Goal: Task Accomplishment & Management: Complete application form

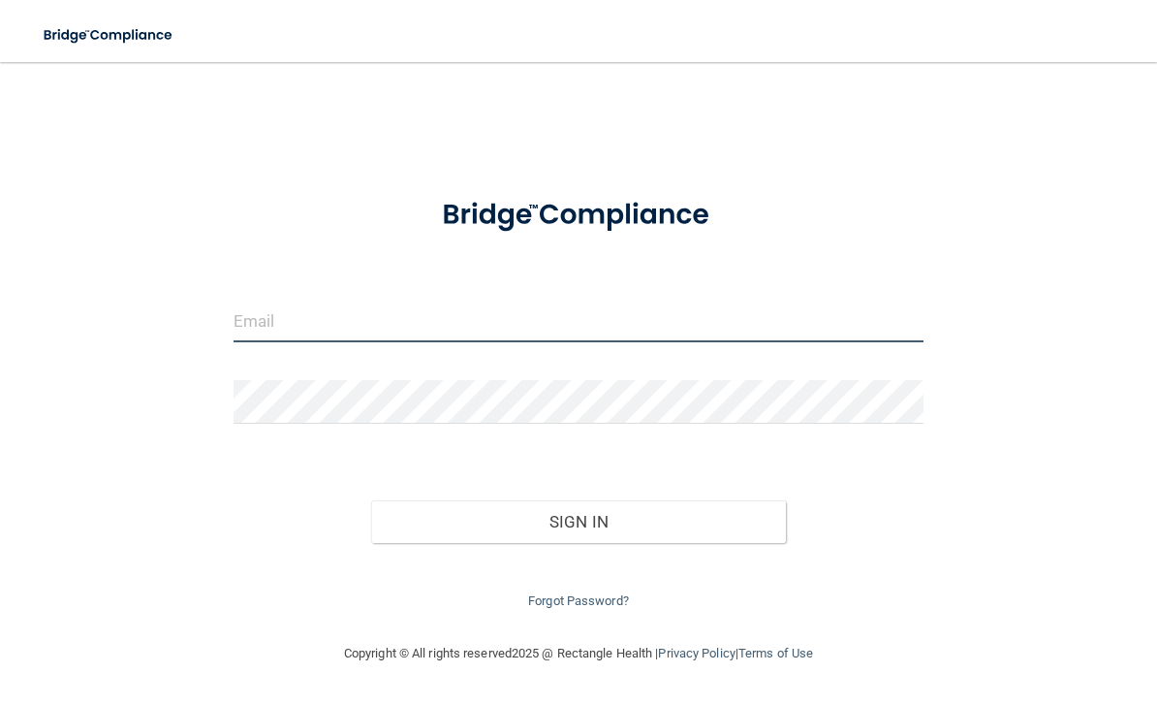
type input "[EMAIL_ADDRESS][DOMAIN_NAME]"
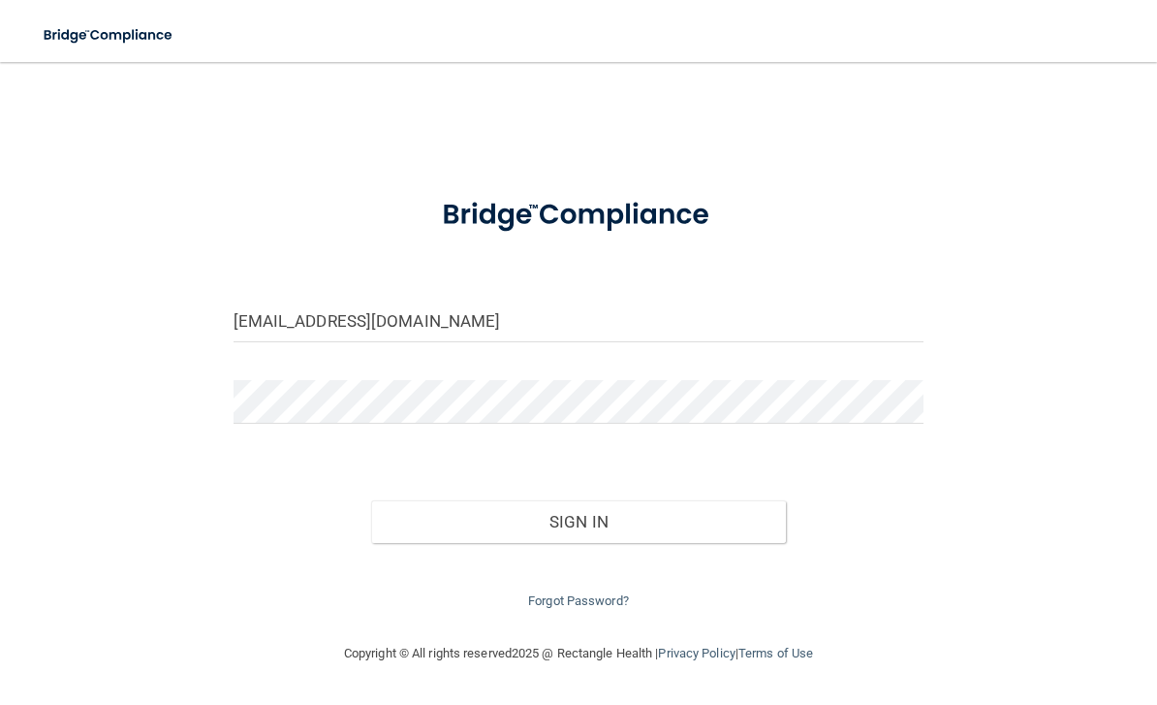
click at [579, 517] on button "Sign In" at bounding box center [578, 521] width 415 height 43
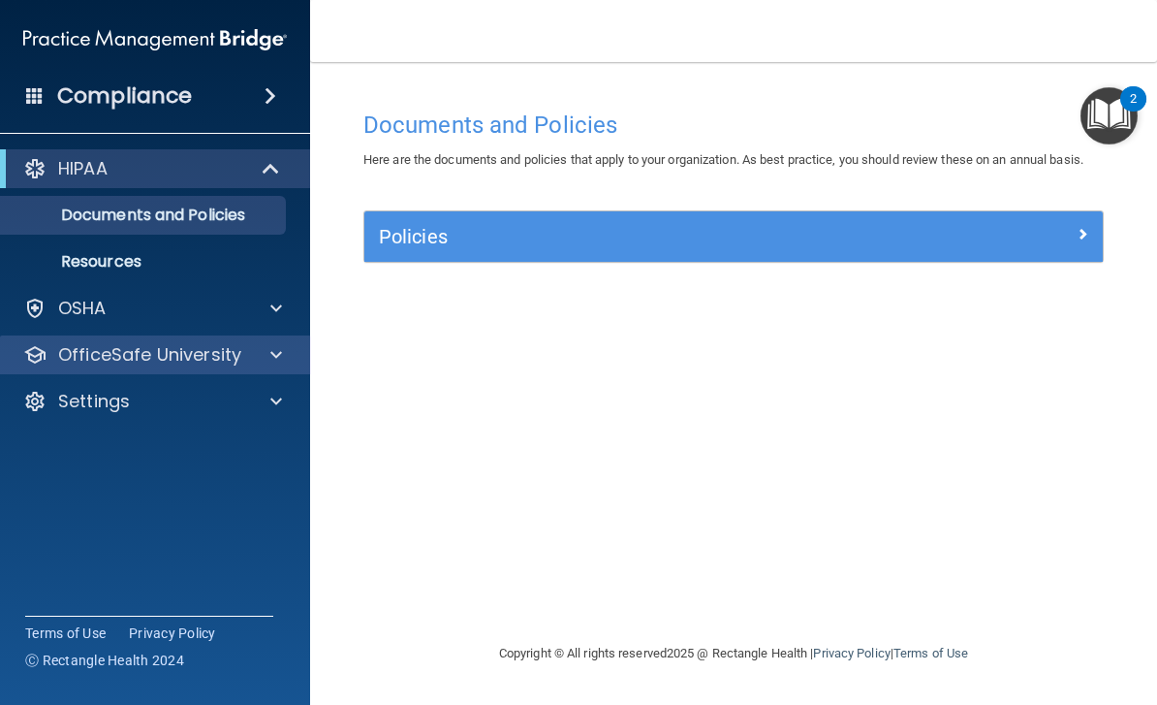
click at [259, 353] on div at bounding box center [273, 354] width 48 height 23
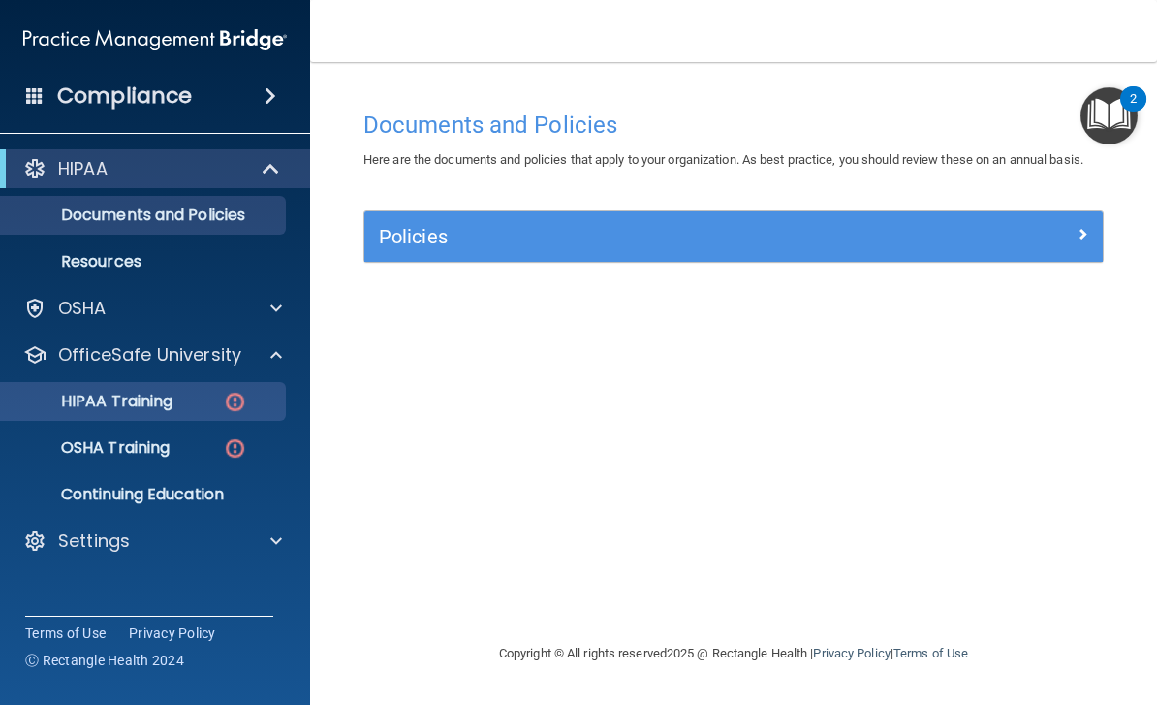
click at [207, 404] on div "HIPAA Training" at bounding box center [145, 401] width 265 height 19
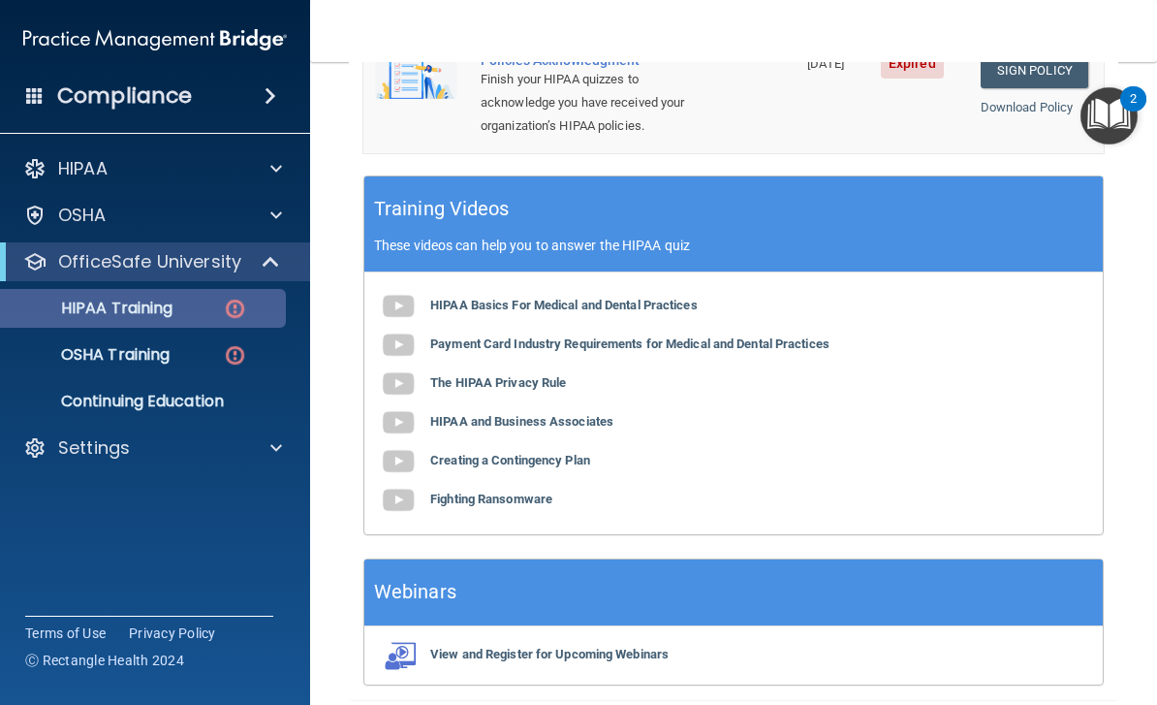
scroll to position [823, 0]
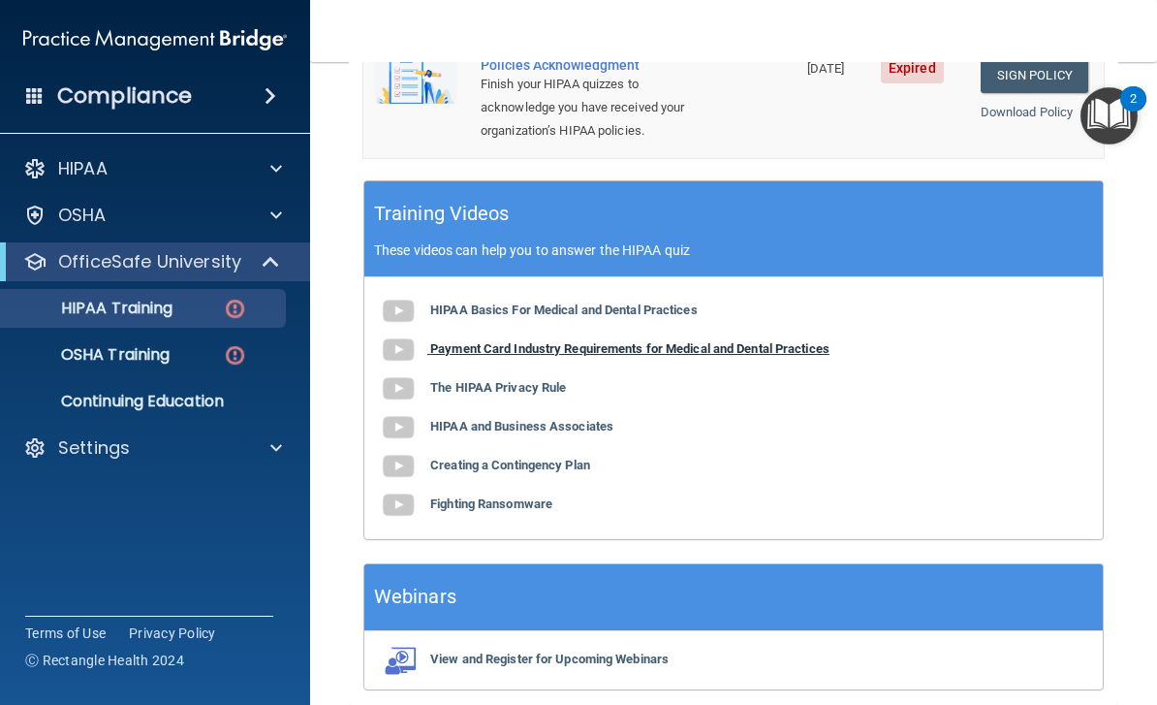
click at [772, 341] on b "Payment Card Industry Requirements for Medical and Dental Practices" at bounding box center [629, 348] width 399 height 15
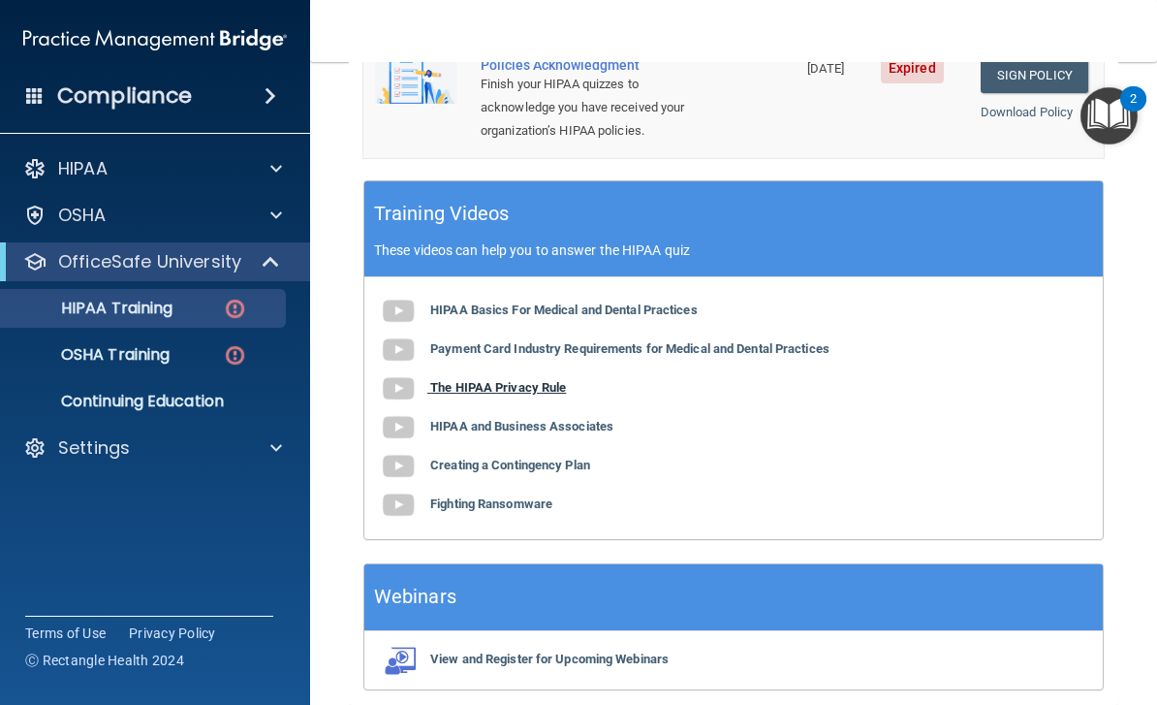
click at [549, 380] on b "The HIPAA Privacy Rule" at bounding box center [498, 387] width 136 height 15
click at [568, 419] on b "HIPAA and Business Associates" at bounding box center [521, 426] width 183 height 15
click at [560, 457] on b "Creating a Contingency Plan" at bounding box center [510, 464] width 160 height 15
click at [357, 609] on div "✓ HIPAA Officer Training ✓ HIPAA Quizzes Name Expires On Status Actions The HIP…" at bounding box center [734, 40] width 770 height 1330
click at [529, 496] on b "Fighting Ransomware" at bounding box center [491, 503] width 122 height 15
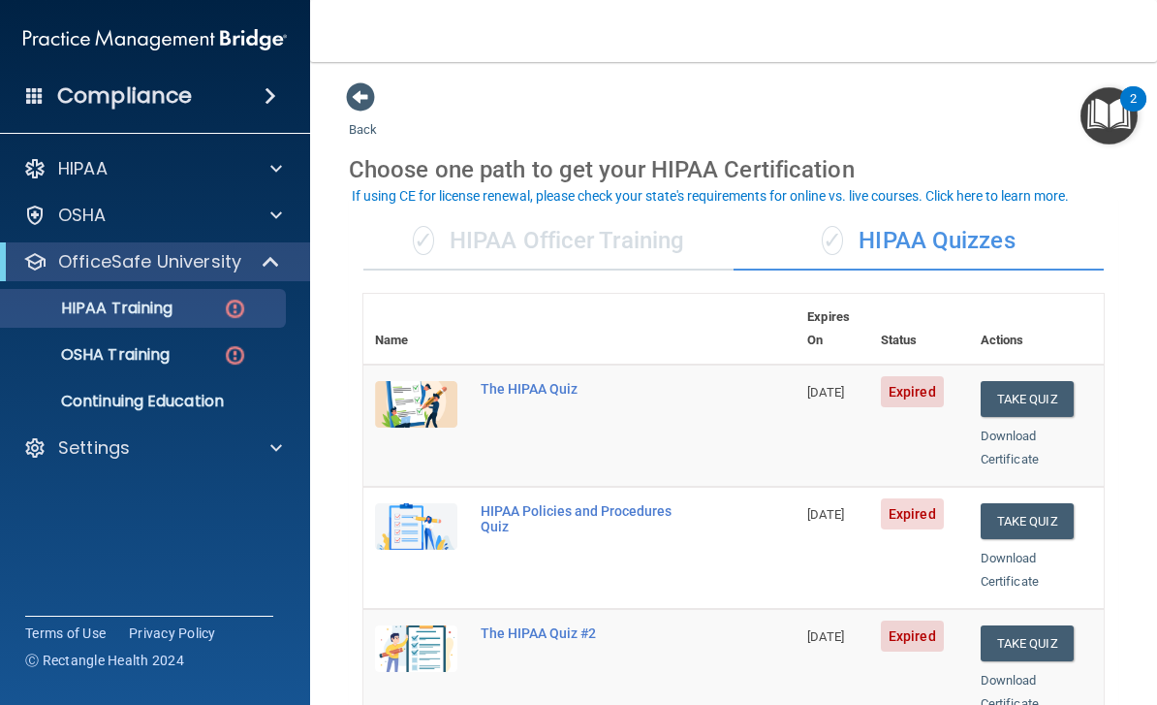
scroll to position [0, 0]
click at [1023, 381] on button "Take Quiz" at bounding box center [1027, 399] width 93 height 36
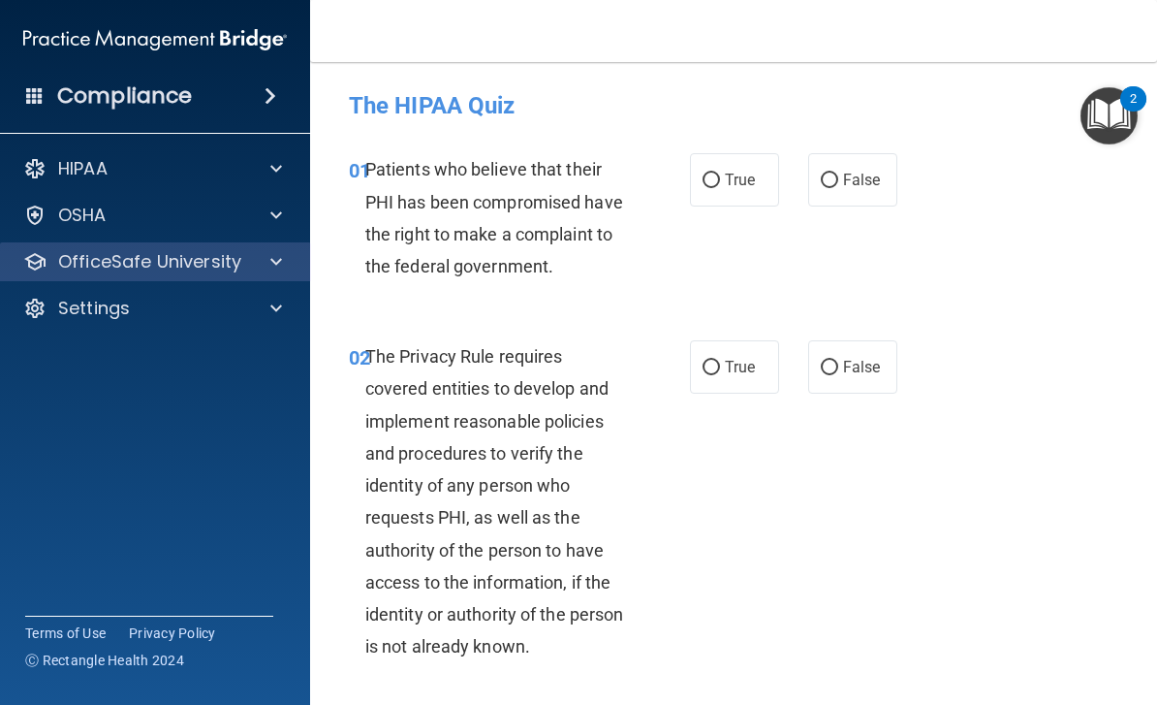
click at [270, 272] on span at bounding box center [276, 261] width 12 height 23
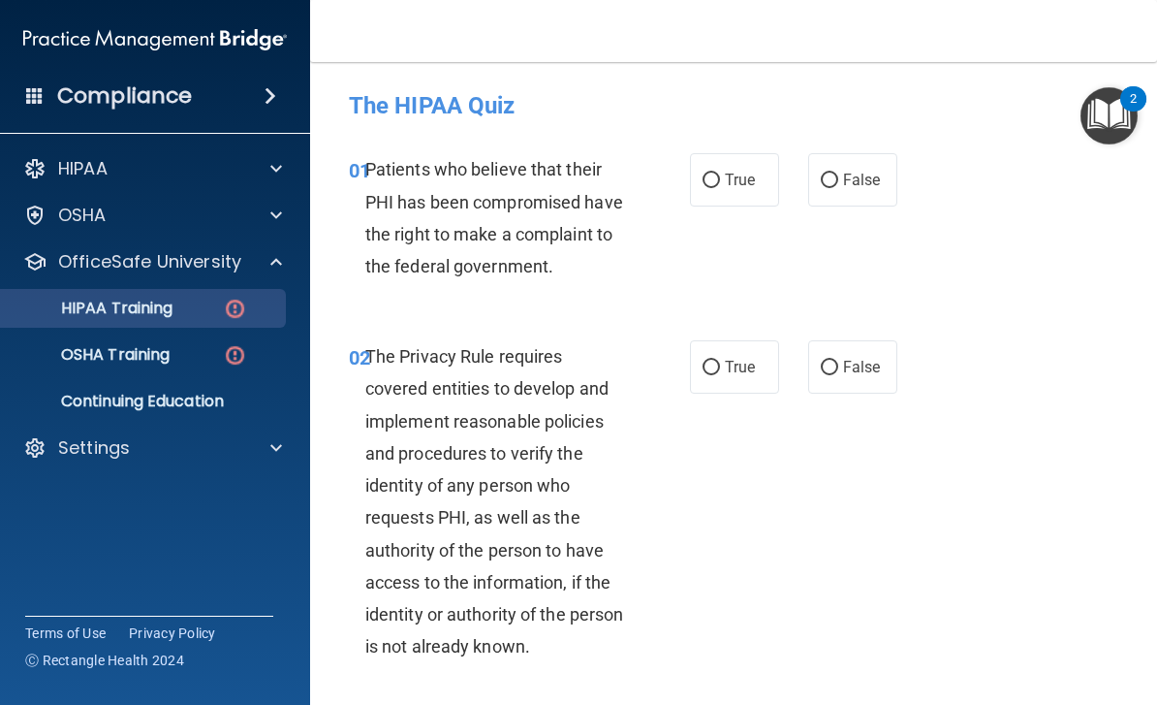
click at [212, 309] on div "HIPAA Training" at bounding box center [145, 308] width 265 height 19
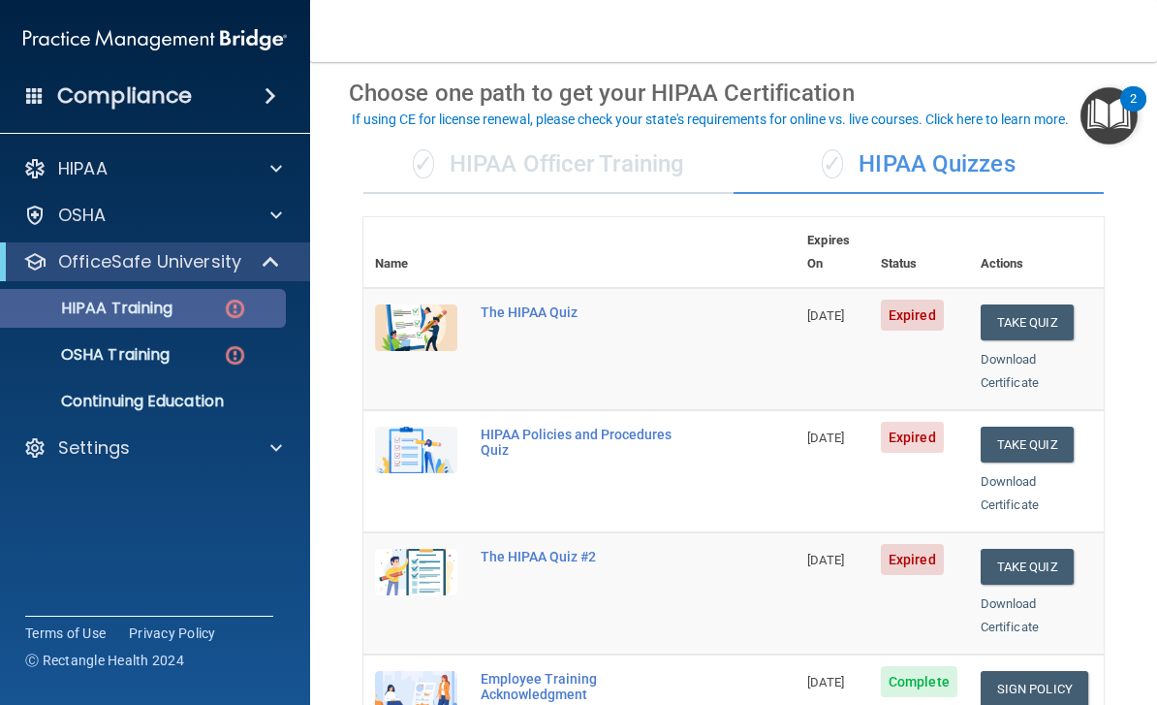
scroll to position [76, 0]
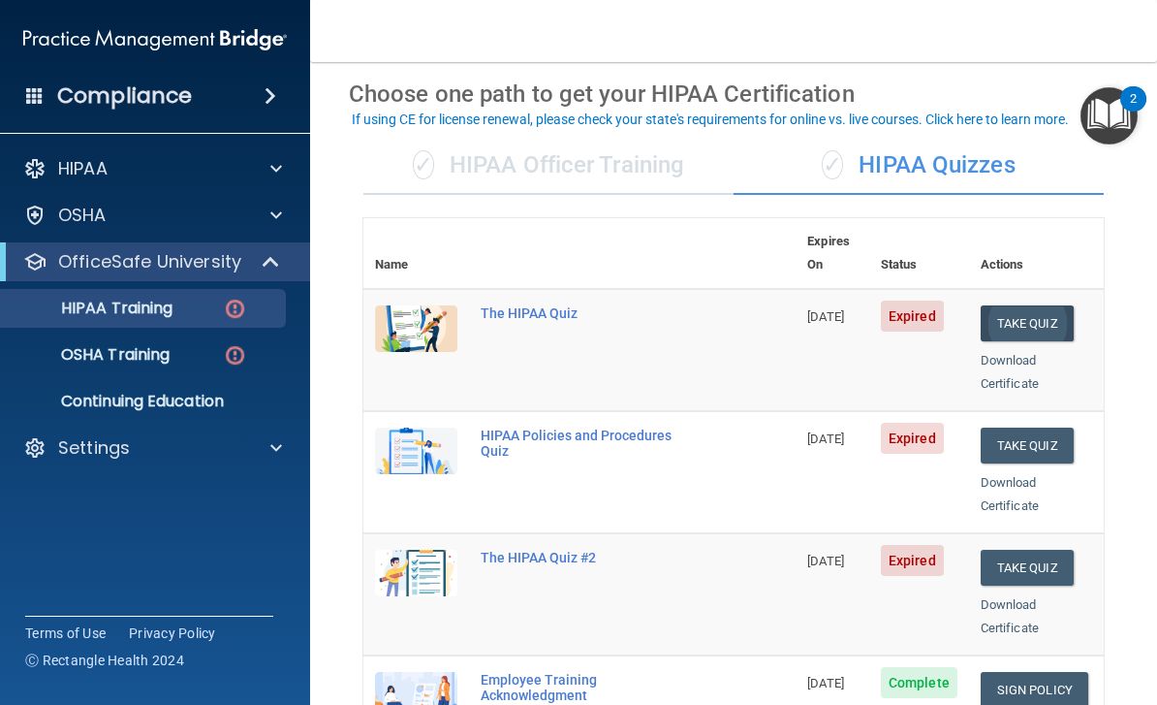
click at [1023, 305] on button "Take Quiz" at bounding box center [1027, 323] width 93 height 36
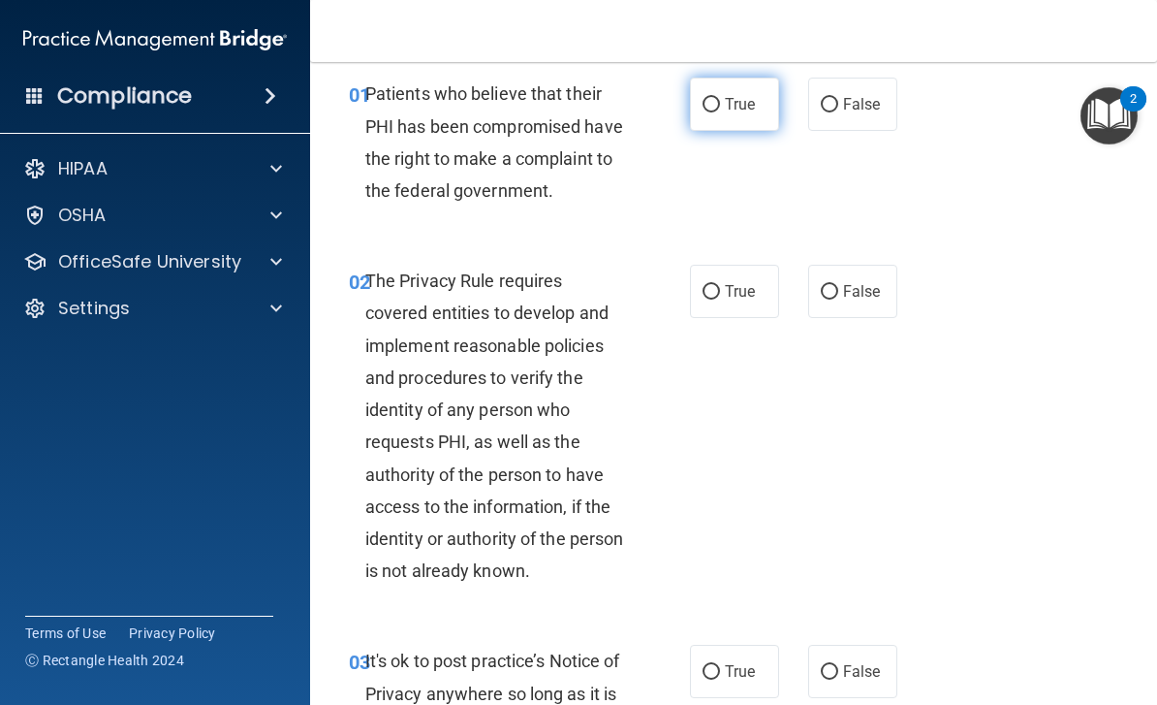
click at [726, 97] on span "True" at bounding box center [740, 104] width 30 height 18
click at [720, 98] on input "True" at bounding box center [711, 105] width 17 height 15
radio input "true"
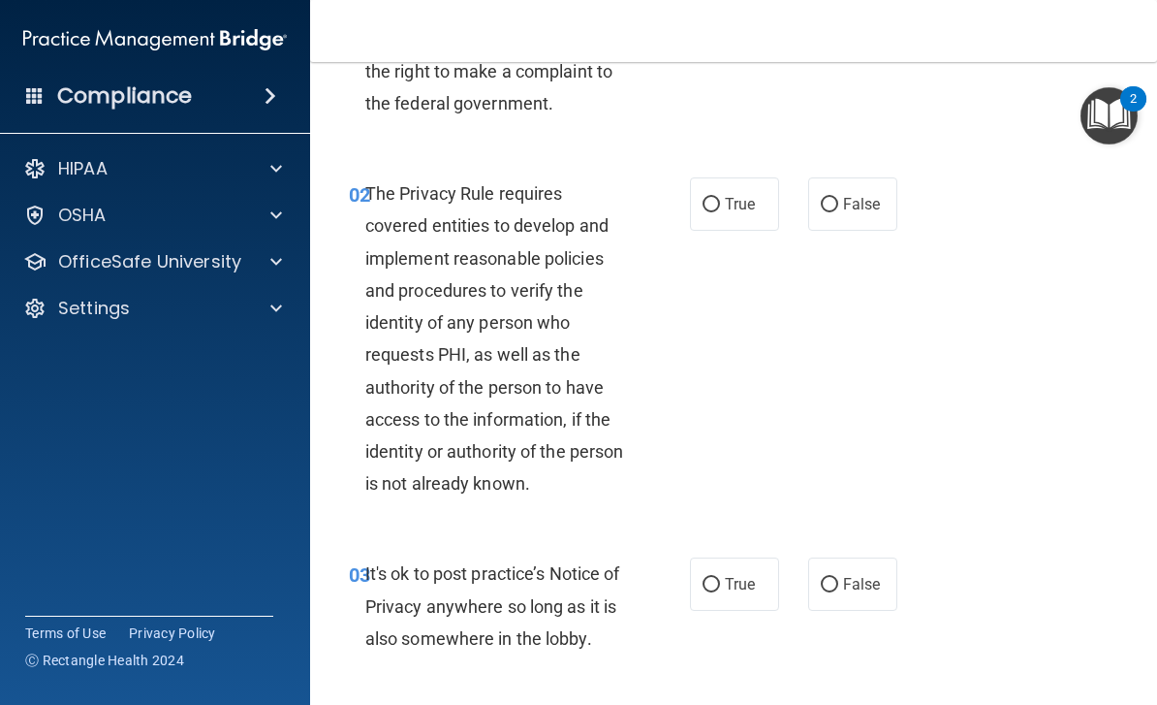
scroll to position [186, 0]
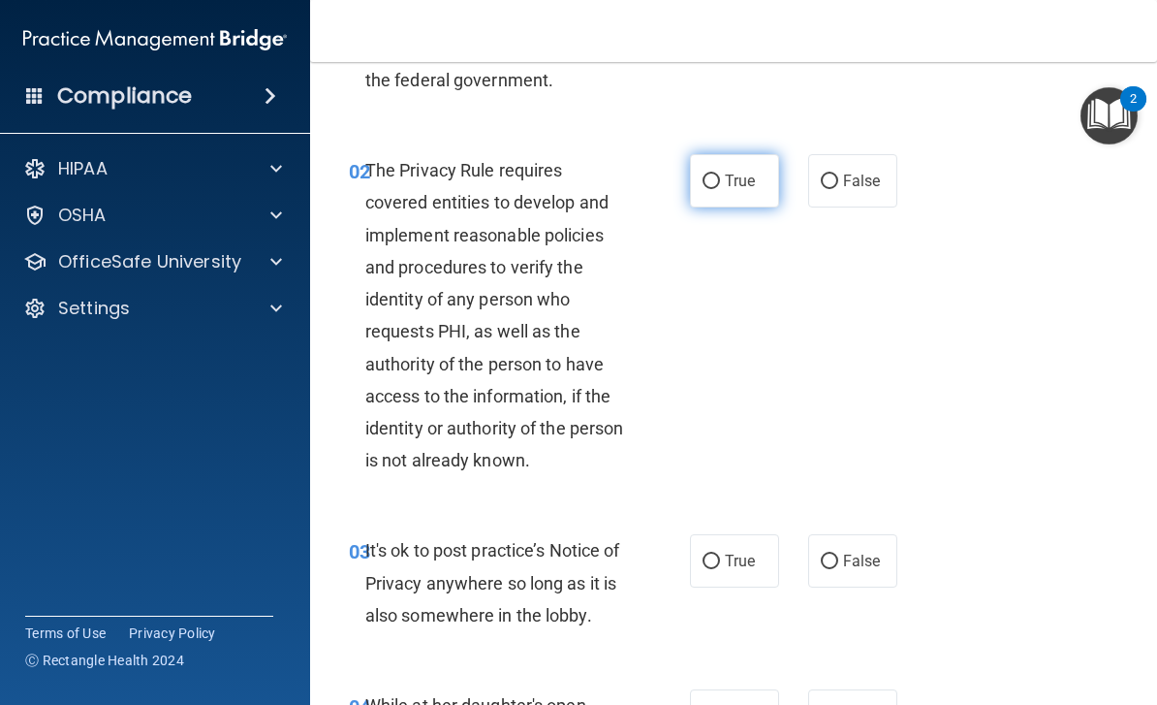
click at [713, 163] on label "True" at bounding box center [734, 180] width 89 height 53
click at [713, 174] on input "True" at bounding box center [711, 181] width 17 height 15
radio input "true"
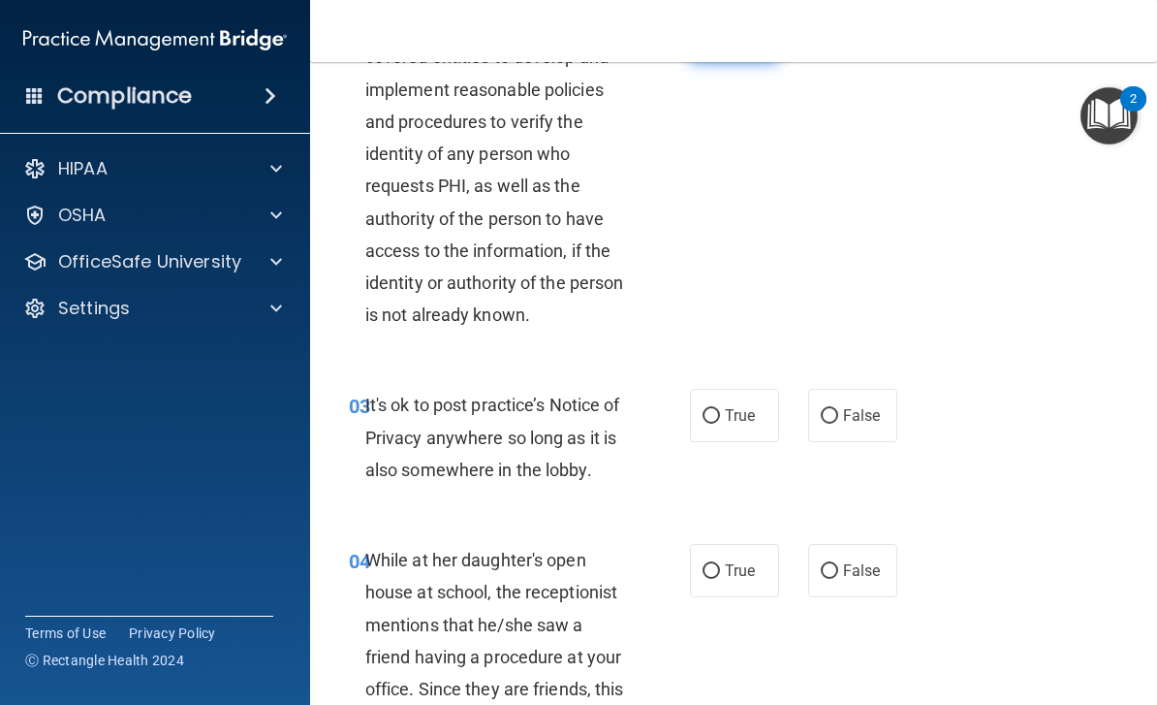
scroll to position [335, 0]
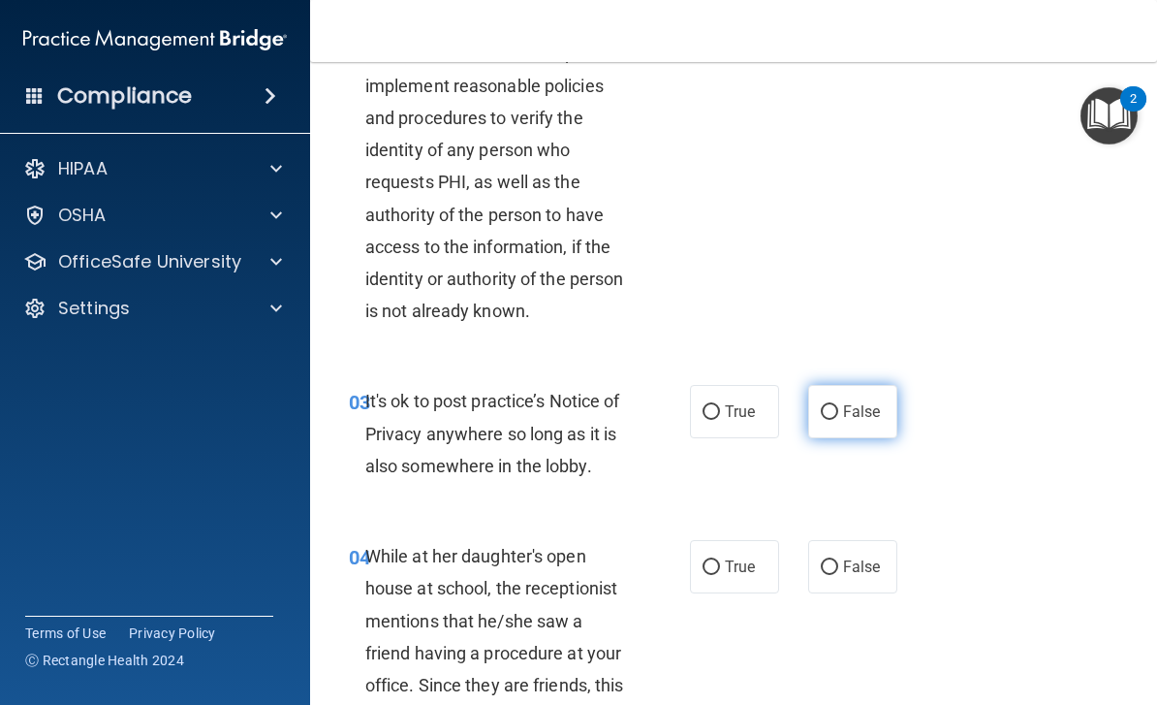
click at [836, 407] on input "False" at bounding box center [829, 412] width 17 height 15
radio input "true"
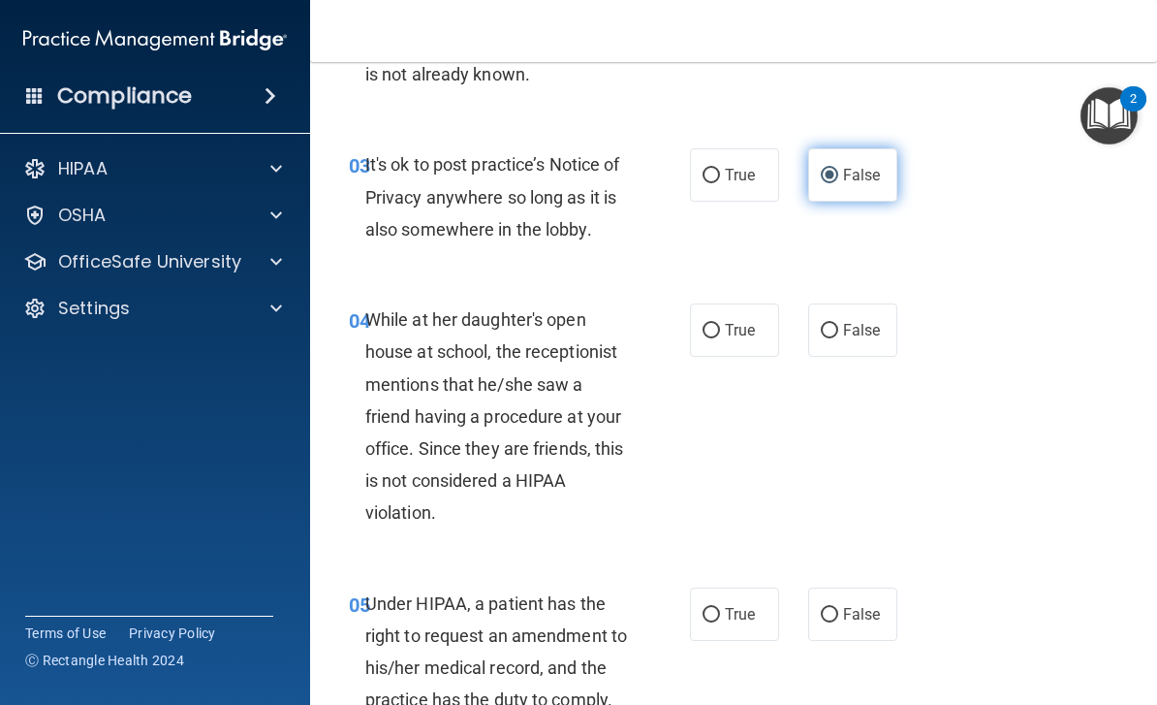
scroll to position [573, 0]
click at [829, 331] on input "False" at bounding box center [829, 330] width 17 height 15
radio input "true"
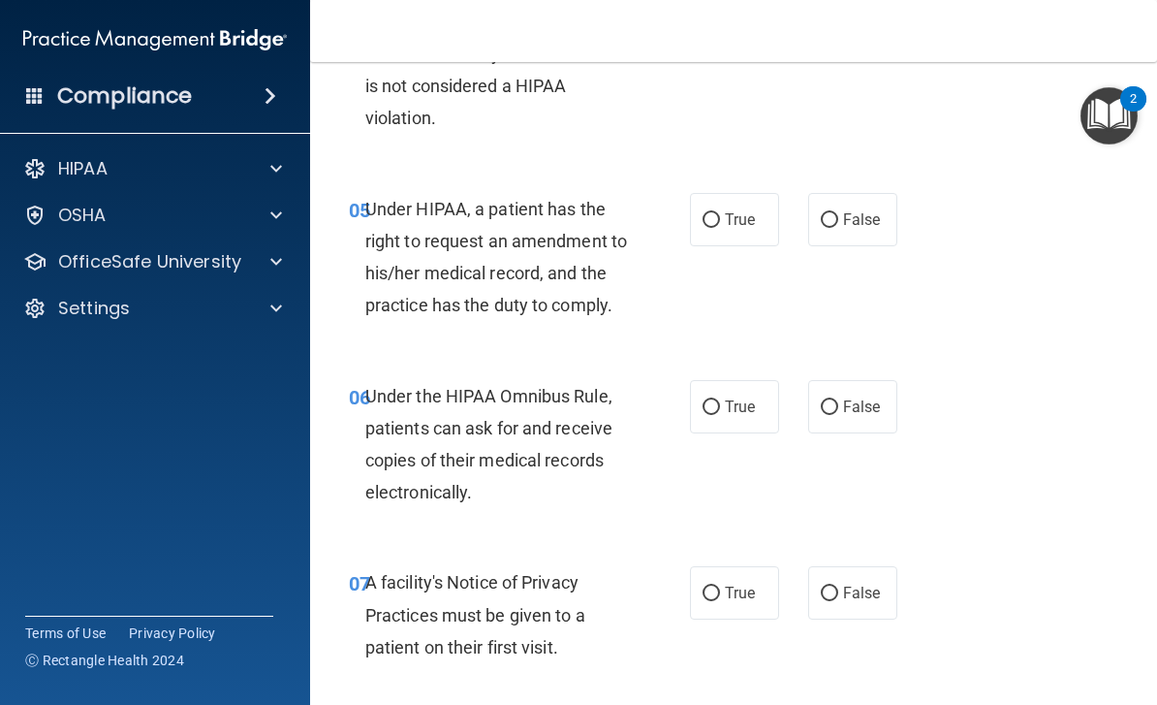
scroll to position [968, 0]
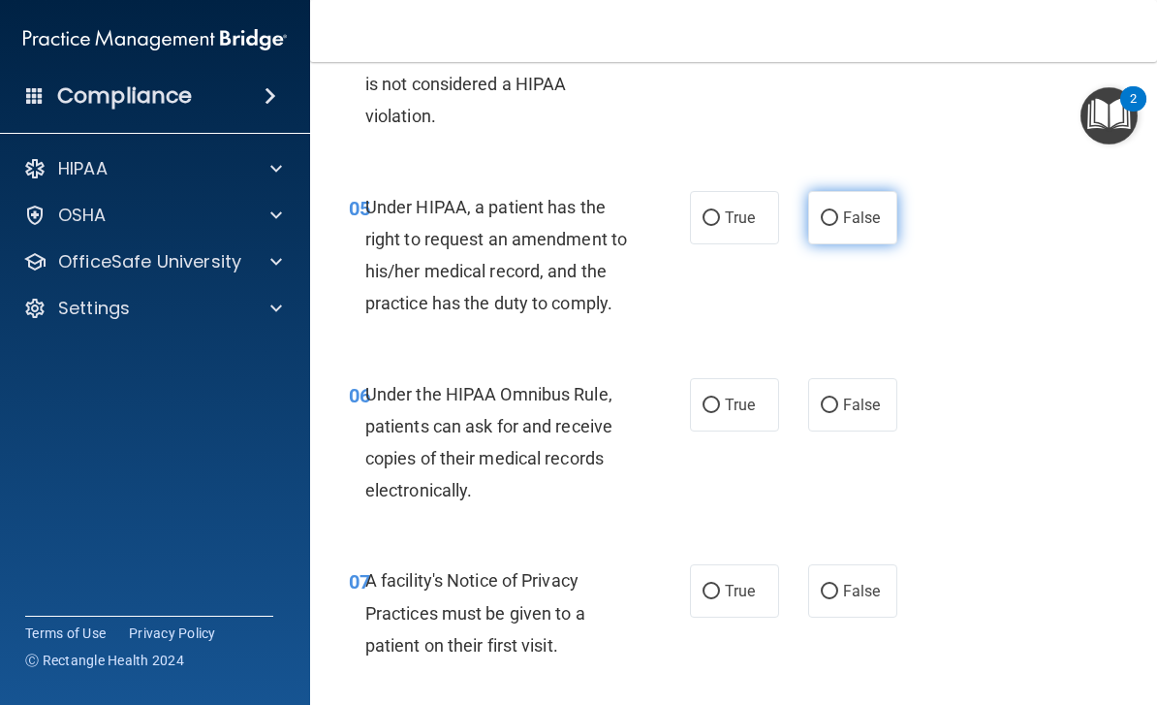
click at [836, 212] on input "False" at bounding box center [829, 218] width 17 height 15
radio input "true"
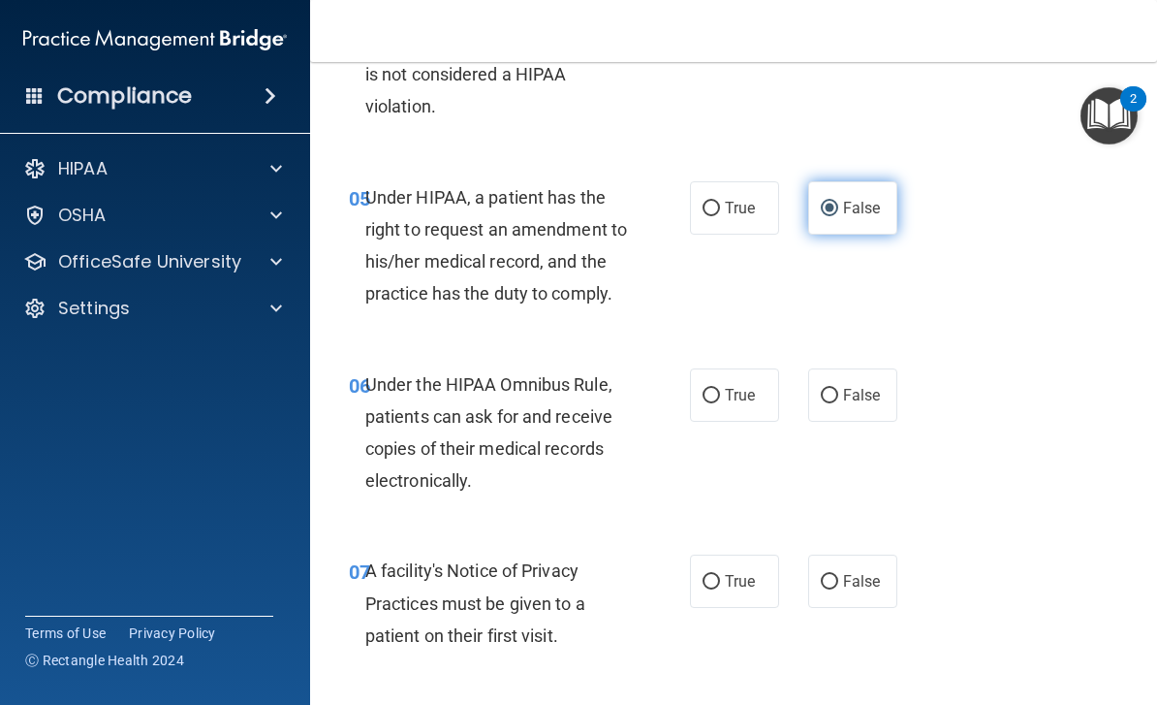
scroll to position [977, 0]
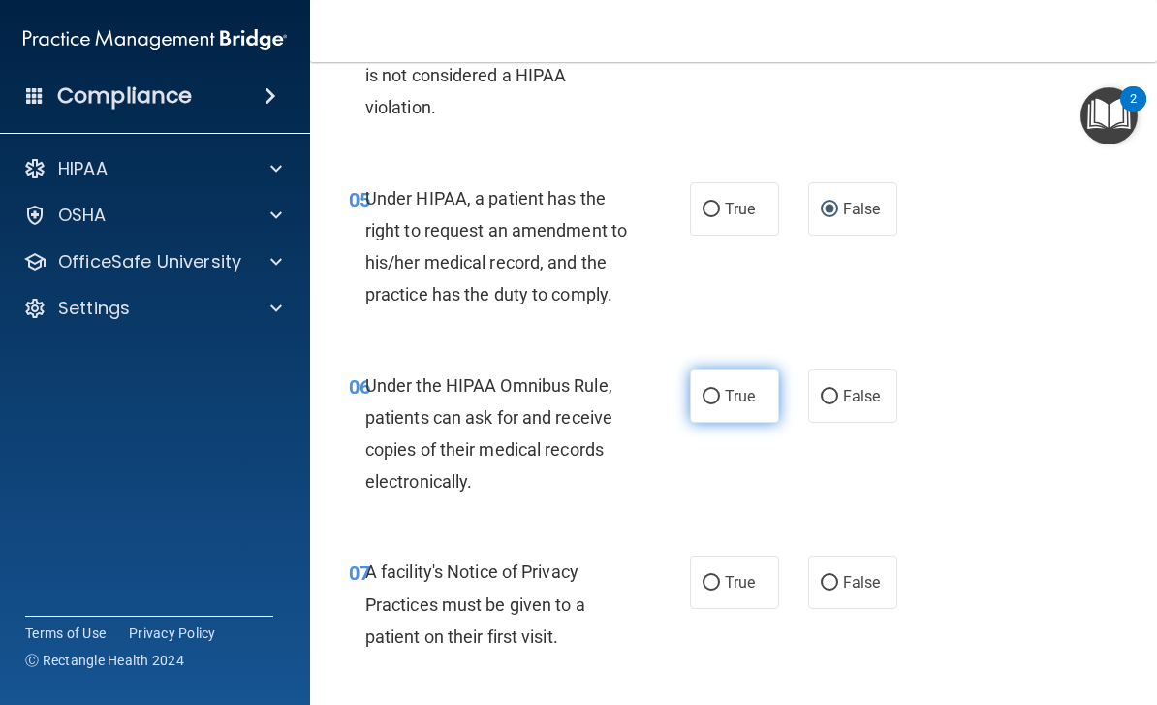
click at [711, 395] on input "True" at bounding box center [711, 397] width 17 height 15
radio input "true"
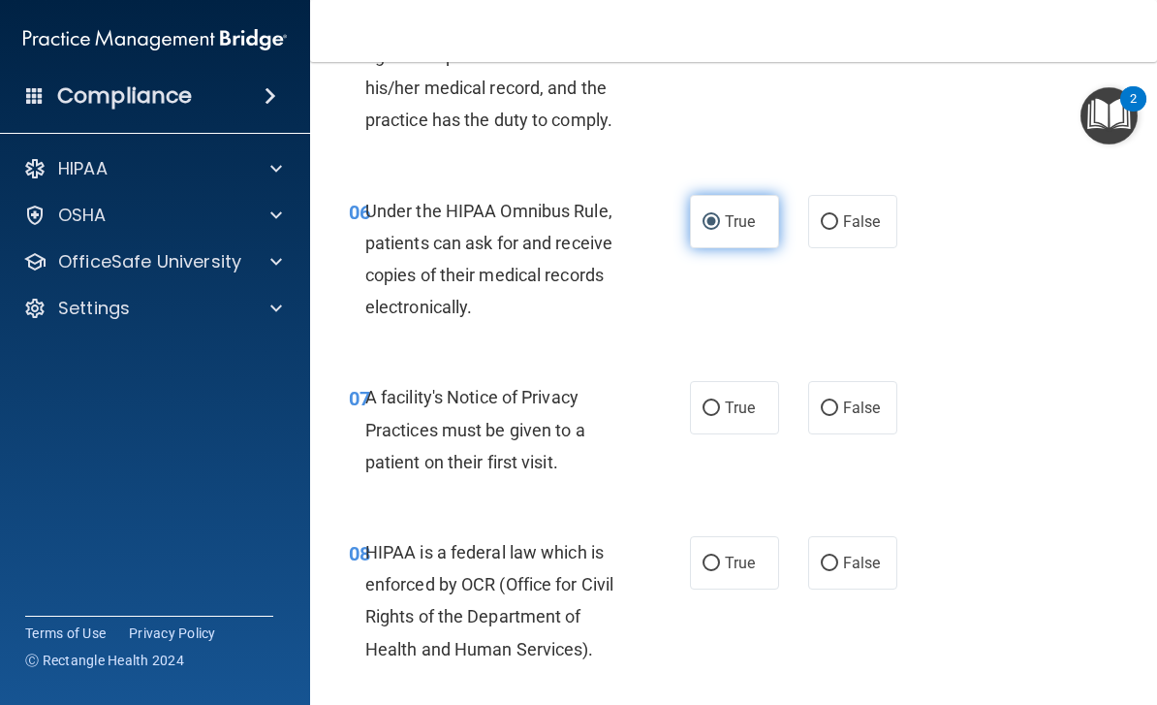
scroll to position [1152, 0]
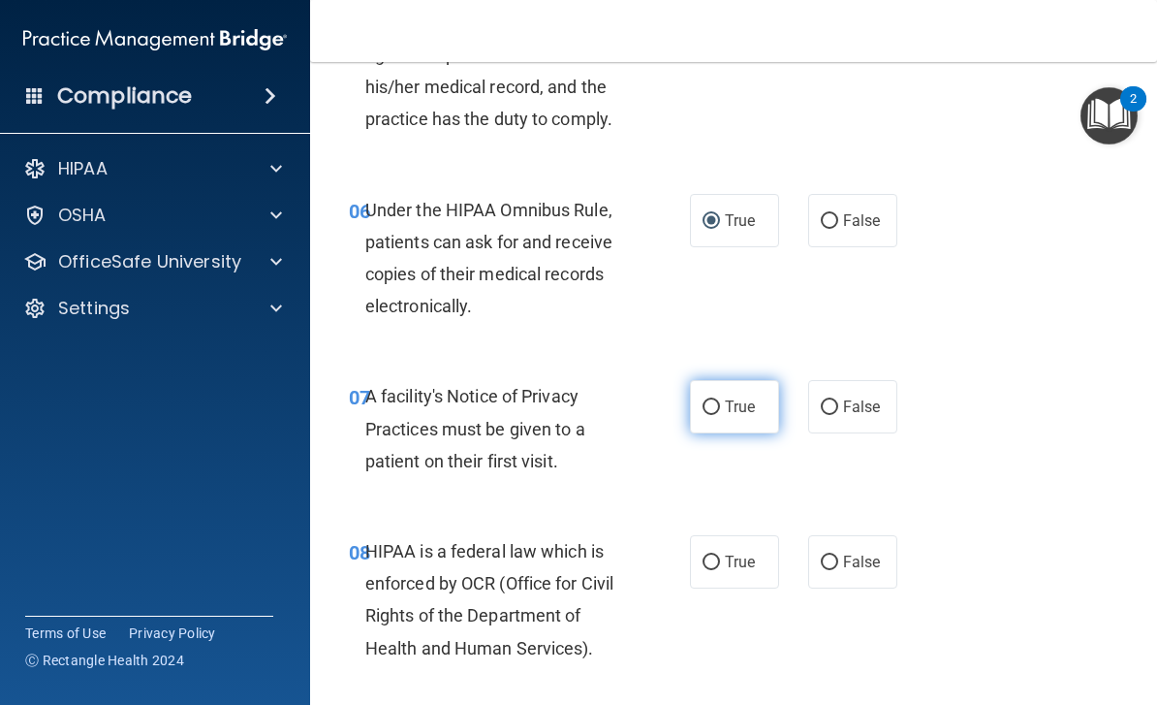
click at [708, 407] on input "True" at bounding box center [711, 407] width 17 height 15
radio input "true"
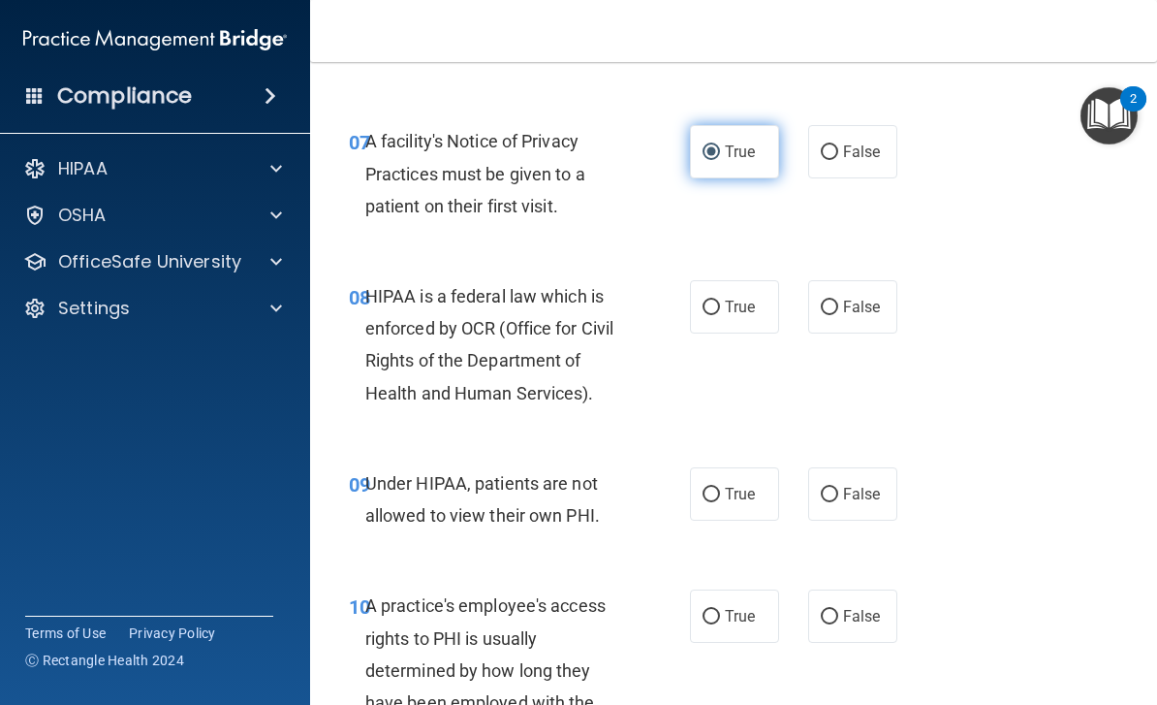
scroll to position [1409, 0]
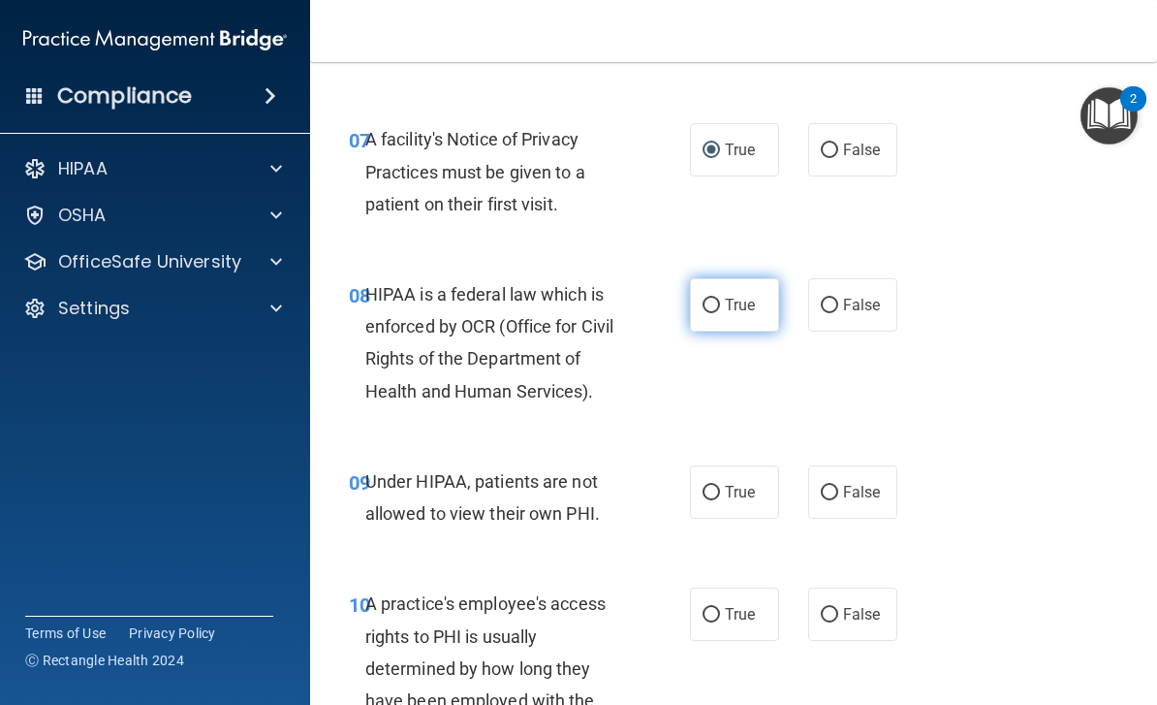
click at [704, 305] on label "True" at bounding box center [734, 304] width 89 height 53
click at [704, 305] on input "True" at bounding box center [711, 306] width 17 height 15
radio input "true"
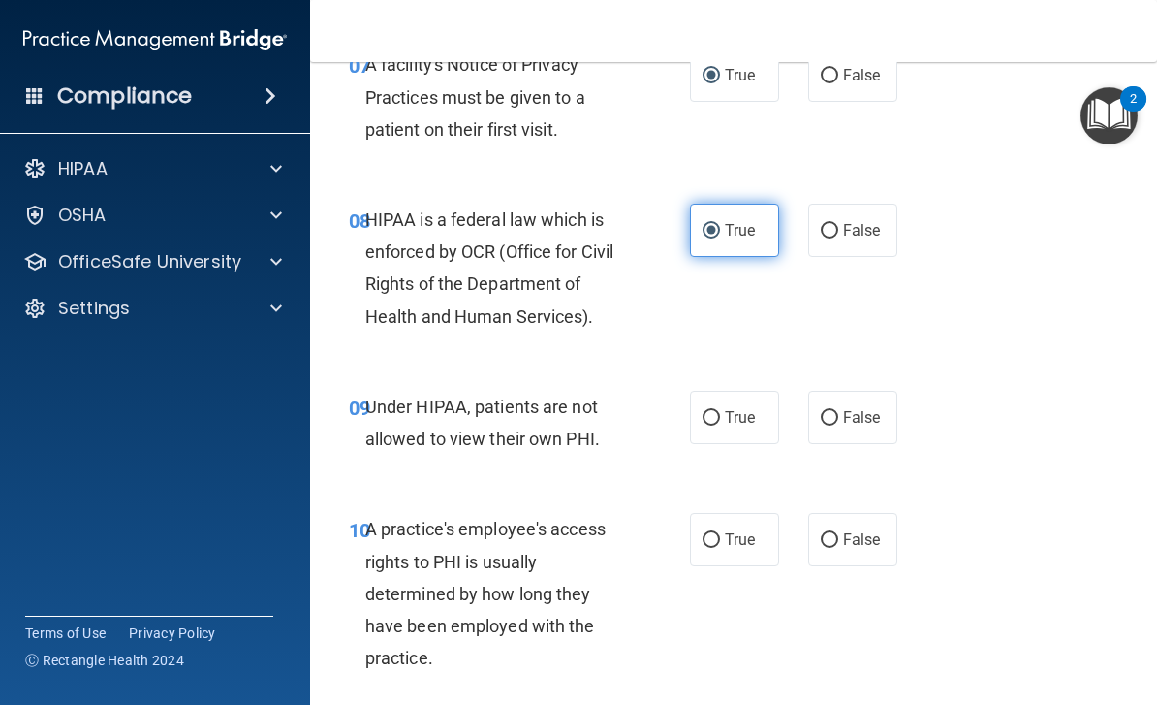
scroll to position [1482, 0]
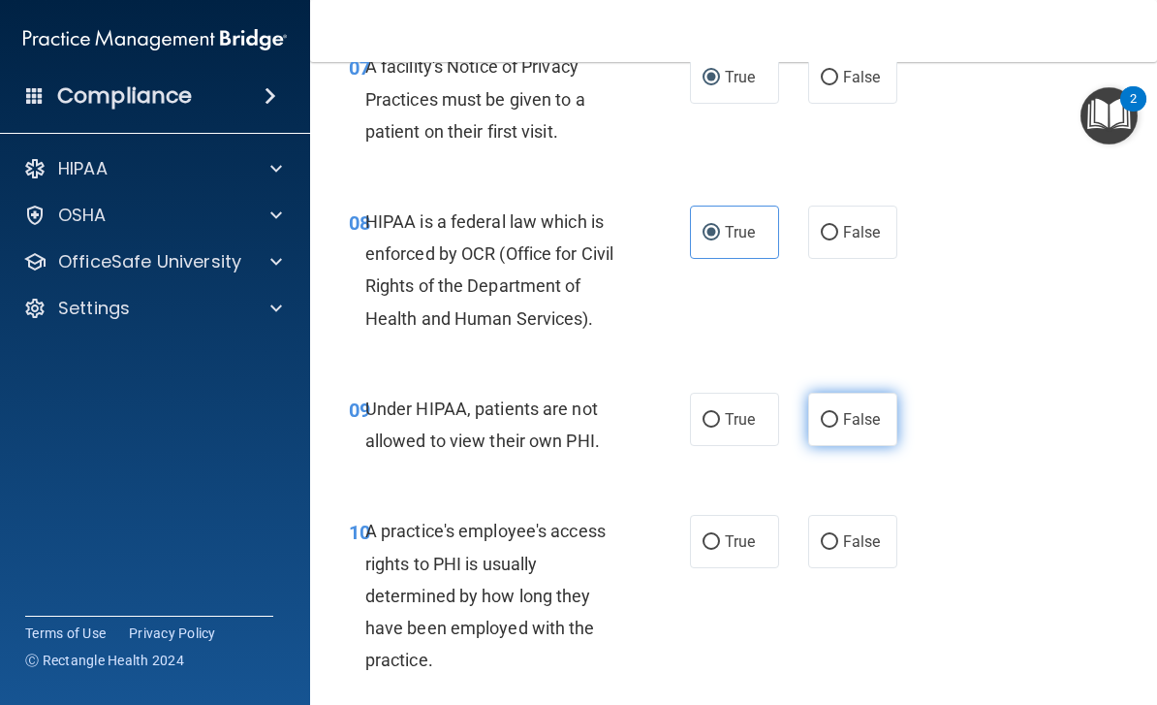
click at [826, 414] on input "False" at bounding box center [829, 420] width 17 height 15
radio input "true"
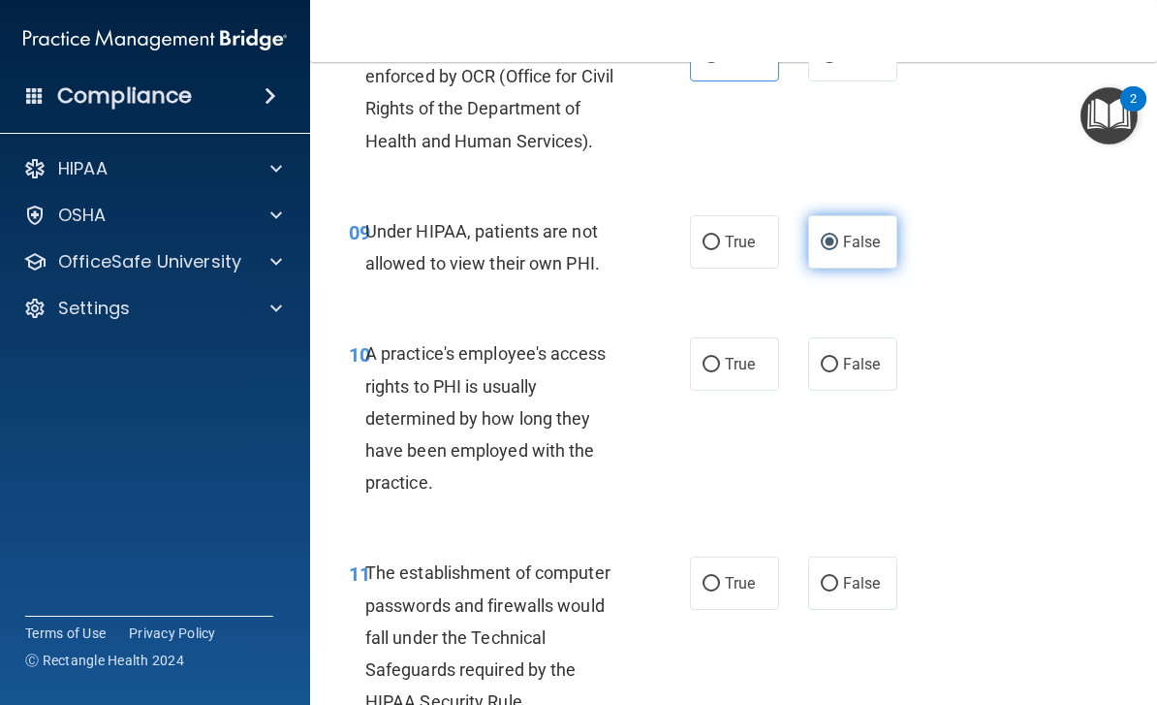
scroll to position [1681, 0]
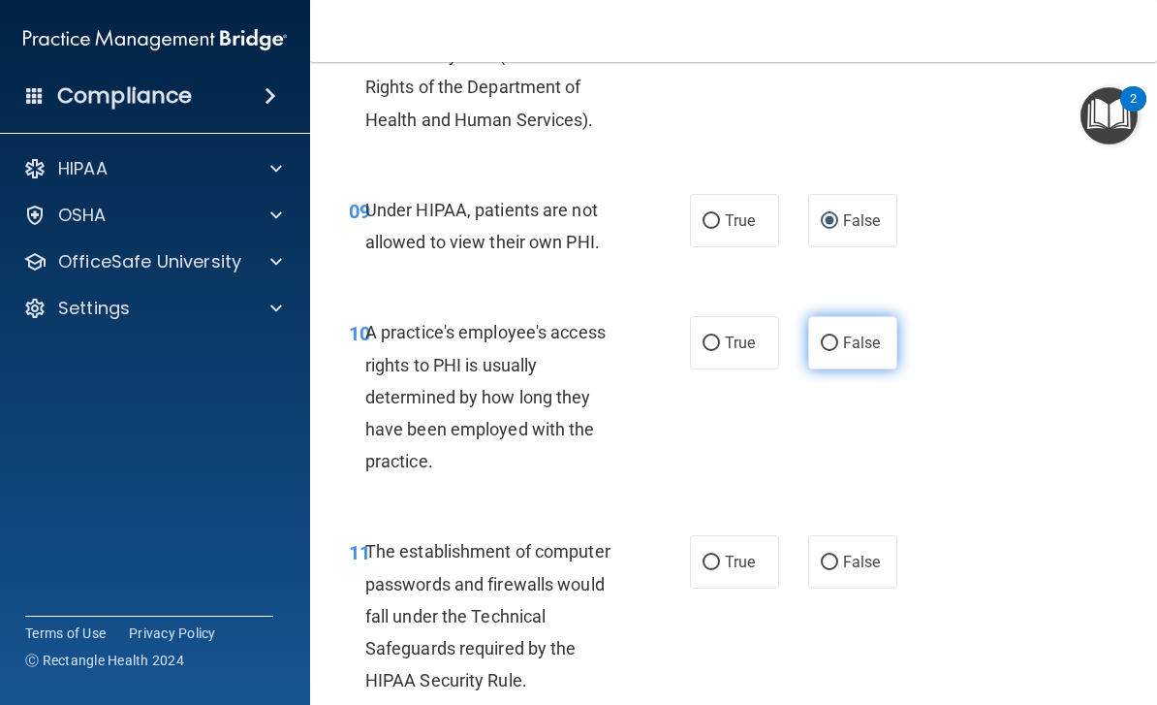
click at [829, 336] on input "False" at bounding box center [829, 343] width 17 height 15
radio input "true"
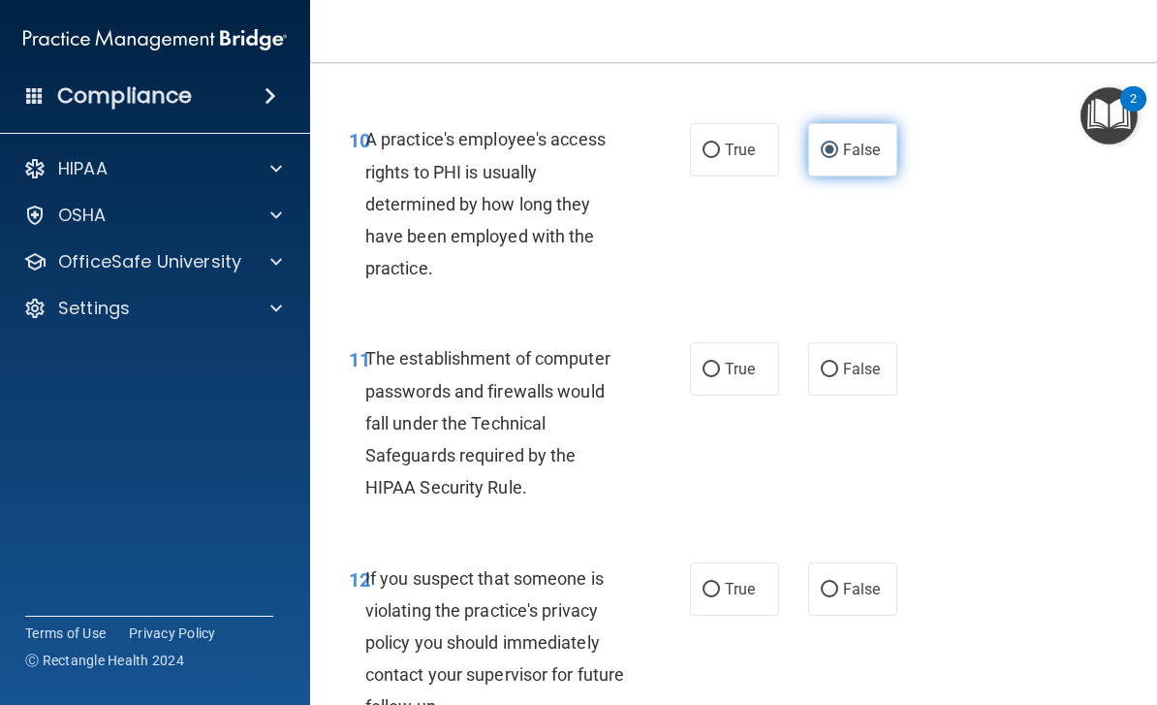
scroll to position [1875, 0]
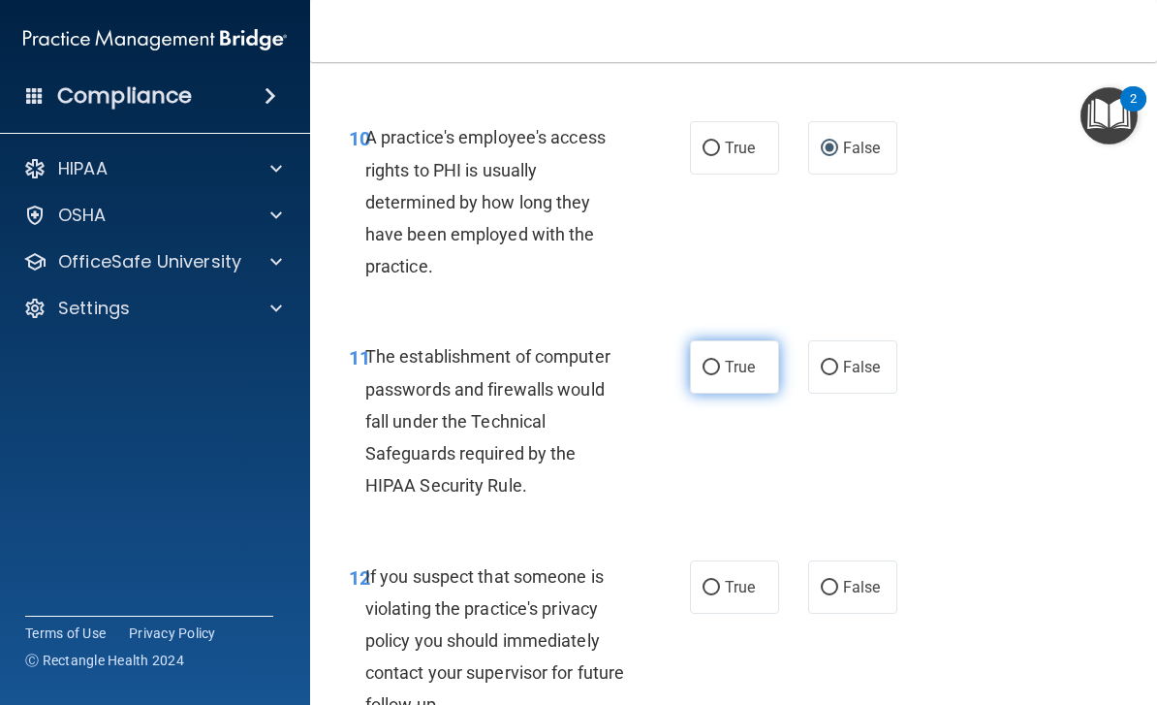
click at [709, 361] on input "True" at bounding box center [711, 368] width 17 height 15
radio input "true"
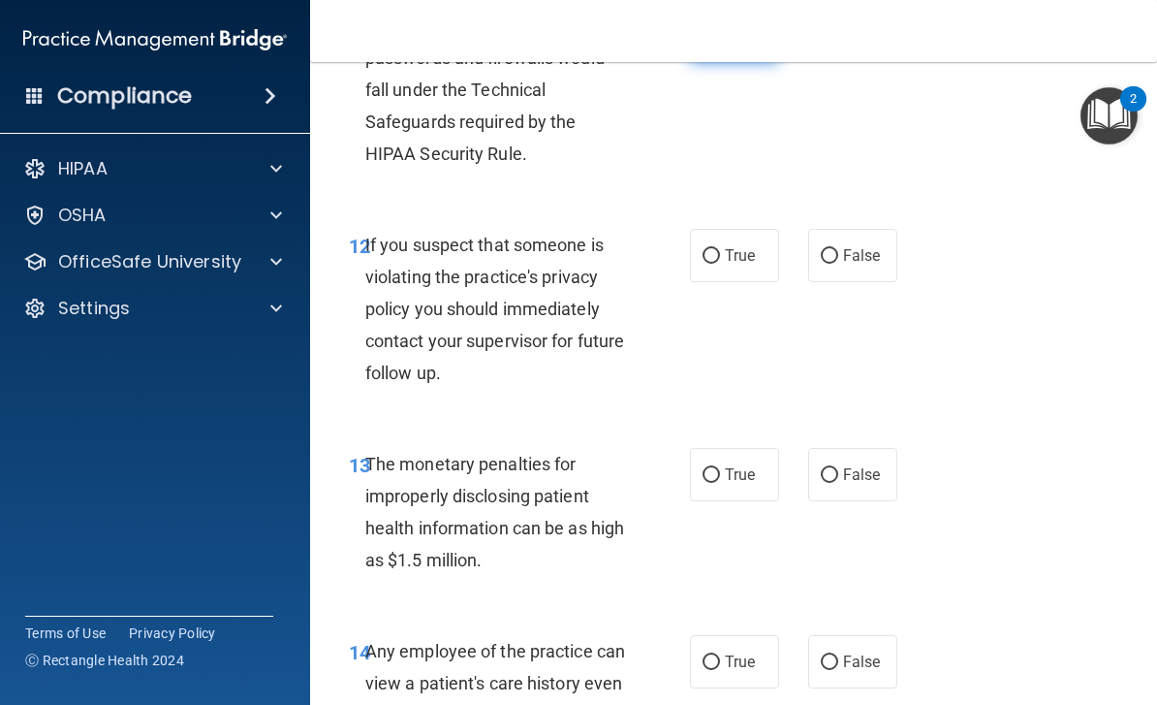
scroll to position [2208, 0]
click at [718, 248] on input "True" at bounding box center [711, 255] width 17 height 15
radio input "true"
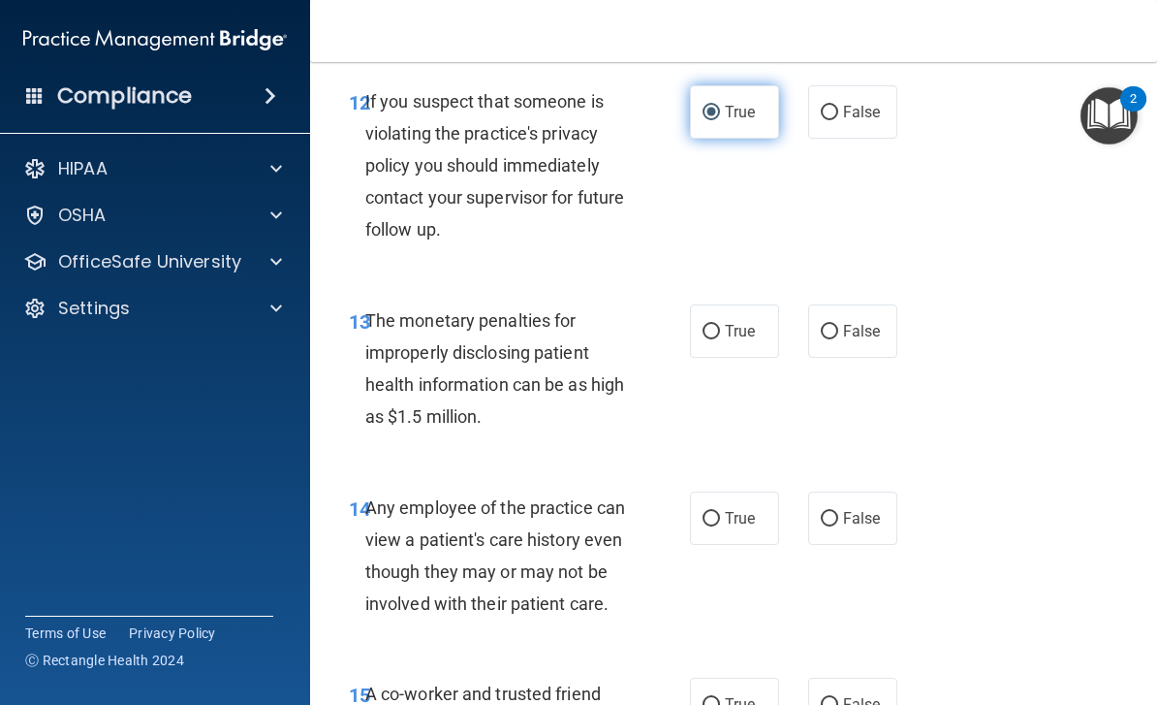
scroll to position [2349, 0]
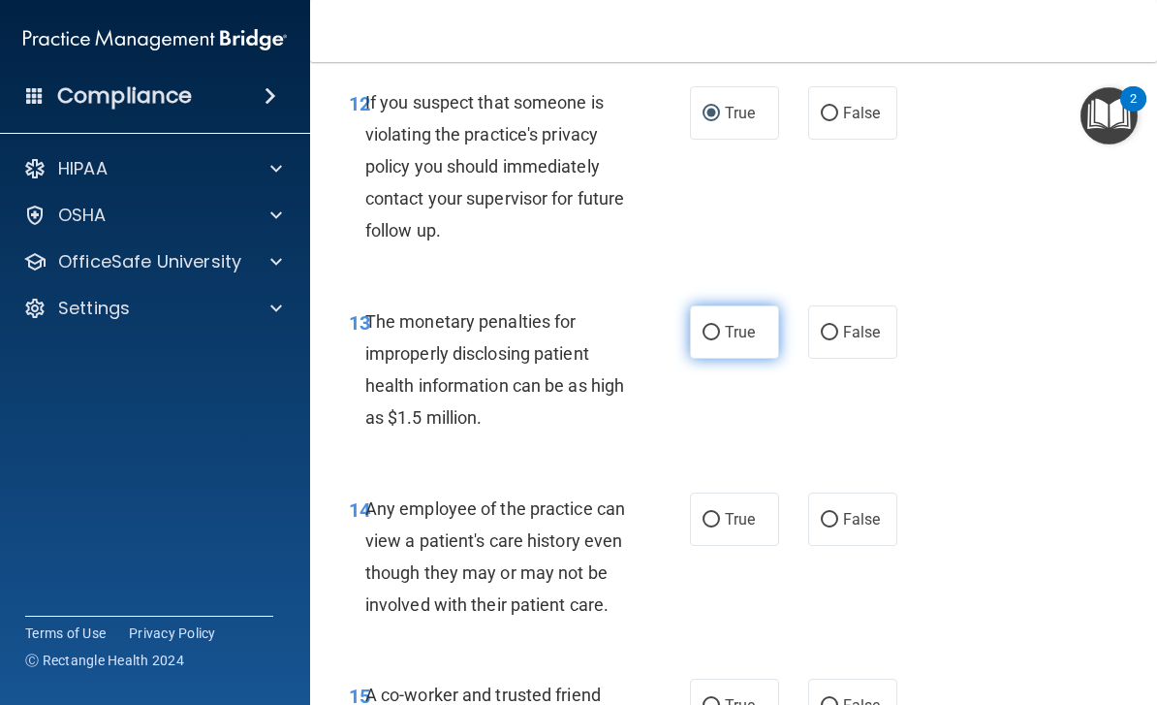
click at [728, 344] on label "True" at bounding box center [734, 331] width 89 height 53
click at [720, 340] on input "True" at bounding box center [711, 333] width 17 height 15
radio input "true"
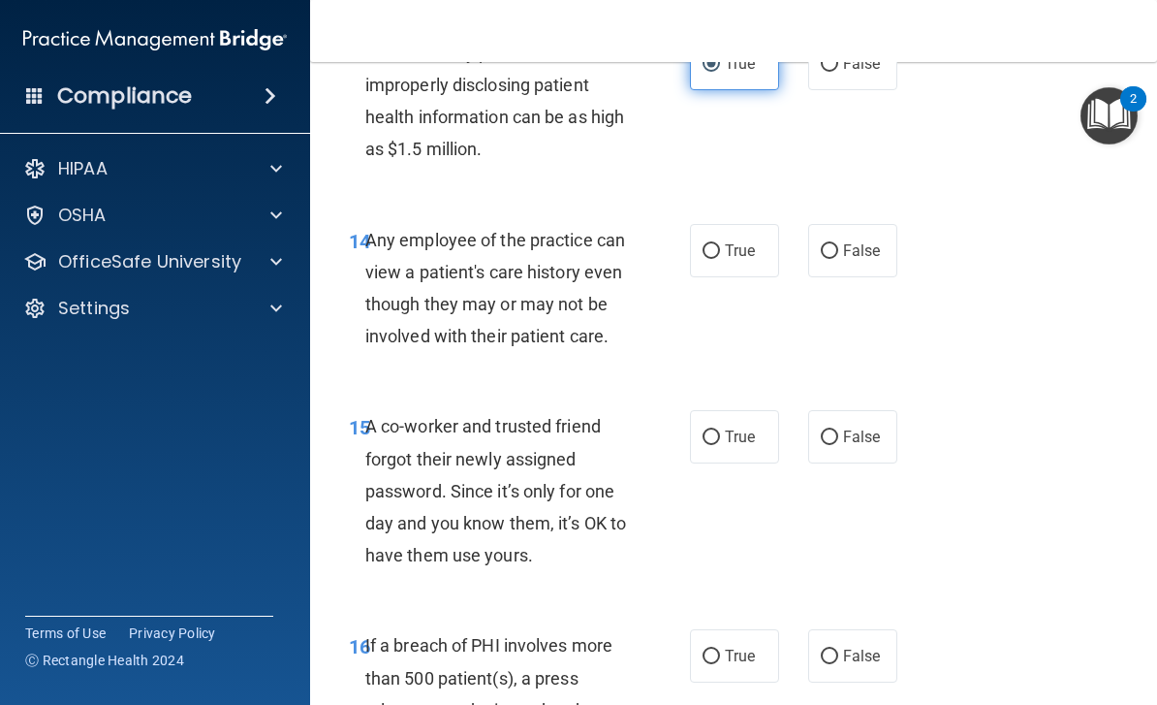
scroll to position [2620, 0]
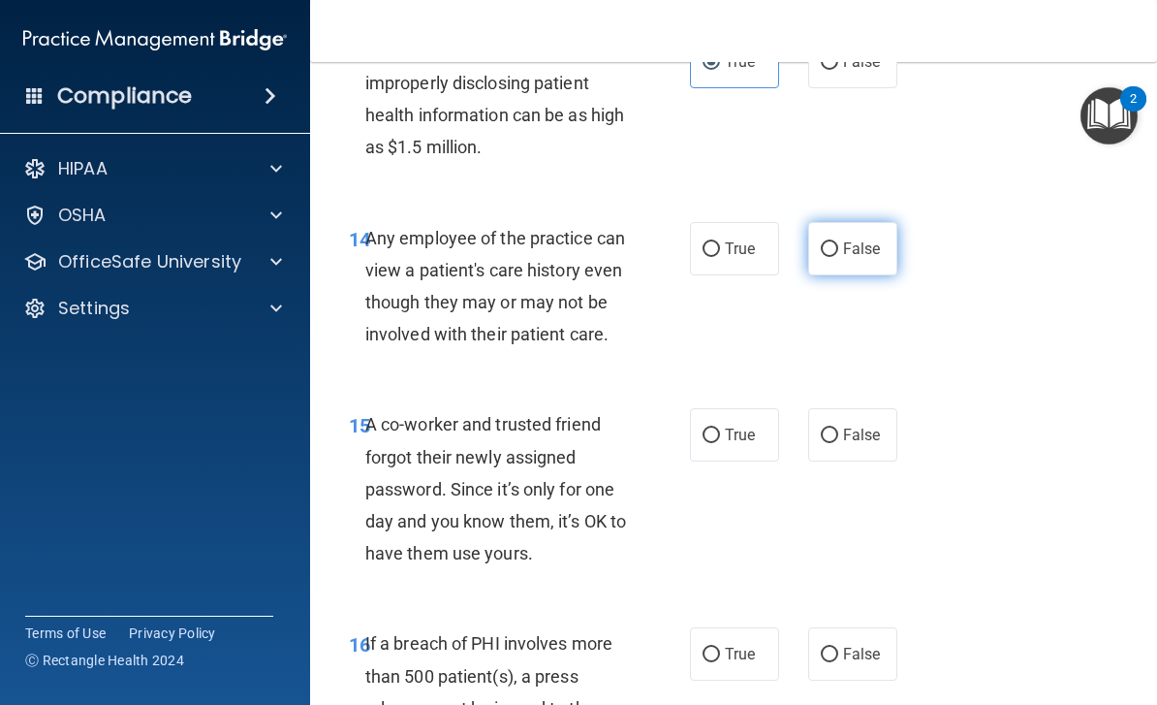
click at [826, 242] on input "False" at bounding box center [829, 249] width 17 height 15
radio input "true"
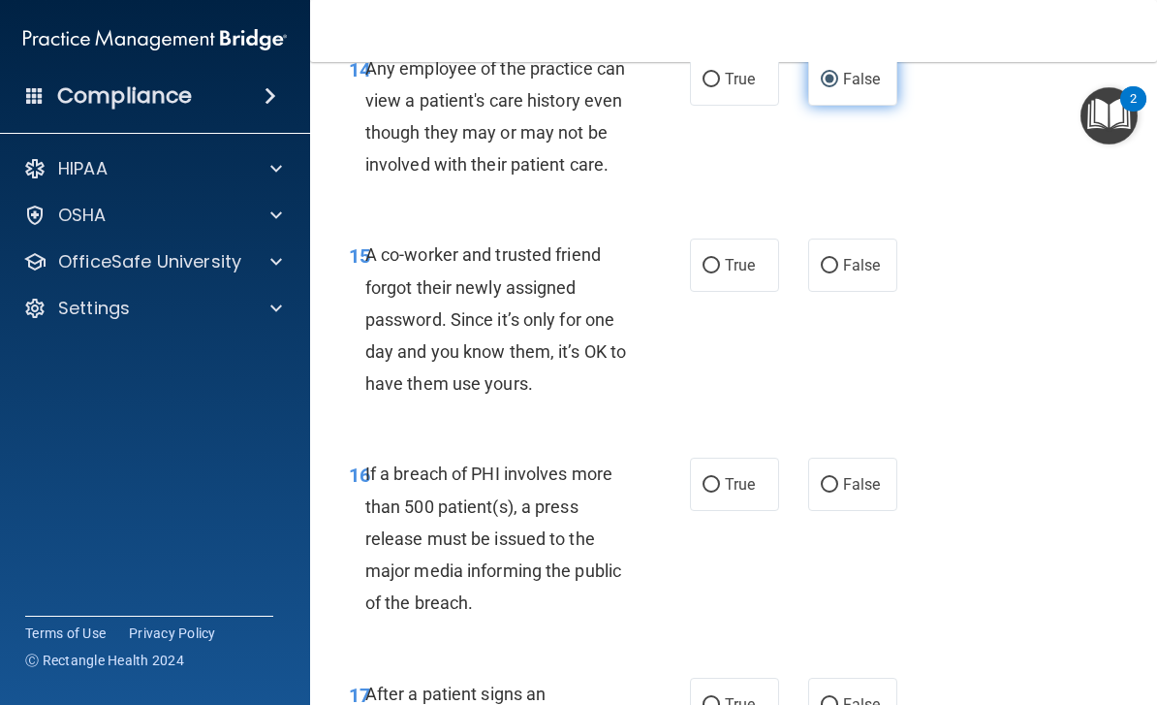
scroll to position [2790, 0]
click at [833, 258] on input "False" at bounding box center [829, 265] width 17 height 15
radio input "true"
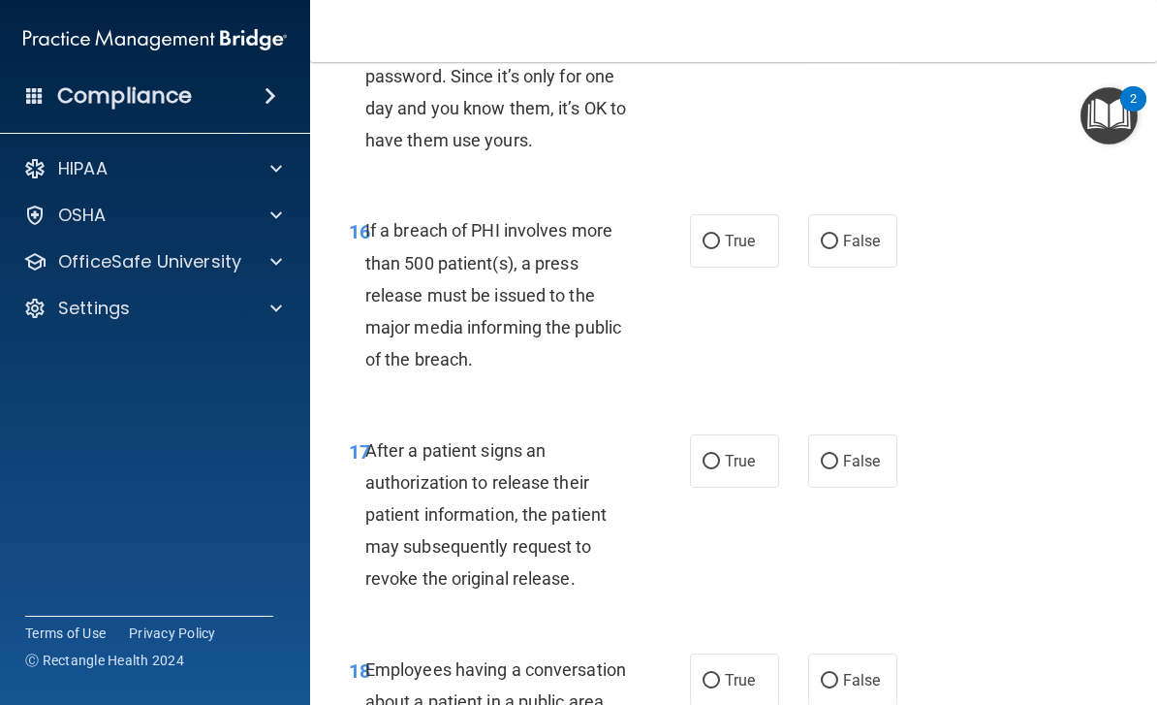
scroll to position [3034, 0]
click at [718, 234] on input "True" at bounding box center [711, 241] width 17 height 15
radio input "true"
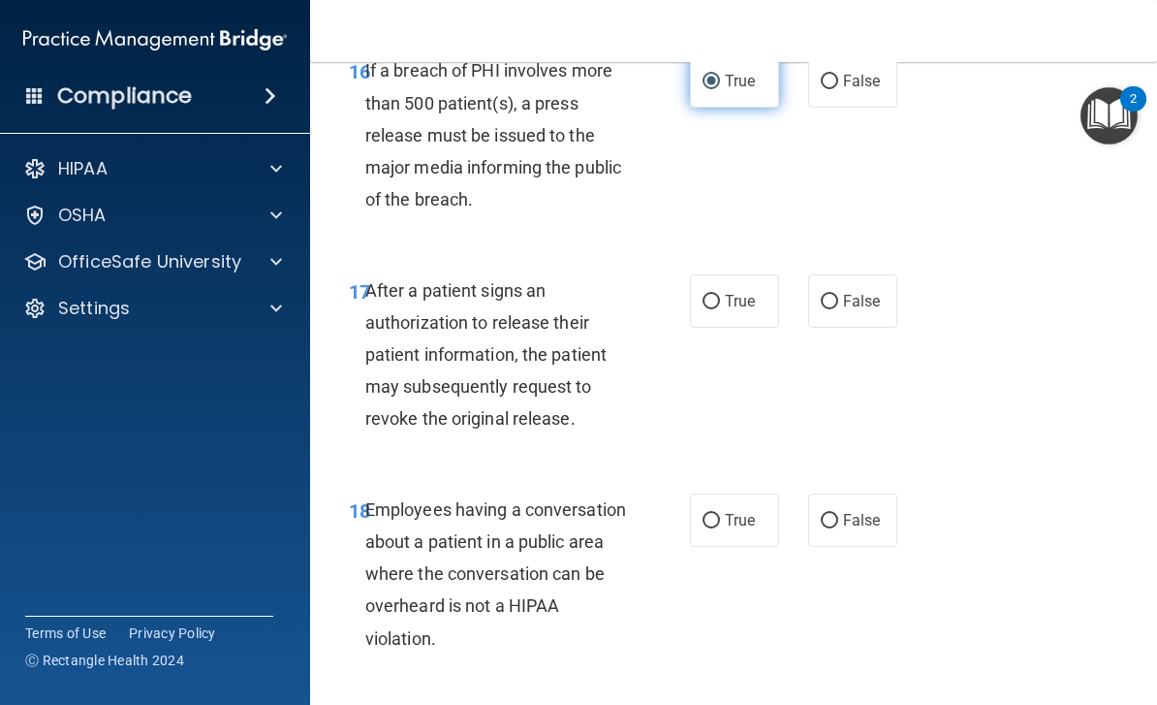
scroll to position [3194, 0]
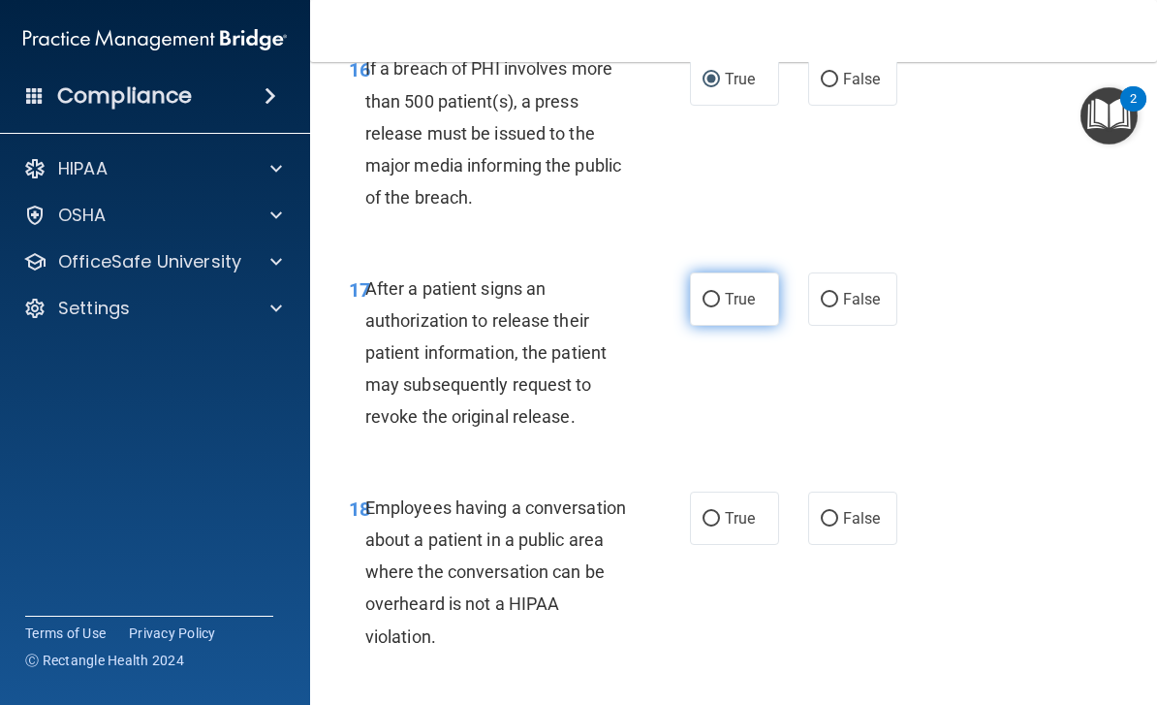
click at [708, 293] on input "True" at bounding box center [711, 300] width 17 height 15
radio input "true"
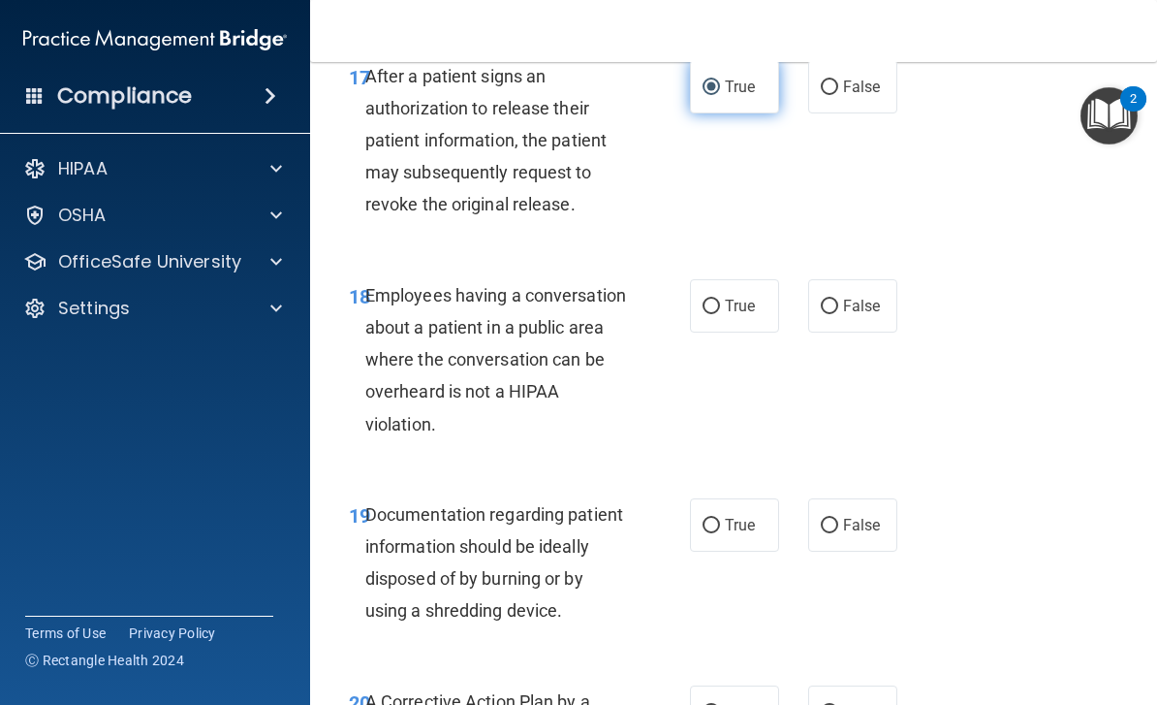
scroll to position [3408, 0]
click at [836, 299] on input "False" at bounding box center [829, 306] width 17 height 15
radio input "true"
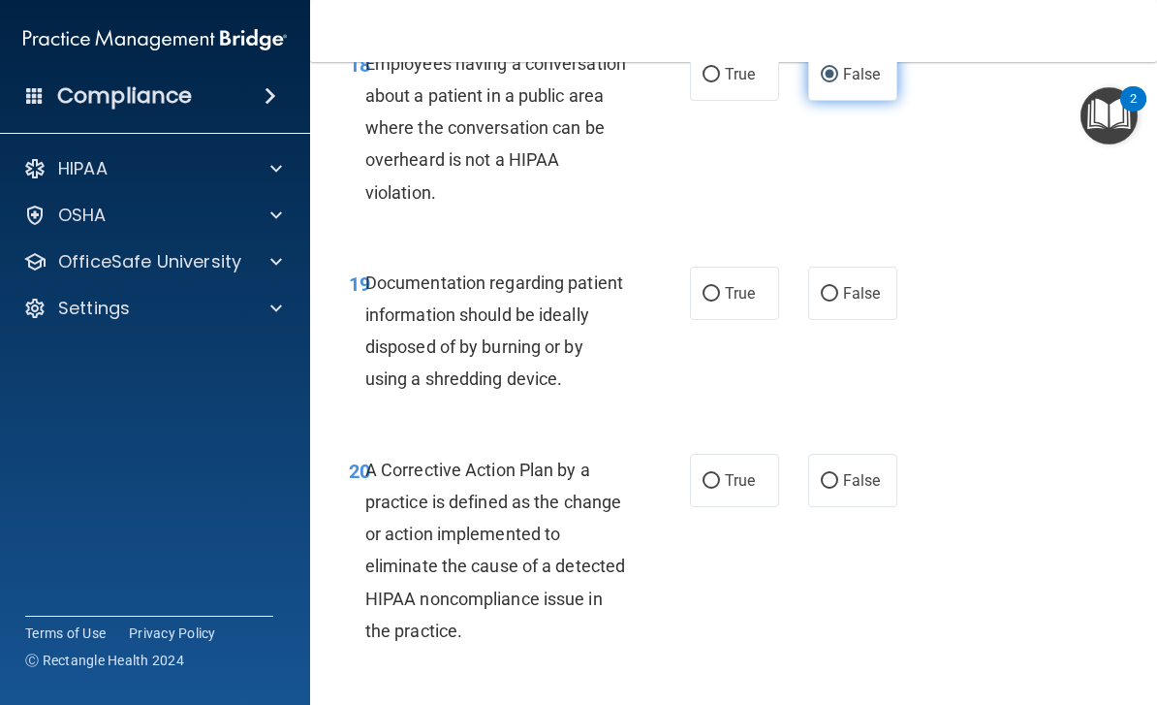
scroll to position [3639, 0]
click at [712, 293] on label "True" at bounding box center [734, 292] width 89 height 53
click at [712, 293] on input "True" at bounding box center [711, 293] width 17 height 15
radio input "true"
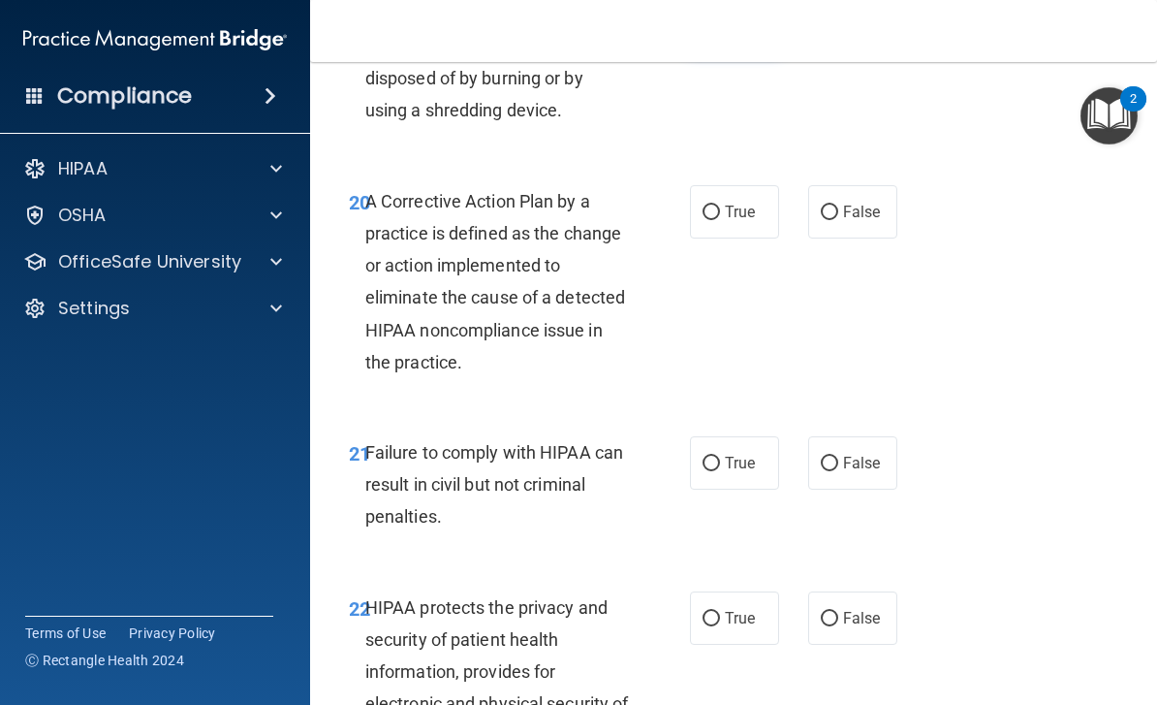
scroll to position [3908, 0]
click at [715, 204] on input "True" at bounding box center [711, 211] width 17 height 15
radio input "true"
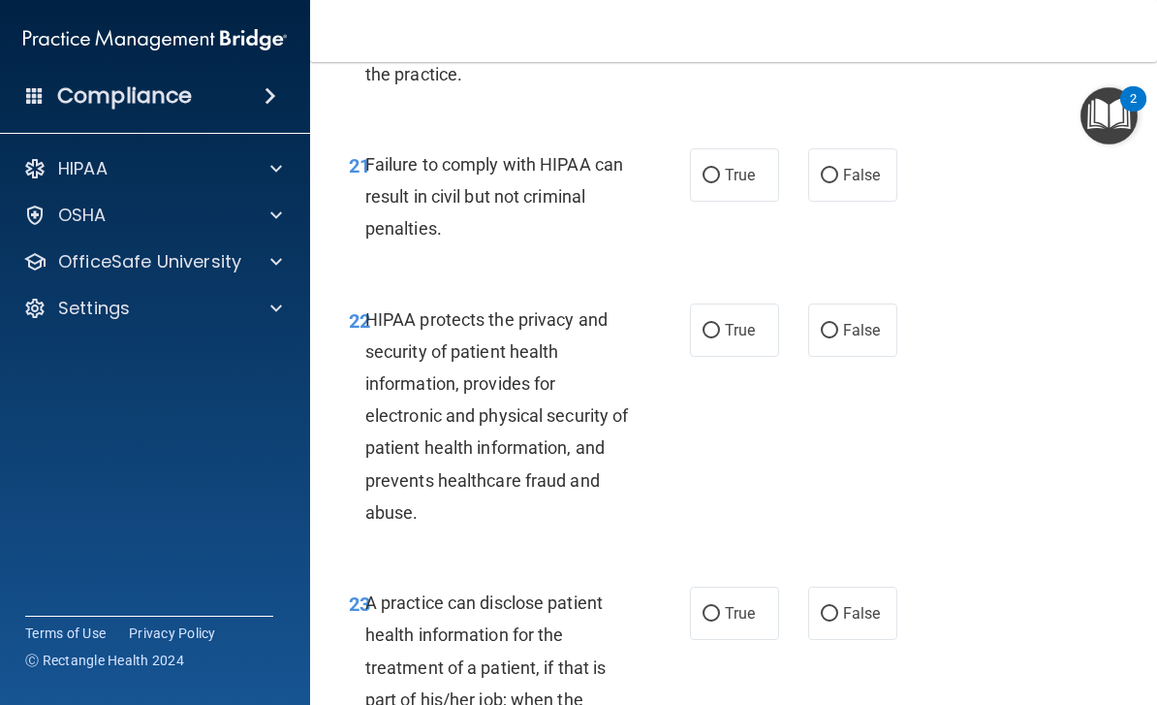
scroll to position [4196, 0]
click at [832, 171] on label "False" at bounding box center [852, 173] width 89 height 53
click at [832, 171] on input "False" at bounding box center [829, 175] width 17 height 15
radio input "true"
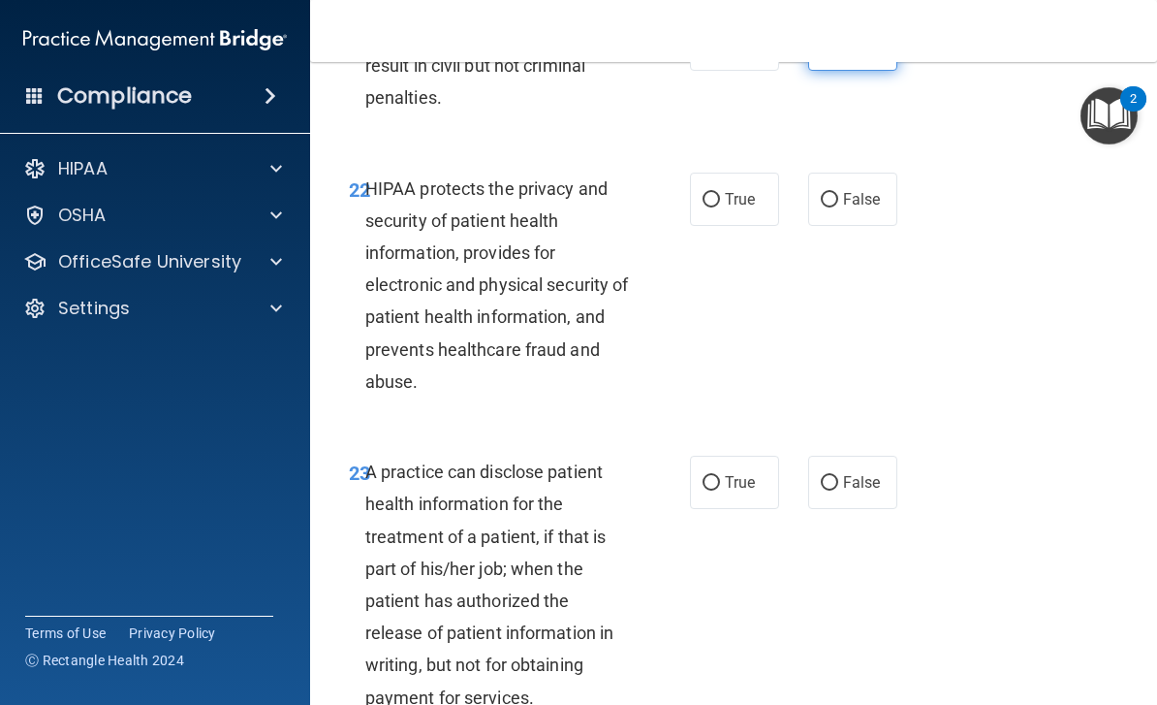
scroll to position [4326, 0]
click at [717, 192] on input "True" at bounding box center [711, 199] width 17 height 15
radio input "true"
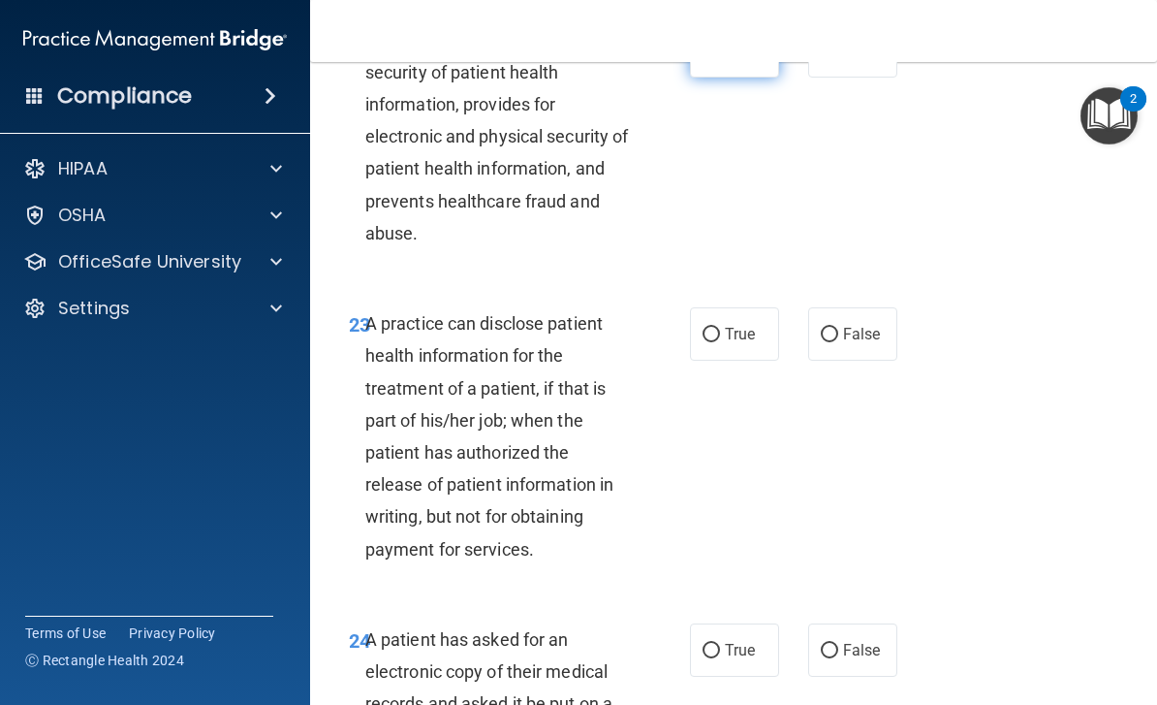
scroll to position [4475, 0]
click at [834, 327] on input "False" at bounding box center [829, 334] width 17 height 15
radio input "true"
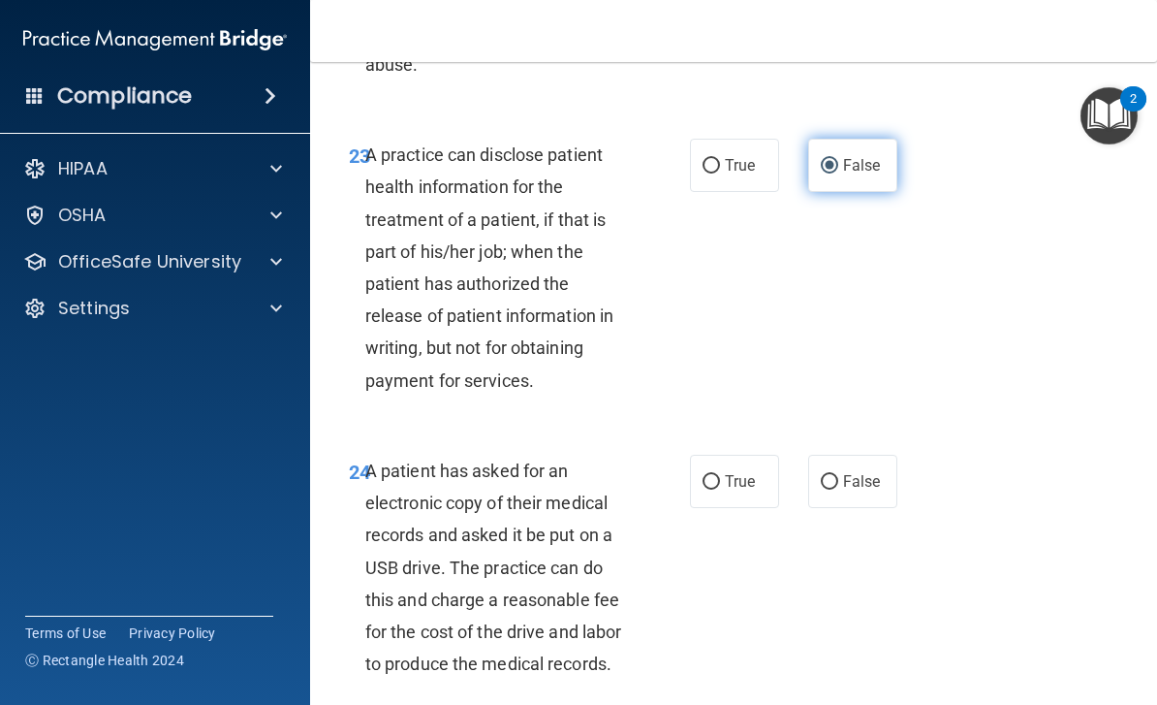
scroll to position [4643, 0]
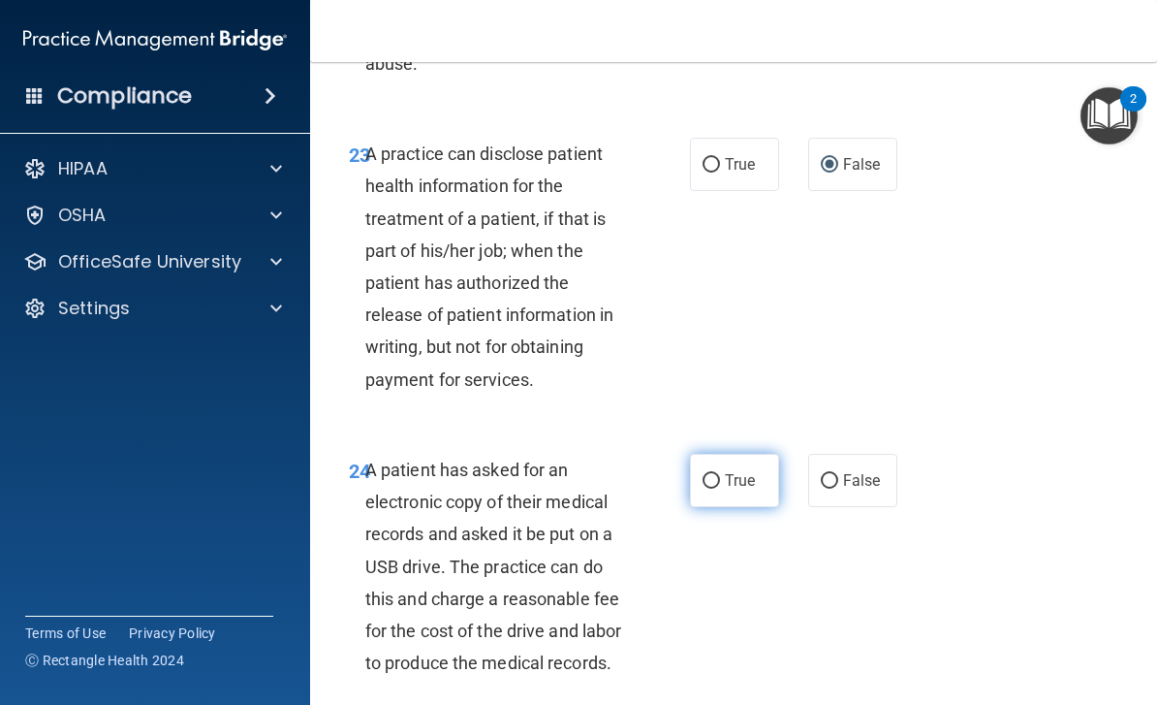
click at [711, 474] on input "True" at bounding box center [711, 481] width 17 height 15
radio input "true"
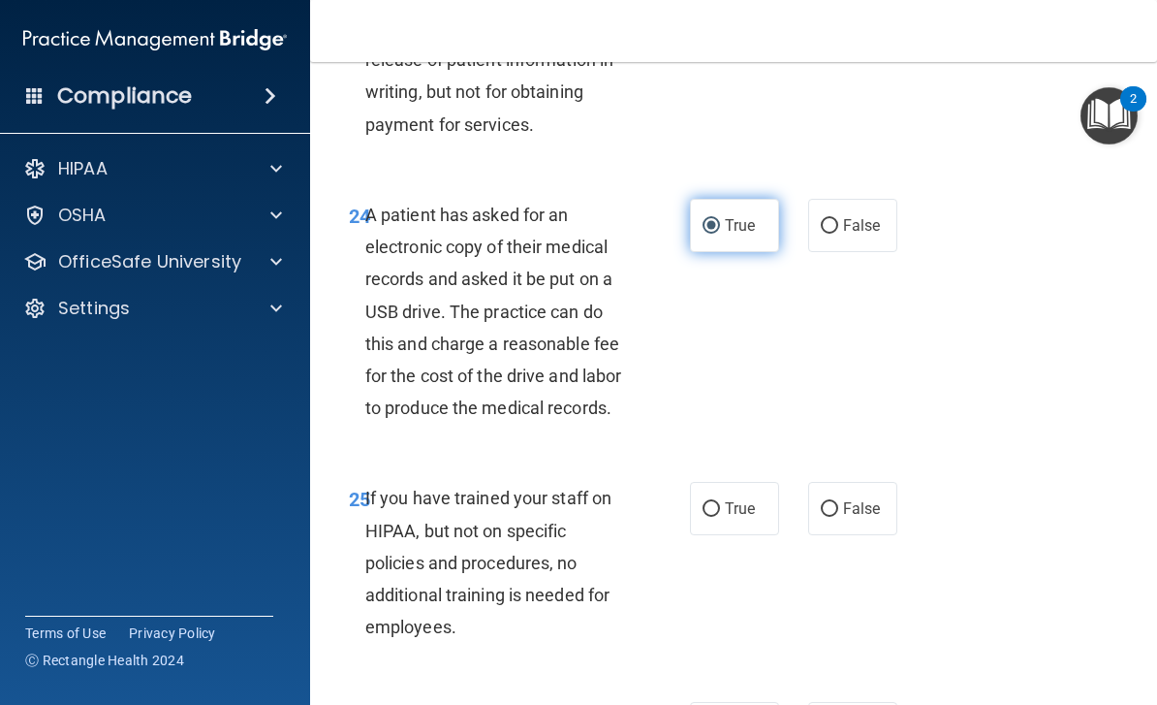
scroll to position [4899, 0]
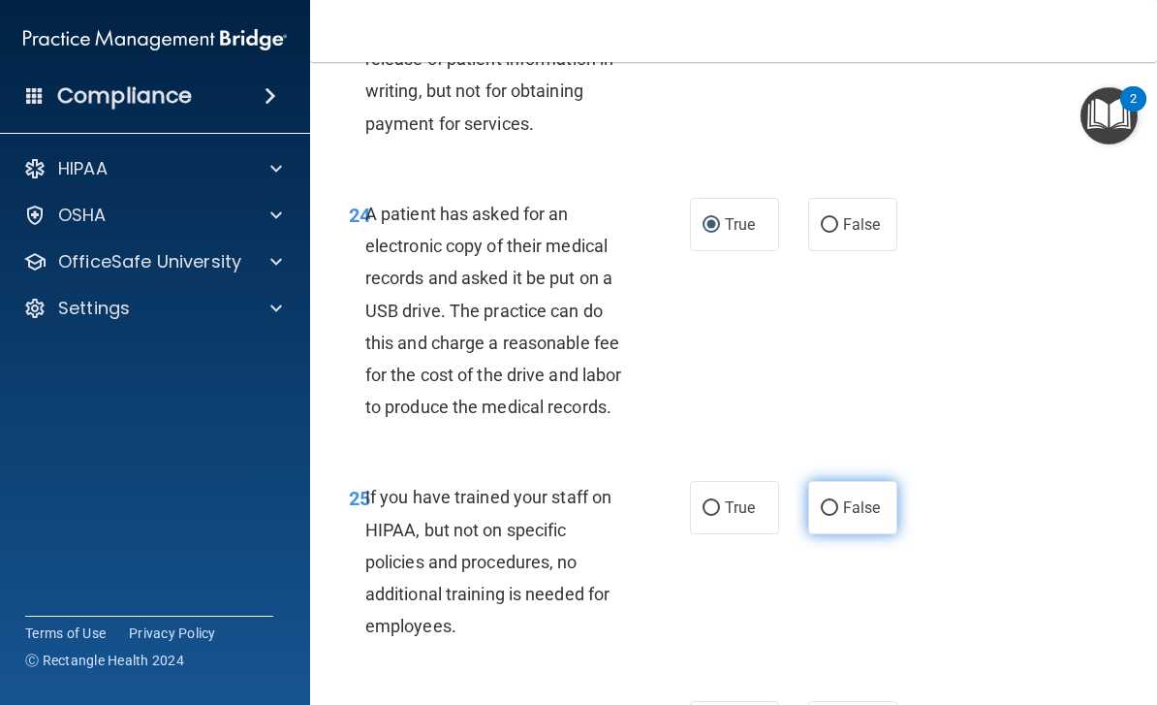
click at [827, 481] on label "False" at bounding box center [852, 507] width 89 height 53
click at [827, 501] on input "False" at bounding box center [829, 508] width 17 height 15
radio input "true"
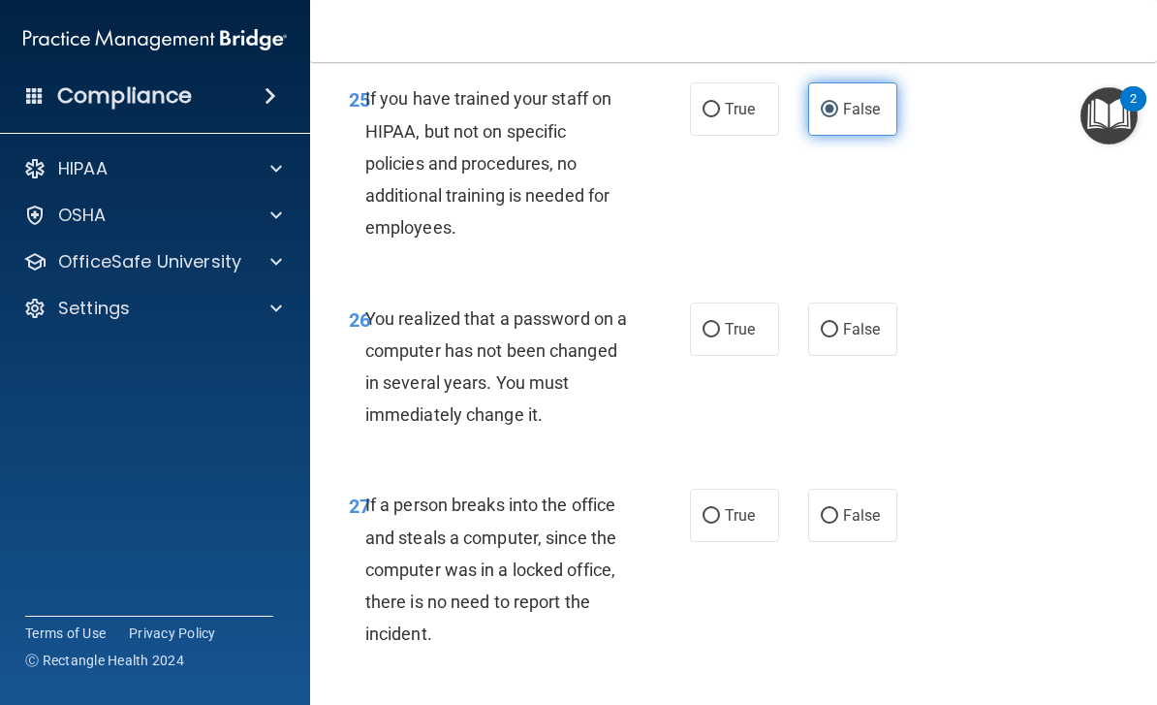
scroll to position [5298, 0]
click at [708, 322] on input "True" at bounding box center [711, 329] width 17 height 15
radio input "true"
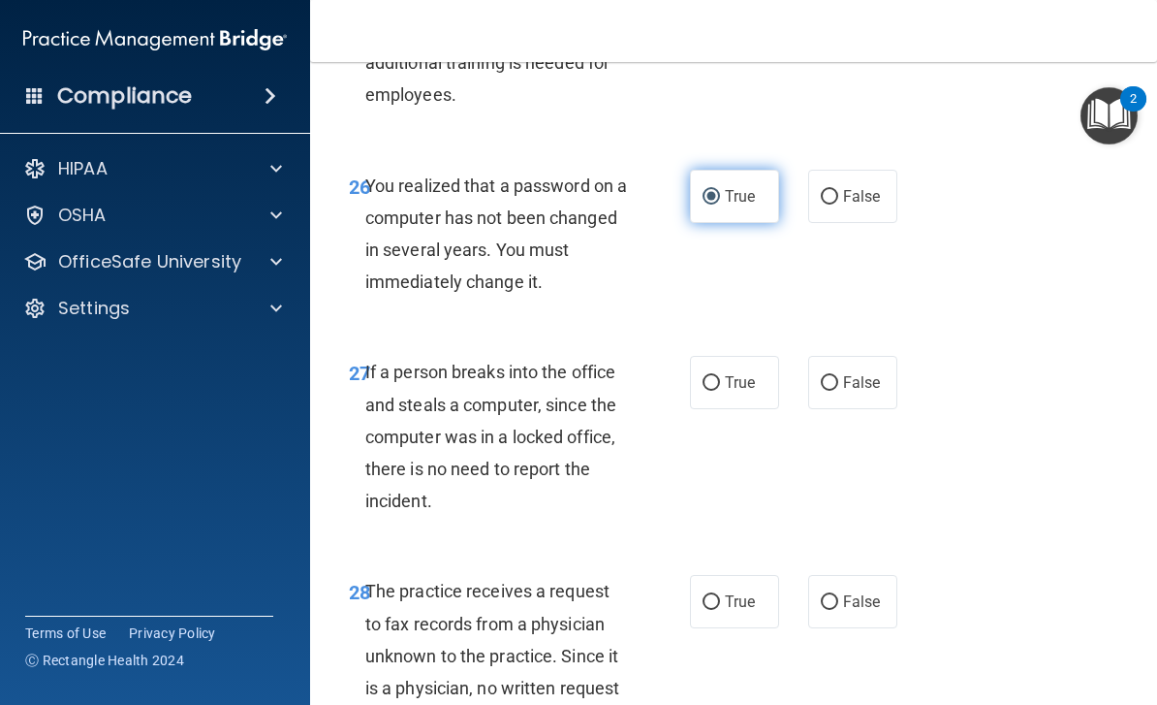
scroll to position [5433, 0]
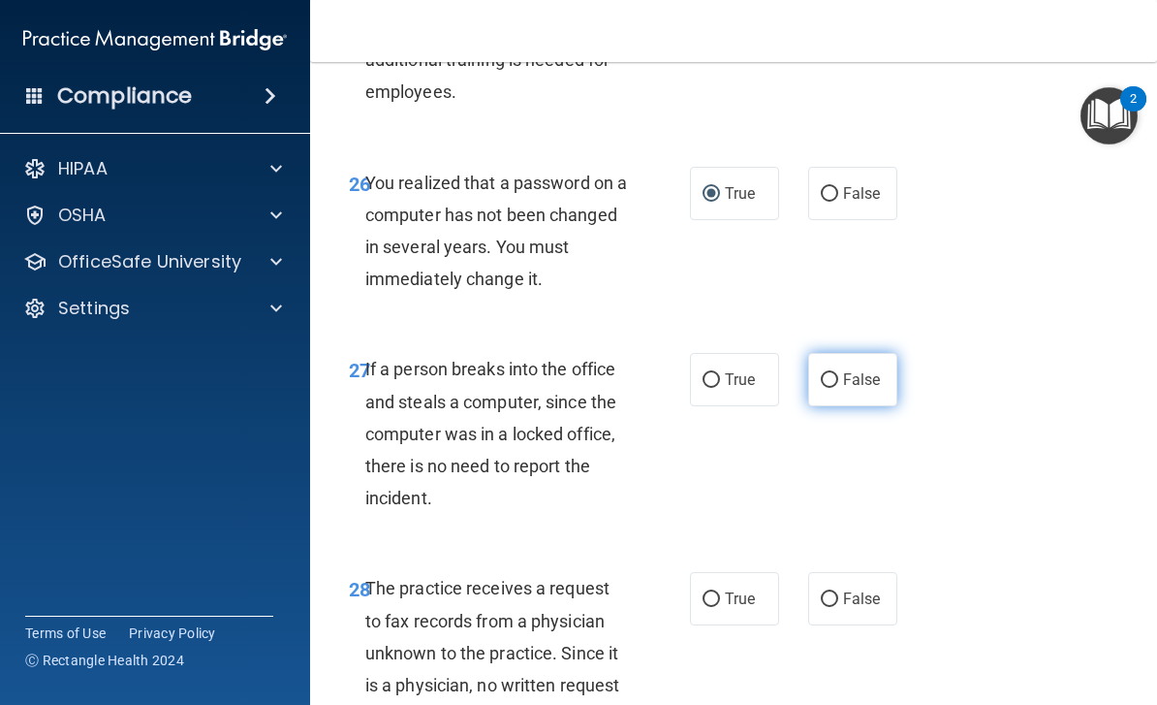
click at [822, 373] on input "False" at bounding box center [829, 380] width 17 height 15
radio input "true"
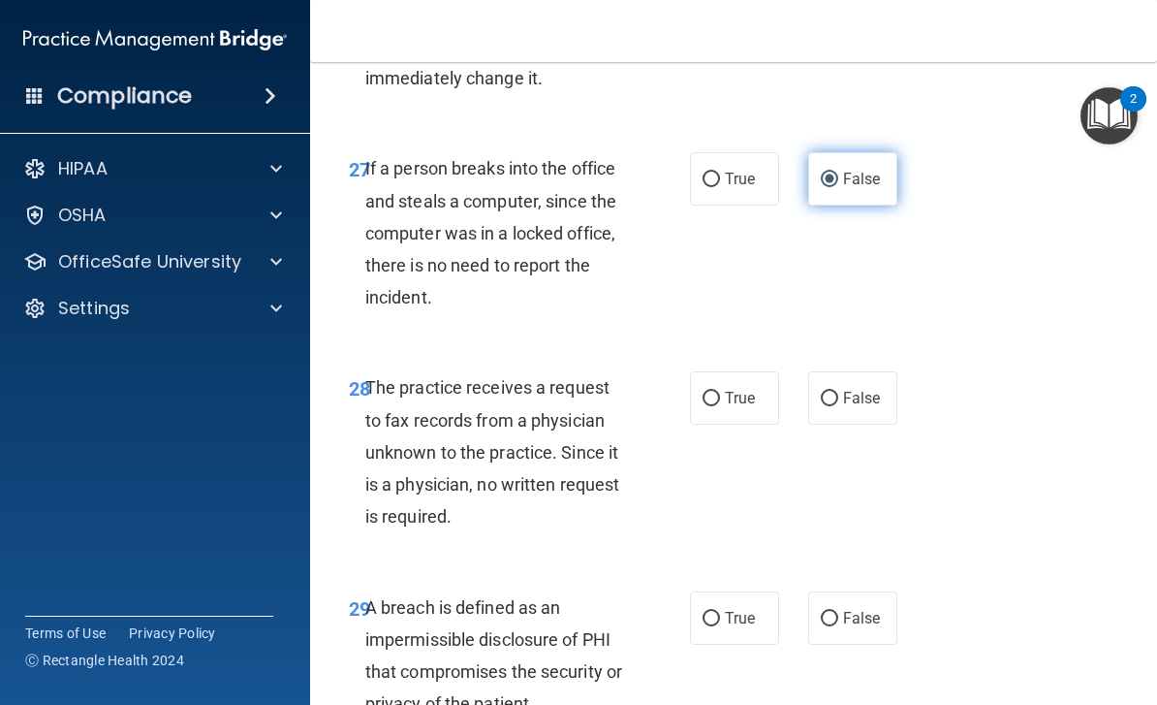
scroll to position [5677, 0]
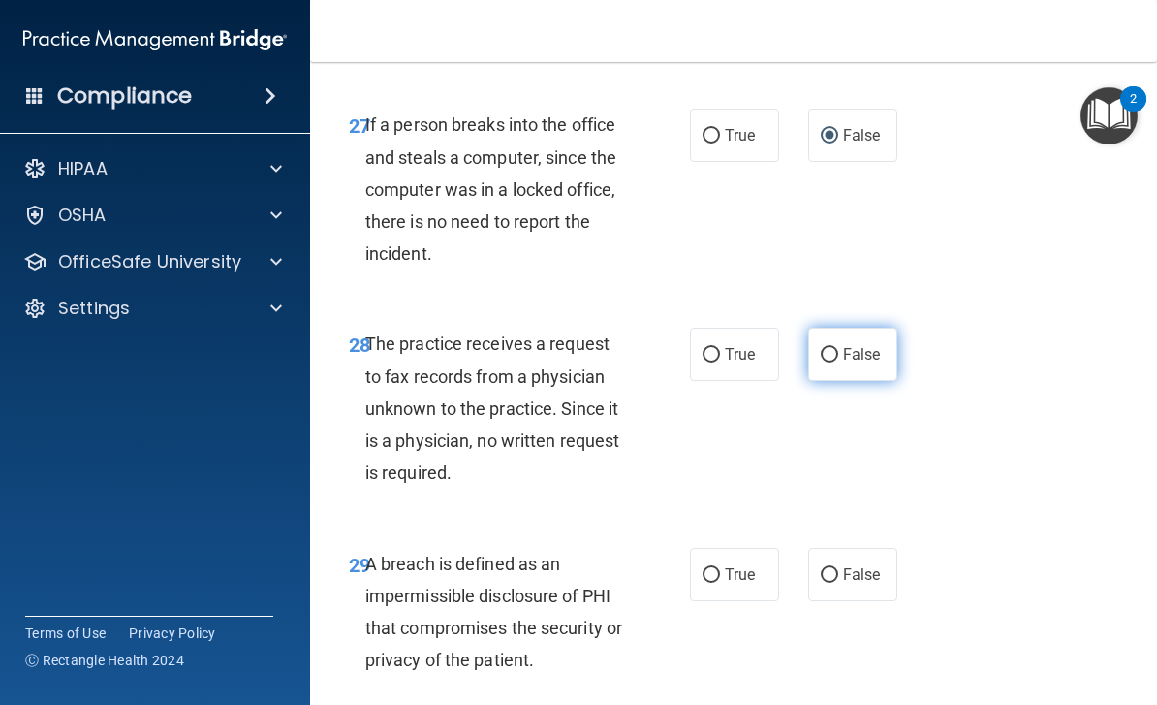
click at [812, 330] on label "False" at bounding box center [852, 354] width 89 height 53
click at [821, 348] on input "False" at bounding box center [829, 355] width 17 height 15
radio input "true"
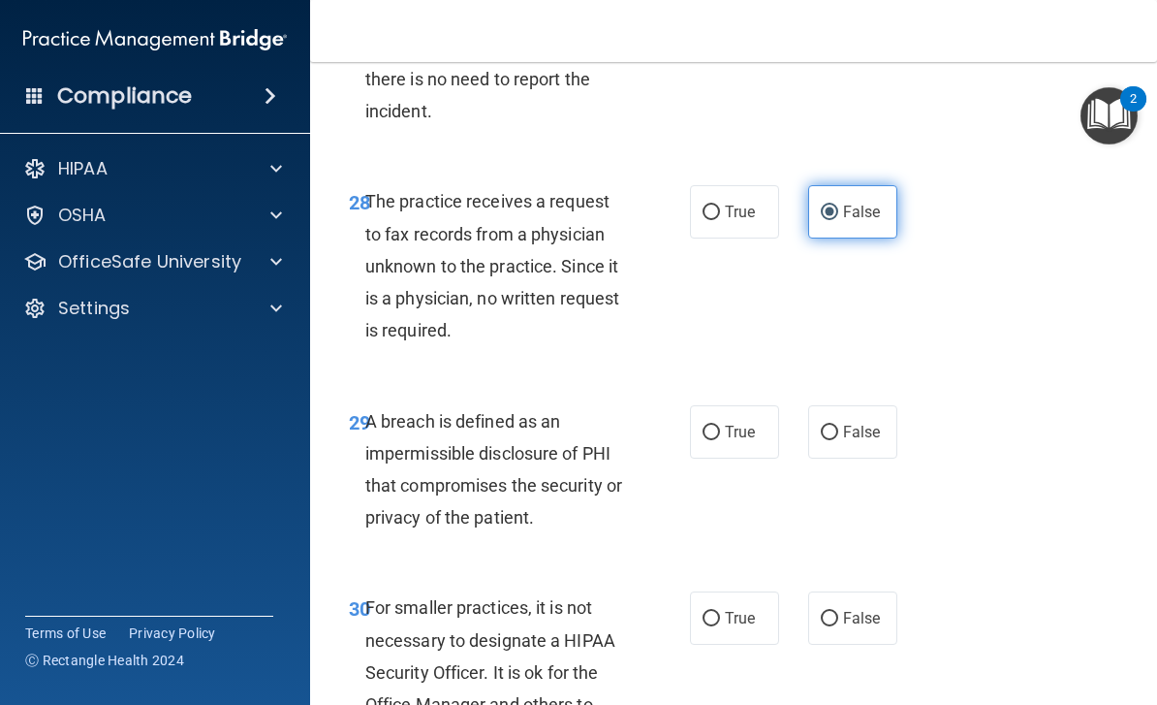
scroll to position [5829, 0]
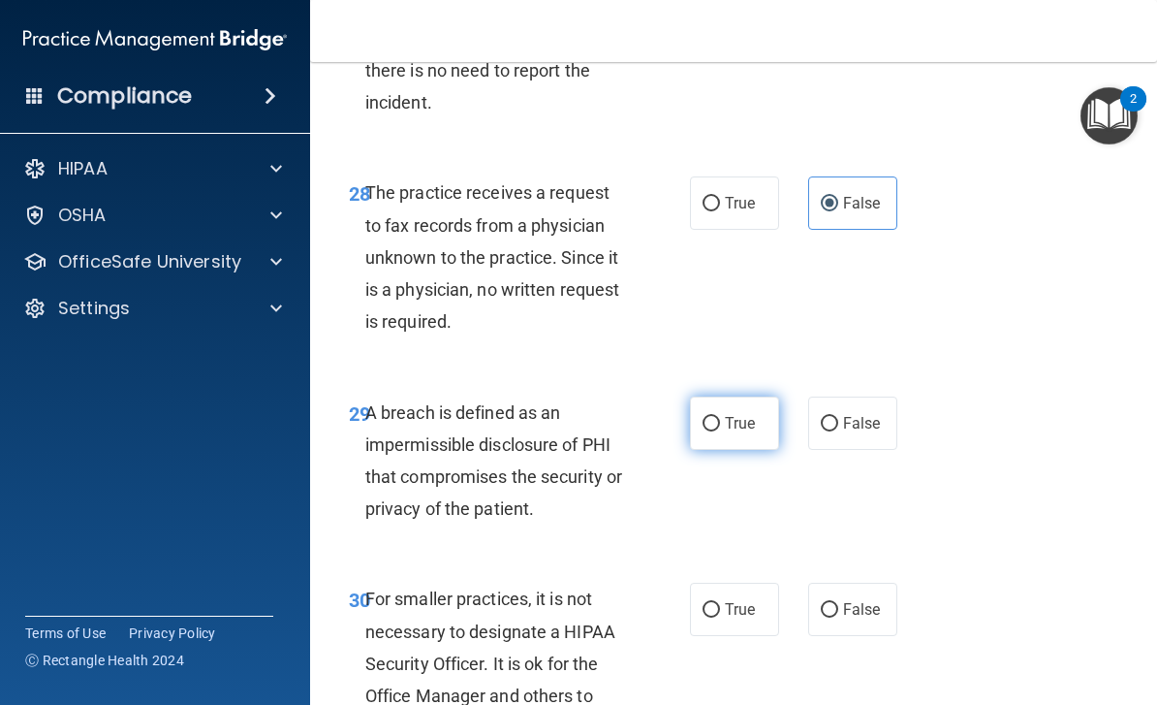
click at [698, 407] on label "True" at bounding box center [734, 422] width 89 height 53
click at [703, 417] on input "True" at bounding box center [711, 424] width 17 height 15
radio input "true"
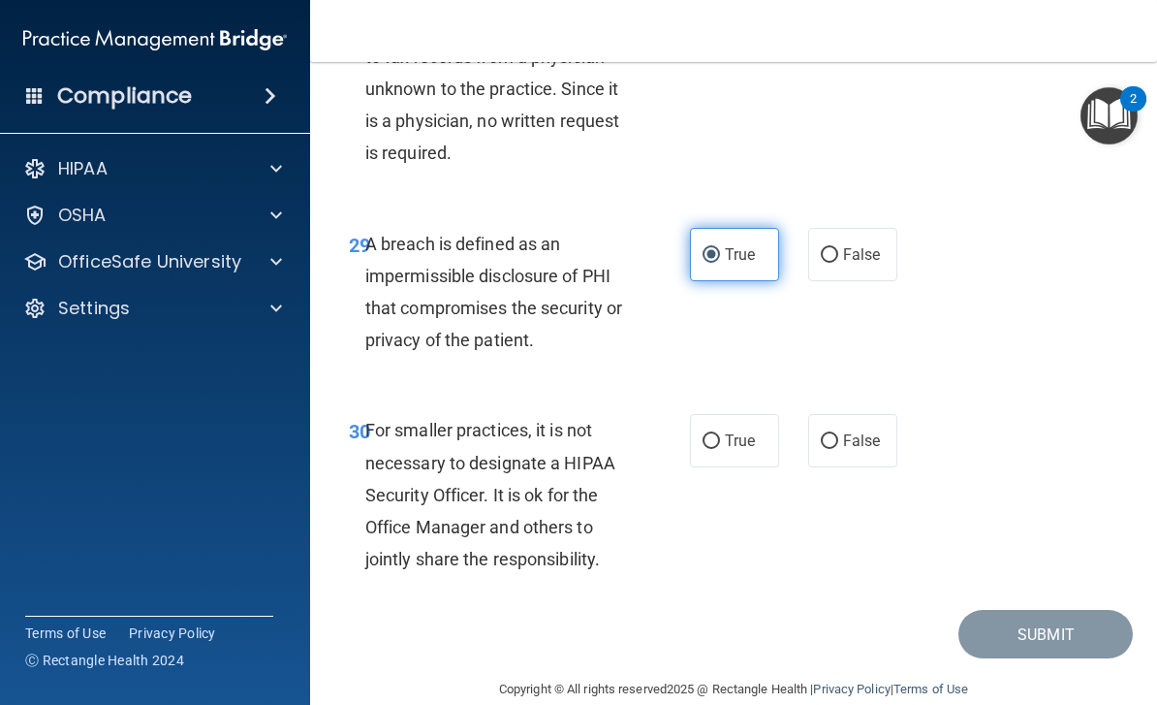
scroll to position [5996, 0]
click at [825, 435] on input "False" at bounding box center [829, 442] width 17 height 15
radio input "true"
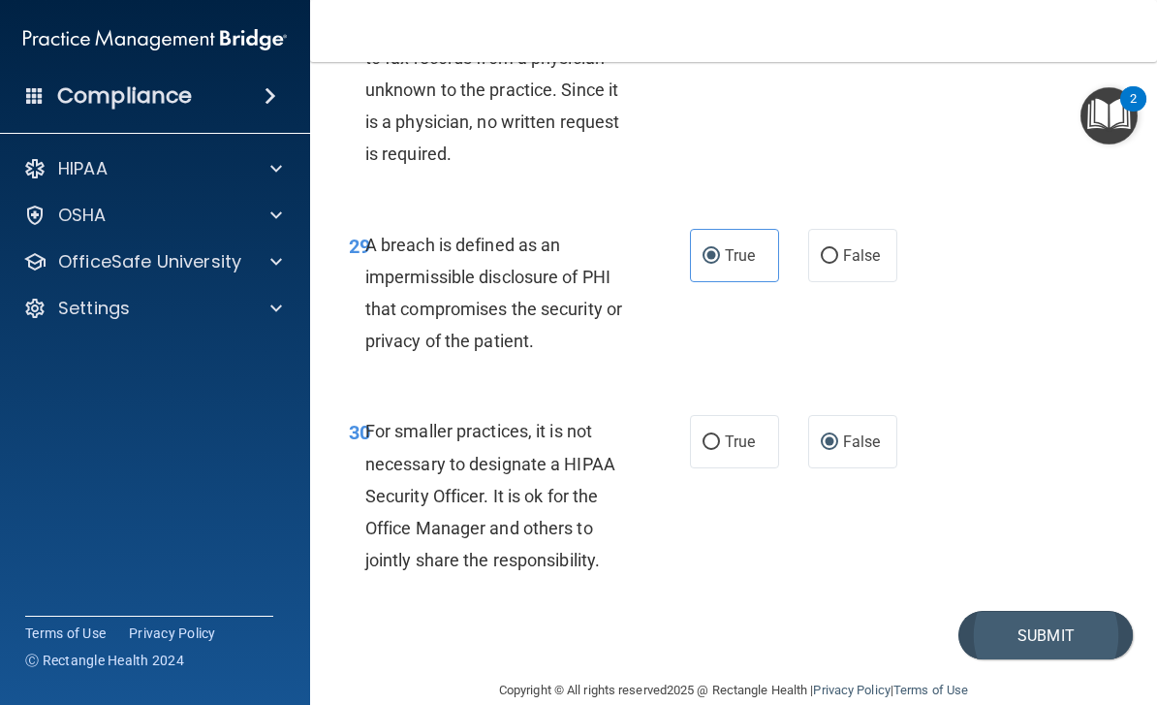
click at [1000, 611] on button "Submit" at bounding box center [1046, 635] width 174 height 49
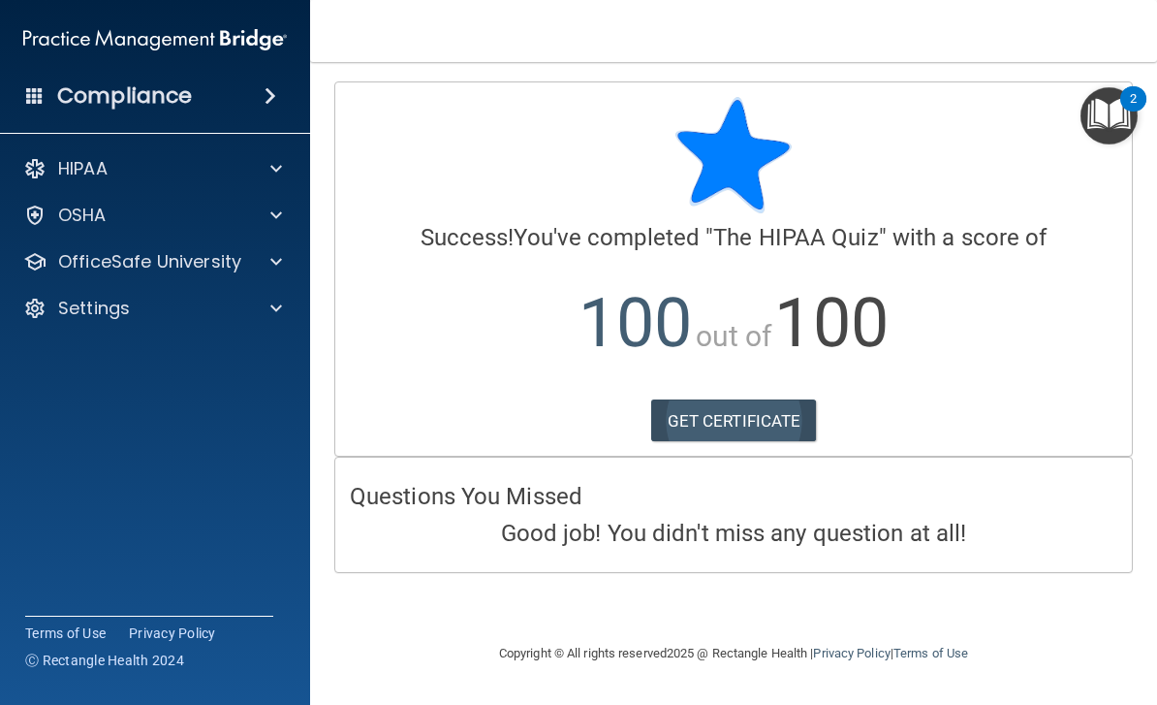
click at [787, 428] on link "GET CERTIFICATE" at bounding box center [734, 420] width 166 height 43
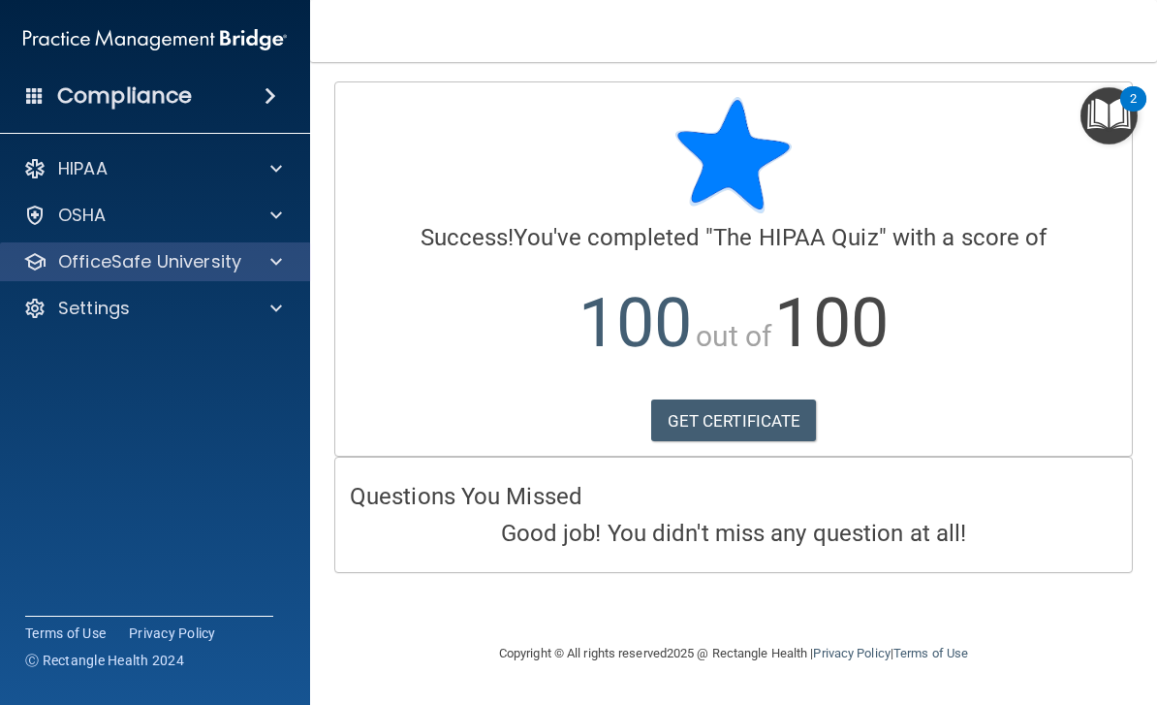
click at [276, 262] on span at bounding box center [276, 261] width 12 height 23
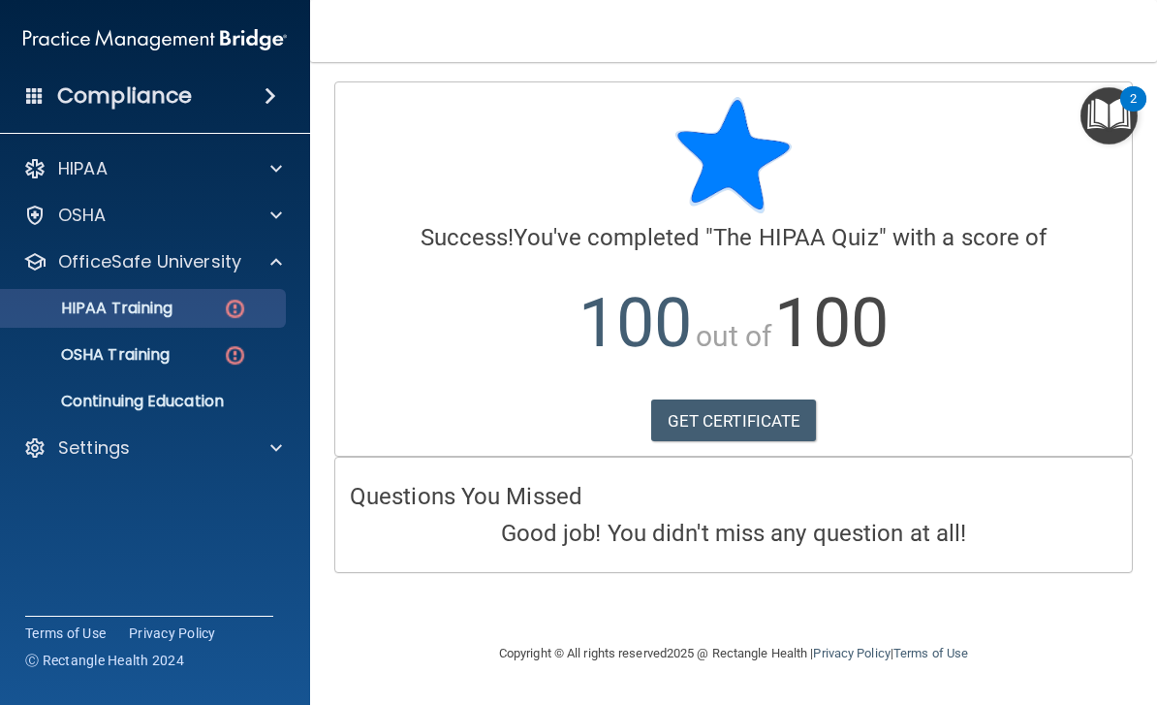
click at [227, 309] on img at bounding box center [235, 309] width 24 height 24
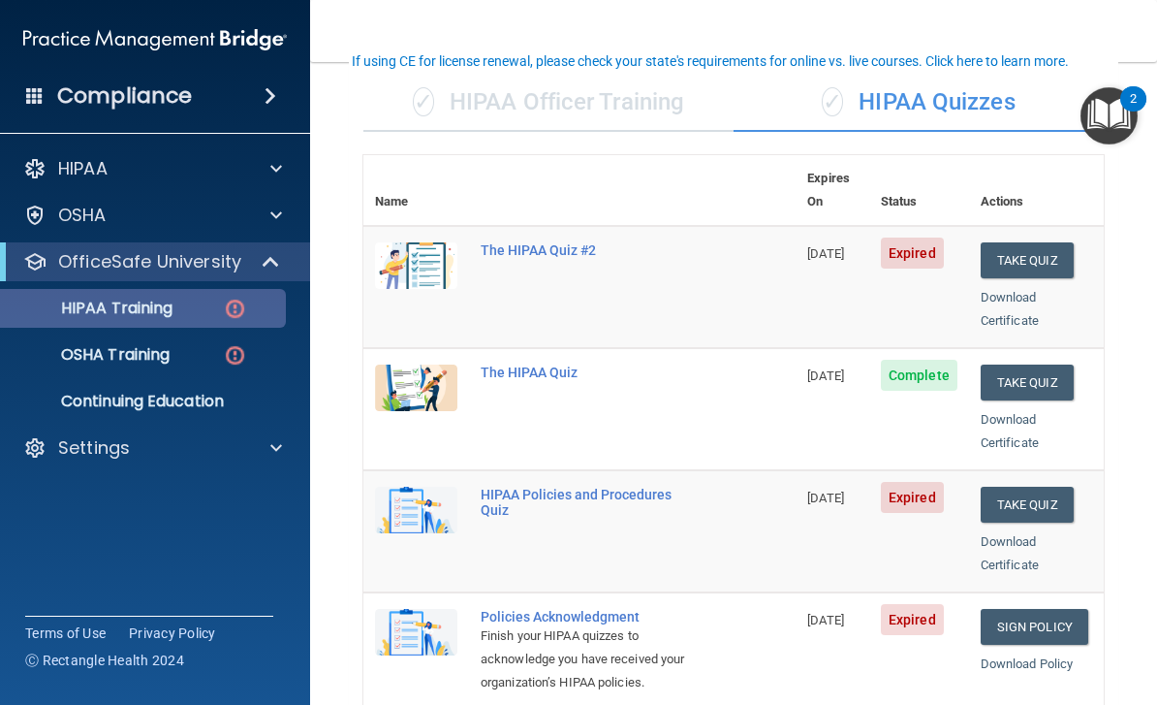
scroll to position [133, 0]
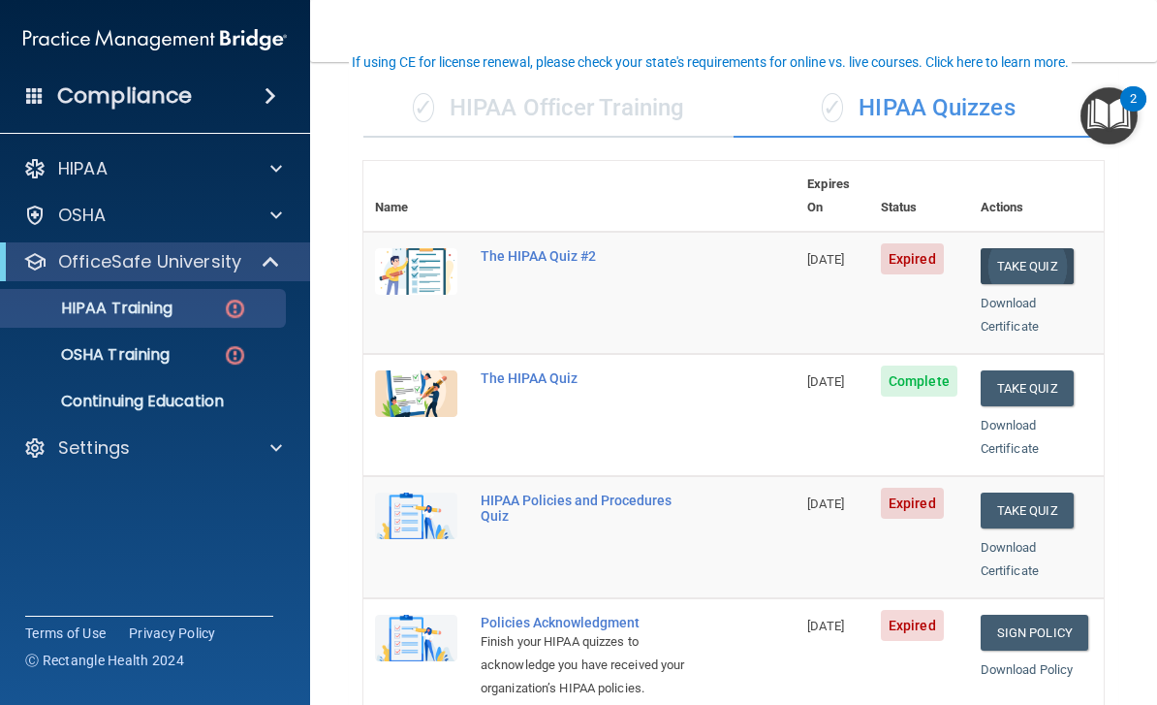
click at [1032, 248] on button "Take Quiz" at bounding box center [1027, 266] width 93 height 36
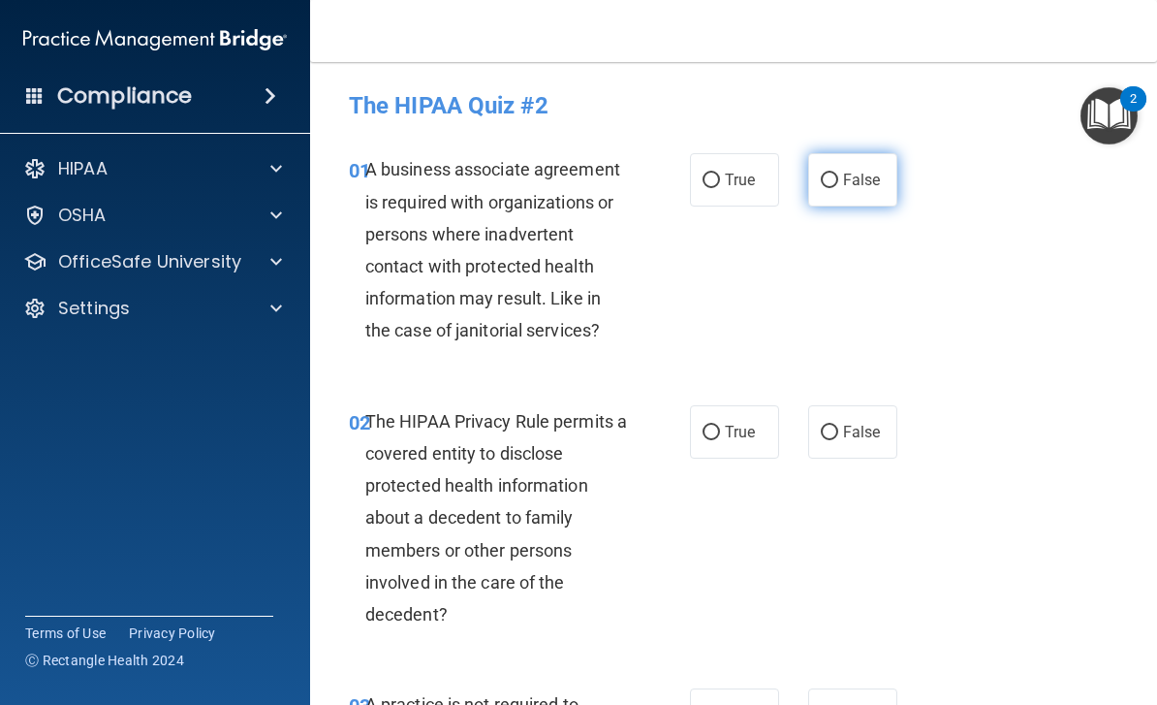
click at [836, 175] on input "False" at bounding box center [829, 180] width 17 height 15
radio input "true"
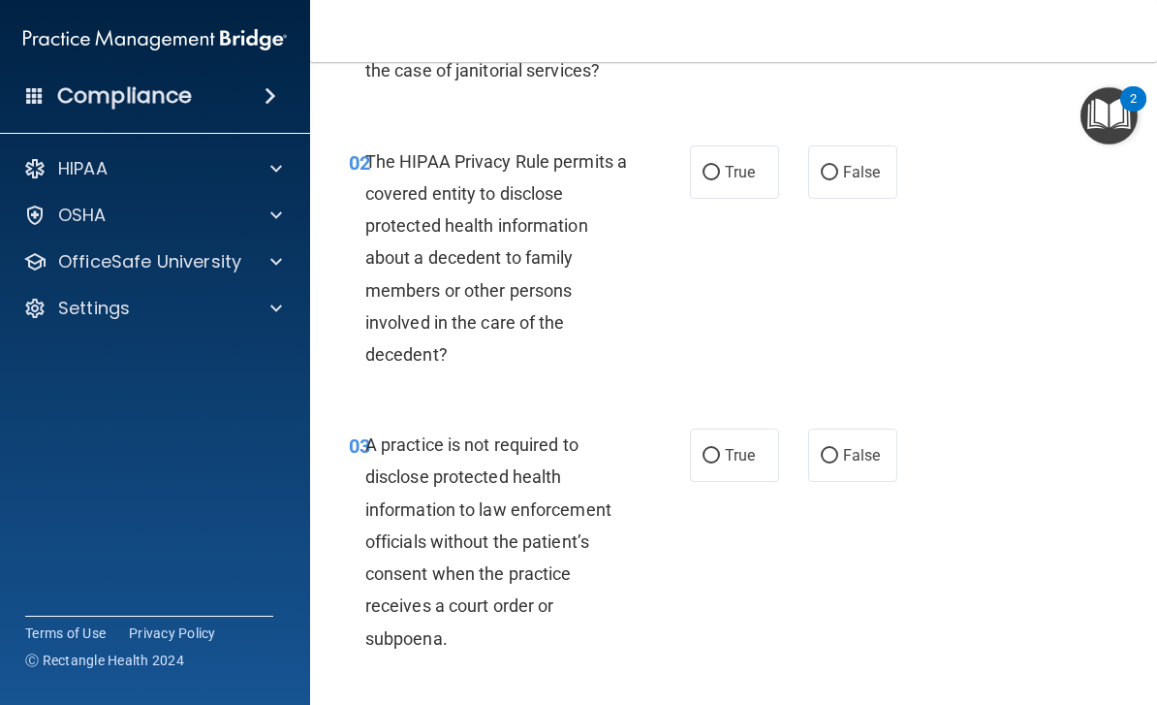
scroll to position [261, 0]
click at [707, 167] on input "True" at bounding box center [711, 172] width 17 height 15
radio input "true"
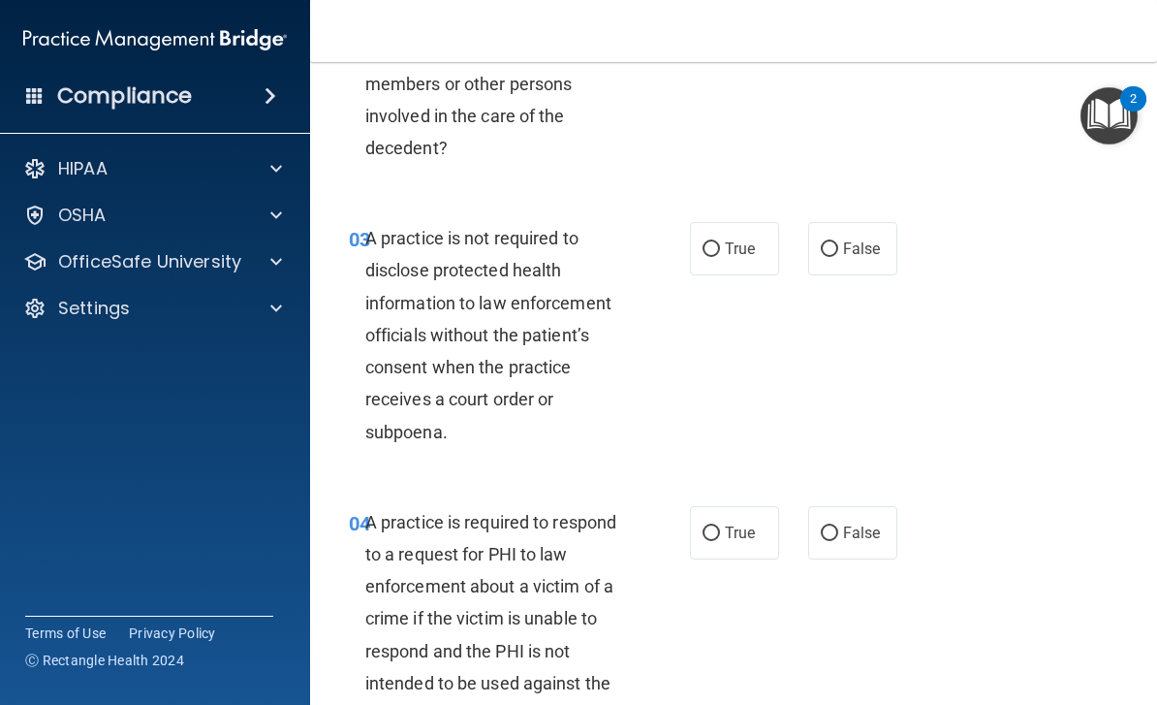
scroll to position [467, 0]
click at [829, 247] on input "False" at bounding box center [829, 248] width 17 height 15
radio input "true"
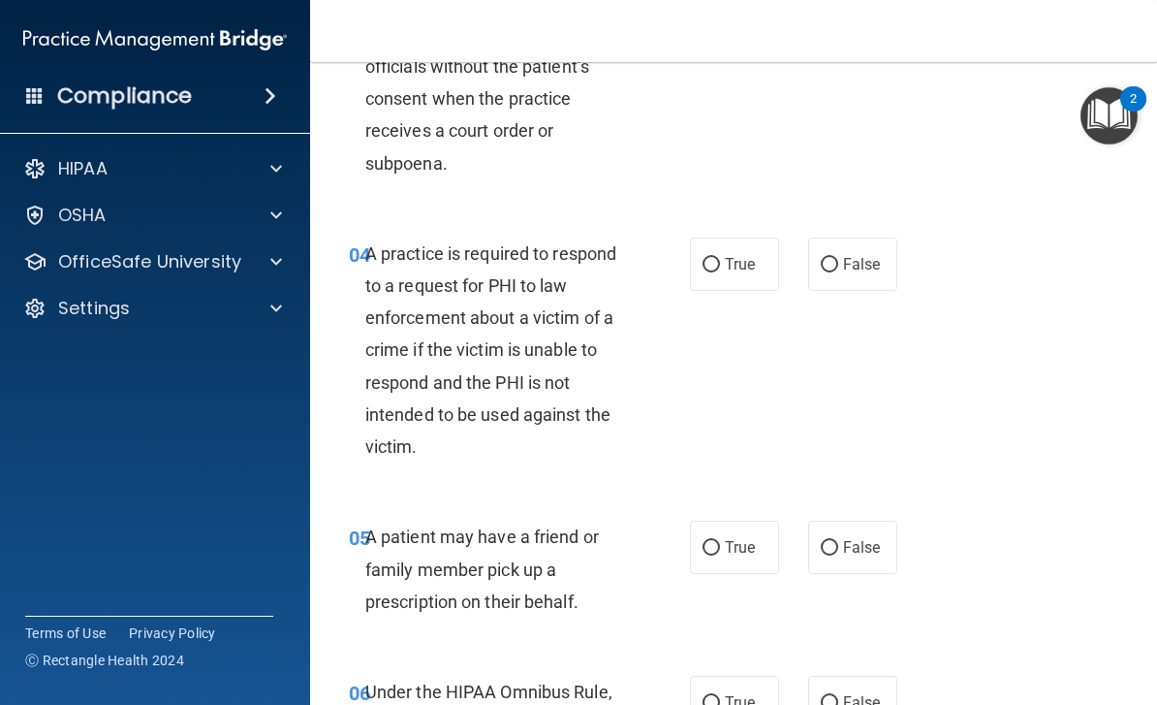
scroll to position [739, 0]
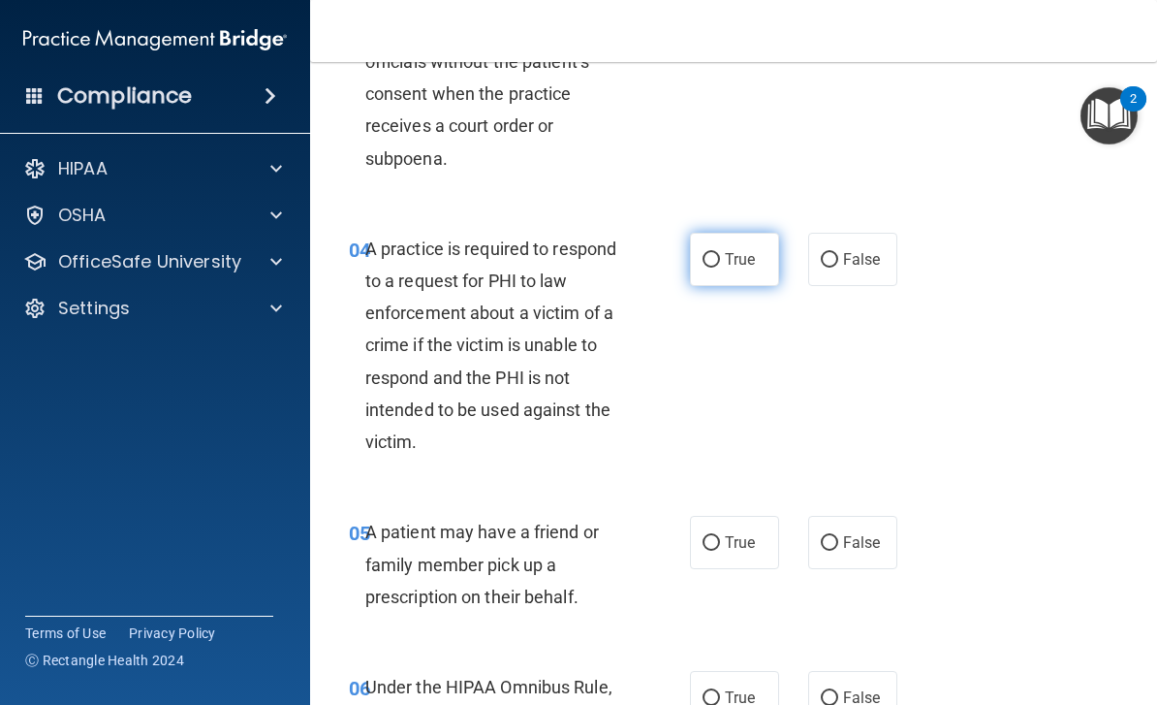
click at [707, 262] on input "True" at bounding box center [711, 260] width 17 height 15
radio input "true"
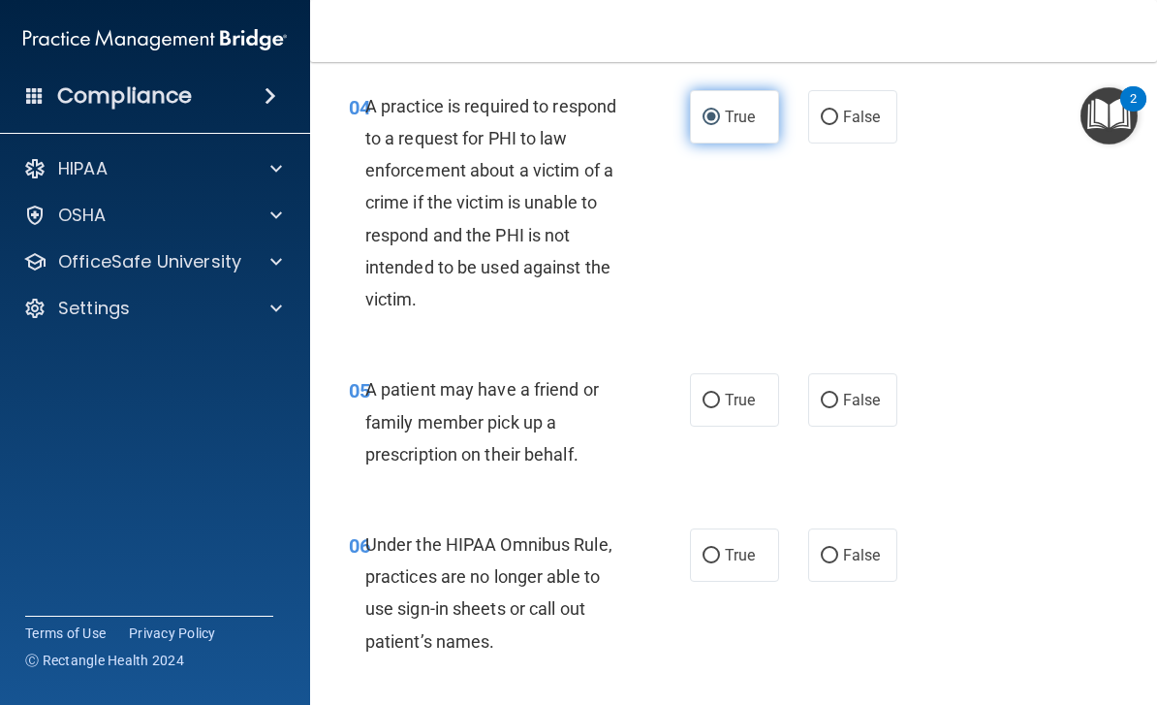
scroll to position [883, 0]
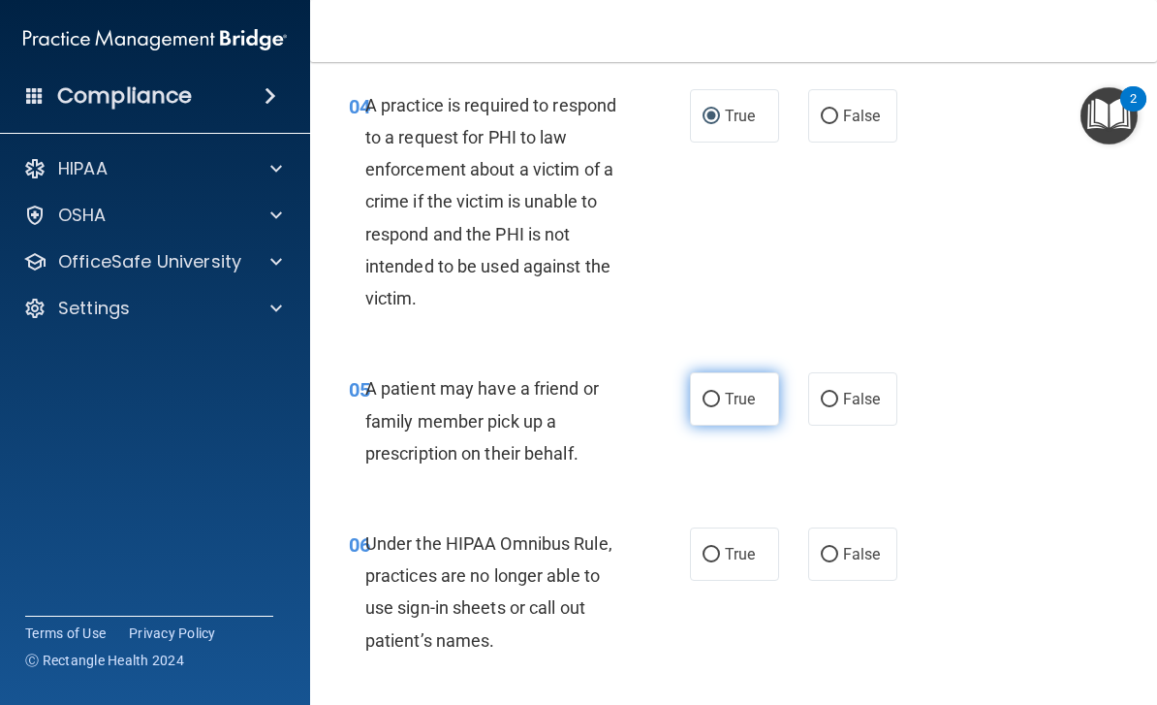
click at [716, 395] on input "True" at bounding box center [711, 400] width 17 height 15
radio input "true"
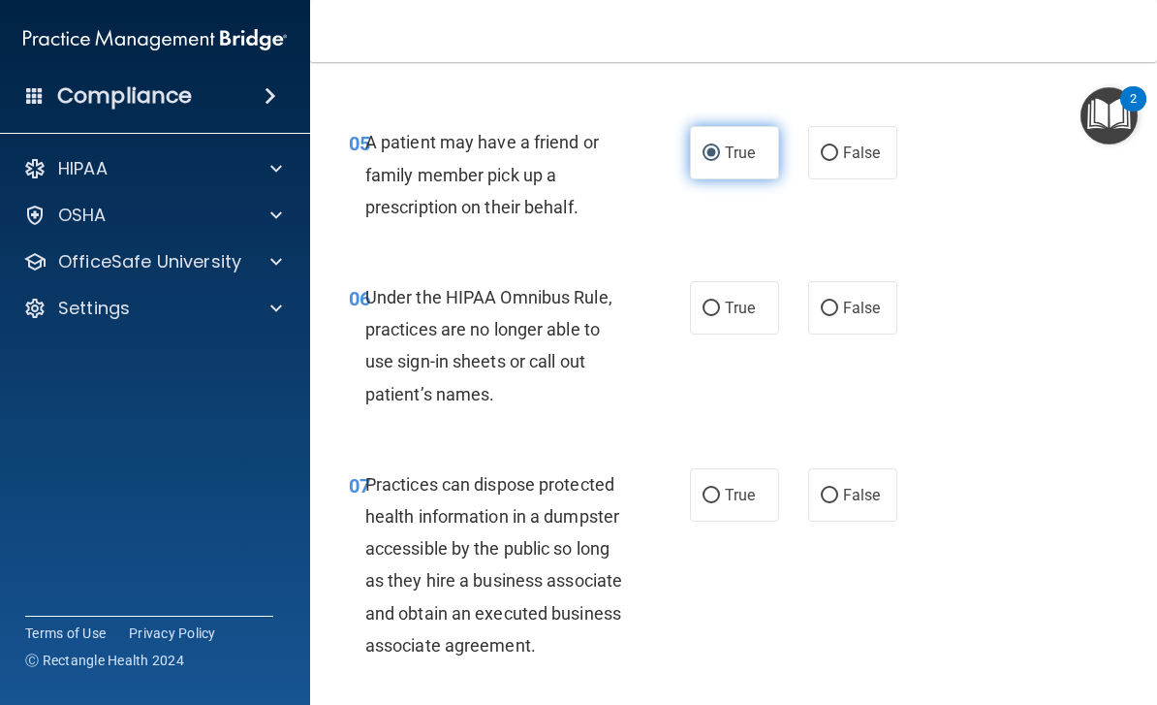
scroll to position [1128, 0]
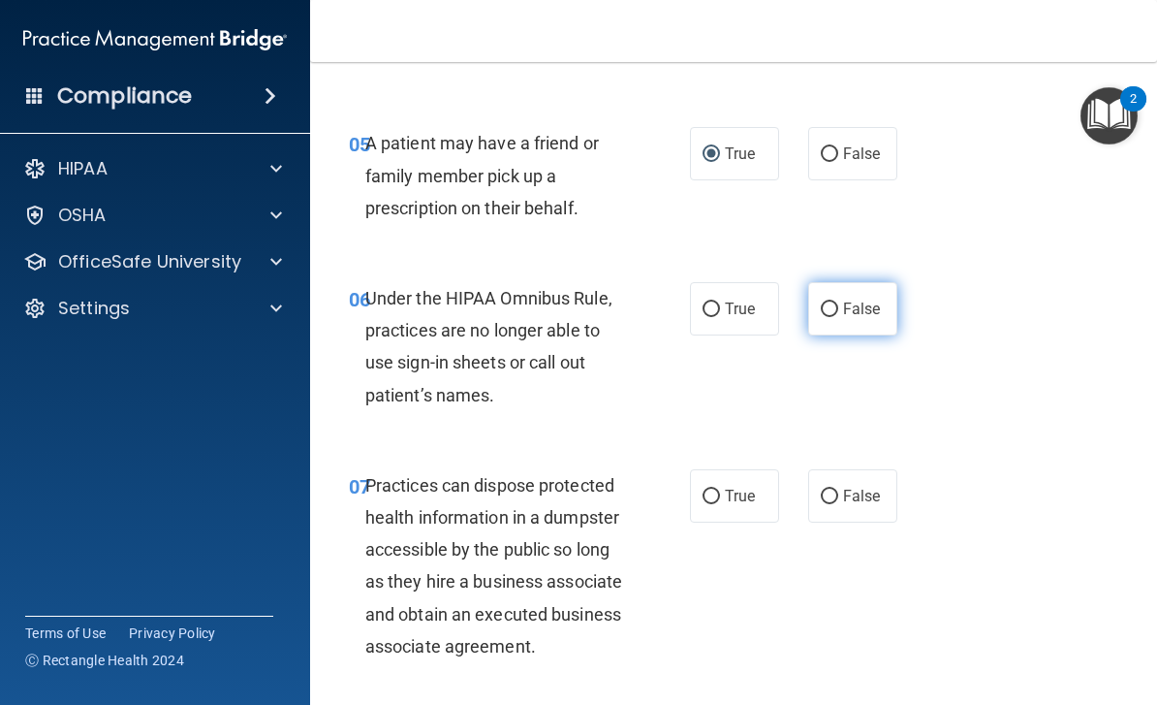
click at [823, 308] on input "False" at bounding box center [829, 309] width 17 height 15
radio input "true"
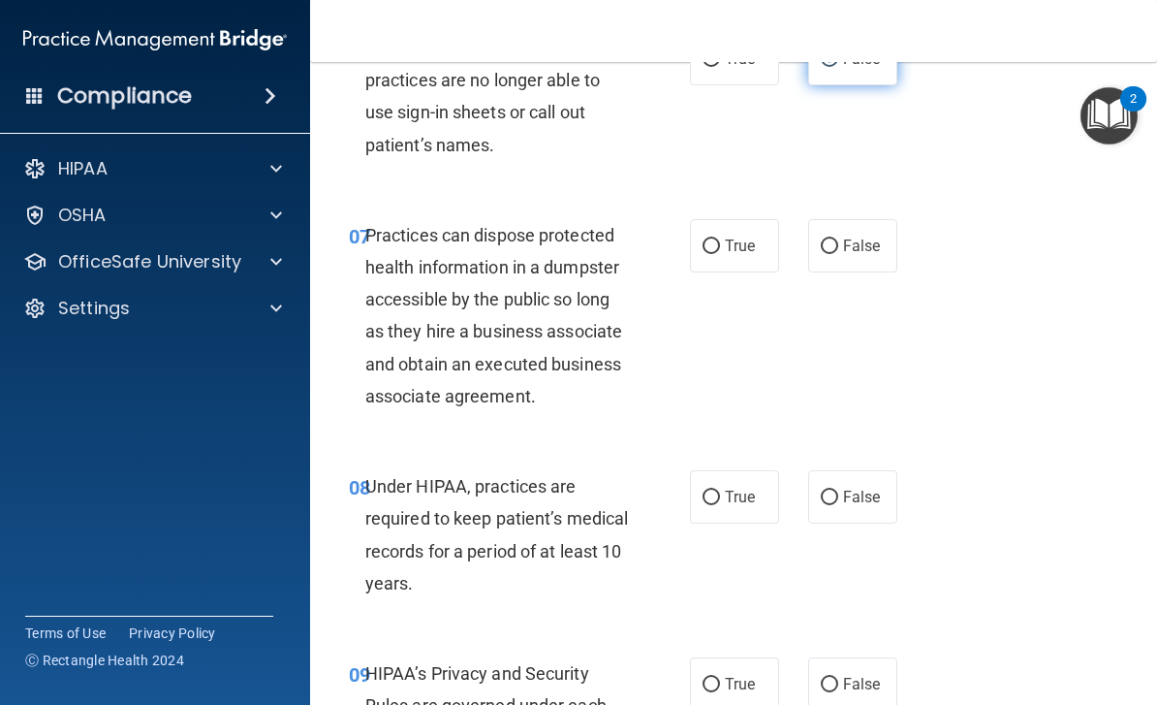
scroll to position [1400, 0]
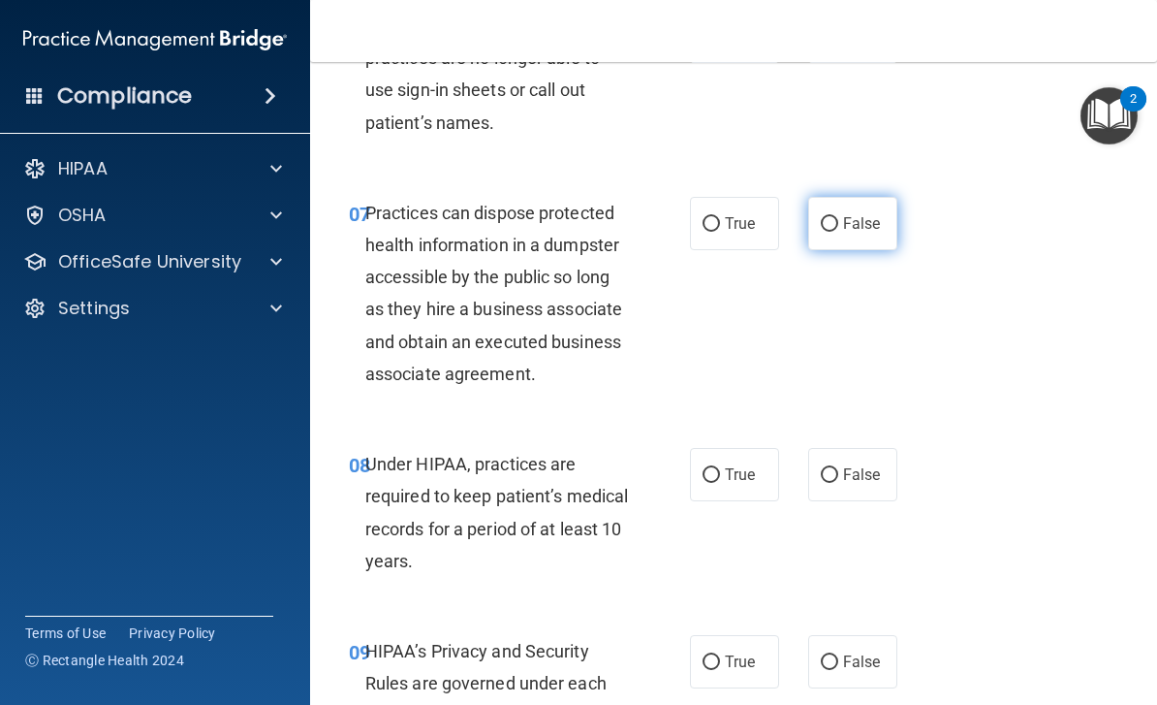
click at [853, 215] on span "False" at bounding box center [862, 223] width 38 height 18
click at [838, 217] on input "False" at bounding box center [829, 224] width 17 height 15
radio input "true"
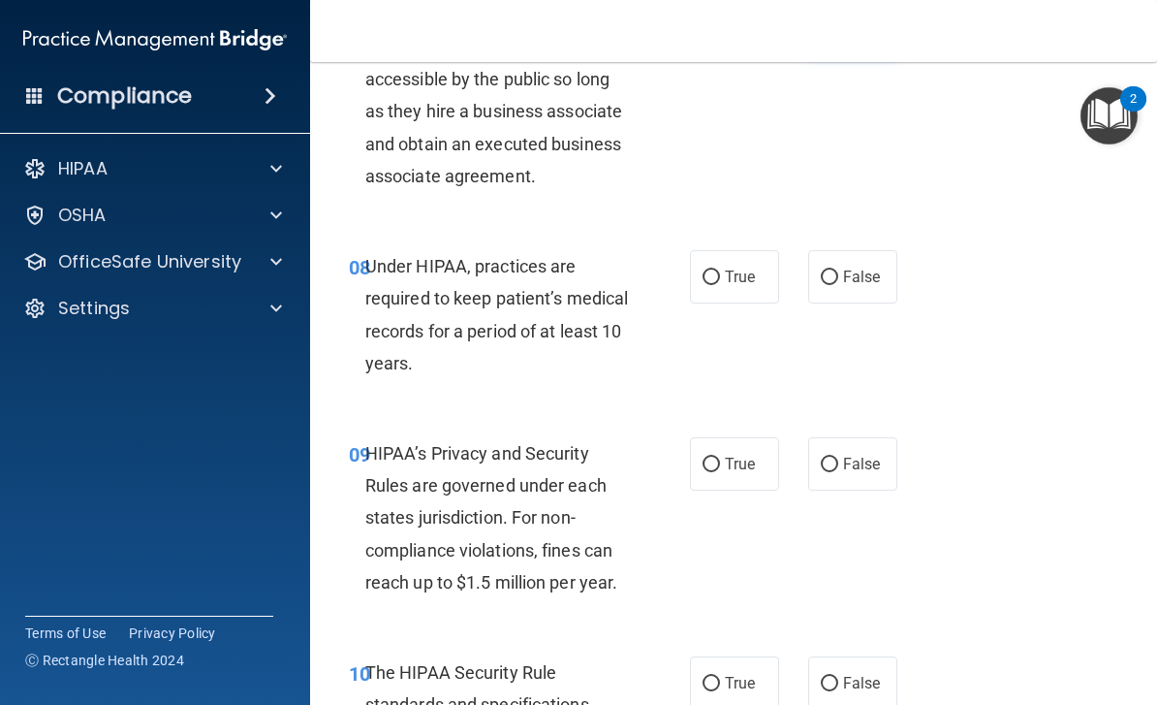
scroll to position [1599, 0]
click at [852, 283] on label "False" at bounding box center [852, 275] width 89 height 53
click at [838, 283] on input "False" at bounding box center [829, 276] width 17 height 15
radio input "true"
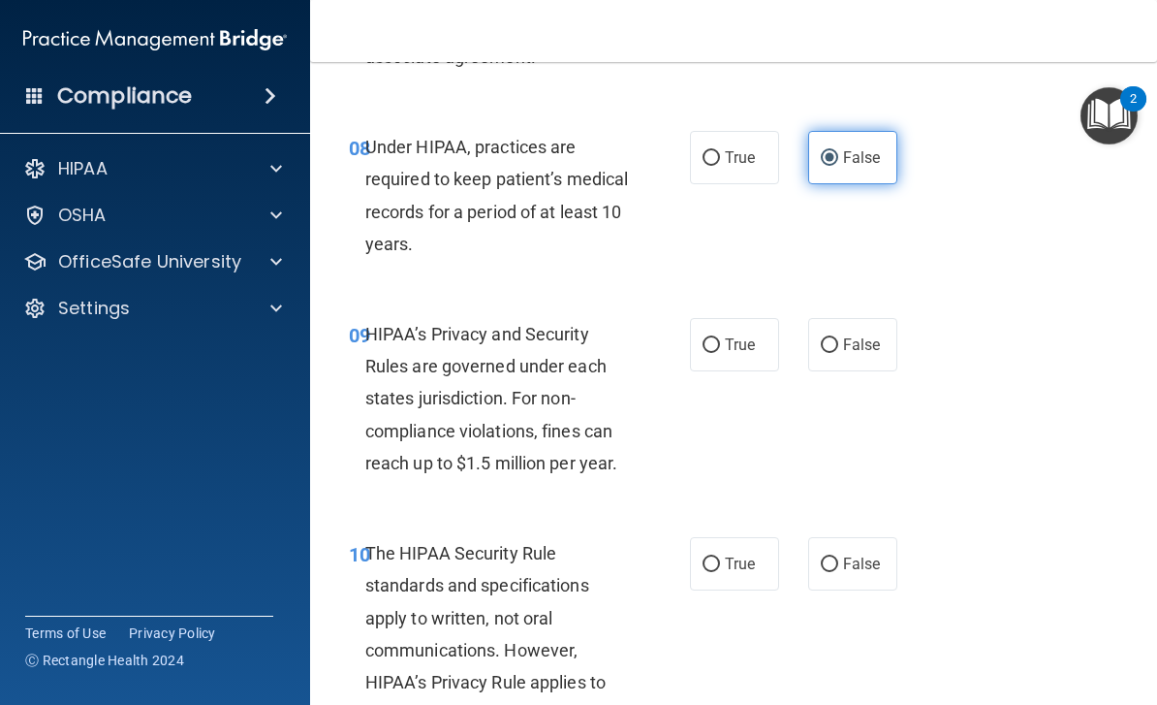
scroll to position [1720, 0]
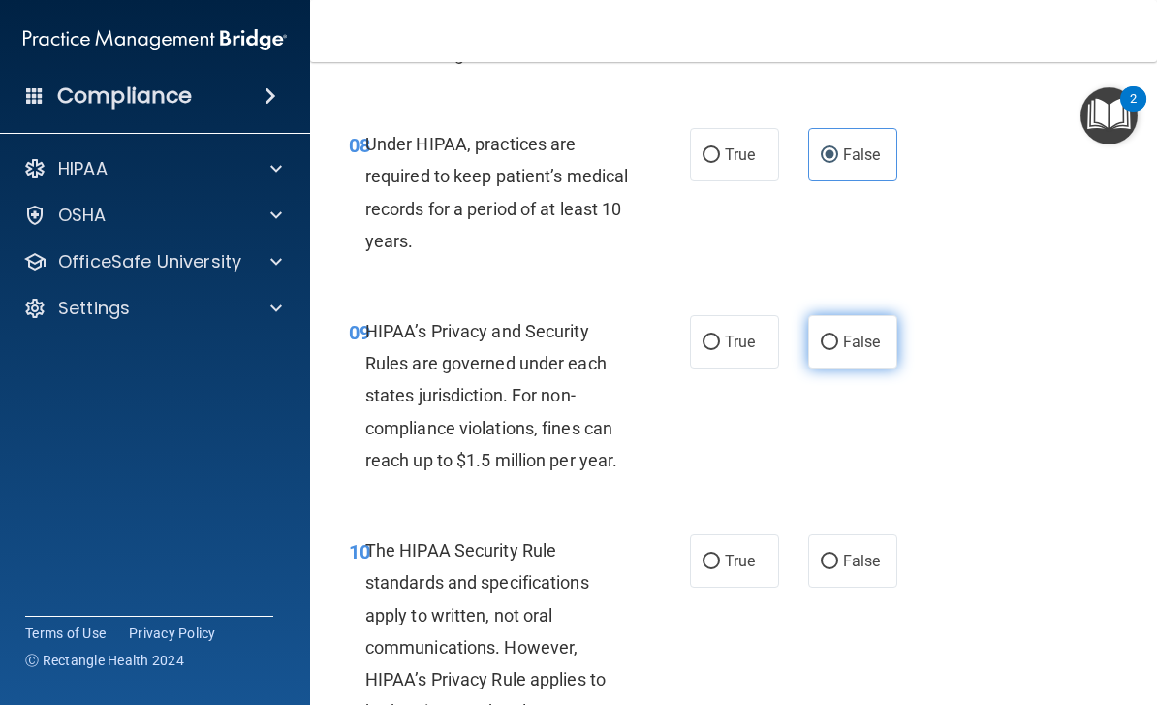
click at [848, 349] on label "False" at bounding box center [852, 341] width 89 height 53
click at [838, 349] on input "False" at bounding box center [829, 342] width 17 height 15
radio input "true"
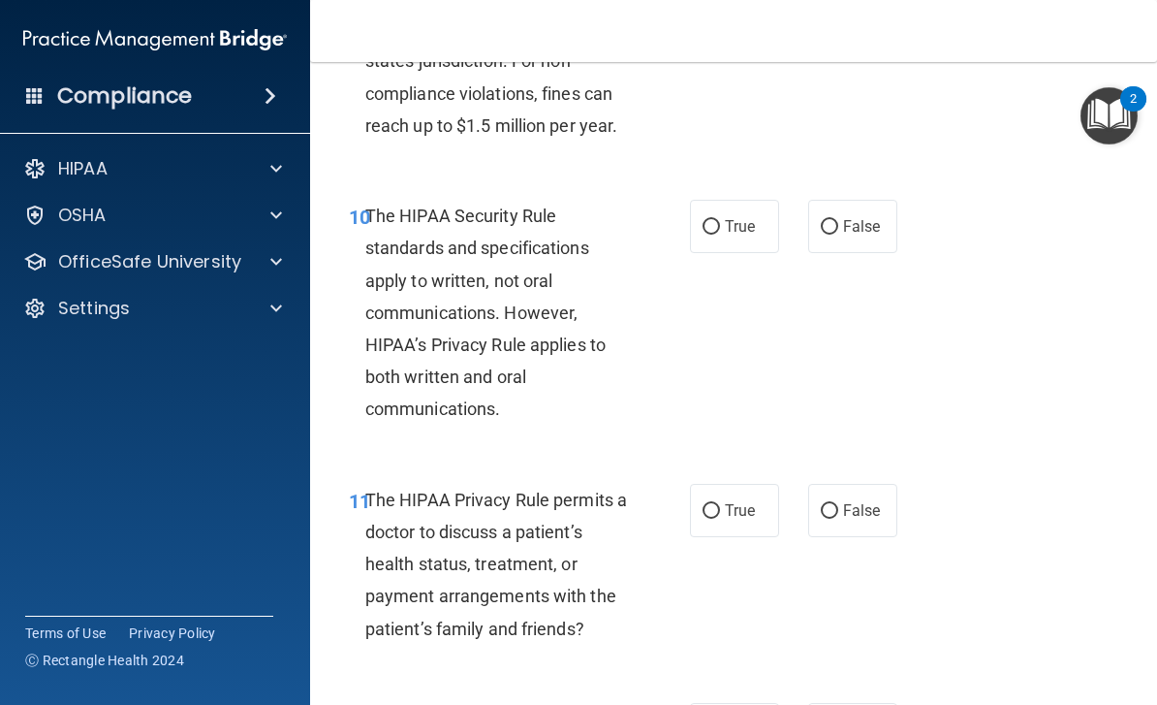
scroll to position [2077, 0]
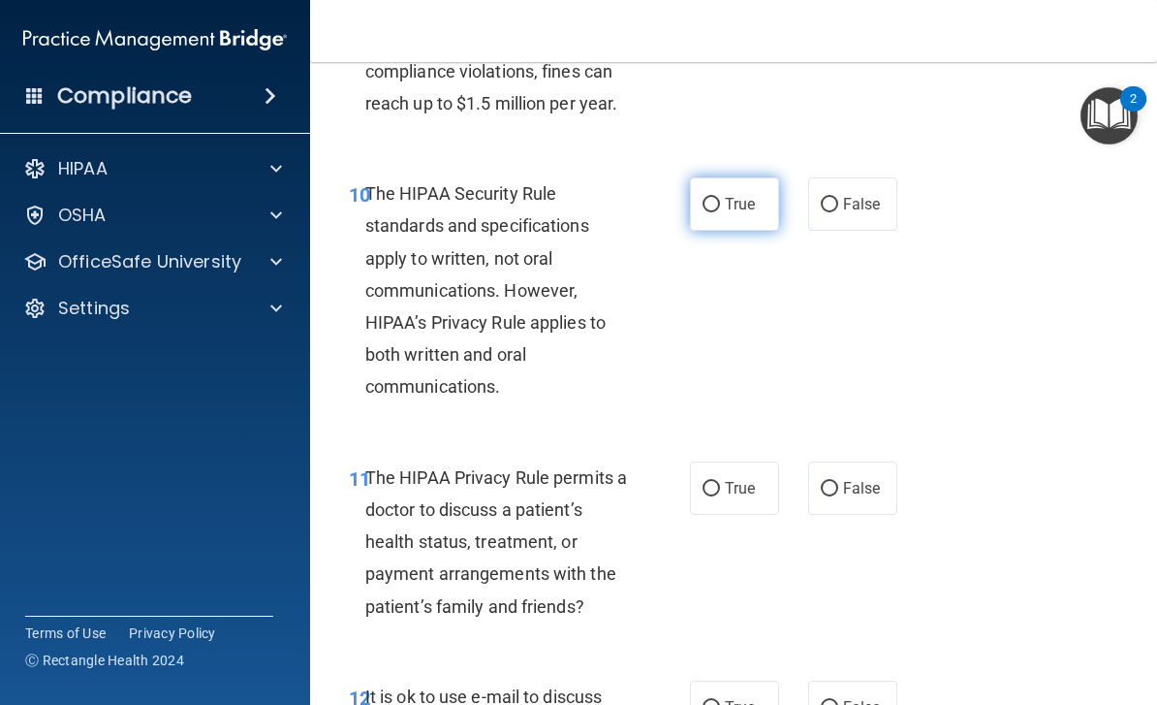
click at [707, 200] on input "True" at bounding box center [711, 205] width 17 height 15
radio input "true"
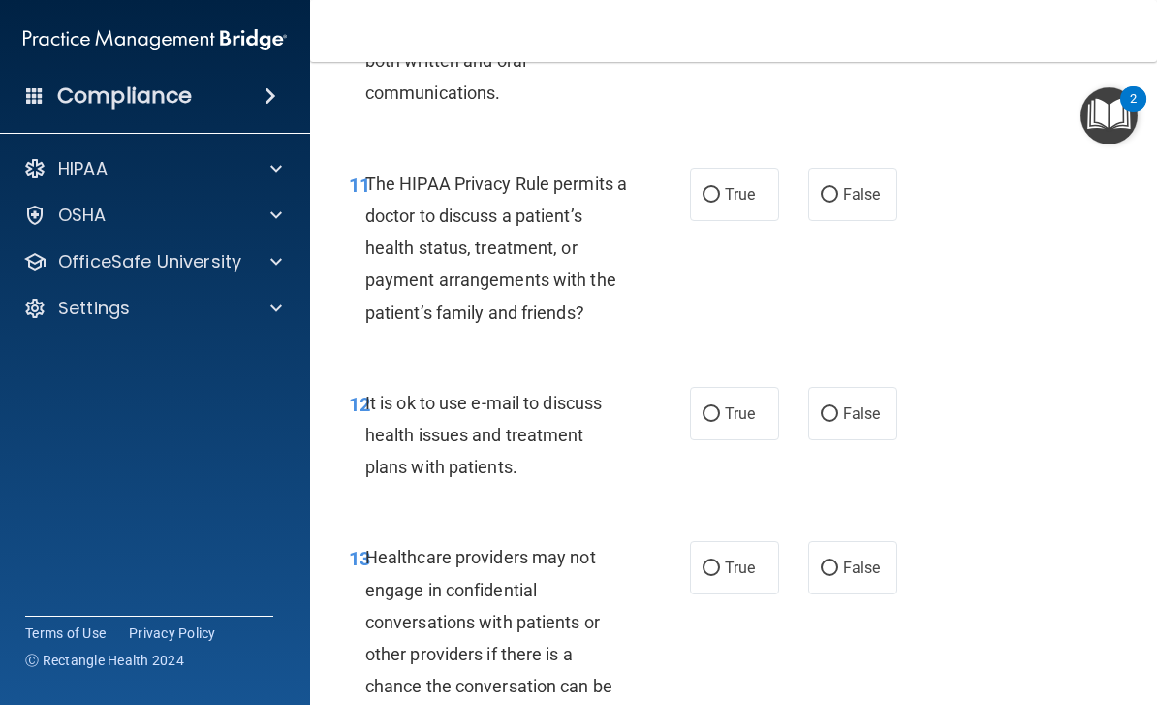
scroll to position [2379, 0]
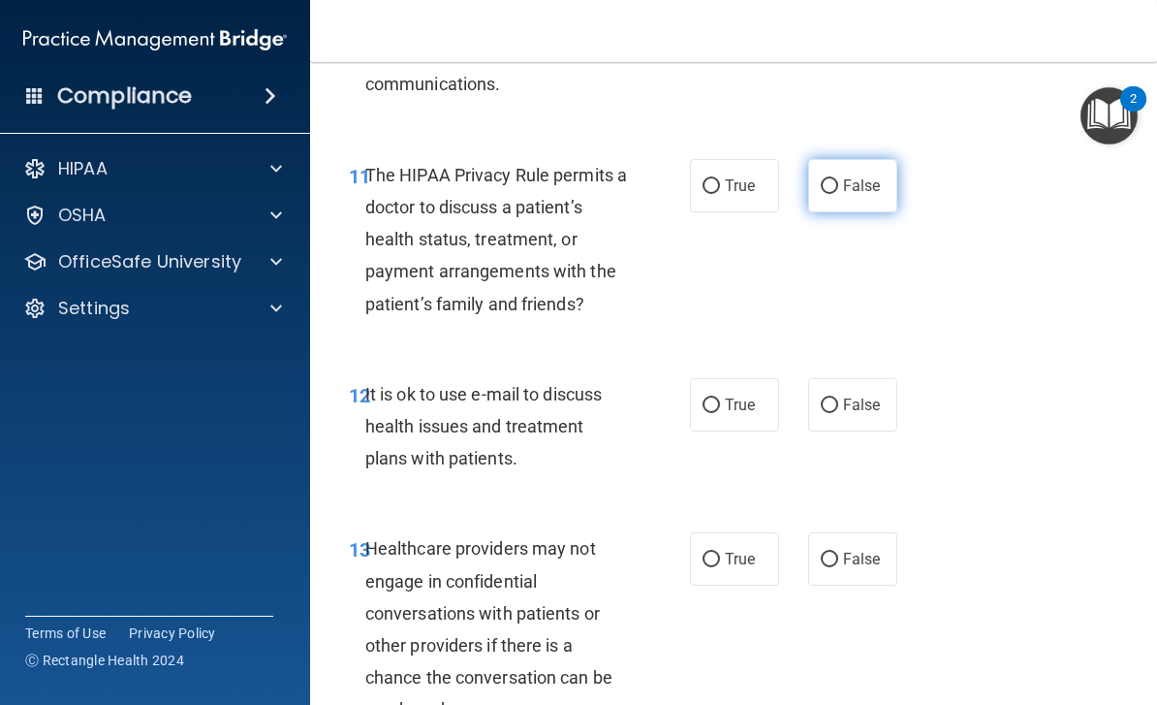
click at [834, 179] on input "False" at bounding box center [829, 186] width 17 height 15
radio input "true"
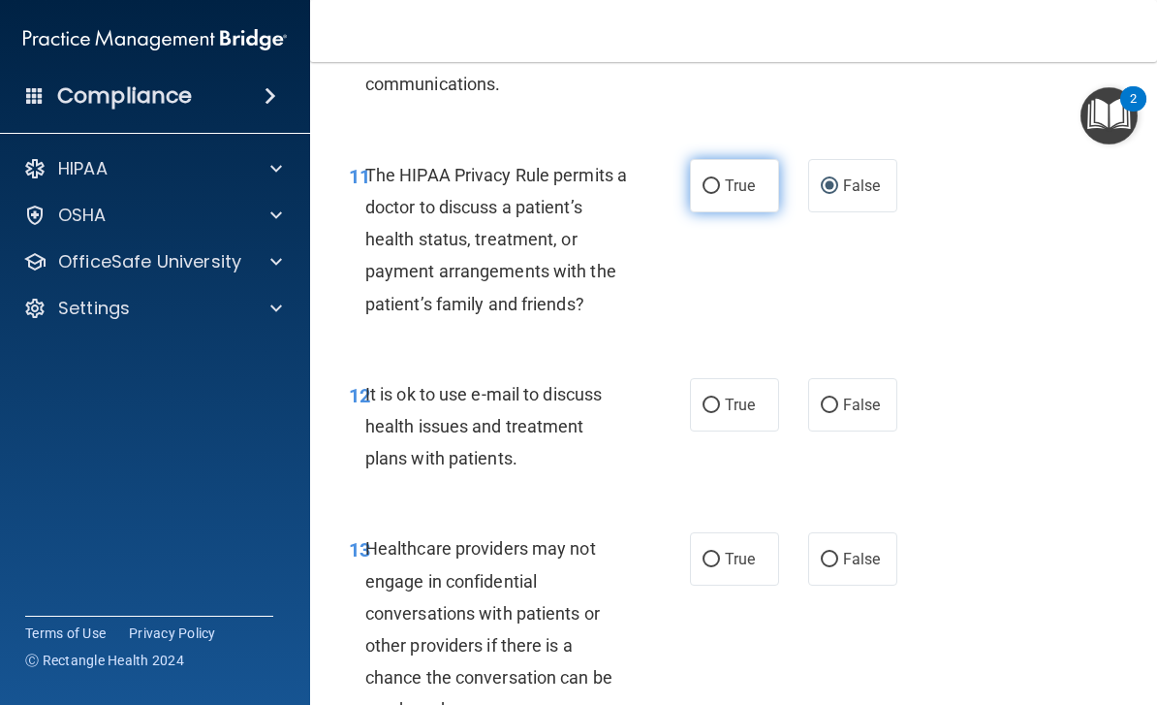
click at [711, 179] on input "True" at bounding box center [711, 186] width 17 height 15
radio input "true"
radio input "false"
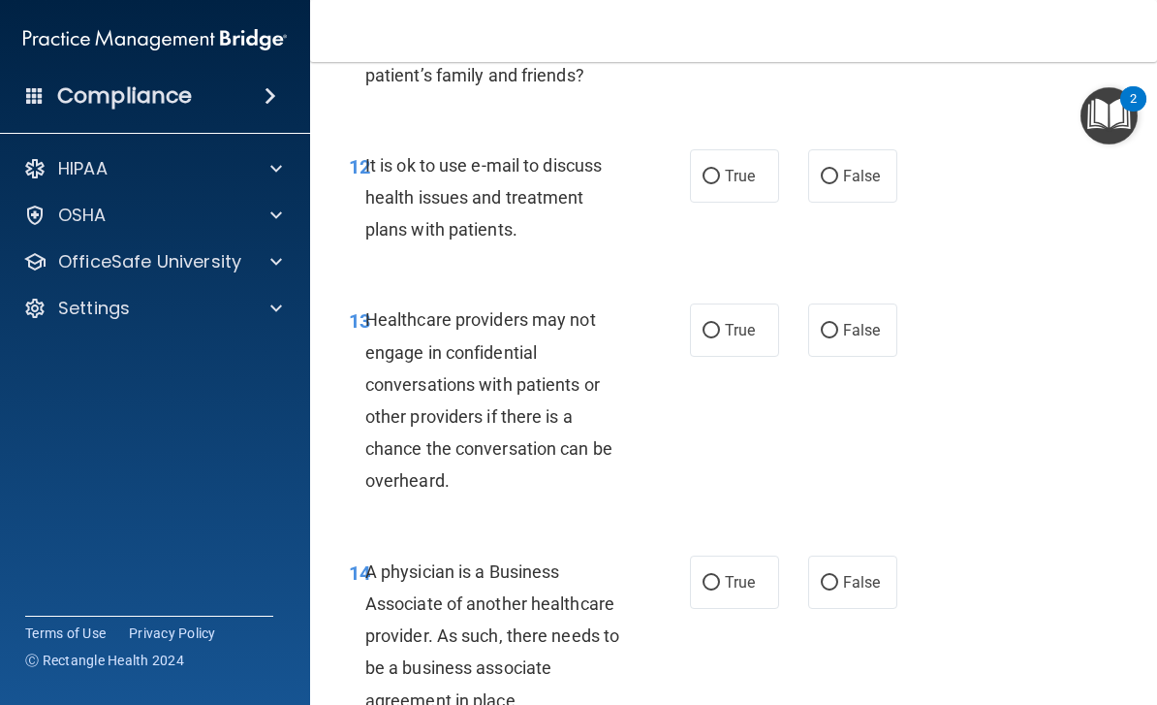
scroll to position [2607, 0]
click at [710, 171] on input "True" at bounding box center [711, 178] width 17 height 15
radio input "true"
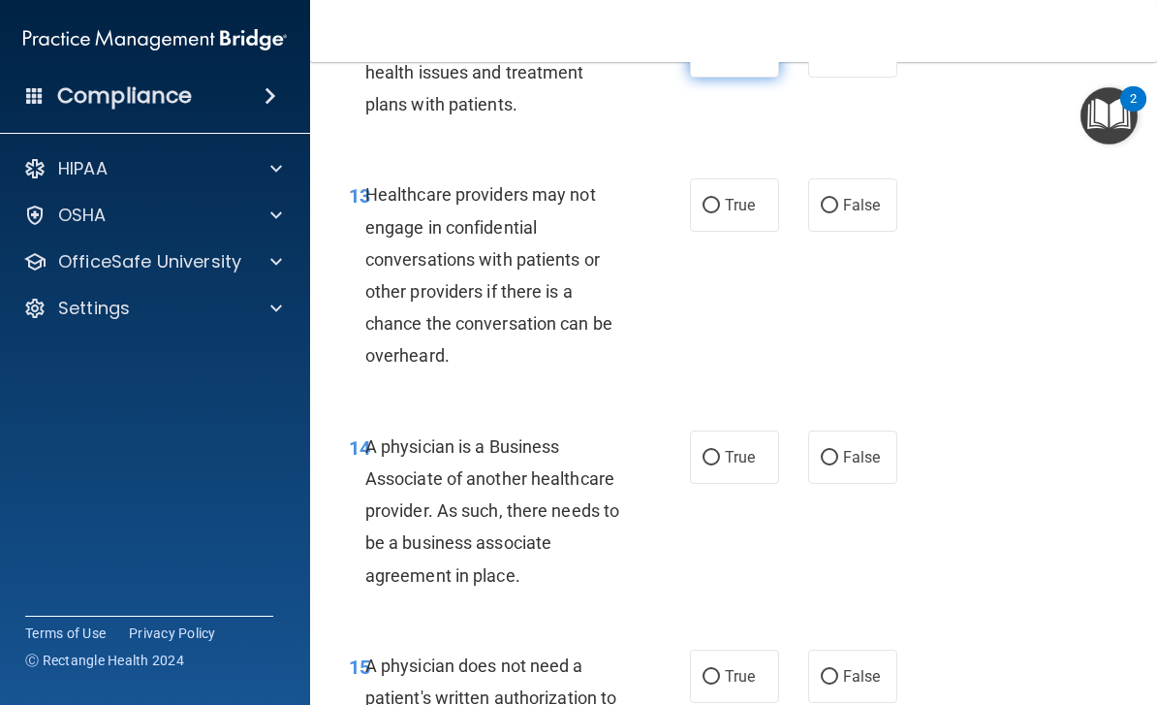
scroll to position [2735, 0]
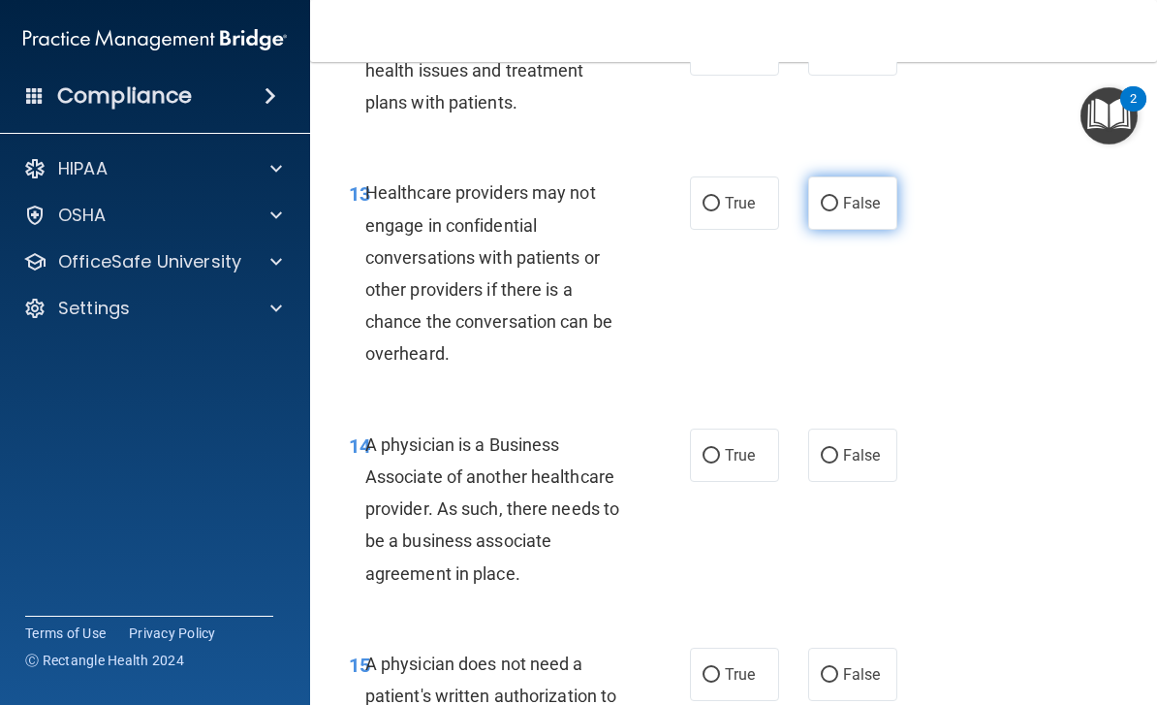
click at [830, 197] on input "False" at bounding box center [829, 204] width 17 height 15
radio input "true"
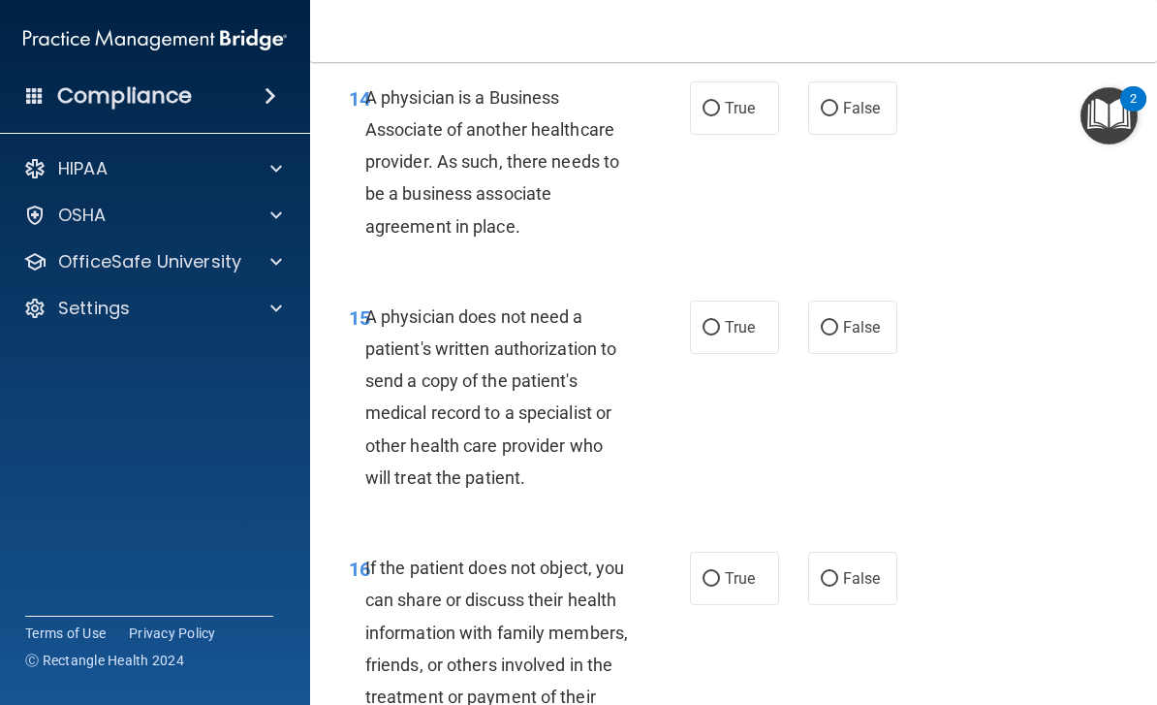
scroll to position [3083, 0]
click at [822, 110] on label "False" at bounding box center [852, 106] width 89 height 53
click at [822, 110] on input "False" at bounding box center [829, 108] width 17 height 15
radio input "true"
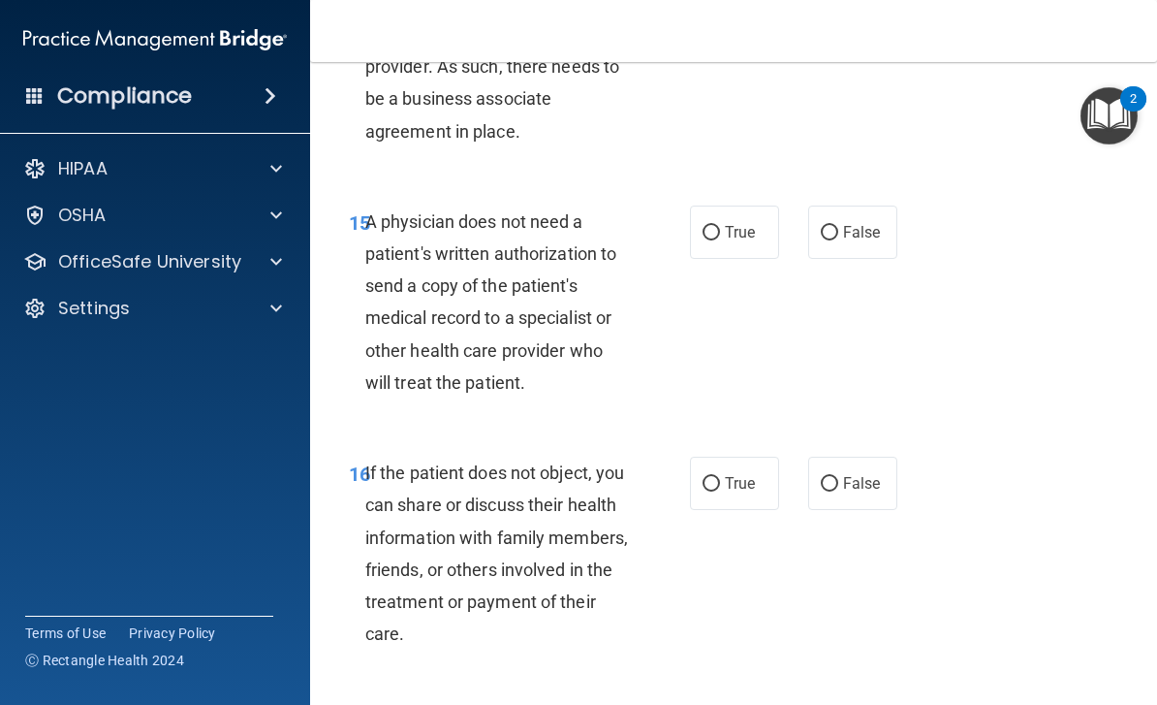
scroll to position [3178, 0]
click at [716, 225] on input "True" at bounding box center [711, 232] width 17 height 15
radio input "true"
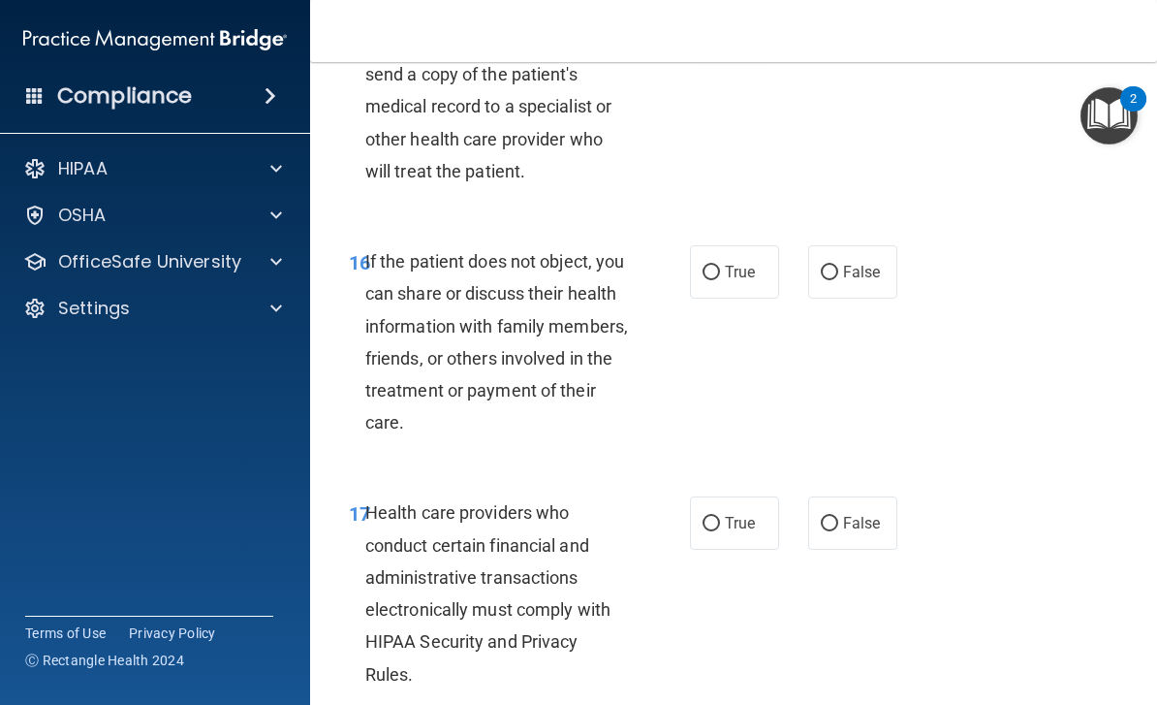
scroll to position [3390, 0]
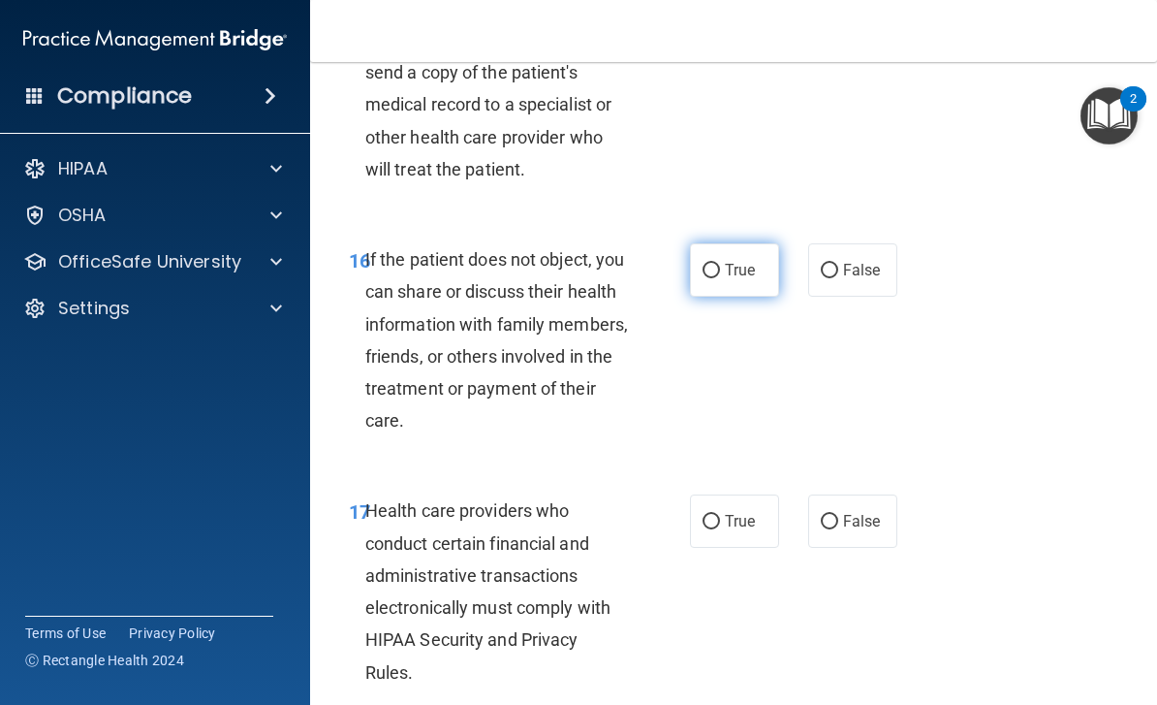
click at [726, 261] on span "True" at bounding box center [740, 270] width 30 height 18
click at [720, 264] on input "True" at bounding box center [711, 271] width 17 height 15
radio input "true"
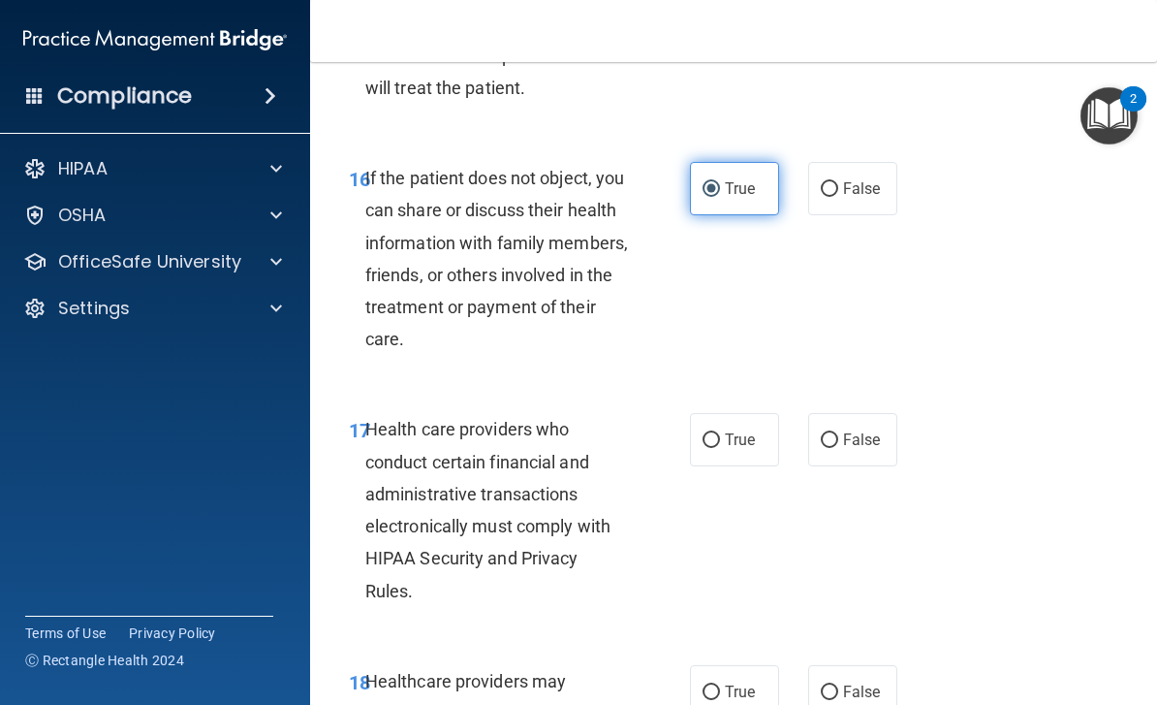
scroll to position [3474, 0]
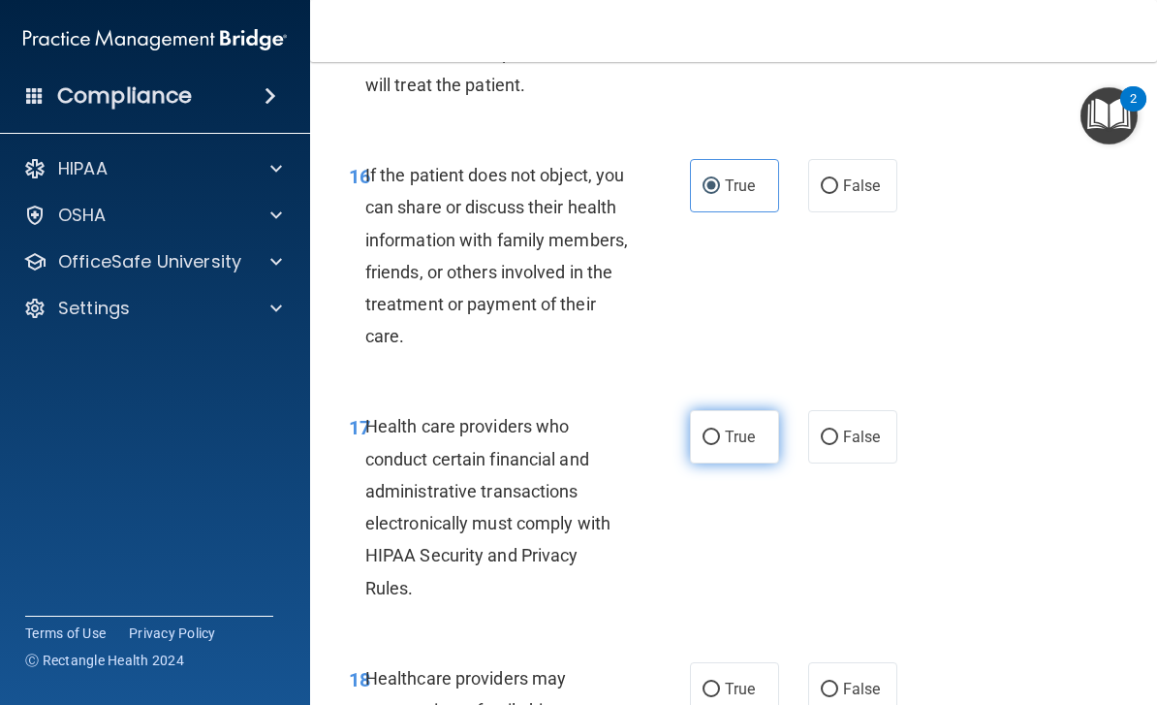
click at [714, 430] on input "True" at bounding box center [711, 437] width 17 height 15
radio input "true"
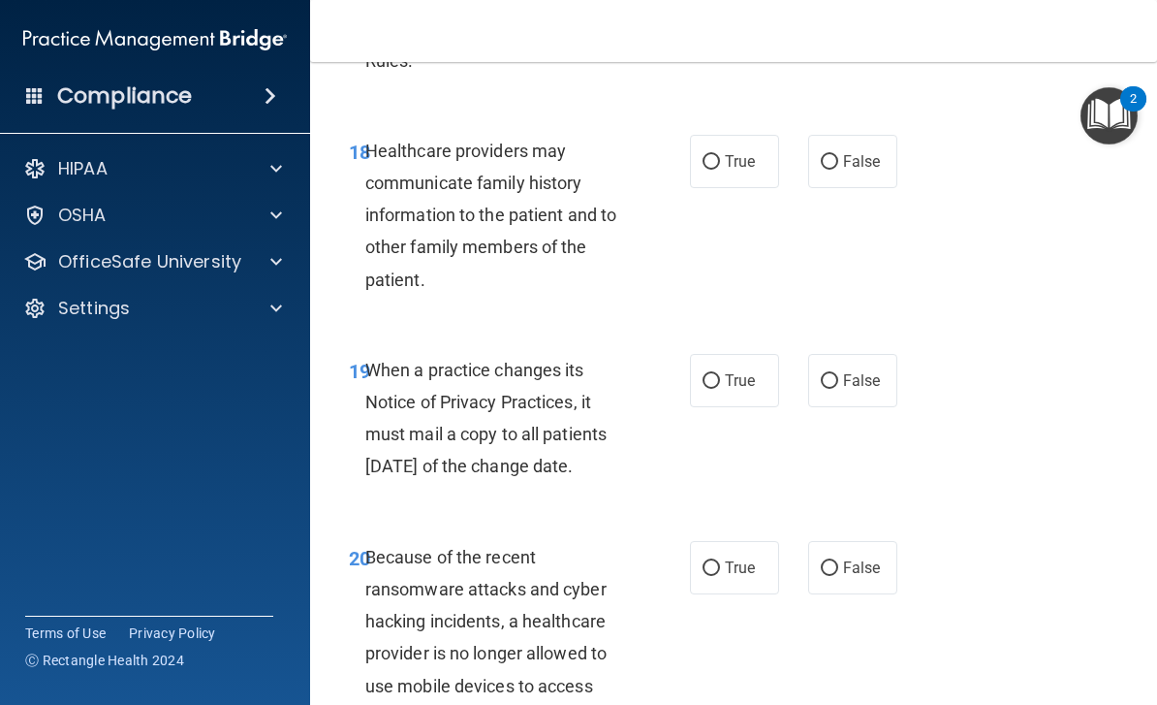
scroll to position [3999, 0]
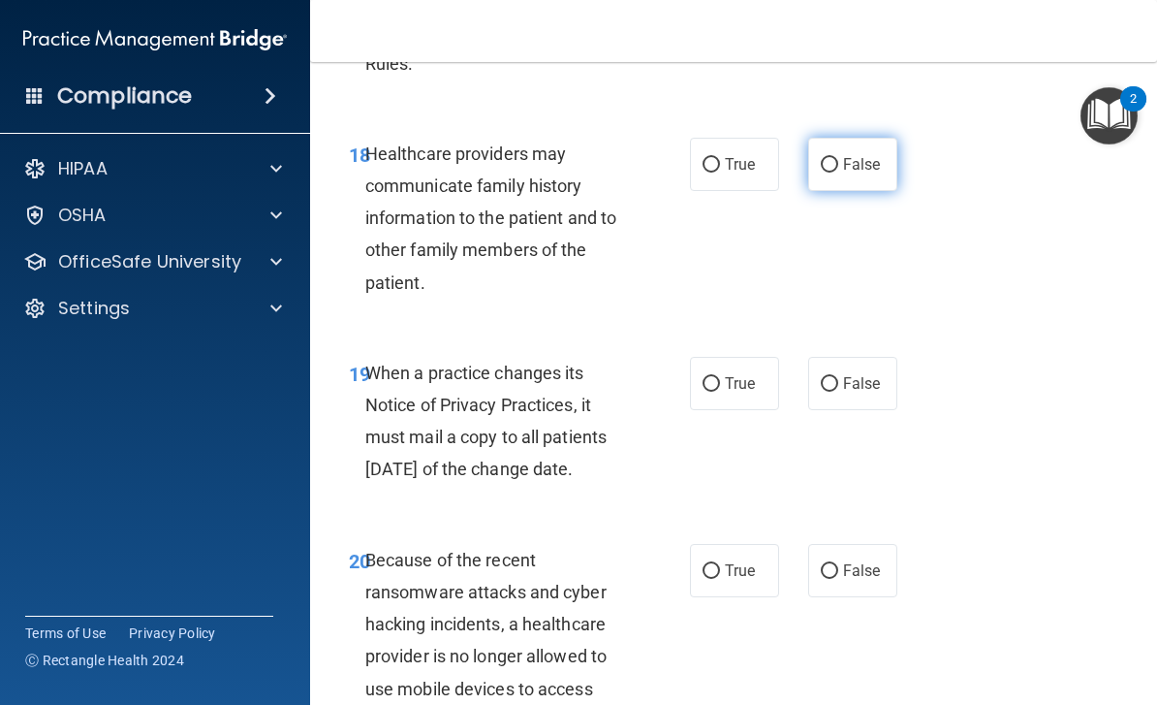
click at [809, 166] on label "False" at bounding box center [852, 164] width 89 height 53
click at [821, 166] on input "False" at bounding box center [829, 165] width 17 height 15
radio input "true"
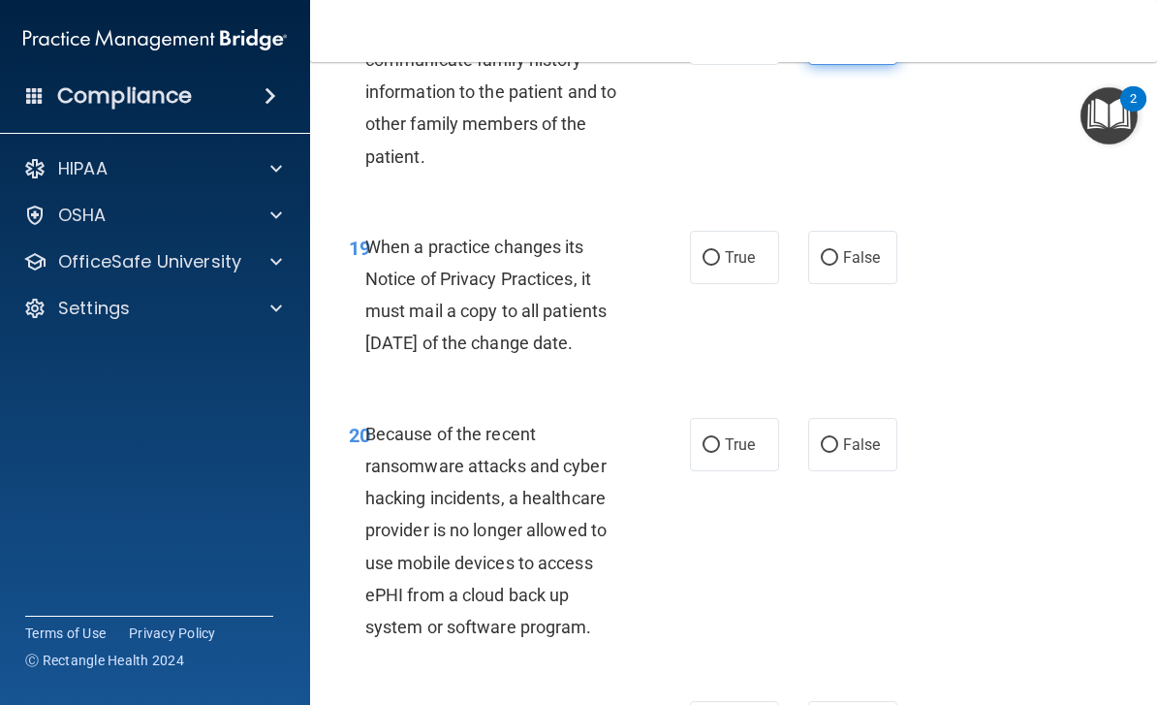
scroll to position [4126, 0]
click at [822, 247] on label "False" at bounding box center [852, 256] width 89 height 53
click at [822, 250] on input "False" at bounding box center [829, 257] width 17 height 15
radio input "true"
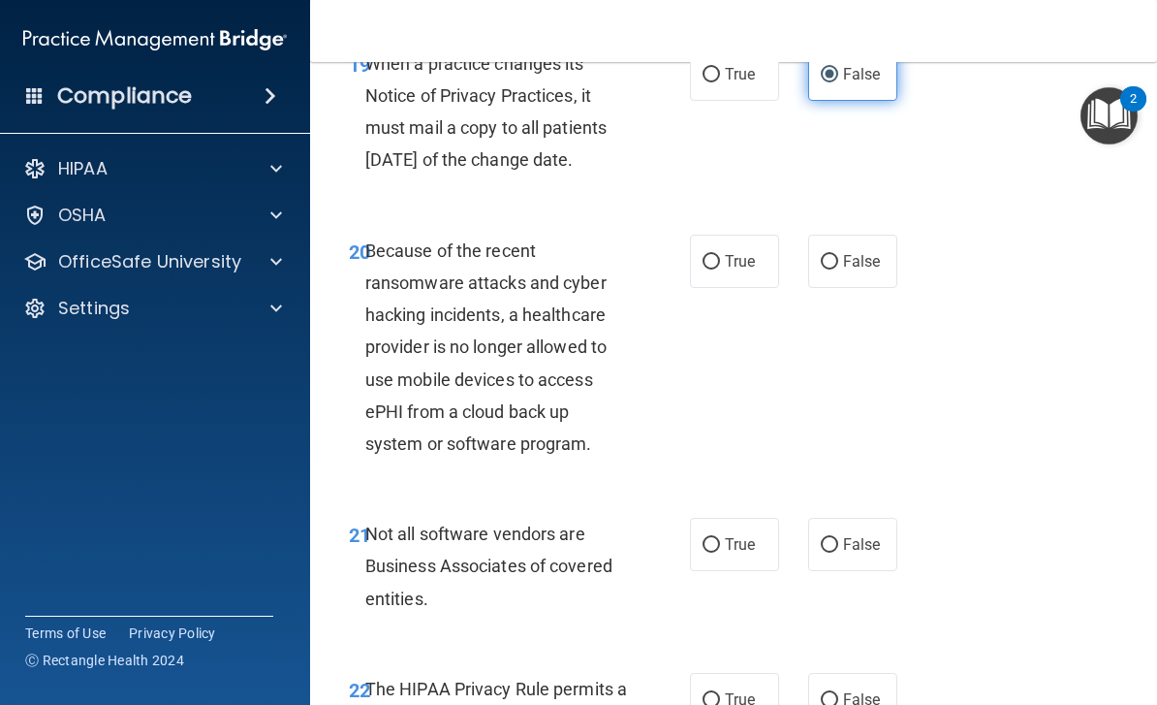
scroll to position [4322, 0]
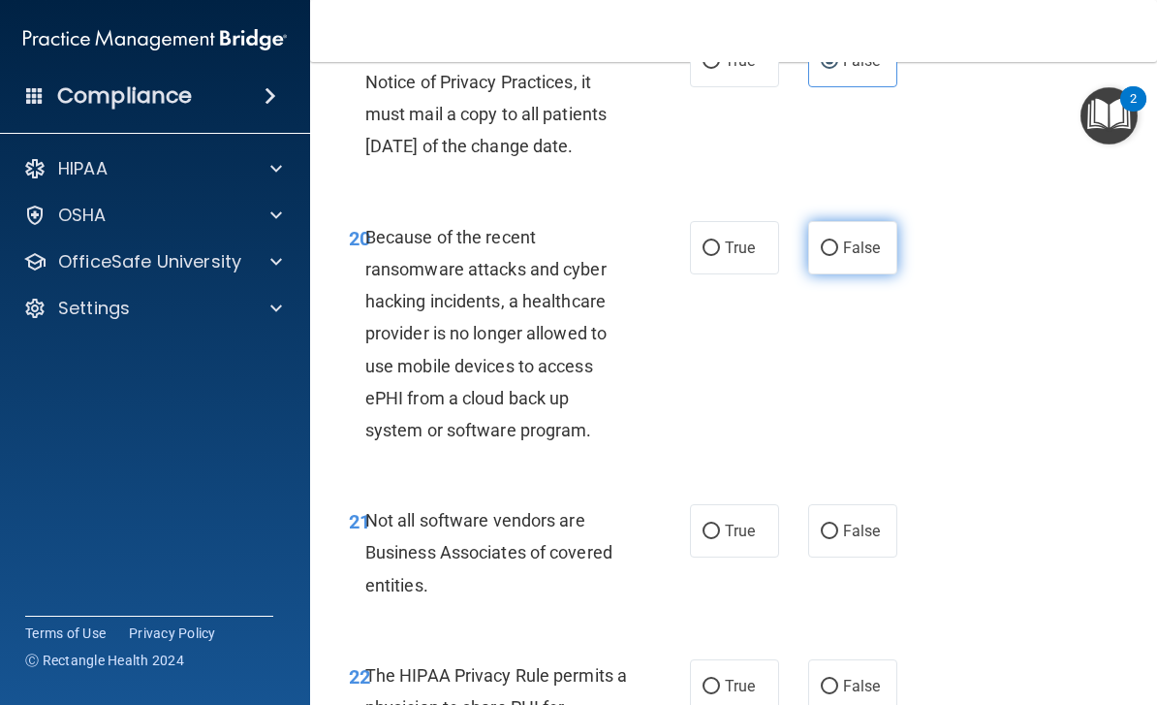
click at [822, 254] on input "False" at bounding box center [829, 248] width 17 height 15
radio input "true"
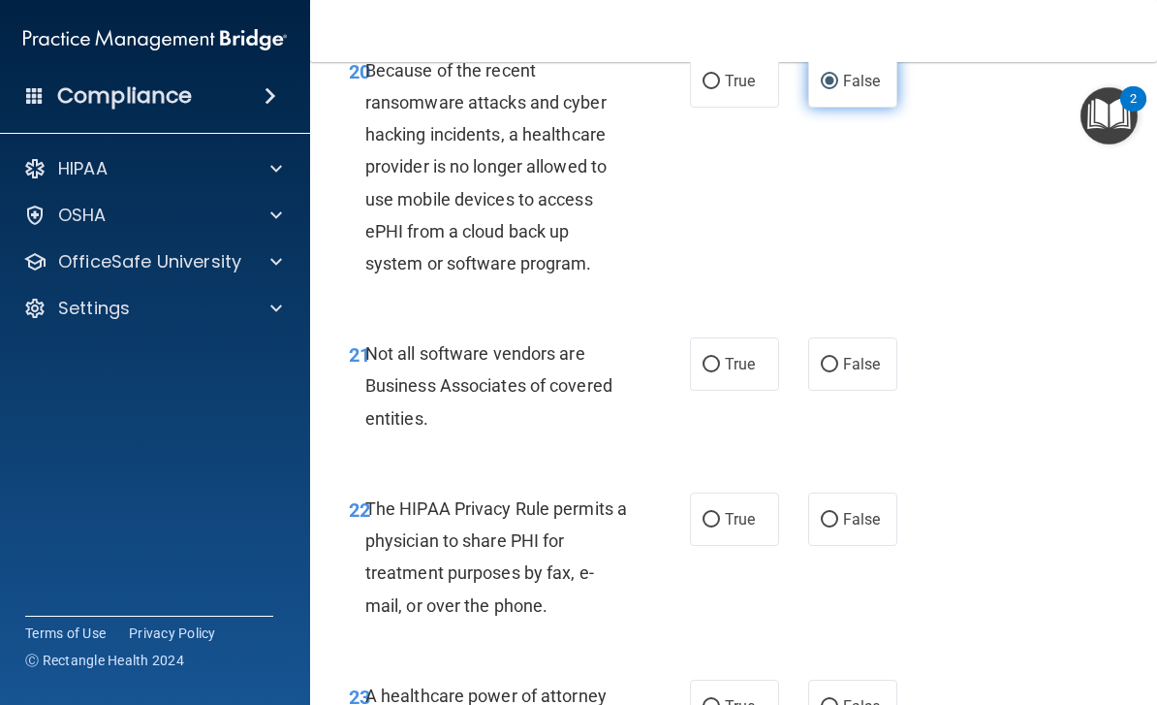
scroll to position [4486, 0]
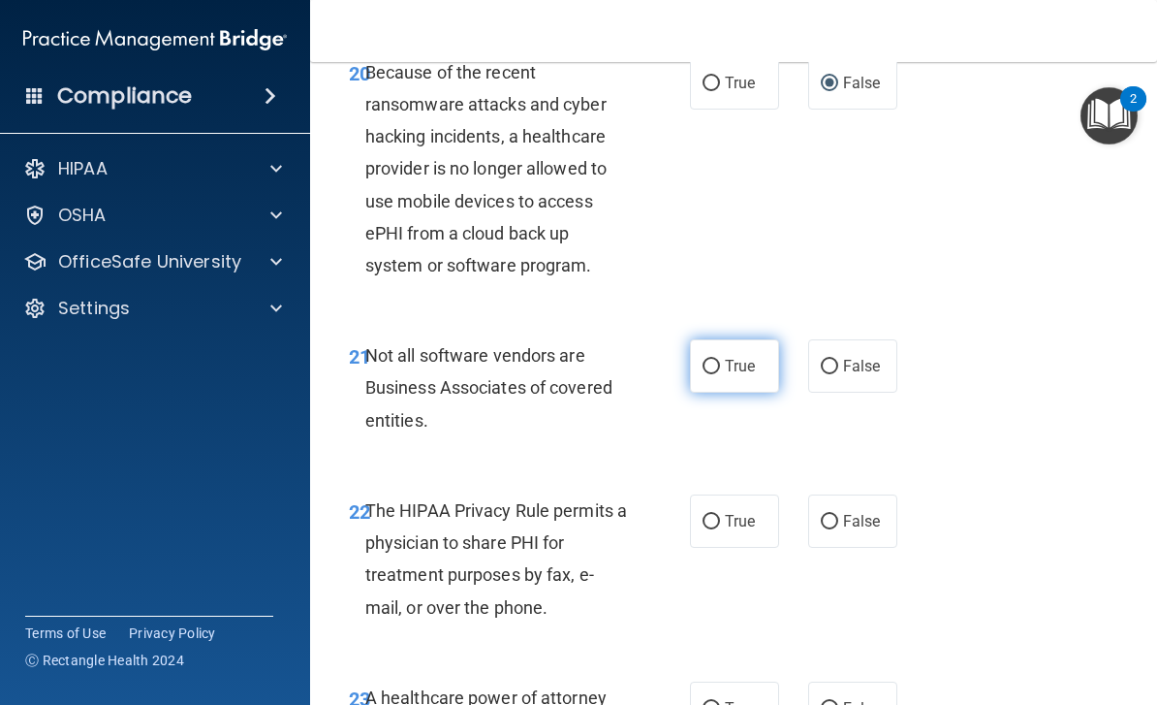
click at [711, 374] on input "True" at bounding box center [711, 367] width 17 height 15
radio input "true"
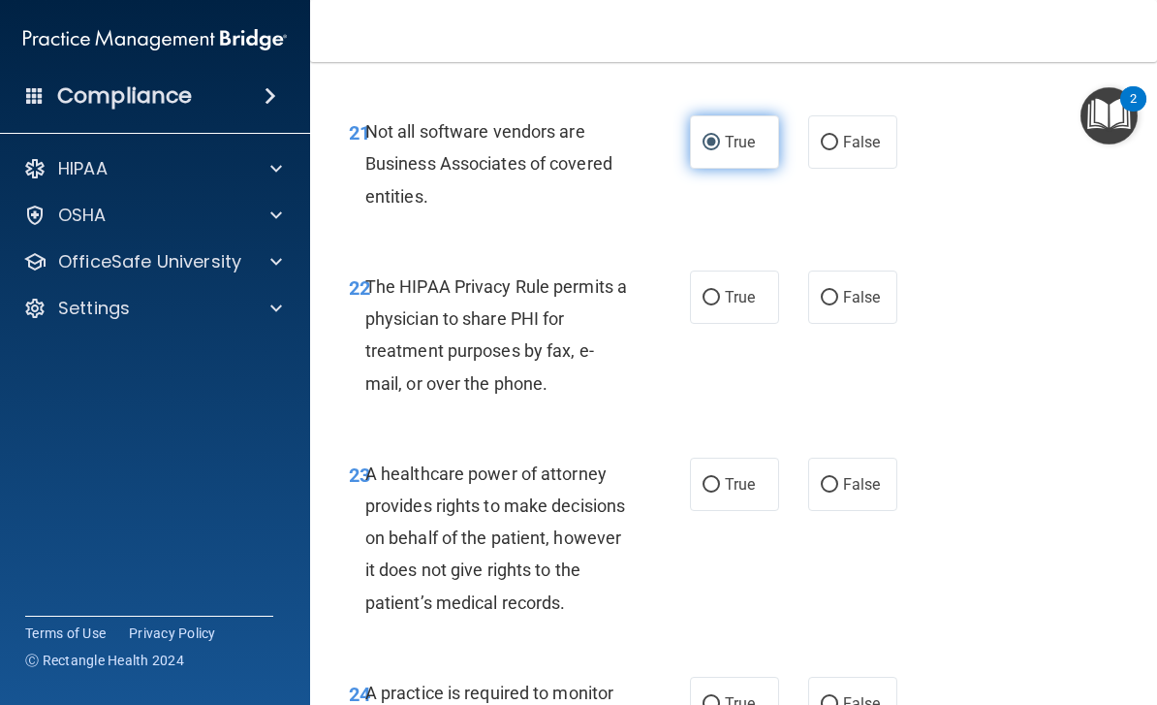
scroll to position [4711, 0]
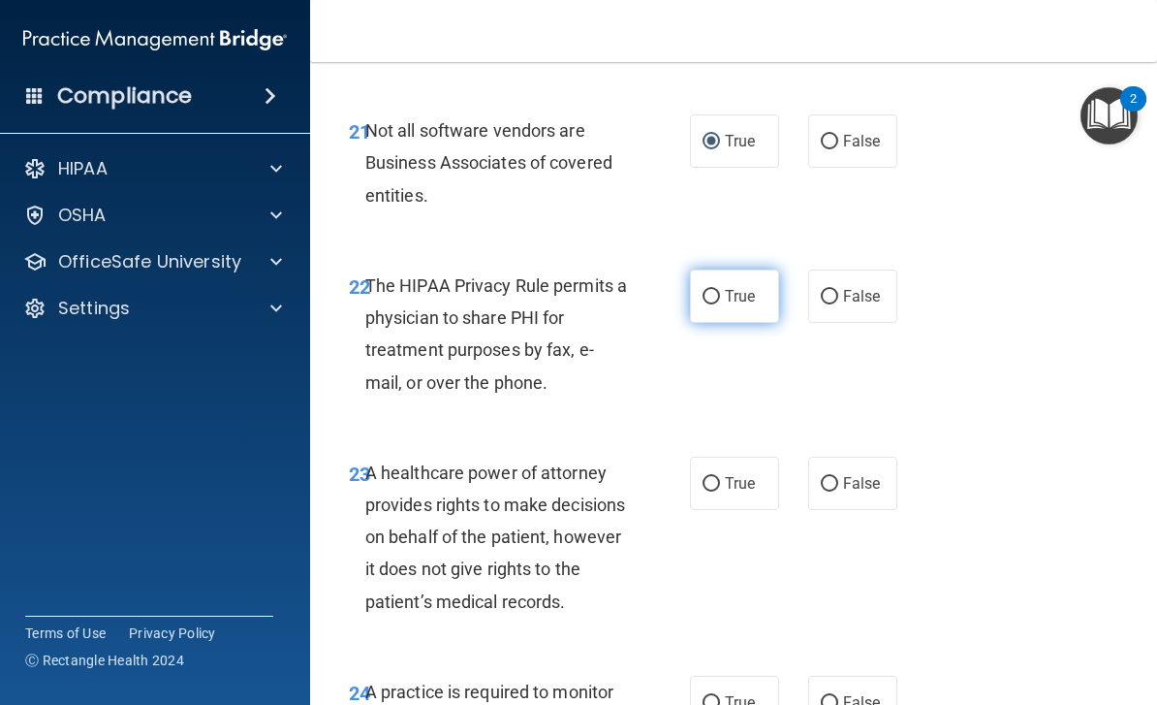
click at [714, 304] on input "True" at bounding box center [711, 297] width 17 height 15
radio input "true"
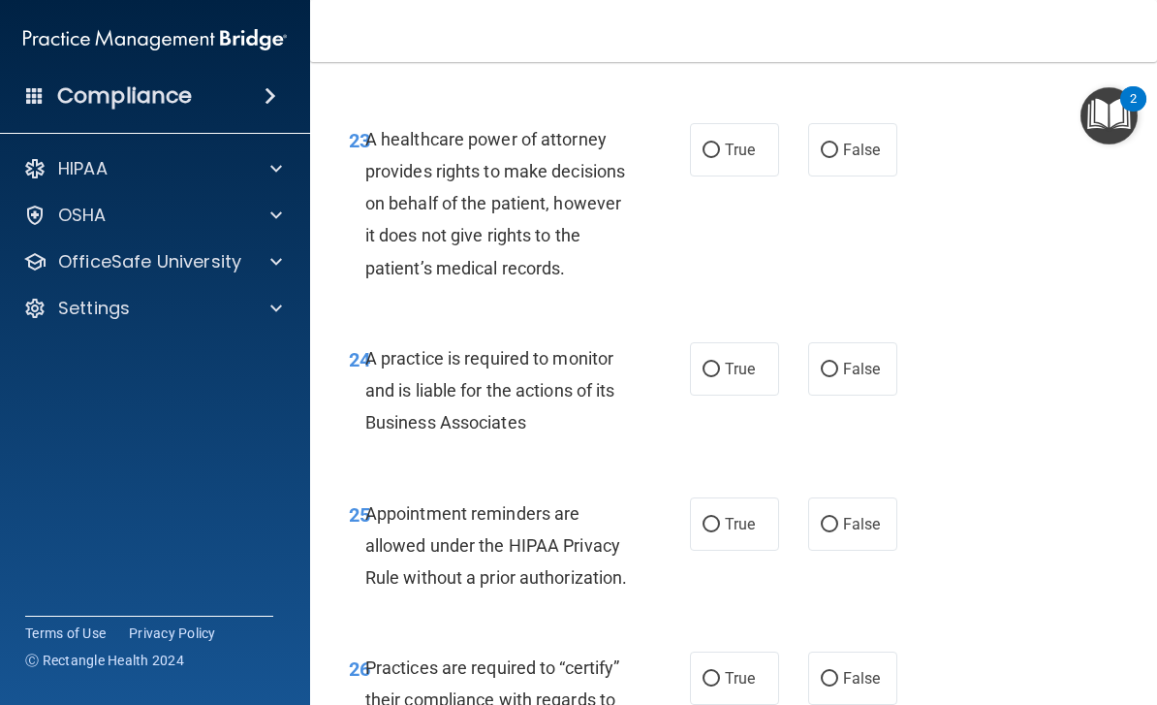
scroll to position [5046, 0]
click at [833, 157] on input "False" at bounding box center [829, 149] width 17 height 15
radio input "true"
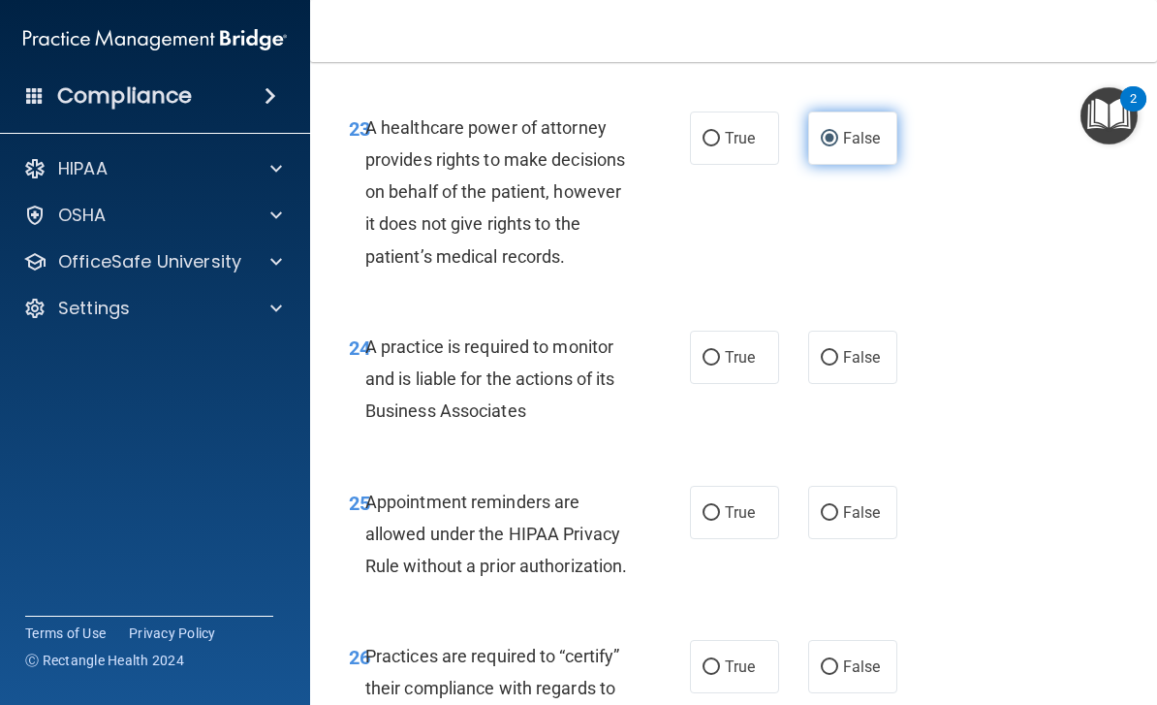
scroll to position [5061, 0]
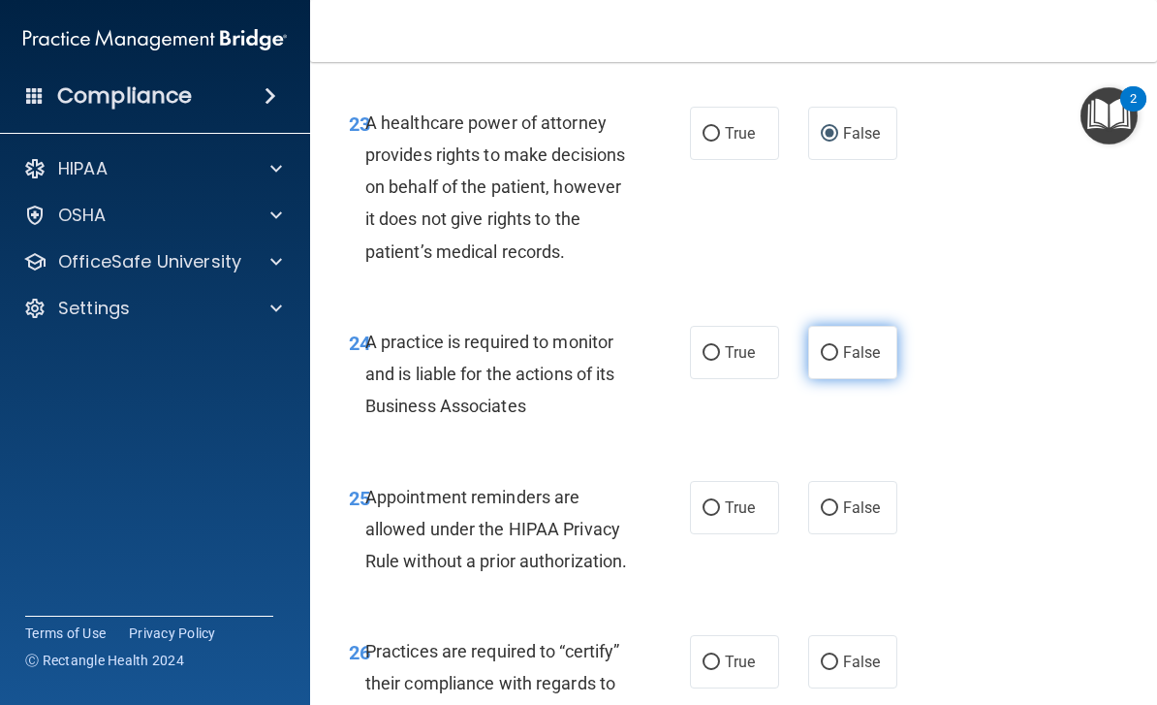
click at [842, 379] on label "False" at bounding box center [852, 352] width 89 height 53
click at [838, 361] on input "False" at bounding box center [829, 353] width 17 height 15
radio input "true"
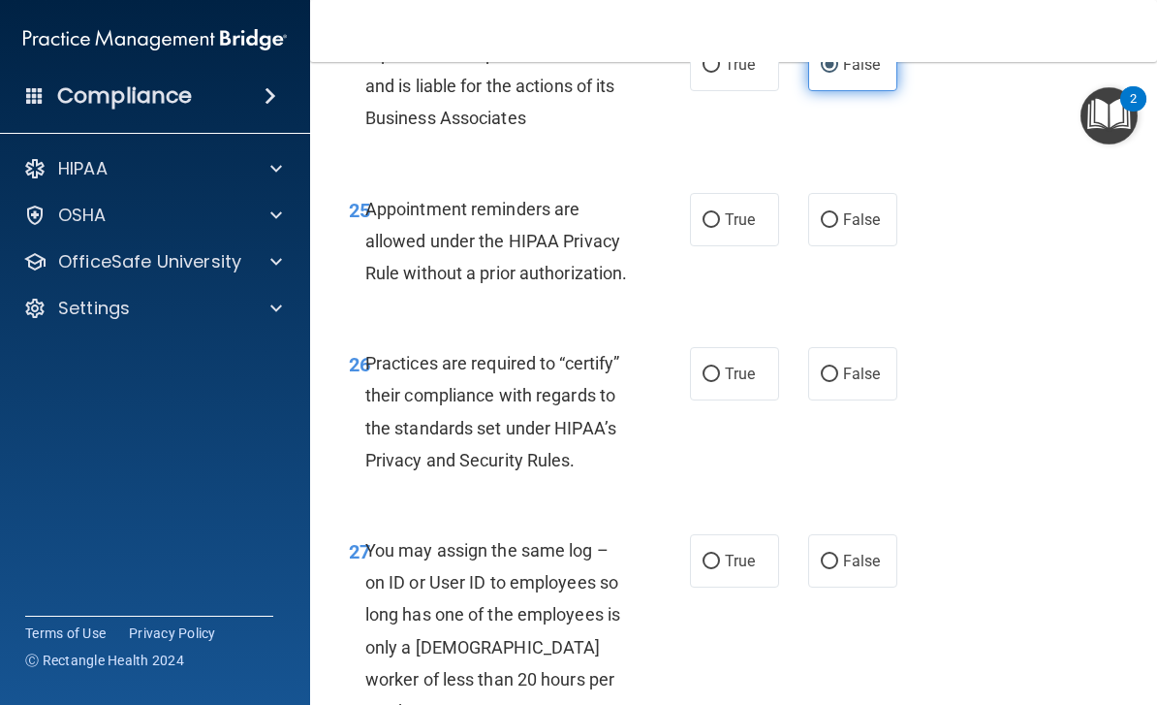
scroll to position [5351, 0]
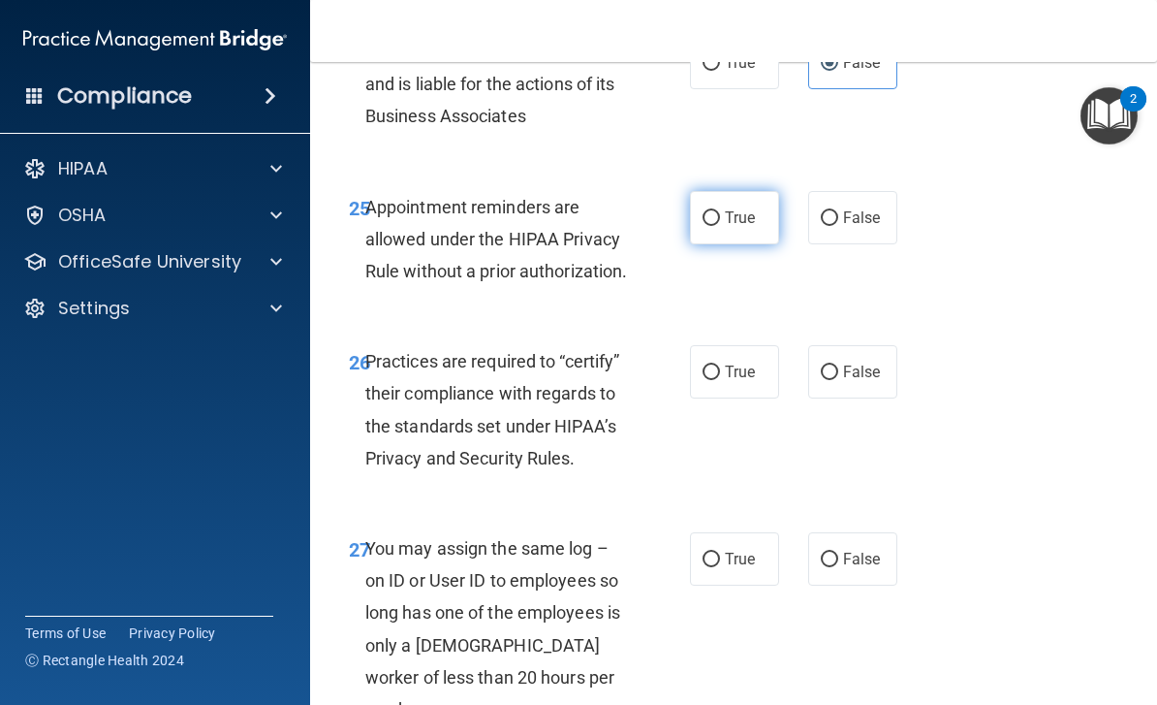
click at [718, 243] on label "True" at bounding box center [734, 217] width 89 height 53
click at [718, 226] on input "True" at bounding box center [711, 218] width 17 height 15
radio input "true"
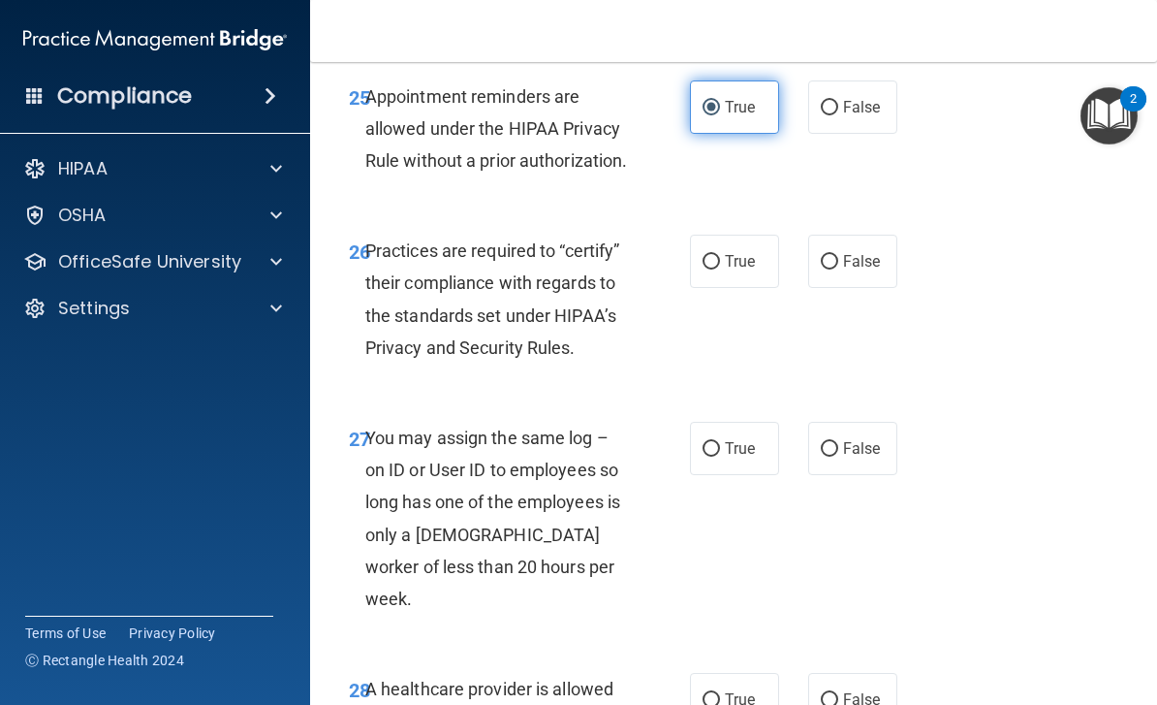
scroll to position [5463, 0]
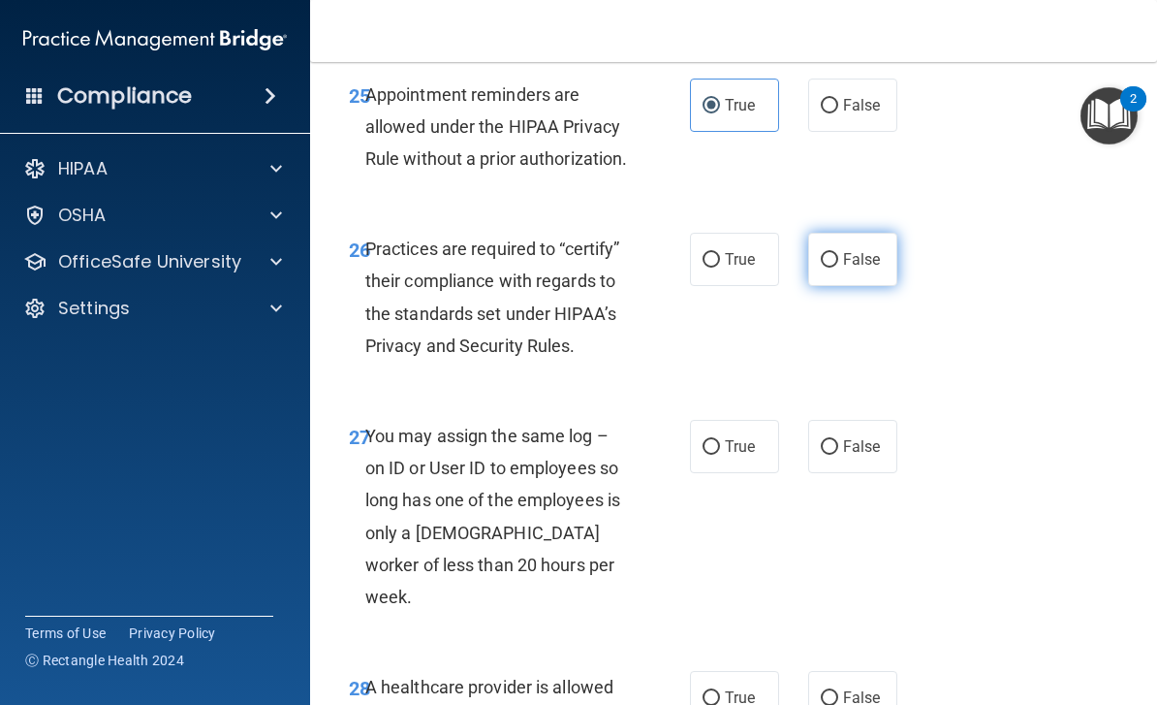
click at [826, 267] on input "False" at bounding box center [829, 260] width 17 height 15
radio input "true"
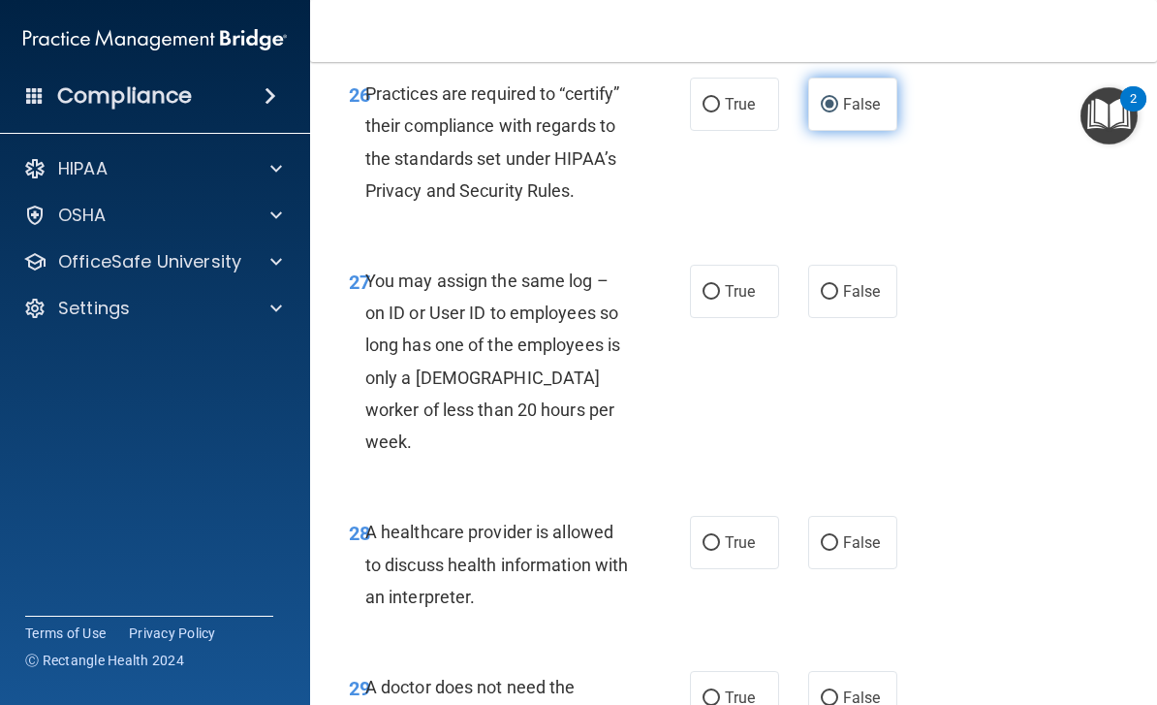
scroll to position [5614, 0]
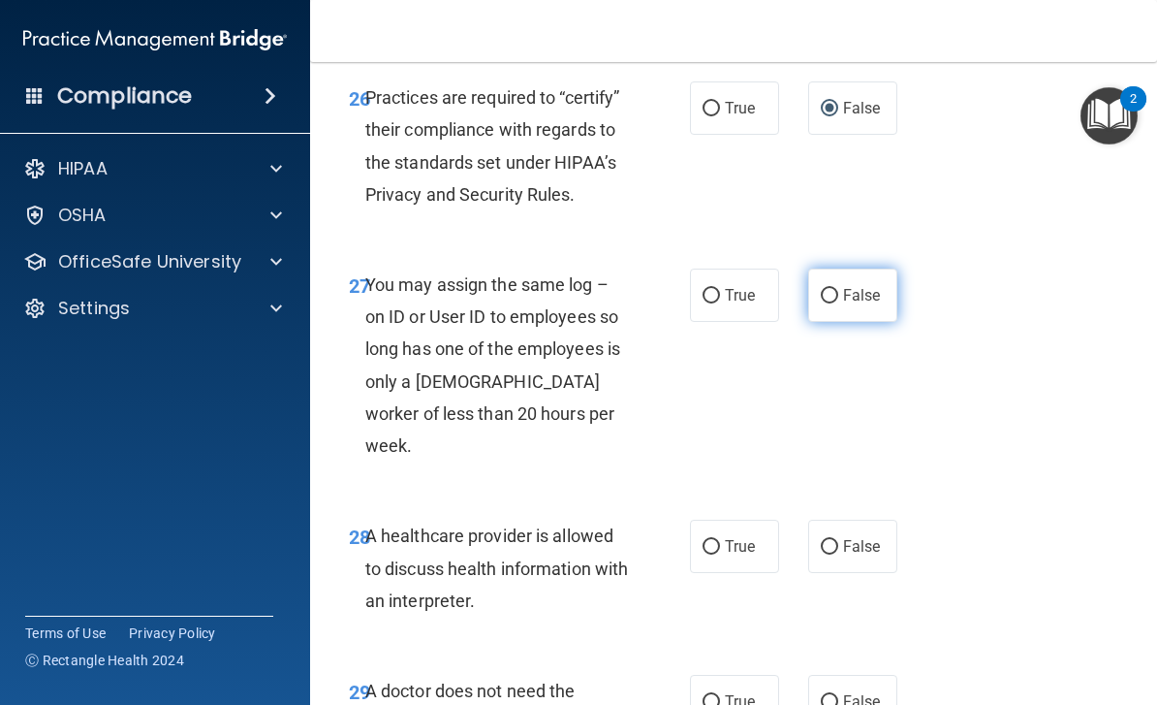
click at [823, 303] on input "False" at bounding box center [829, 296] width 17 height 15
radio input "true"
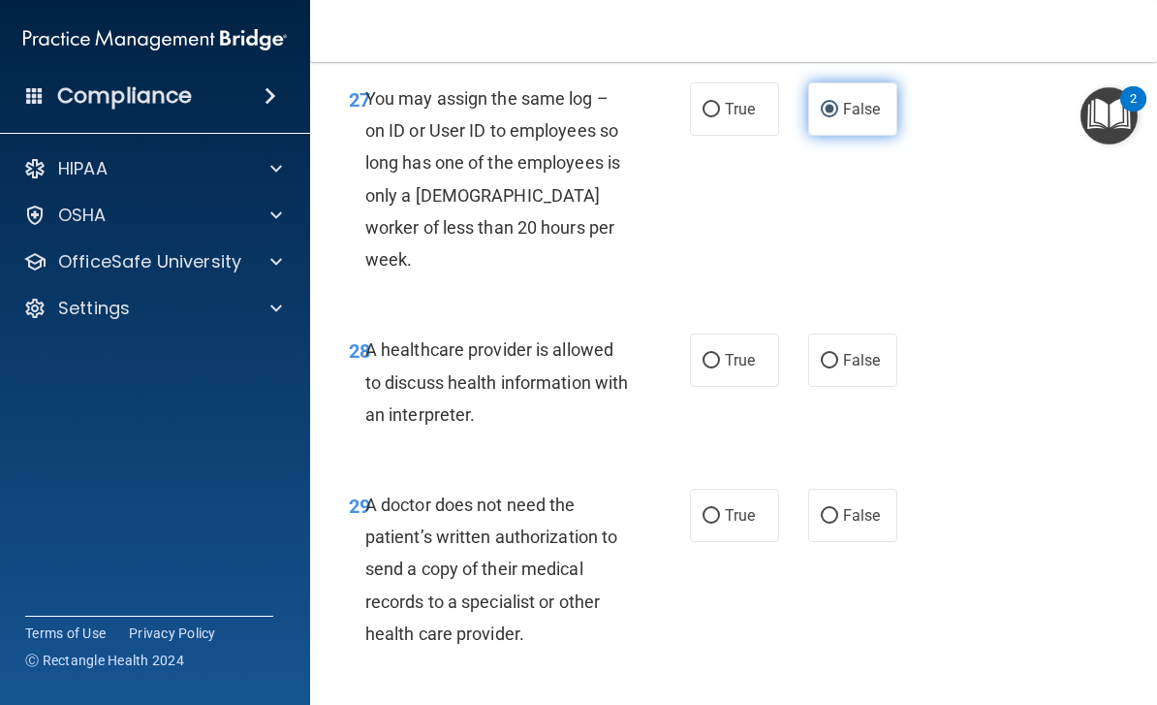
scroll to position [5805, 0]
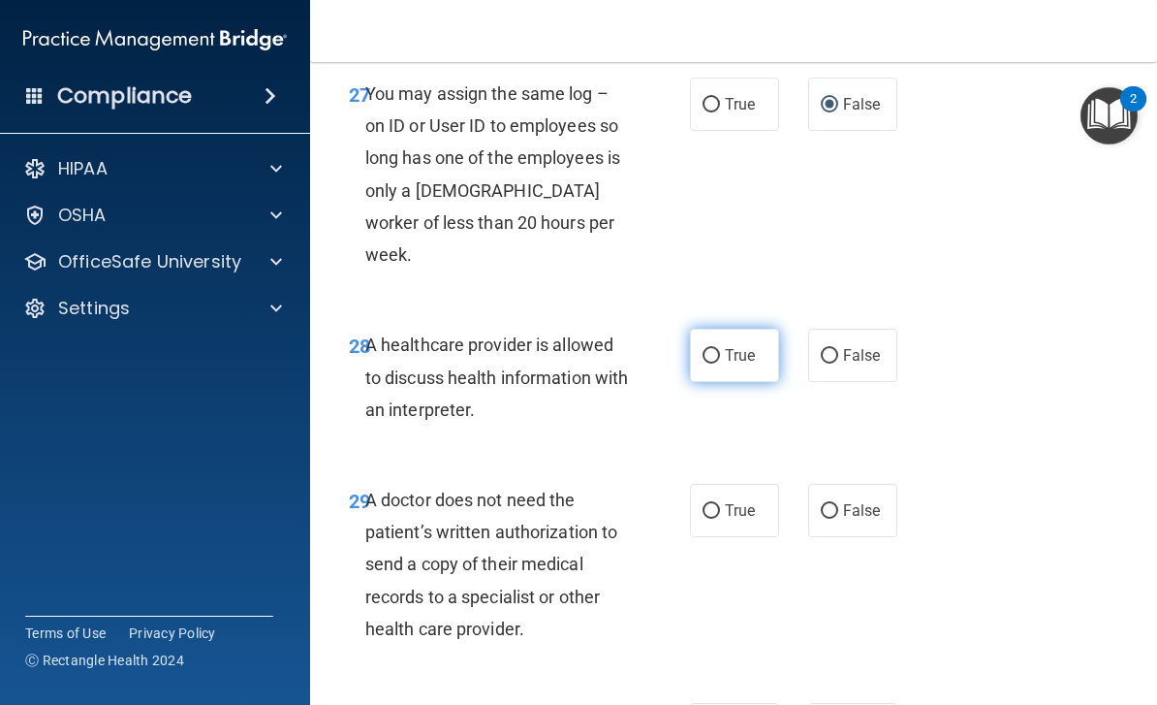
click at [728, 382] on label "True" at bounding box center [734, 355] width 89 height 53
click at [720, 363] on input "True" at bounding box center [711, 356] width 17 height 15
radio input "true"
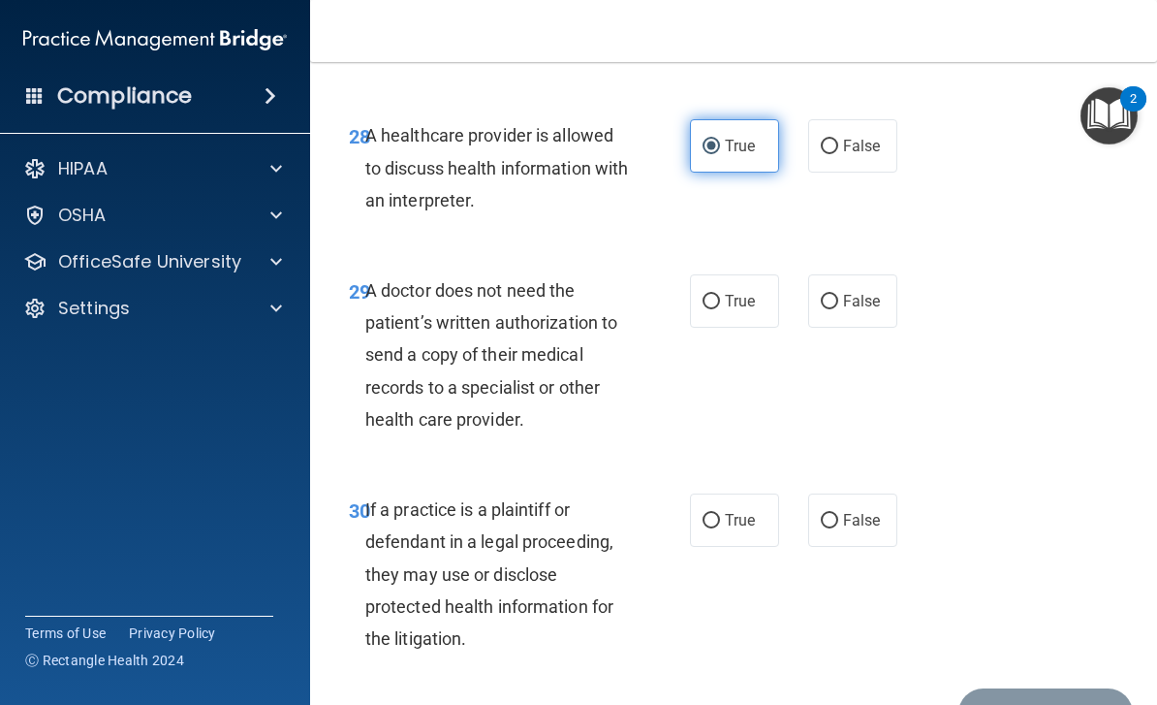
scroll to position [6017, 0]
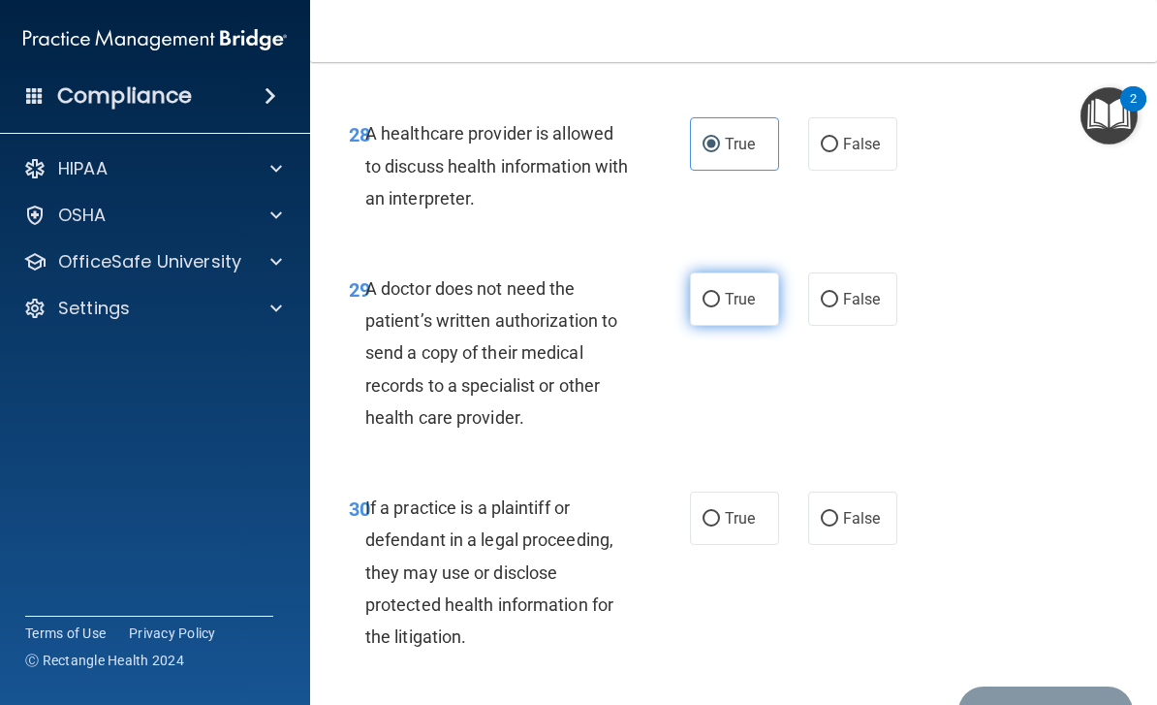
click at [719, 307] on input "True" at bounding box center [711, 300] width 17 height 15
radio input "true"
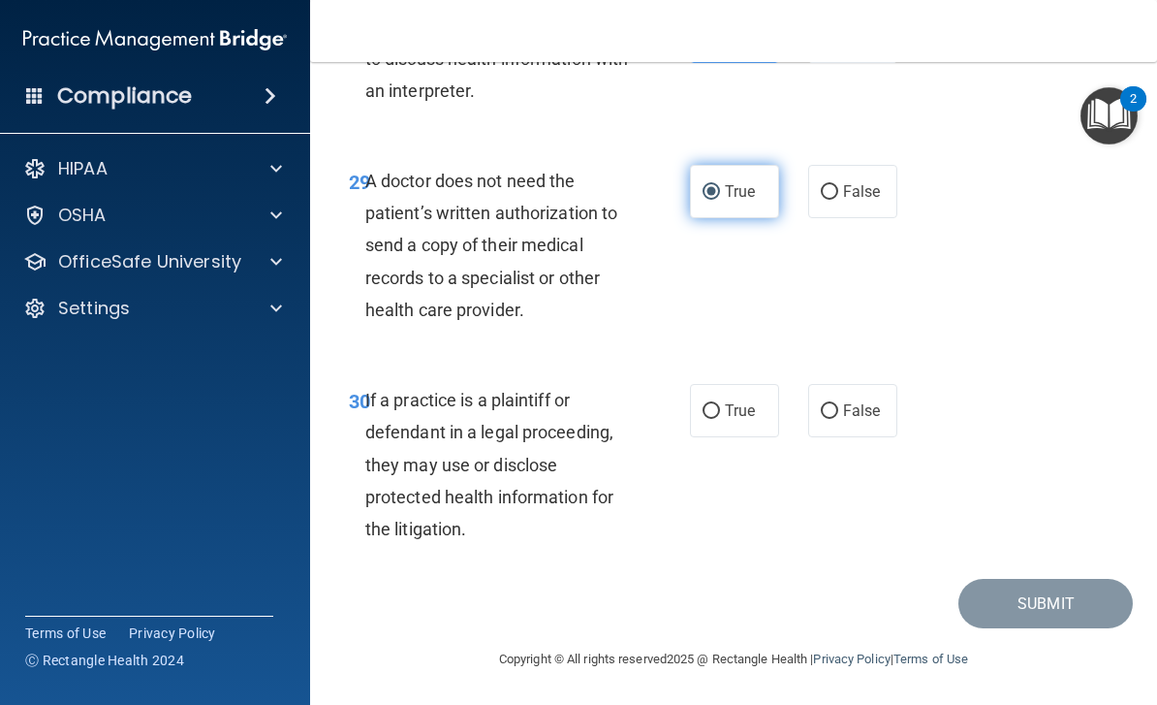
scroll to position [6128, 0]
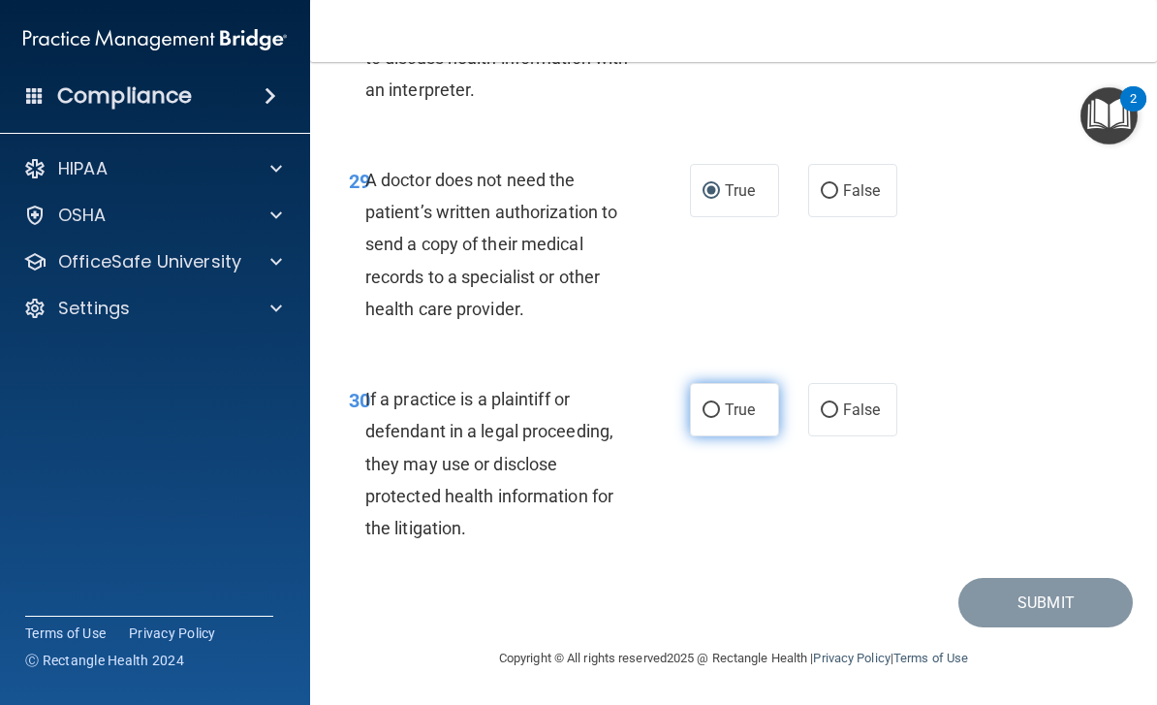
click at [722, 436] on label "True" at bounding box center [734, 409] width 89 height 53
click at [720, 418] on input "True" at bounding box center [711, 410] width 17 height 15
radio input "true"
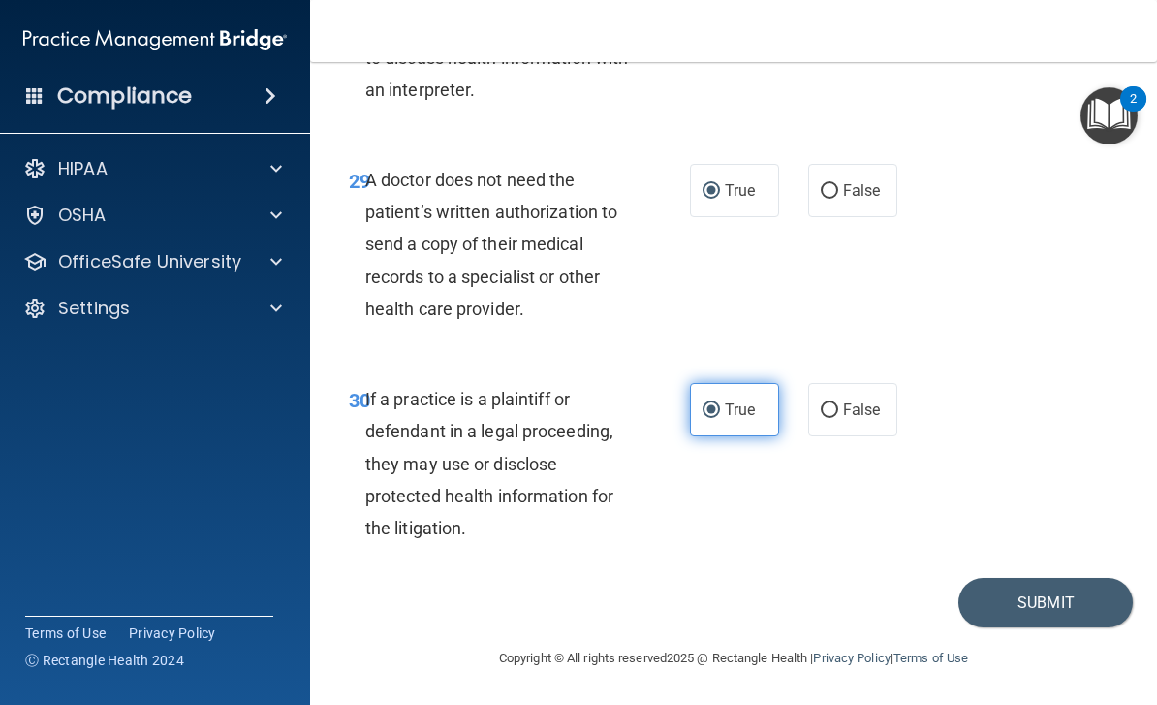
scroll to position [6156, 0]
click at [1001, 625] on button "Submit" at bounding box center [1046, 602] width 174 height 49
click at [994, 607] on button "Submit" at bounding box center [1046, 602] width 174 height 49
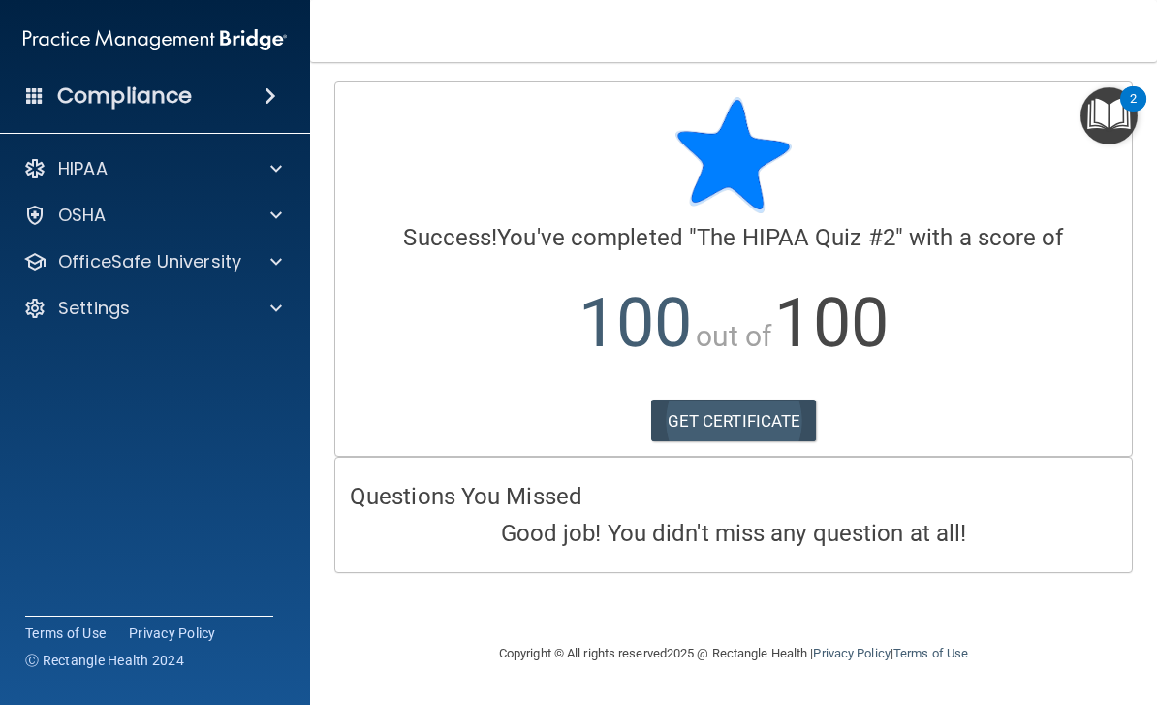
click at [742, 414] on link "GET CERTIFICATE" at bounding box center [734, 420] width 166 height 43
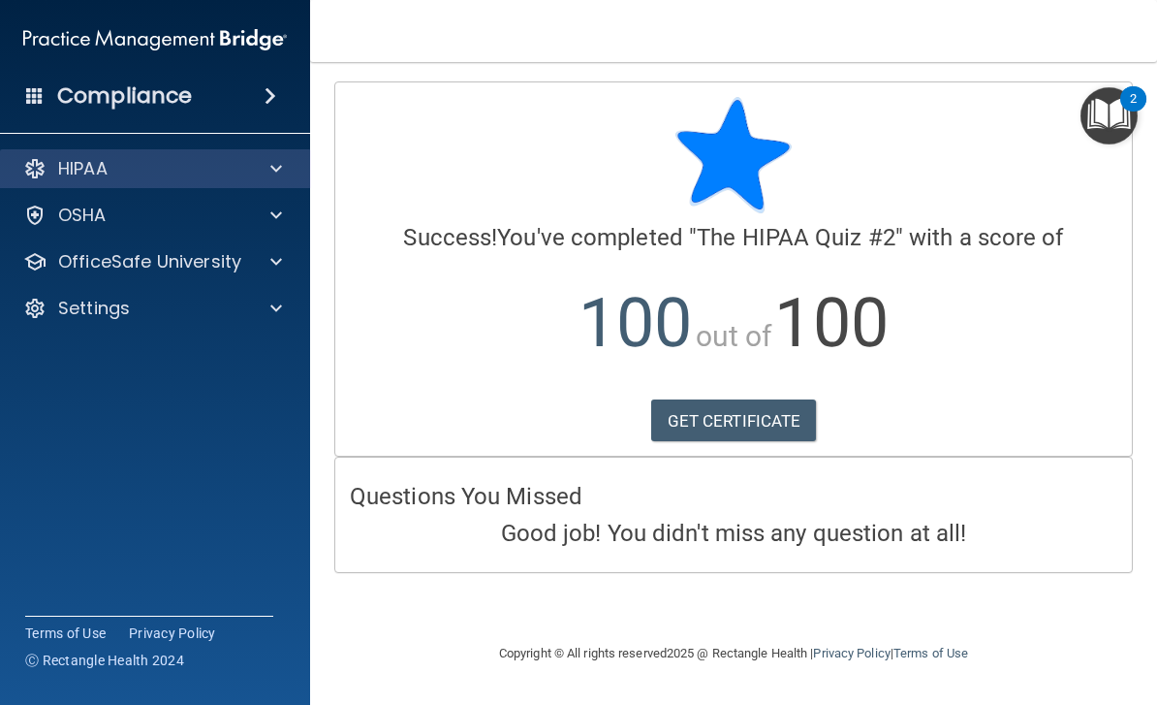
click at [265, 179] on div at bounding box center [273, 168] width 48 height 23
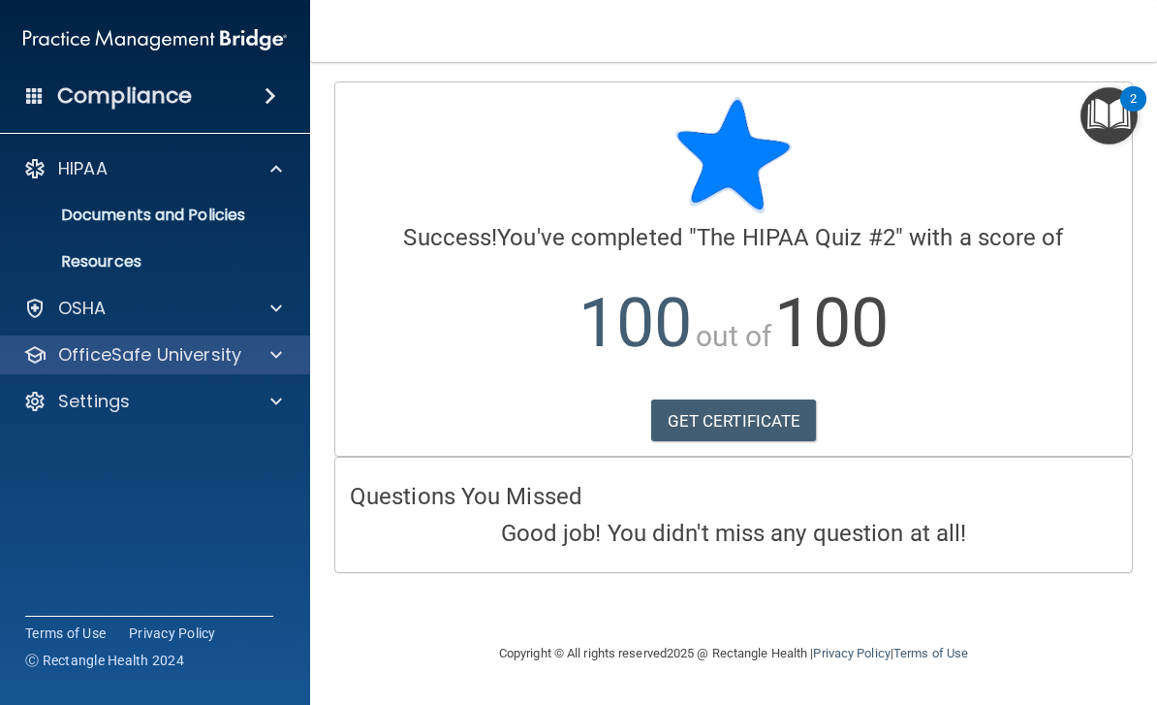
click at [237, 361] on p "OfficeSafe University" at bounding box center [149, 354] width 183 height 23
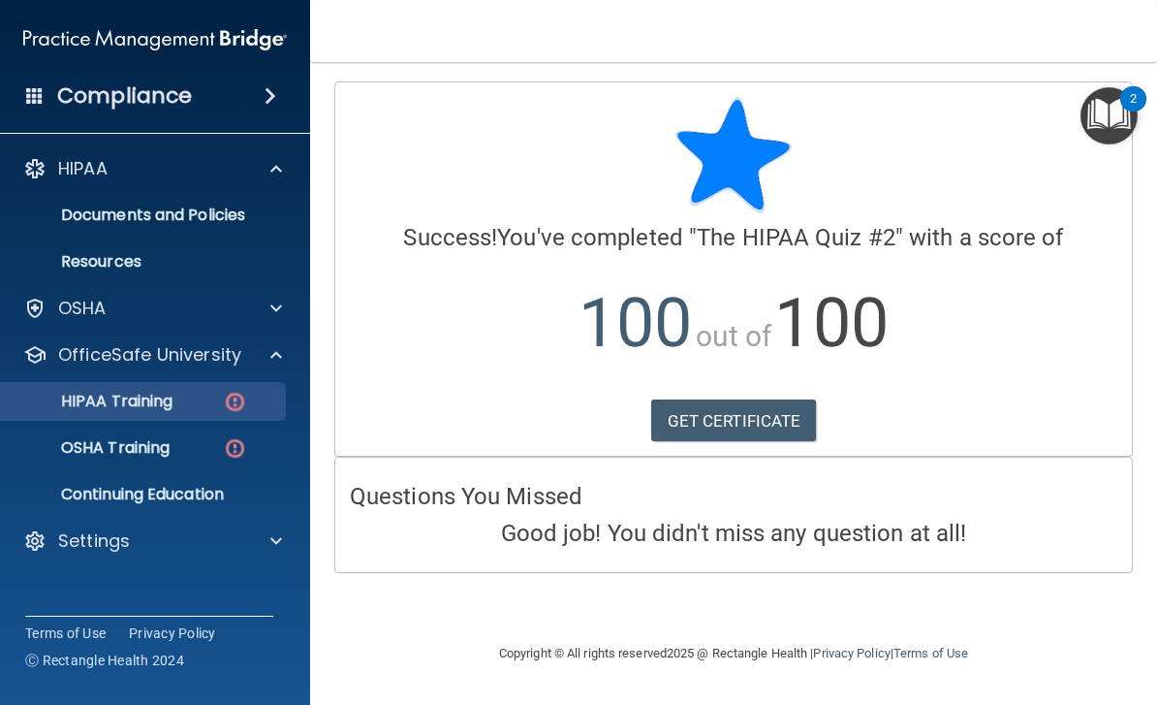
click at [197, 405] on div "HIPAA Training" at bounding box center [145, 401] width 265 height 19
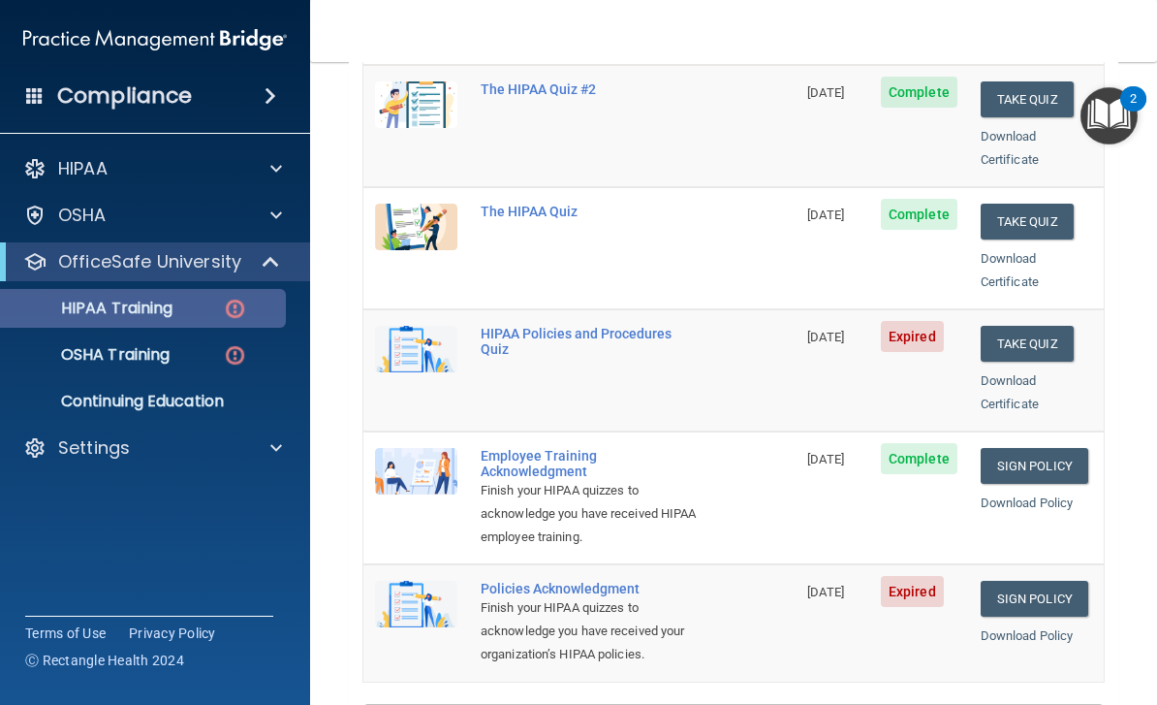
scroll to position [303, 0]
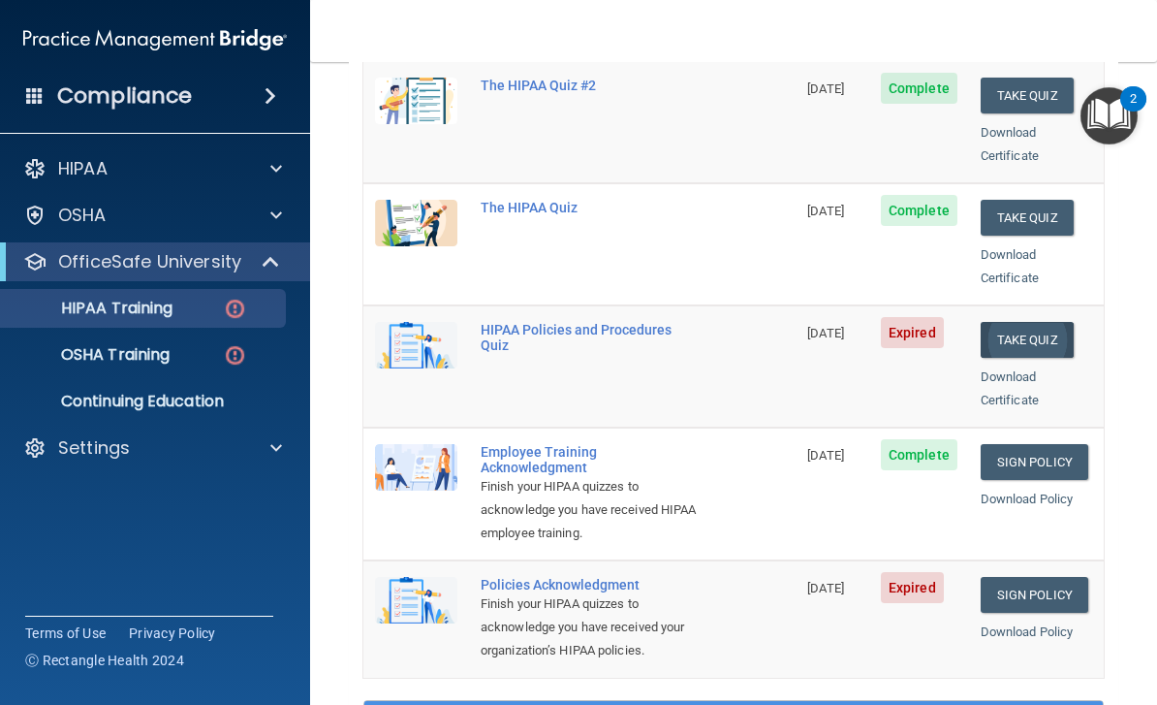
click at [1040, 322] on button "Take Quiz" at bounding box center [1027, 340] width 93 height 36
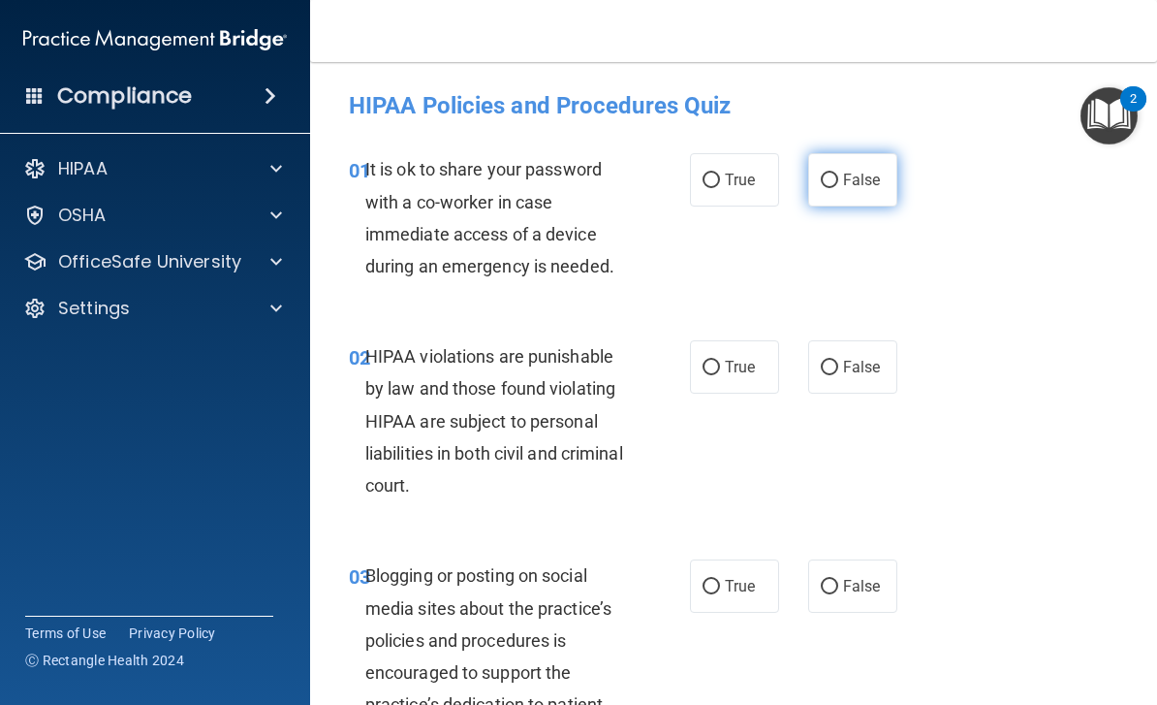
click at [827, 186] on input "False" at bounding box center [829, 180] width 17 height 15
radio input "true"
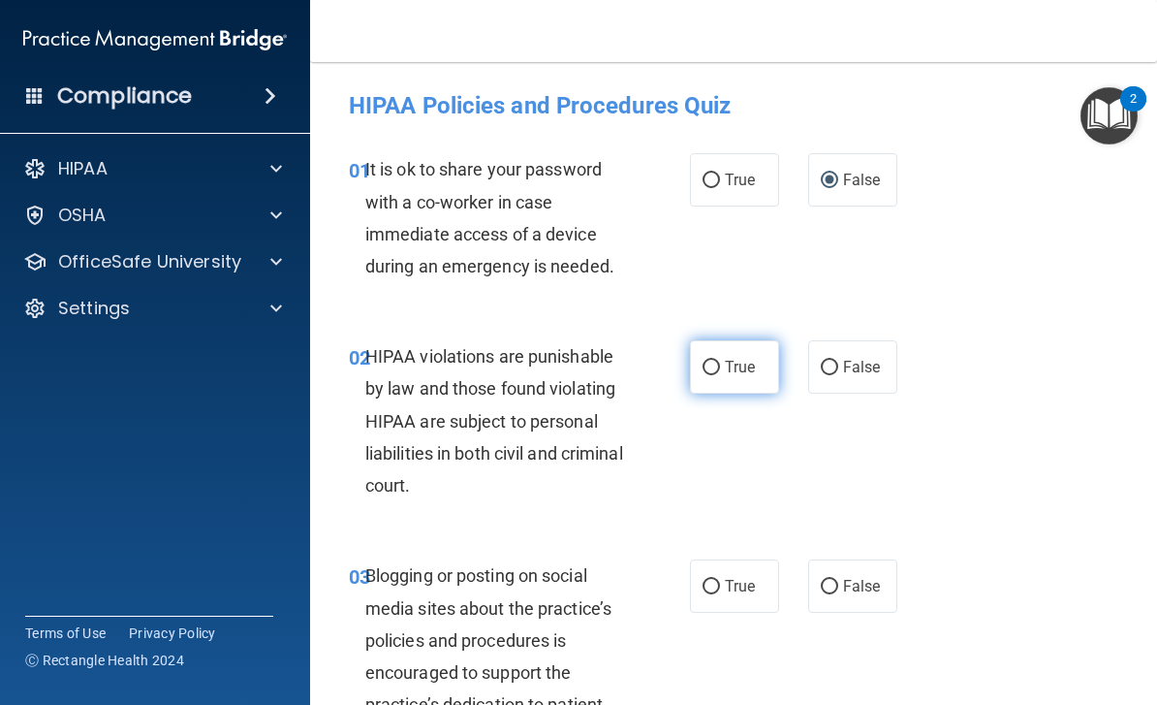
click at [708, 377] on label "True" at bounding box center [734, 366] width 89 height 53
click at [708, 375] on input "True" at bounding box center [711, 368] width 17 height 15
radio input "true"
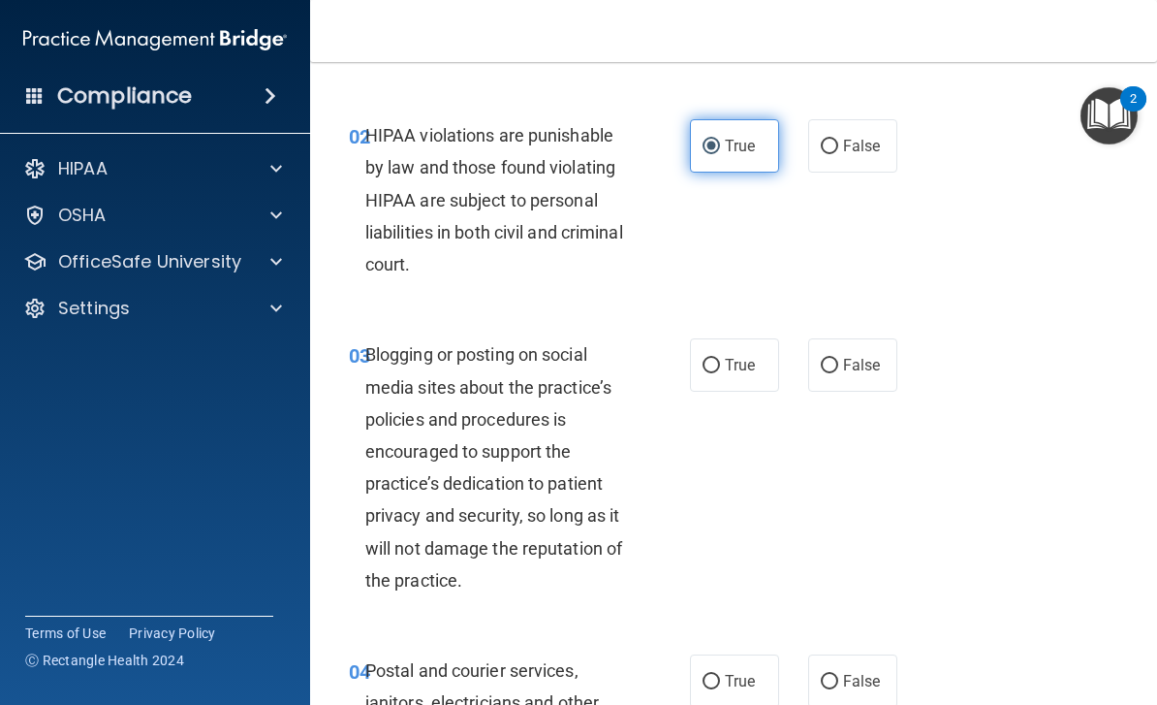
scroll to position [222, 0]
click at [841, 350] on label "False" at bounding box center [852, 363] width 89 height 53
click at [838, 358] on input "False" at bounding box center [829, 365] width 17 height 15
radio input "true"
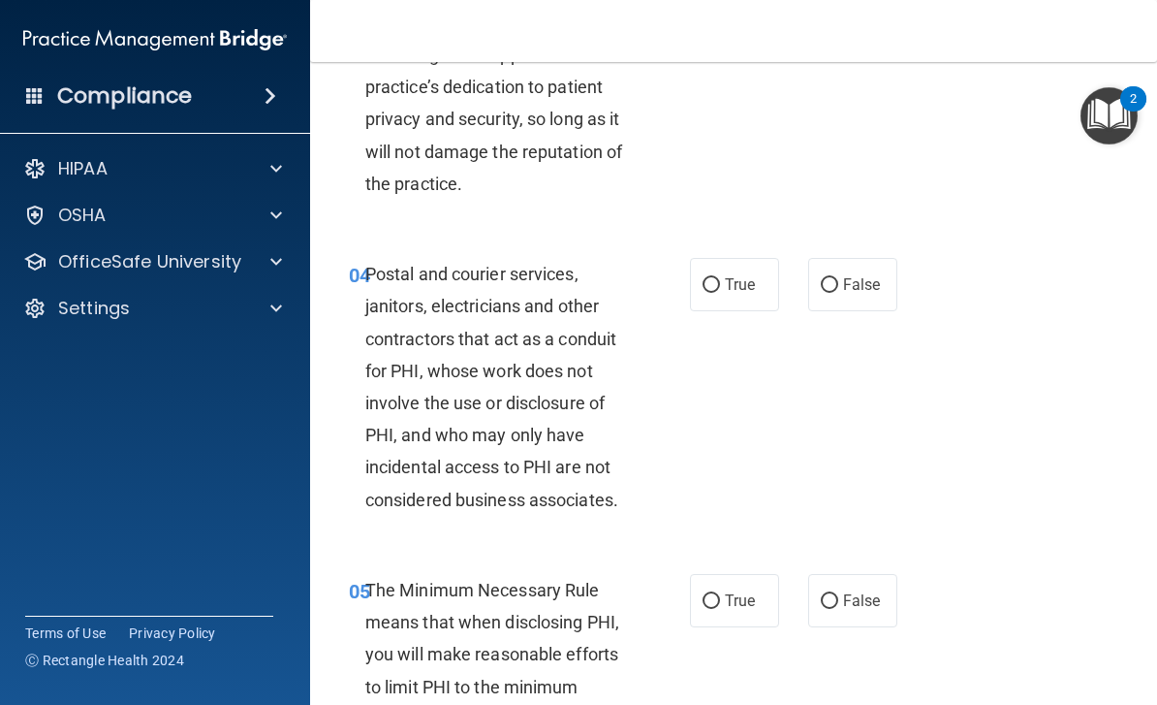
scroll to position [639, 0]
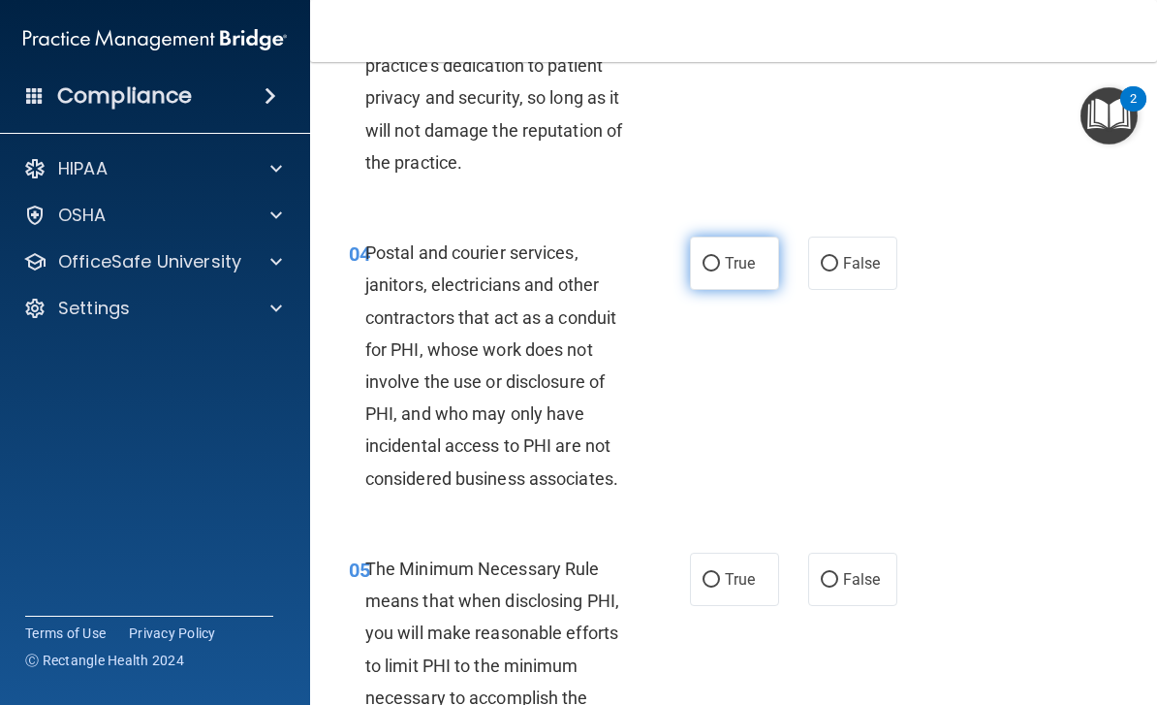
click at [707, 257] on input "True" at bounding box center [711, 264] width 17 height 15
radio input "true"
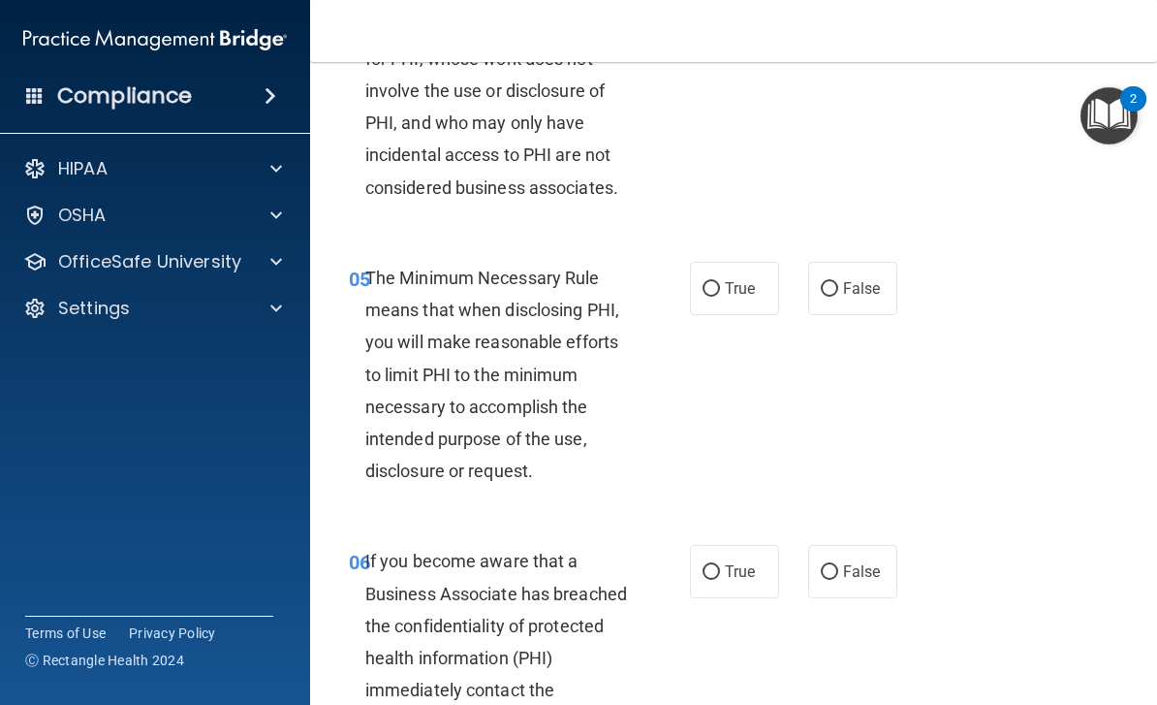
scroll to position [938, 0]
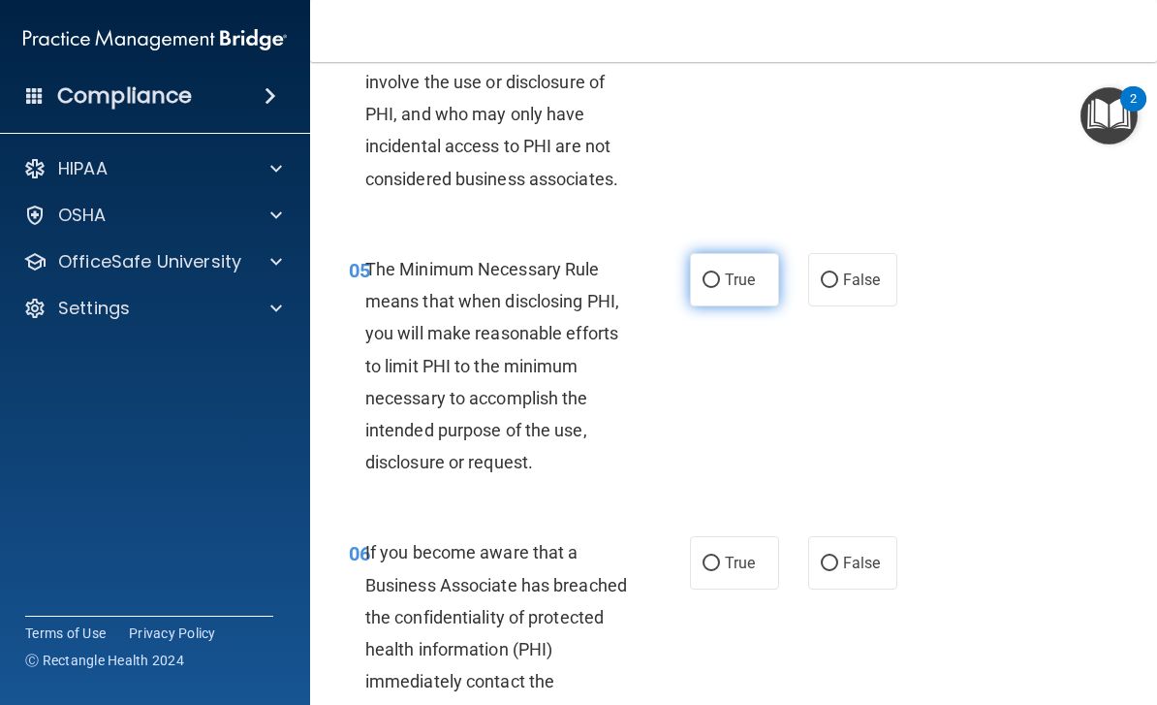
click at [713, 280] on input "True" at bounding box center [711, 280] width 17 height 15
radio input "true"
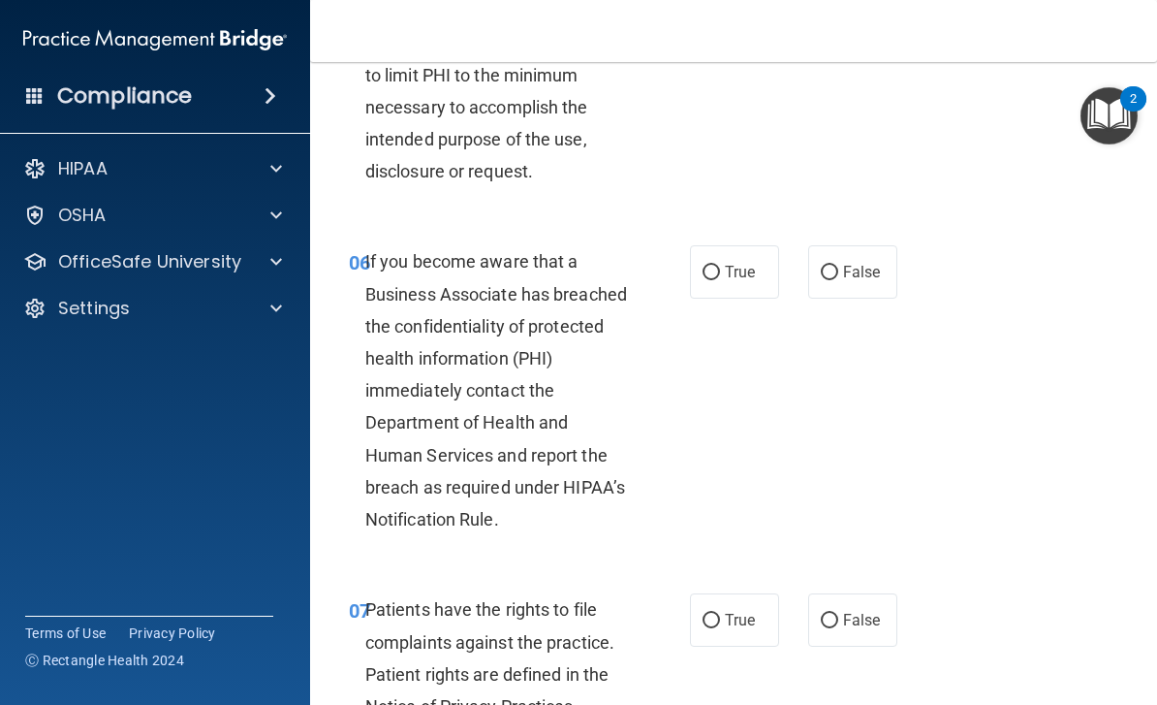
scroll to position [1244, 0]
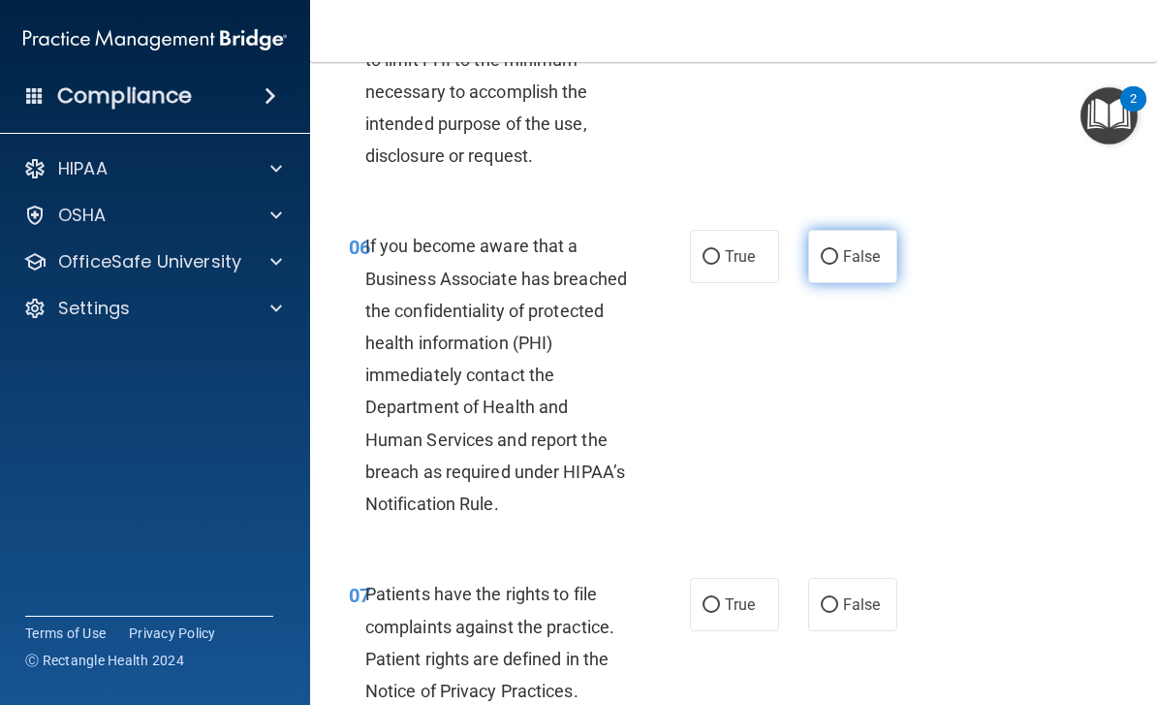
click at [818, 263] on label "False" at bounding box center [852, 256] width 89 height 53
click at [821, 263] on input "False" at bounding box center [829, 257] width 17 height 15
radio input "true"
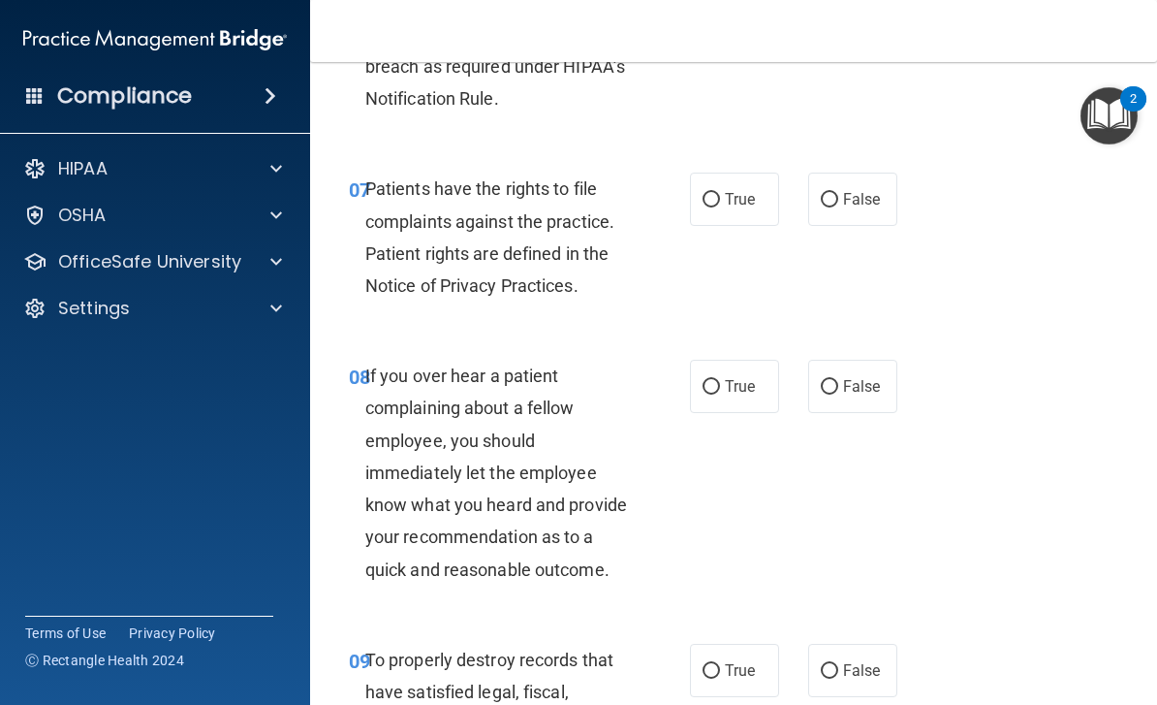
scroll to position [1656, 0]
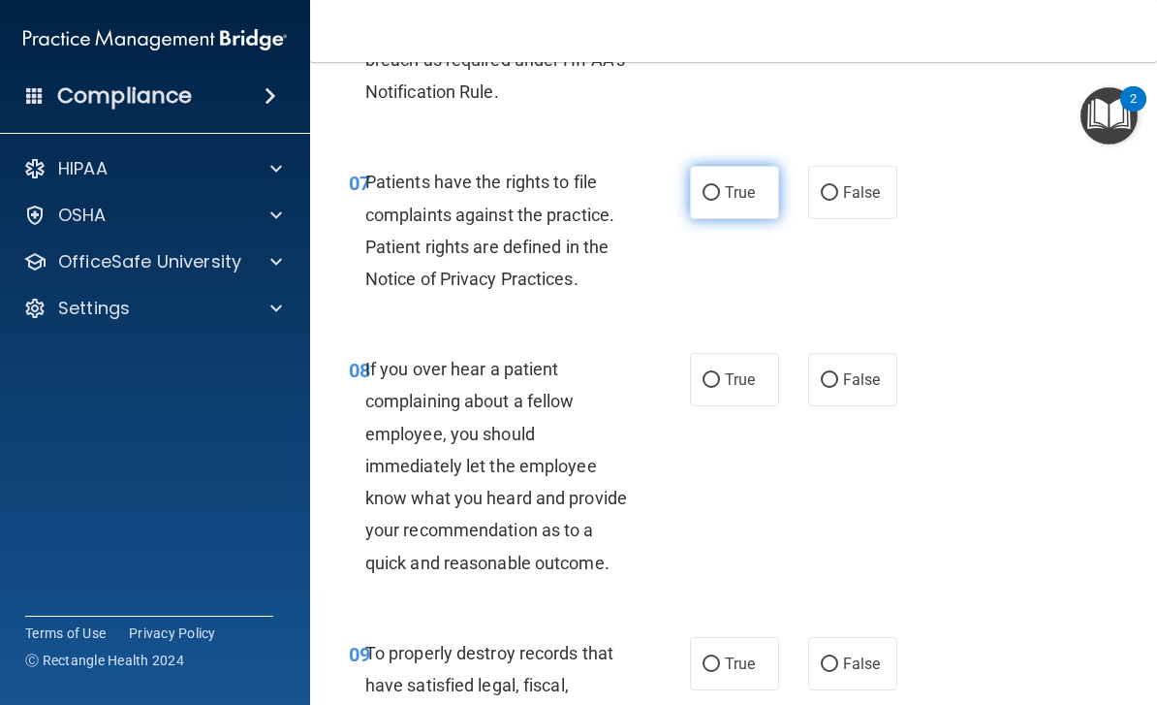
click at [711, 186] on input "True" at bounding box center [711, 193] width 17 height 15
radio input "true"
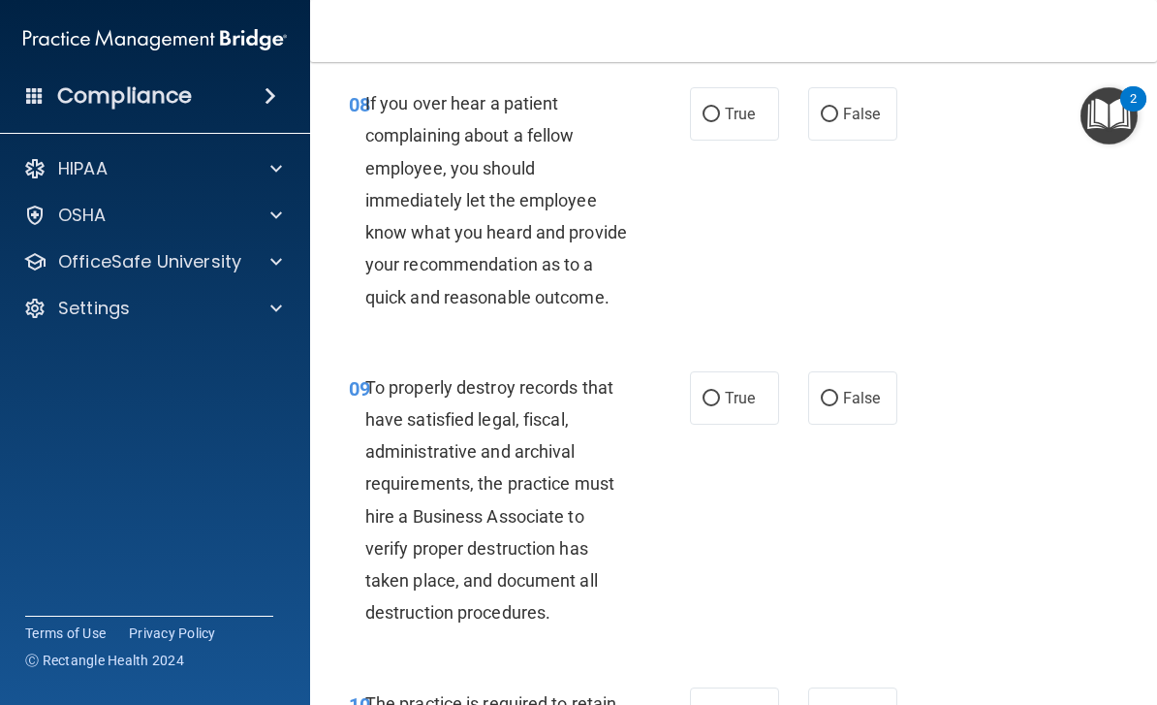
scroll to position [1923, 0]
click at [834, 122] on label "False" at bounding box center [852, 112] width 89 height 53
click at [834, 121] on input "False" at bounding box center [829, 114] width 17 height 15
radio input "true"
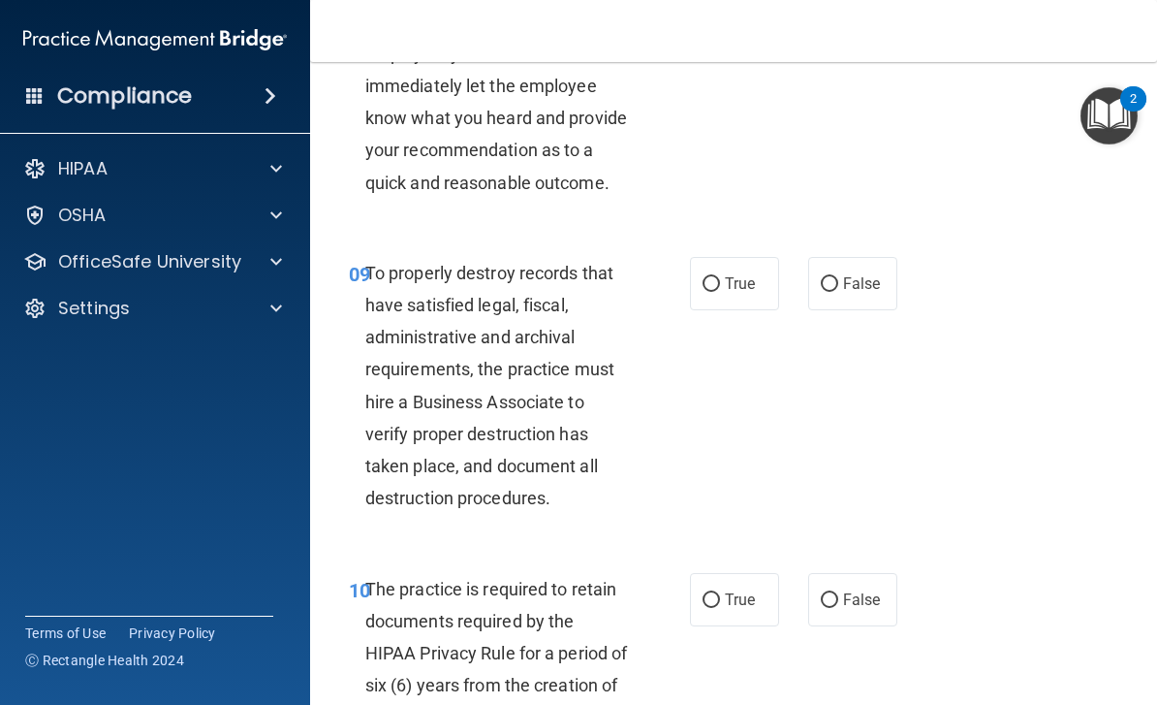
scroll to position [2039, 0]
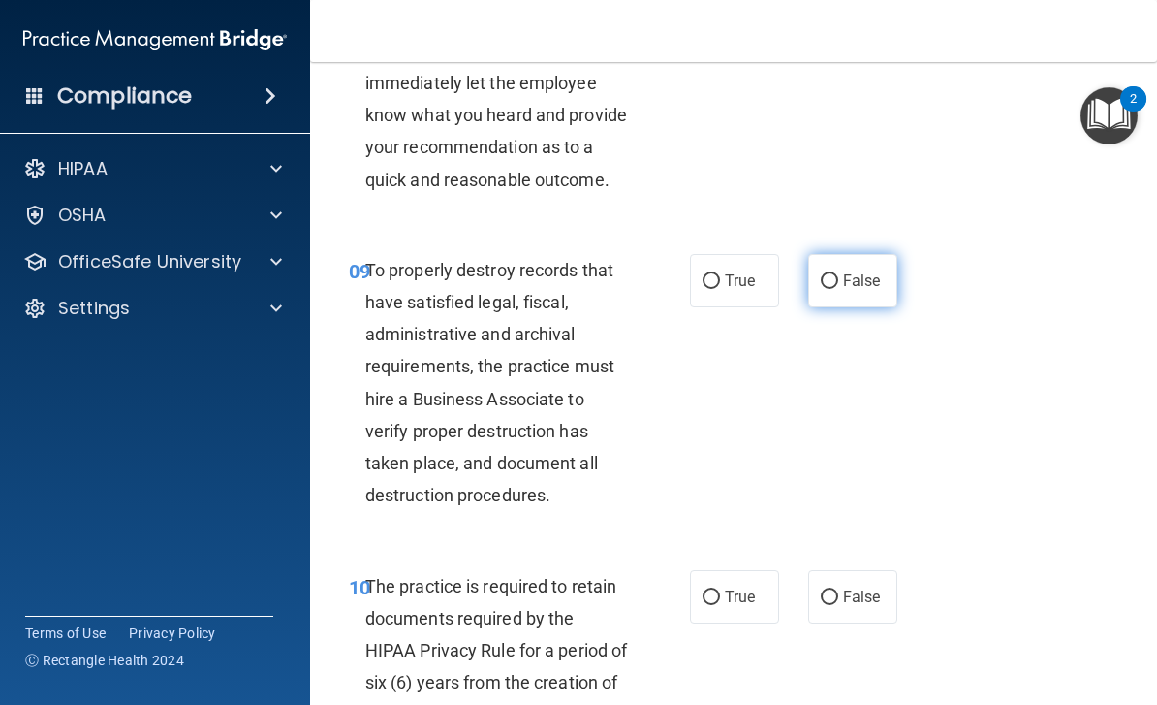
click at [826, 281] on label "False" at bounding box center [852, 280] width 89 height 53
click at [826, 281] on input "False" at bounding box center [829, 281] width 17 height 15
radio input "true"
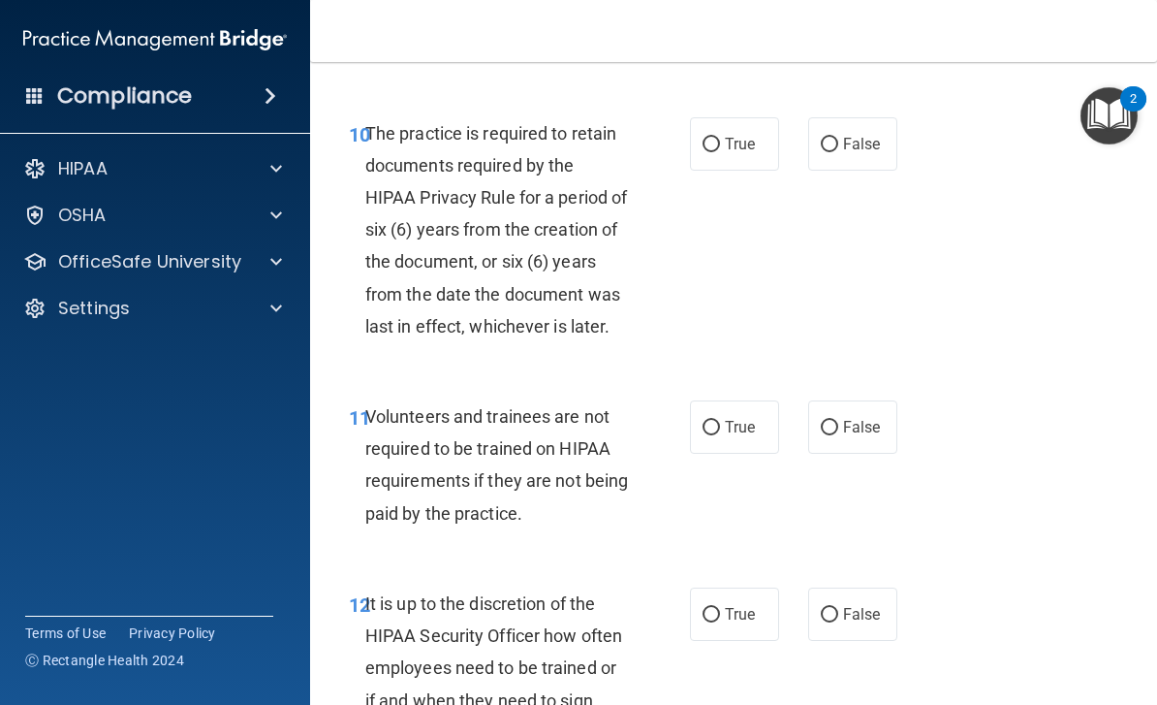
scroll to position [2493, 0]
click at [718, 137] on input "True" at bounding box center [711, 144] width 17 height 15
radio input "true"
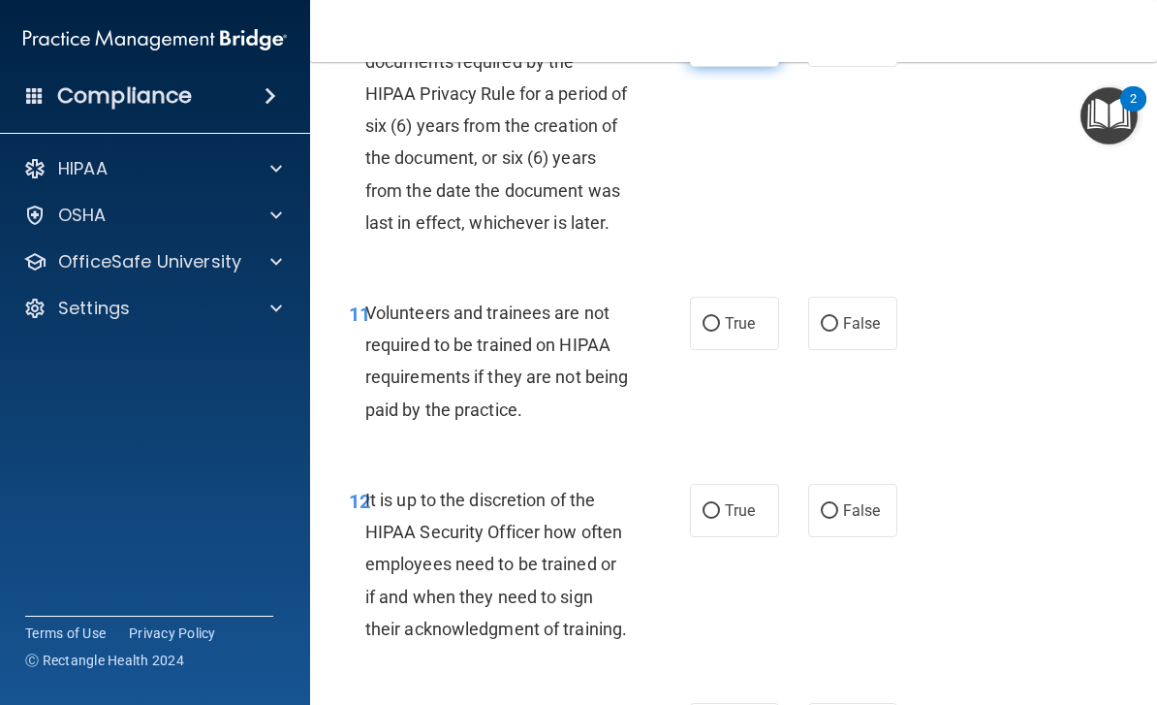
scroll to position [2594, 0]
click at [823, 322] on label "False" at bounding box center [852, 324] width 89 height 53
click at [823, 322] on input "False" at bounding box center [829, 325] width 17 height 15
radio input "true"
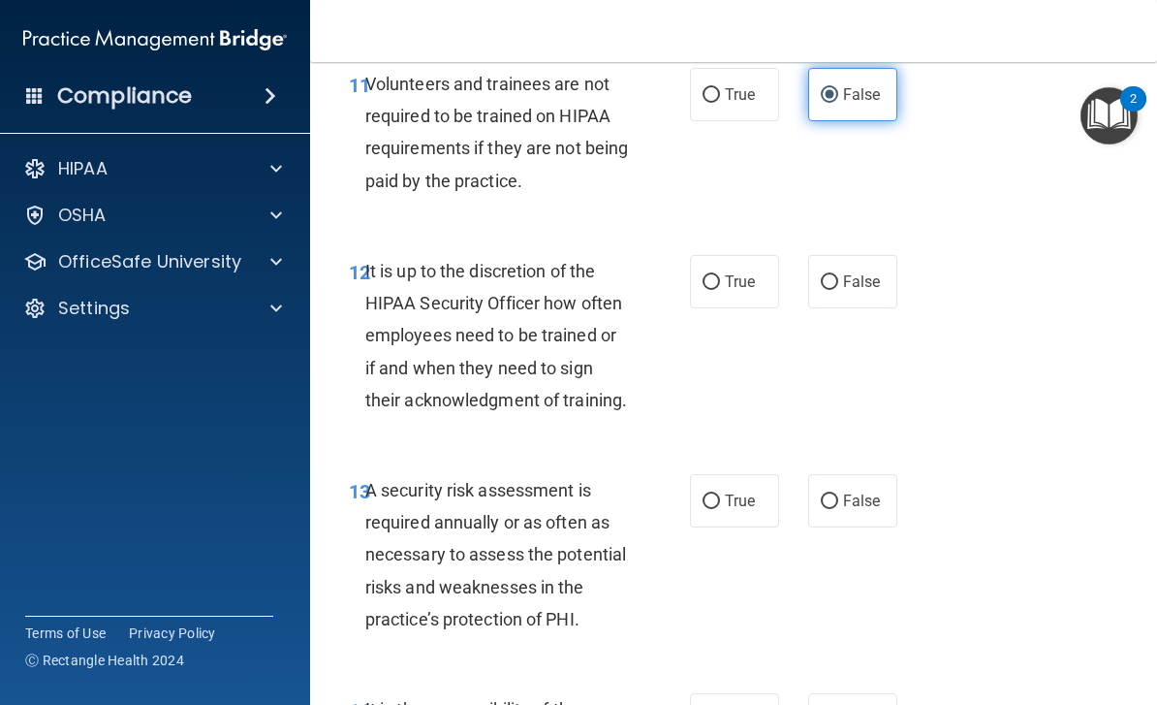
scroll to position [2835, 0]
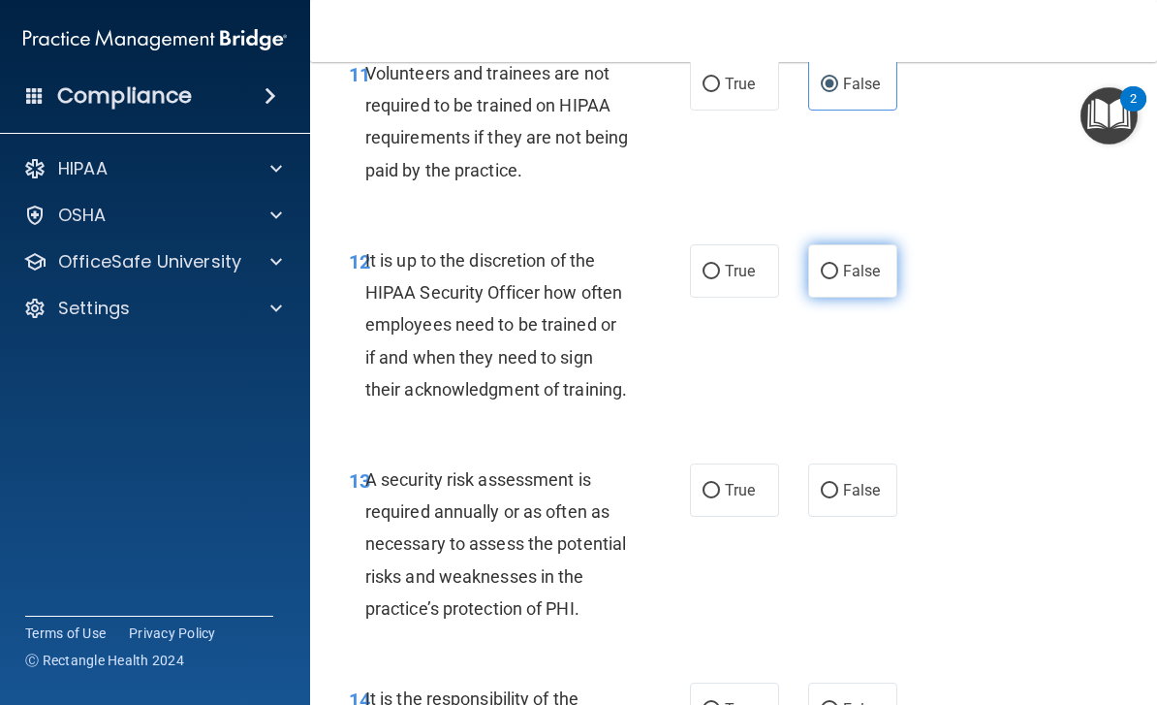
click at [830, 265] on input "False" at bounding box center [829, 272] width 17 height 15
radio input "true"
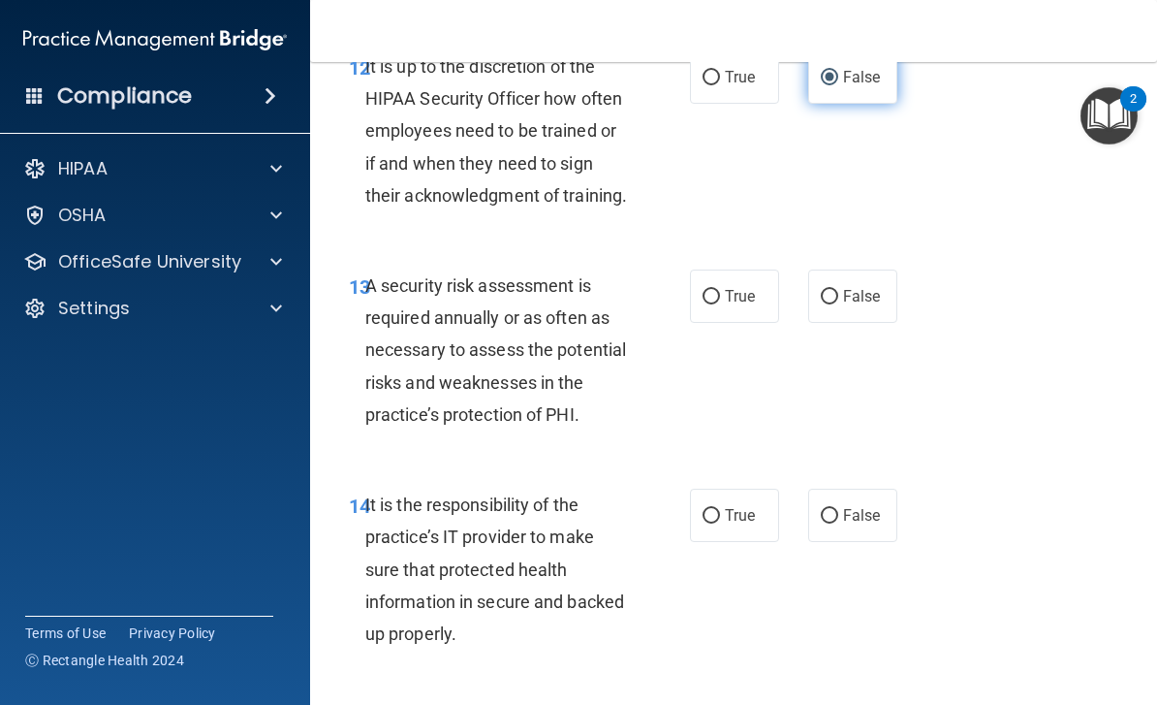
scroll to position [3033, 0]
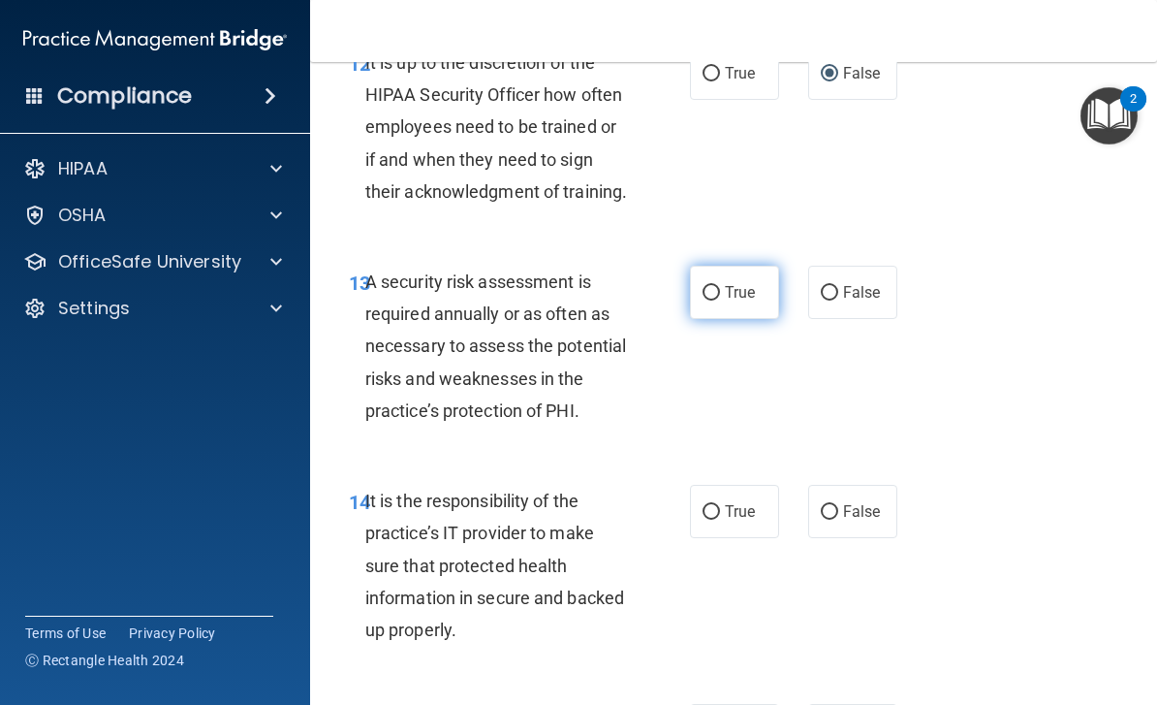
click at [718, 286] on input "True" at bounding box center [711, 293] width 17 height 15
radio input "true"
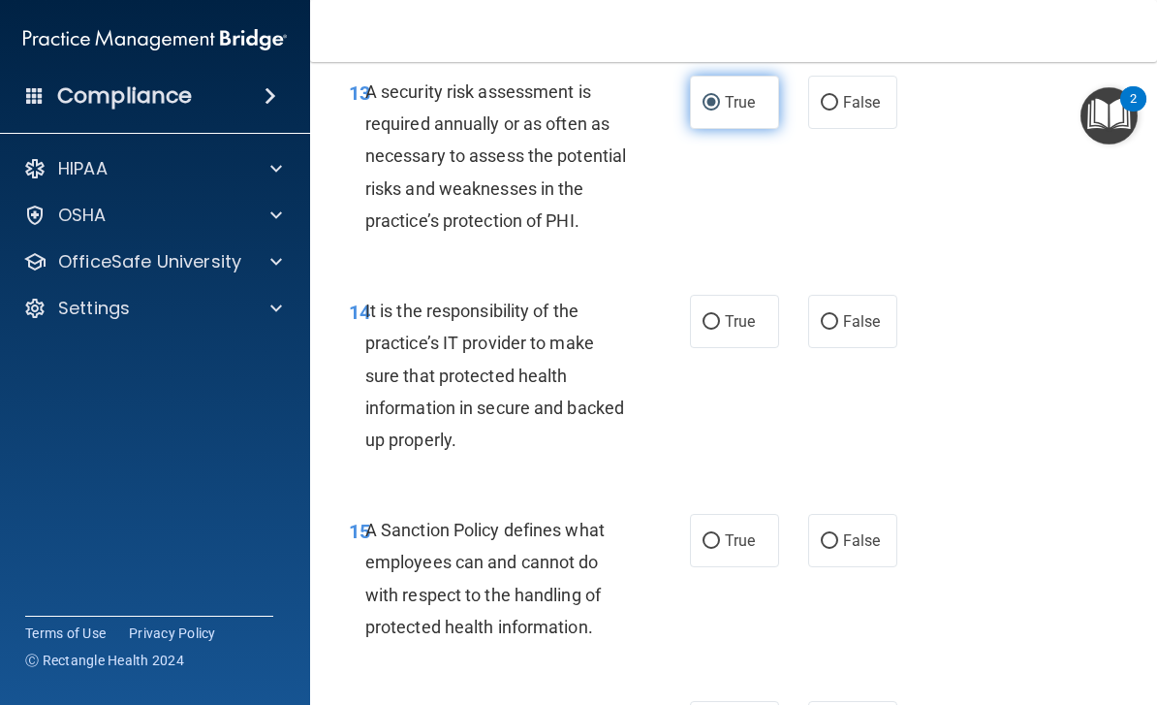
scroll to position [3223, 0]
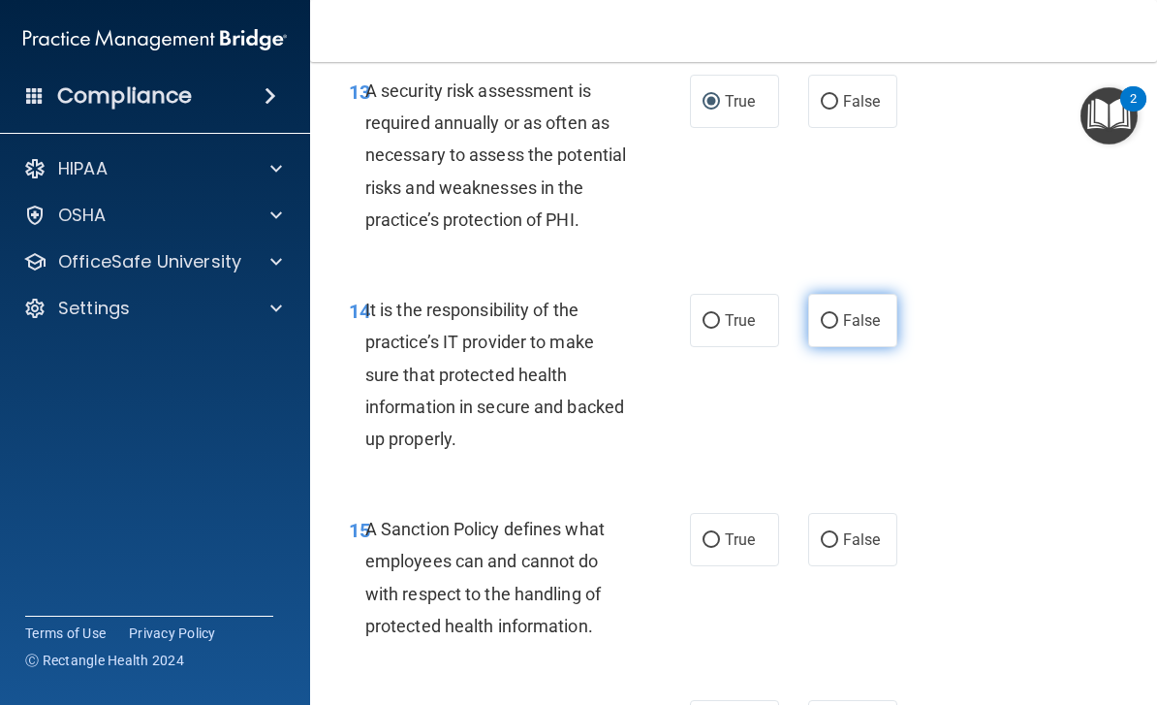
click at [832, 314] on input "False" at bounding box center [829, 321] width 17 height 15
radio input "true"
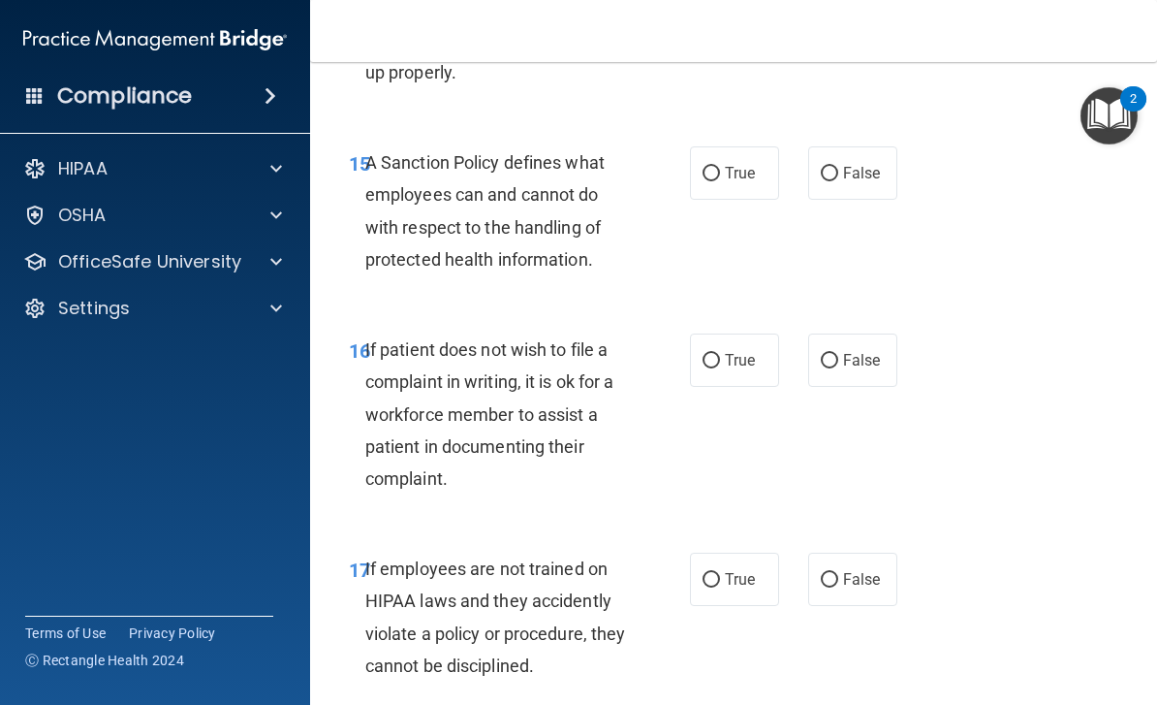
scroll to position [3593, 0]
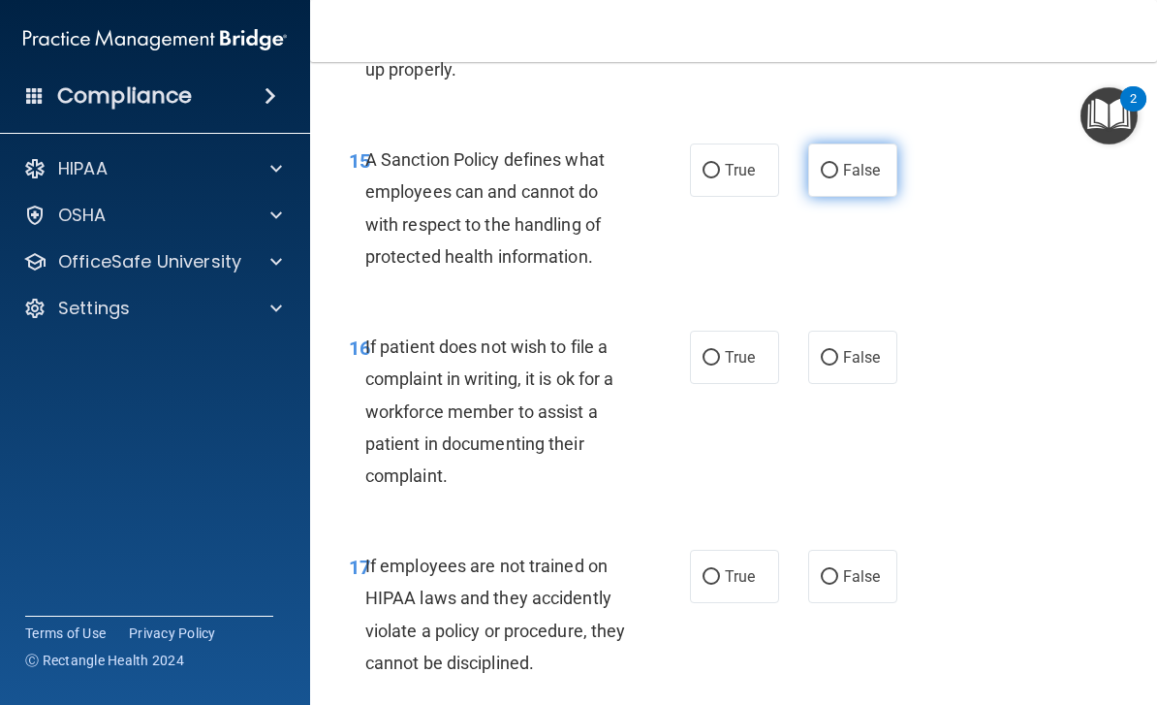
click at [821, 143] on label "False" at bounding box center [852, 169] width 89 height 53
click at [821, 164] on input "False" at bounding box center [829, 171] width 17 height 15
radio input "true"
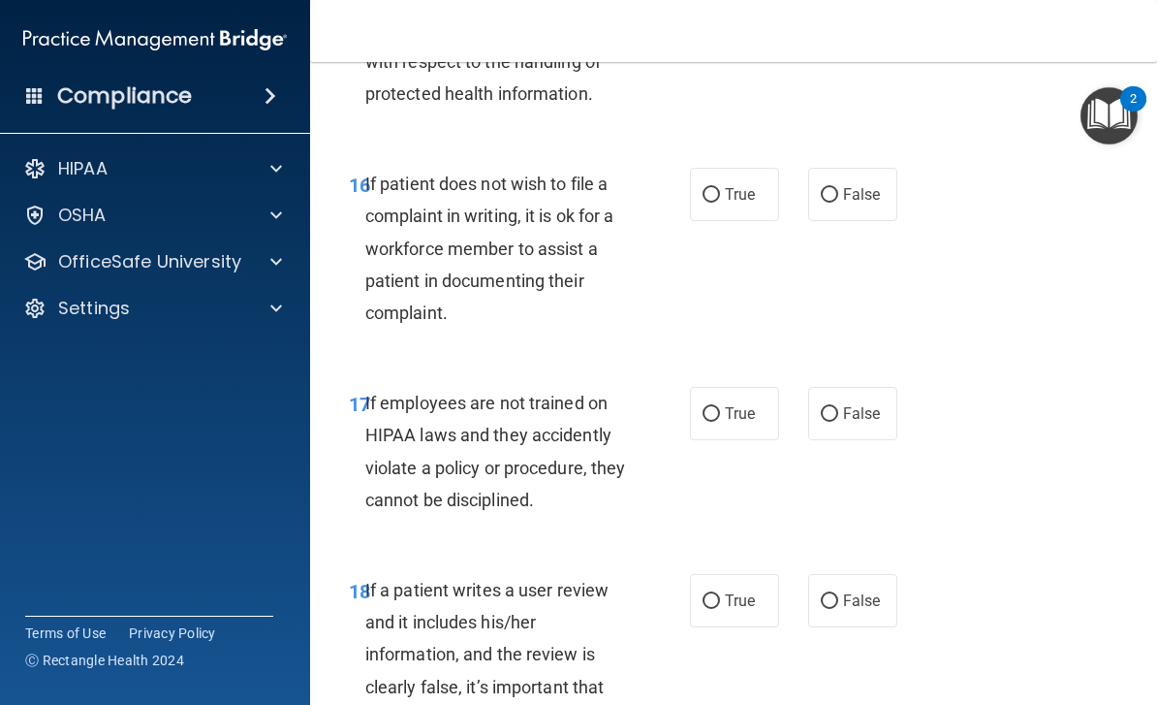
scroll to position [3757, 0]
click at [721, 195] on label "True" at bounding box center [734, 193] width 89 height 53
click at [720, 195] on input "True" at bounding box center [711, 194] width 17 height 15
radio input "true"
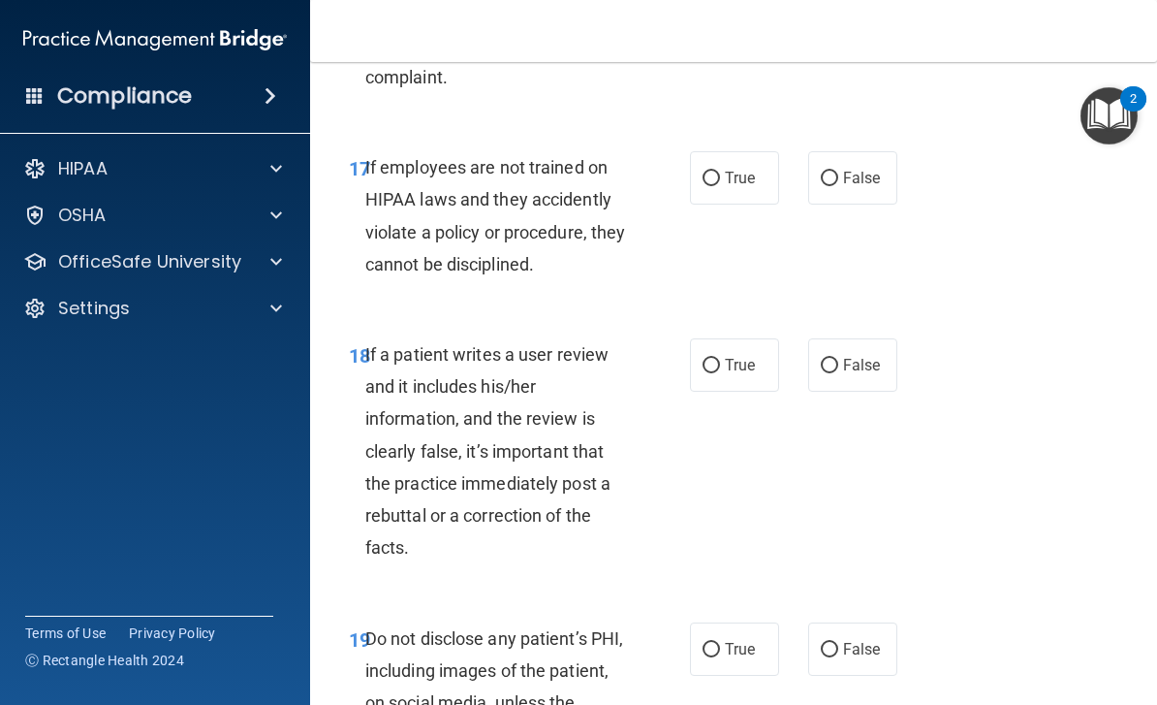
scroll to position [3992, 0]
click at [804, 183] on div "17 If employees are not trained on HIPAA laws and they accidently violate a pol…" at bounding box center [733, 219] width 799 height 187
click at [816, 174] on label "False" at bounding box center [852, 176] width 89 height 53
click at [821, 174] on input "False" at bounding box center [829, 178] width 17 height 15
radio input "true"
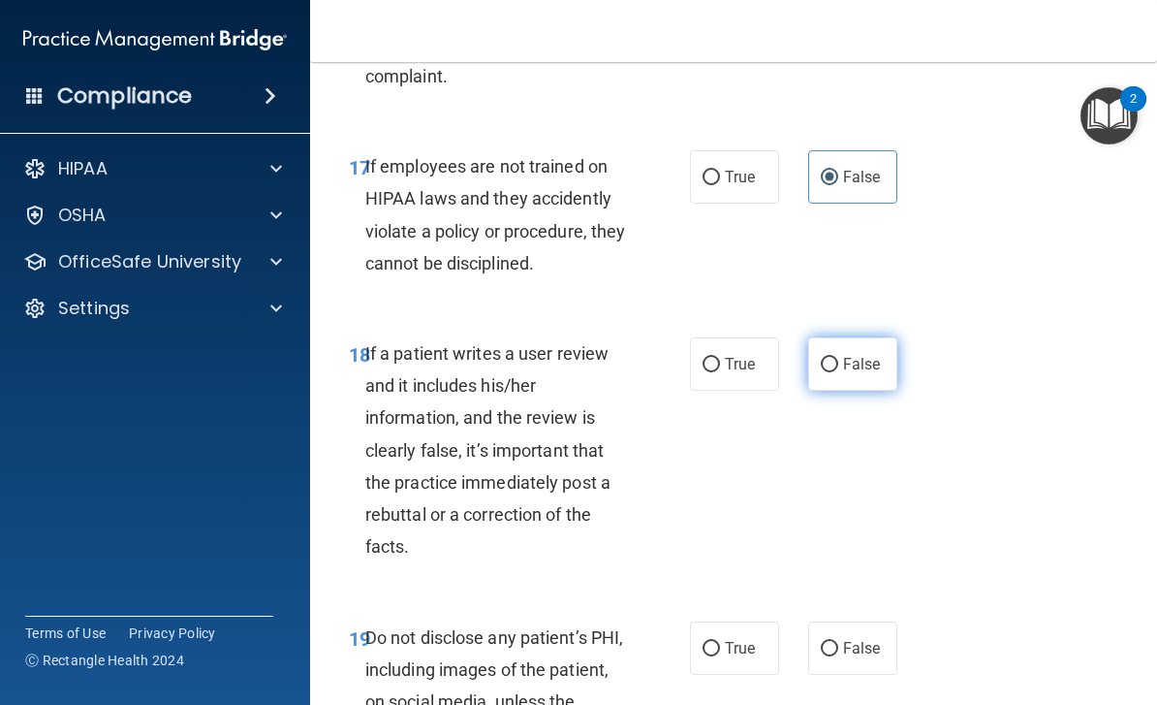
click at [837, 358] on input "False" at bounding box center [829, 365] width 17 height 15
radio input "true"
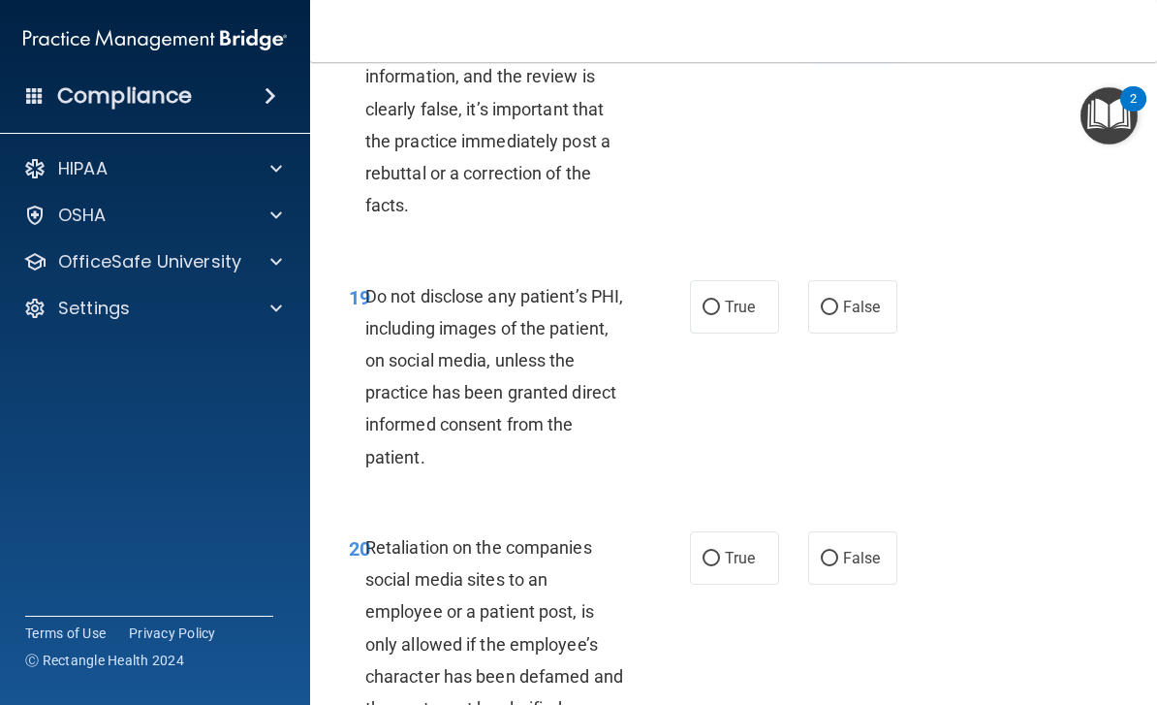
scroll to position [4337, 0]
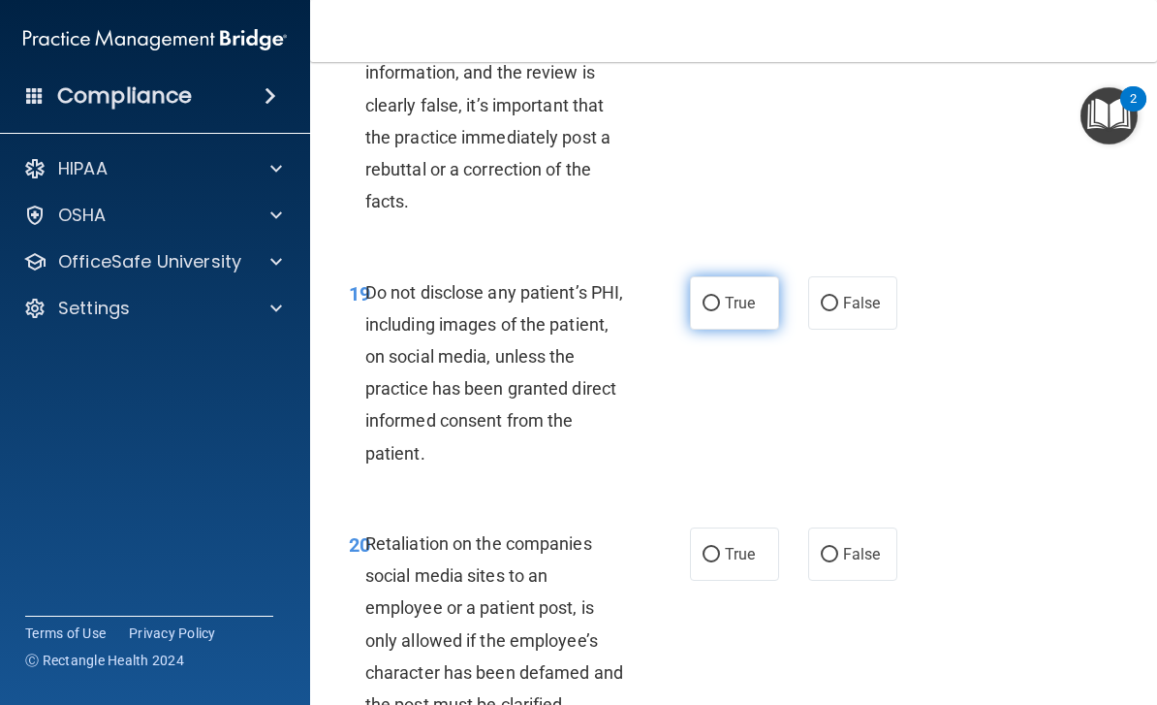
click at [718, 297] on input "True" at bounding box center [711, 304] width 17 height 15
radio input "true"
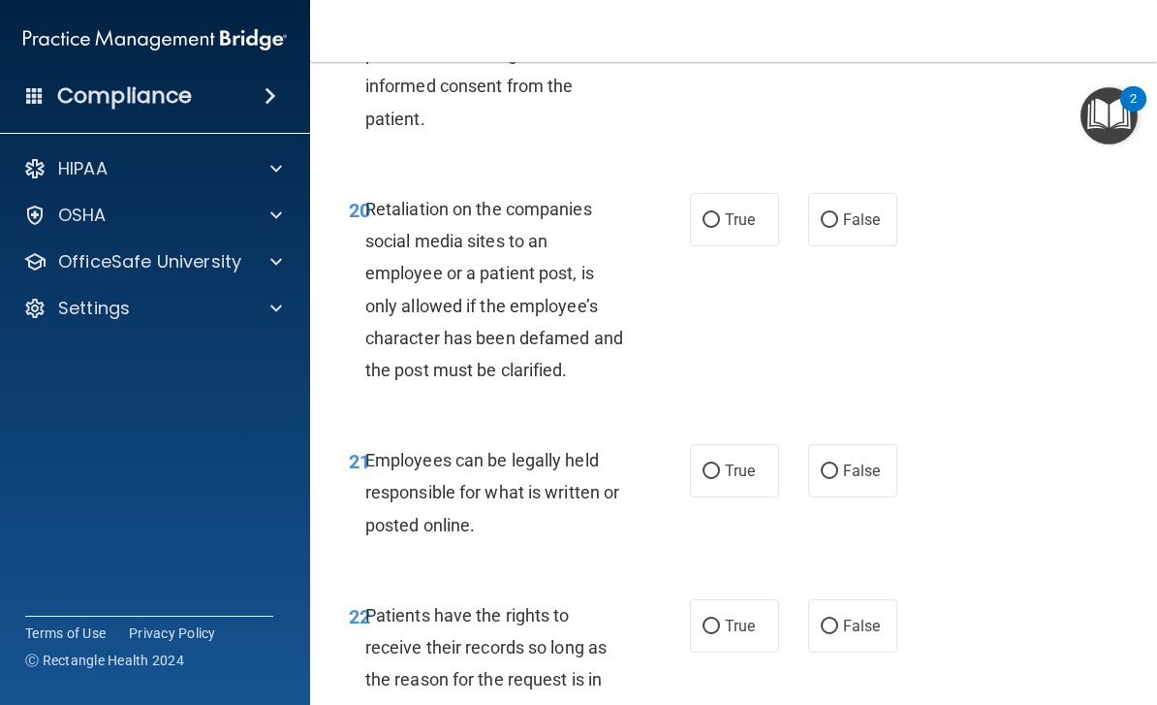
scroll to position [4672, 0]
click at [835, 212] on input "False" at bounding box center [829, 219] width 17 height 15
radio input "true"
click at [715, 463] on input "True" at bounding box center [711, 470] width 17 height 15
radio input "true"
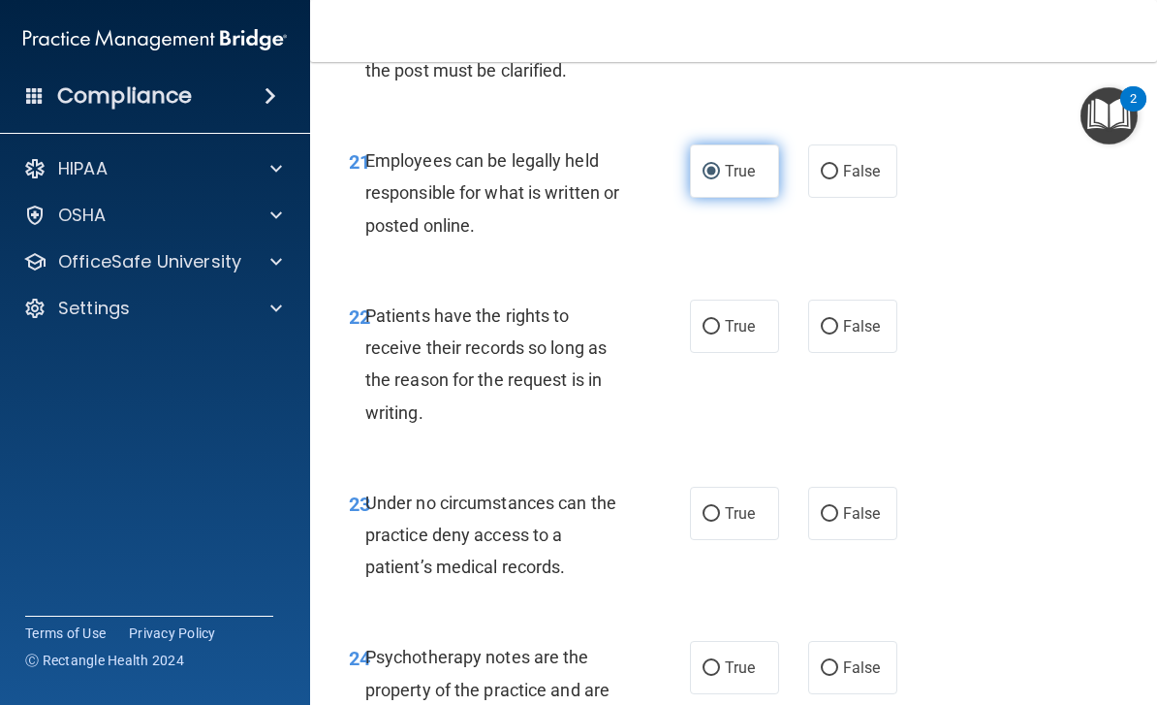
scroll to position [4974, 0]
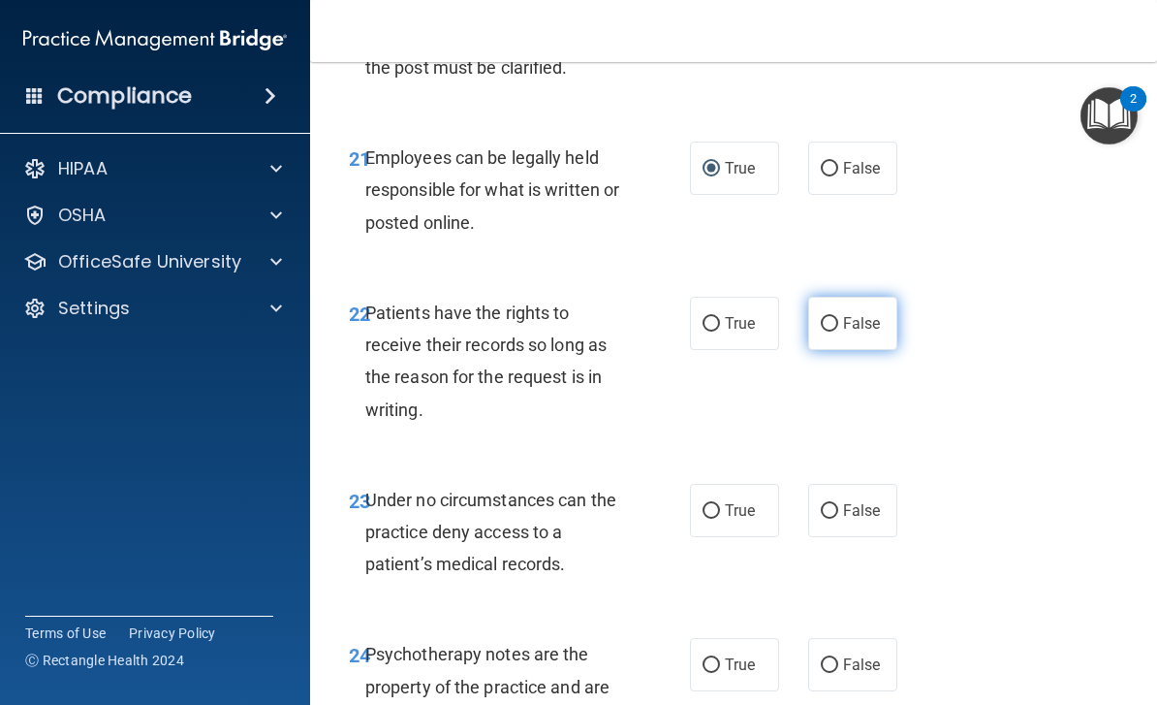
click at [836, 317] on input "False" at bounding box center [829, 324] width 17 height 15
radio input "true"
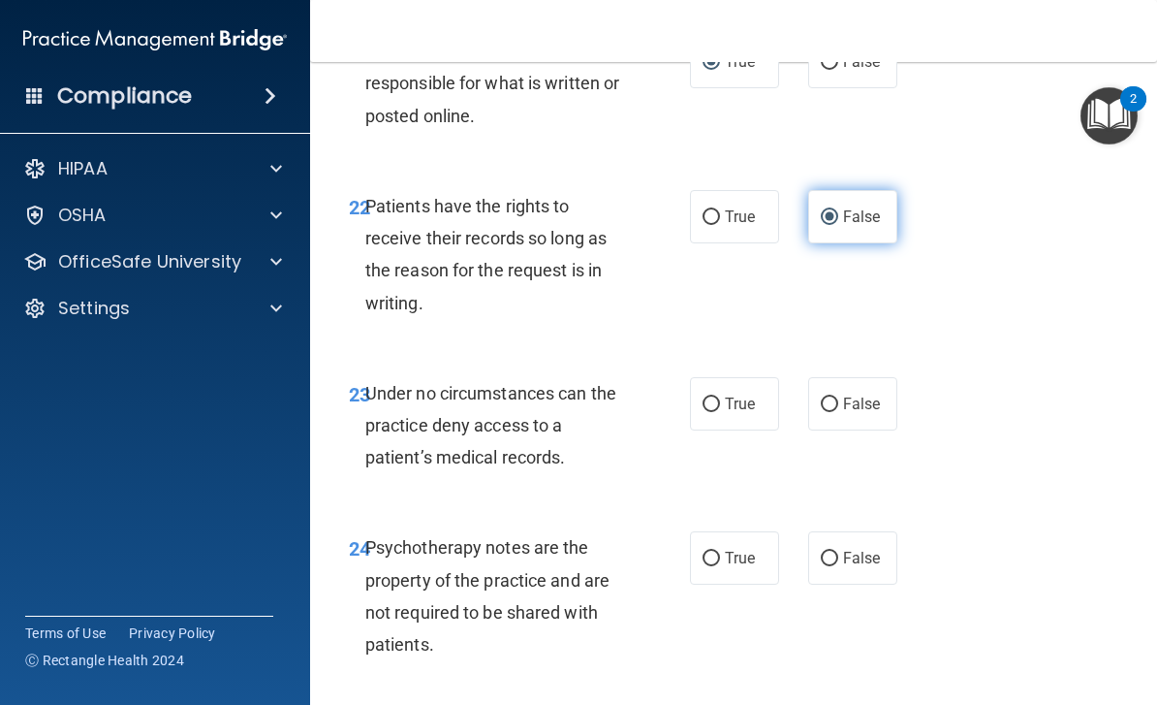
scroll to position [5079, 0]
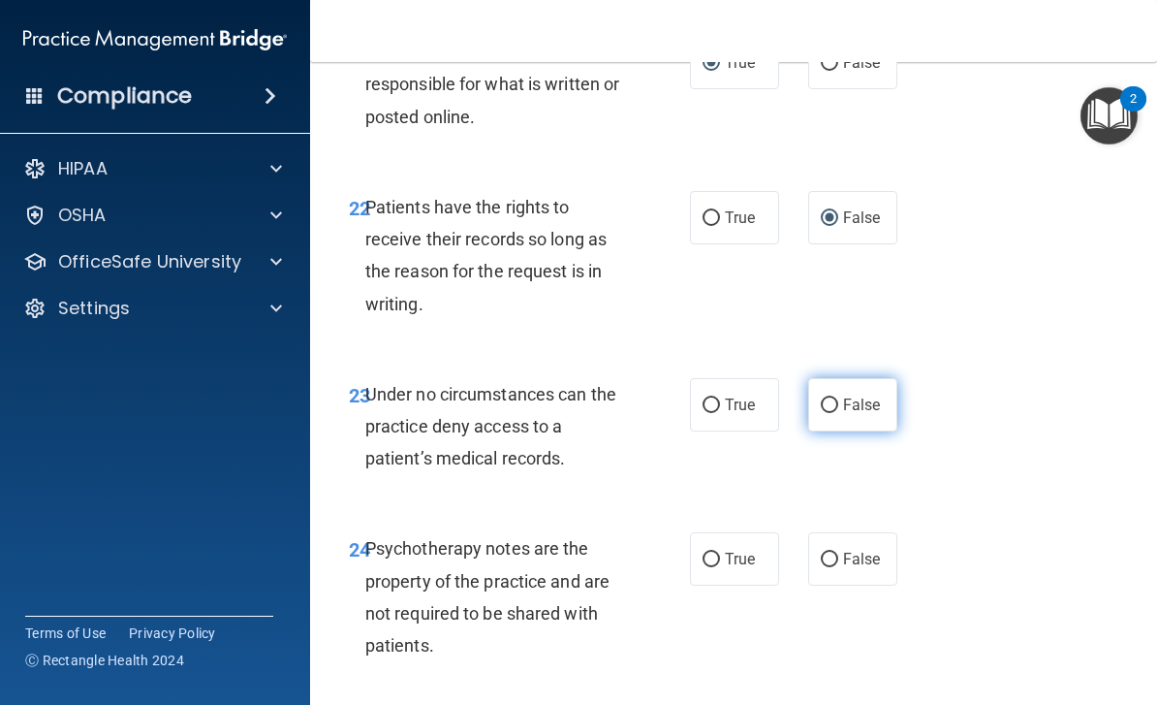
click at [821, 391] on label "False" at bounding box center [852, 404] width 89 height 53
click at [821, 398] on input "False" at bounding box center [829, 405] width 17 height 15
radio input "true"
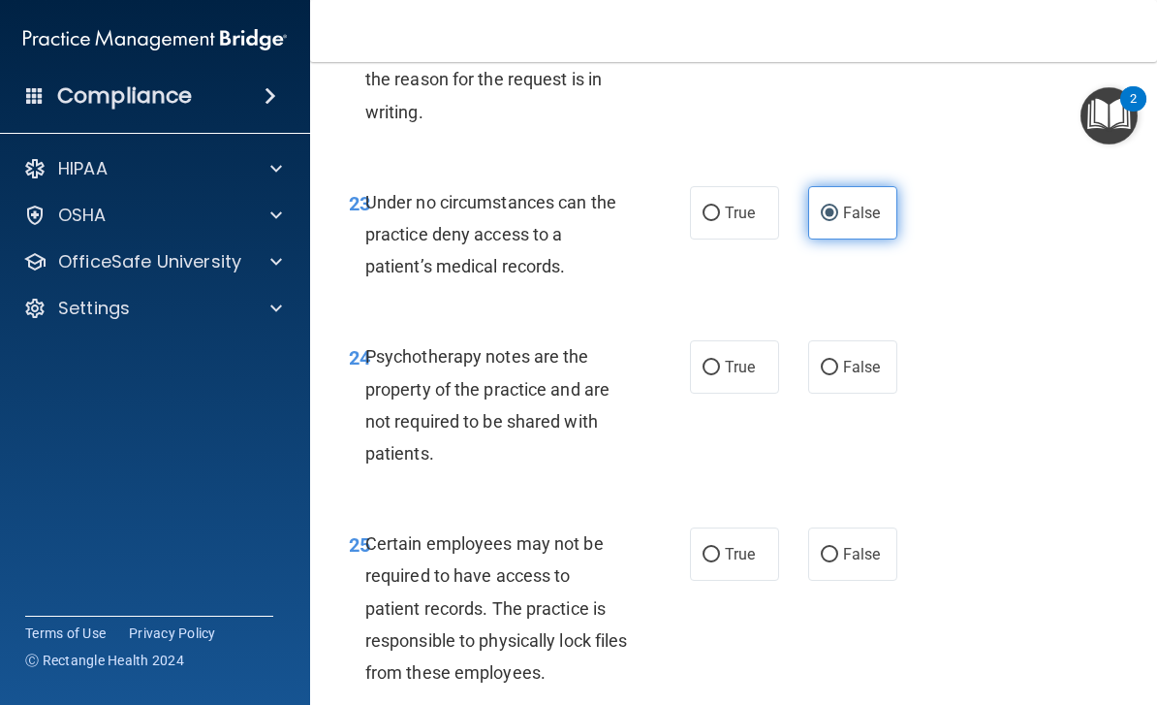
scroll to position [5273, 0]
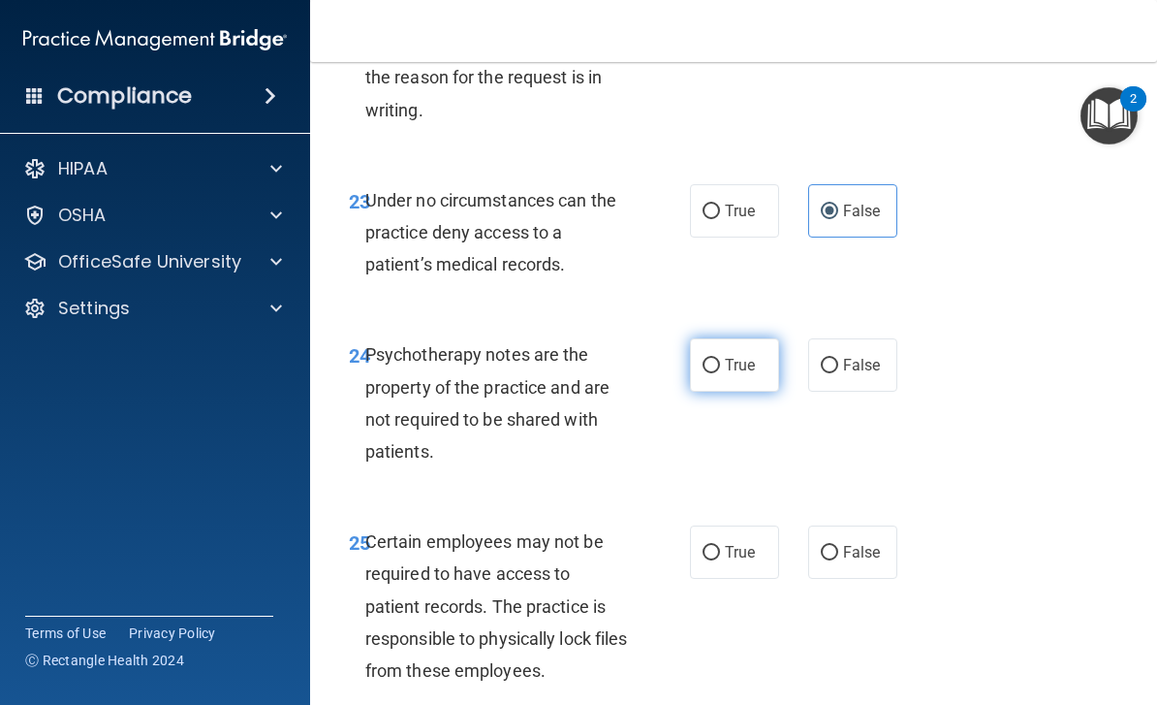
click at [708, 359] on label "True" at bounding box center [734, 364] width 89 height 53
click at [708, 359] on input "True" at bounding box center [711, 366] width 17 height 15
radio input "true"
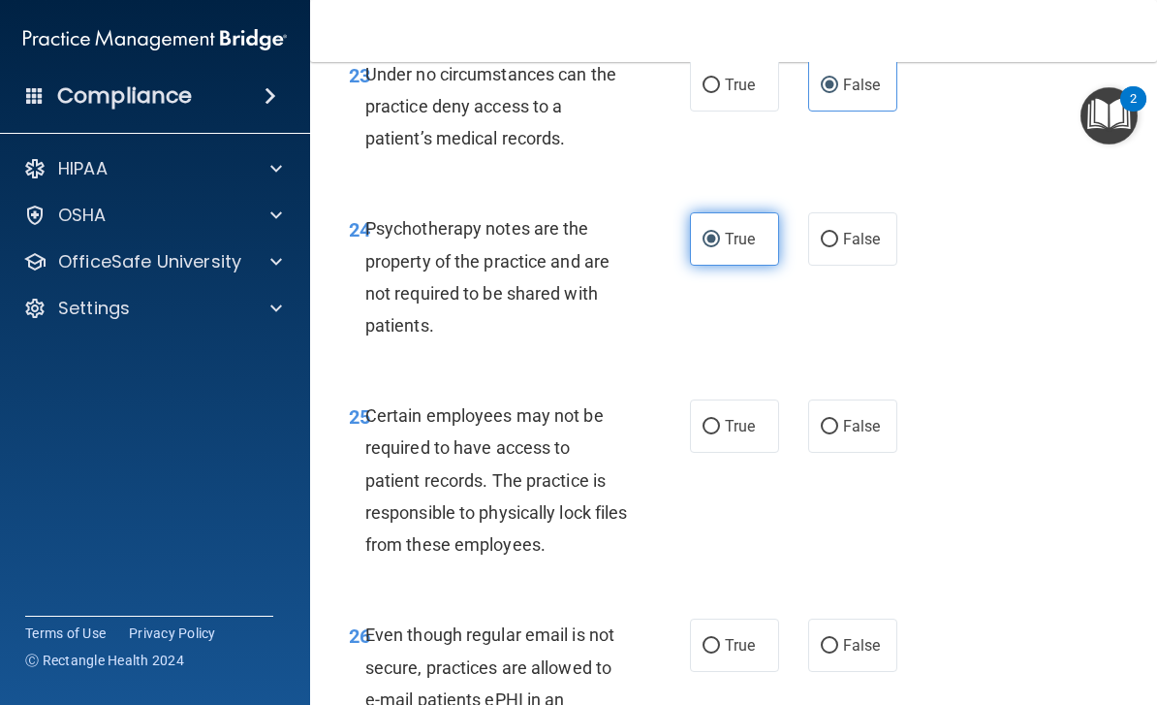
scroll to position [5412, 0]
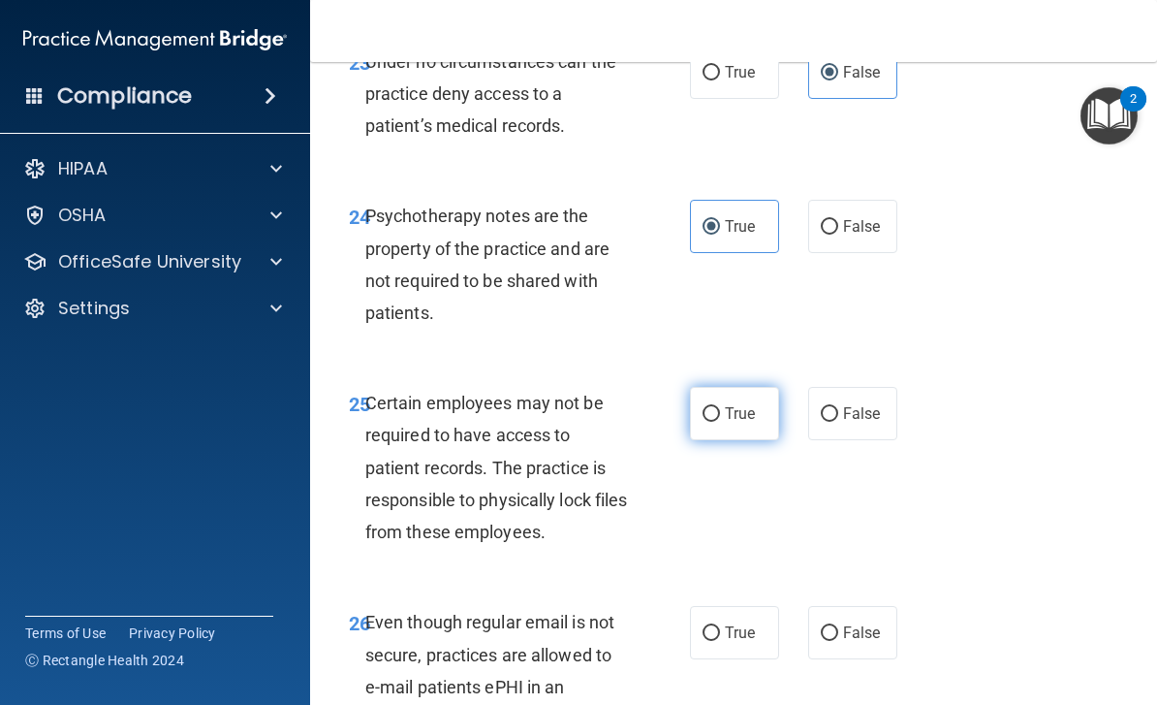
click at [730, 401] on label "True" at bounding box center [734, 413] width 89 height 53
click at [720, 407] on input "True" at bounding box center [711, 414] width 17 height 15
radio input "true"
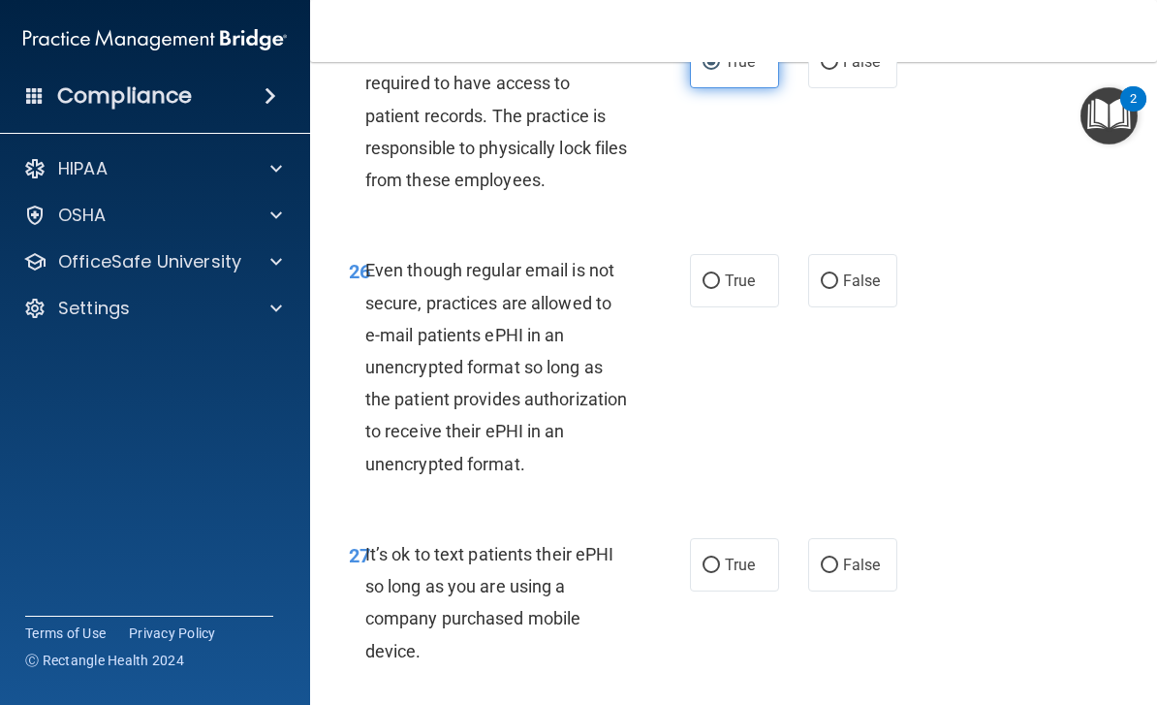
scroll to position [5766, 0]
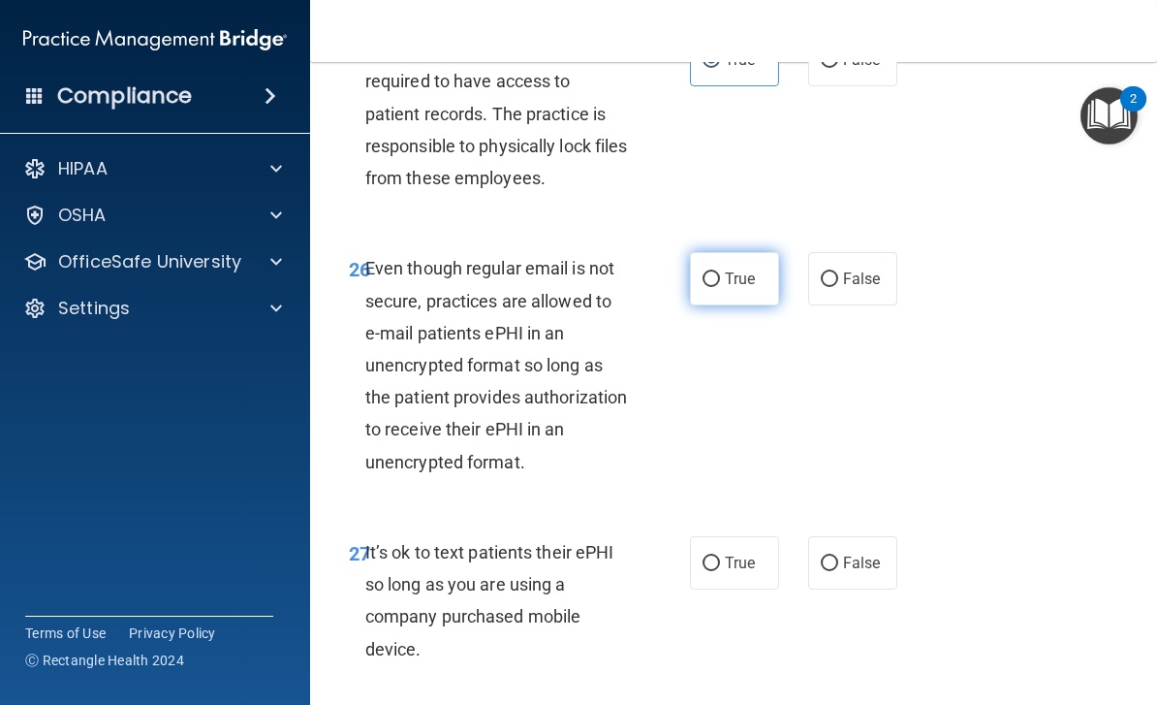
click at [700, 260] on label "True" at bounding box center [734, 278] width 89 height 53
click at [703, 272] on input "True" at bounding box center [711, 279] width 17 height 15
radio input "true"
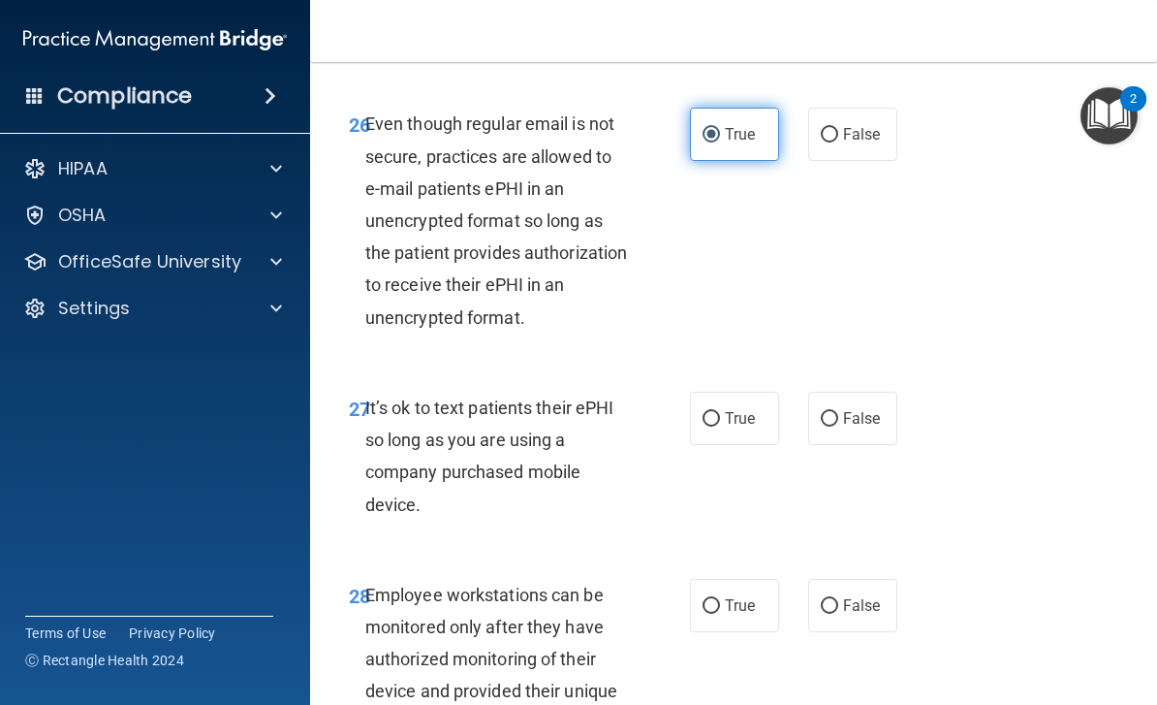
scroll to position [5911, 0]
click at [844, 404] on label "False" at bounding box center [852, 417] width 89 height 53
click at [838, 411] on input "False" at bounding box center [829, 418] width 17 height 15
radio input "true"
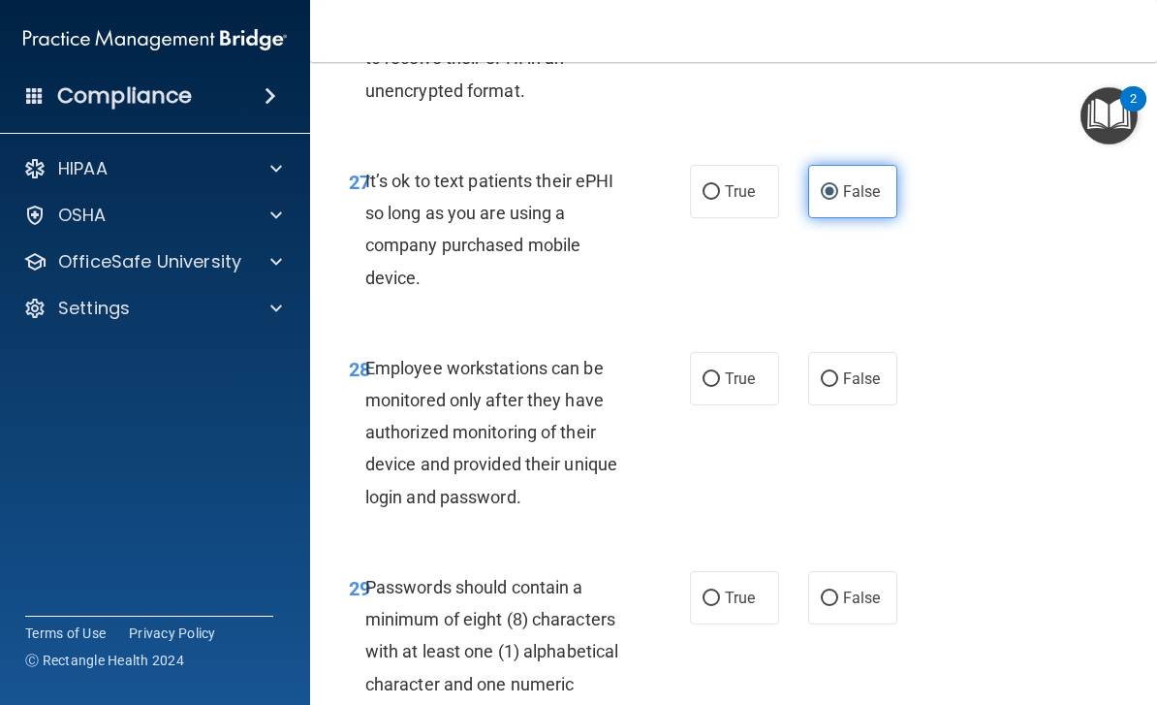
scroll to position [6138, 0]
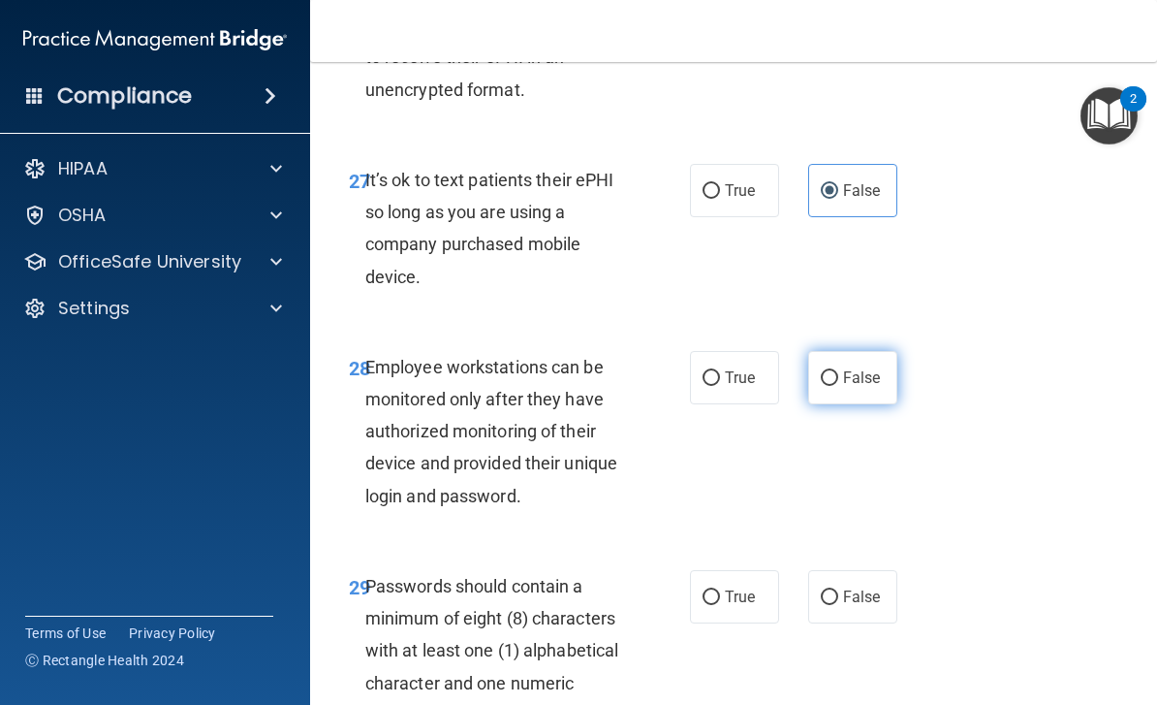
click at [846, 368] on span "False" at bounding box center [862, 377] width 38 height 18
click at [838, 371] on input "False" at bounding box center [829, 378] width 17 height 15
radio input "true"
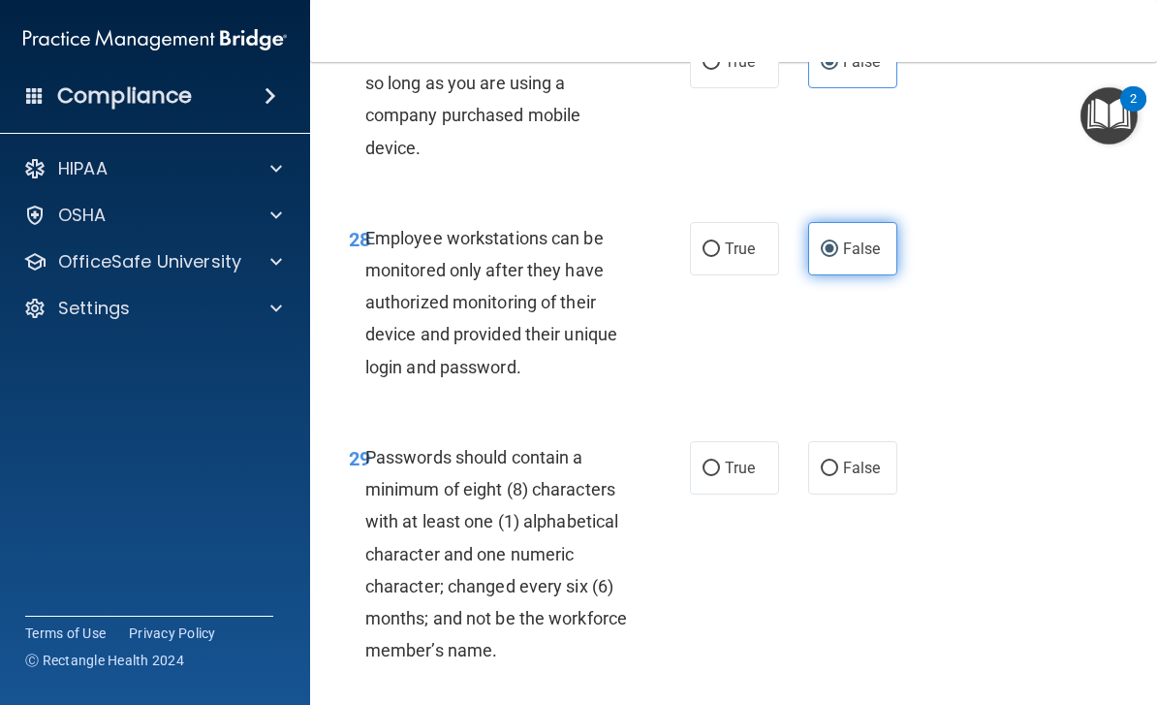
scroll to position [6285, 0]
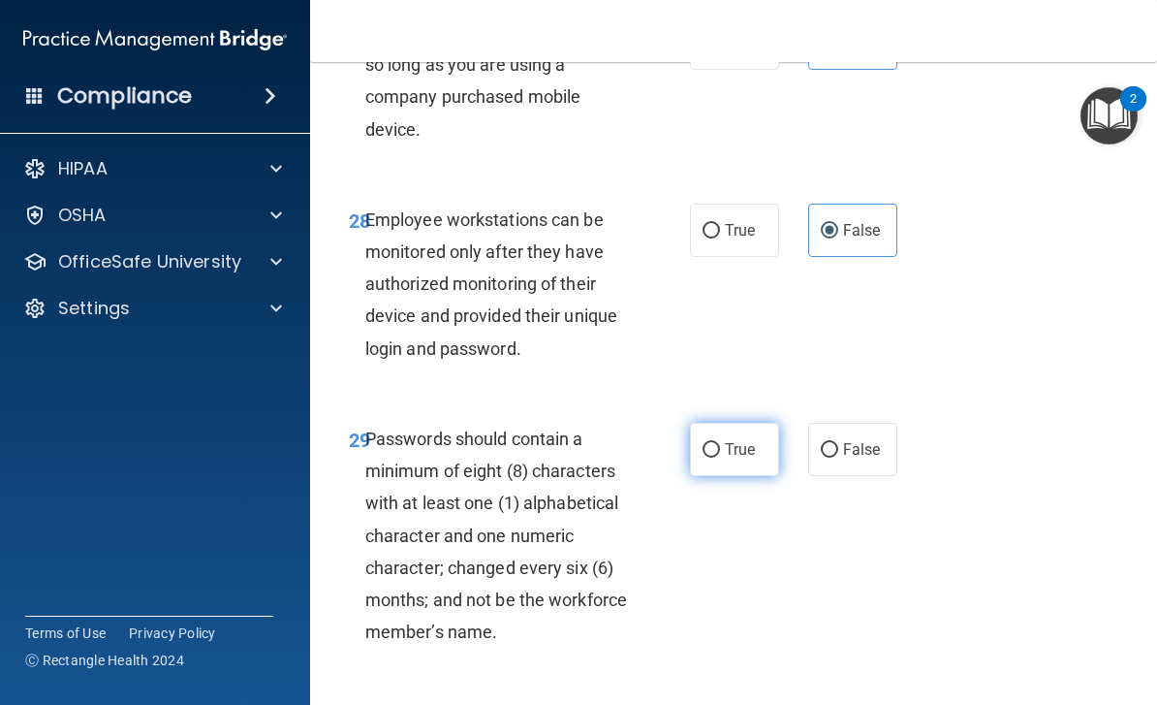
click at [726, 440] on span "True" at bounding box center [740, 449] width 30 height 18
click at [720, 443] on input "True" at bounding box center [711, 450] width 17 height 15
radio input "true"
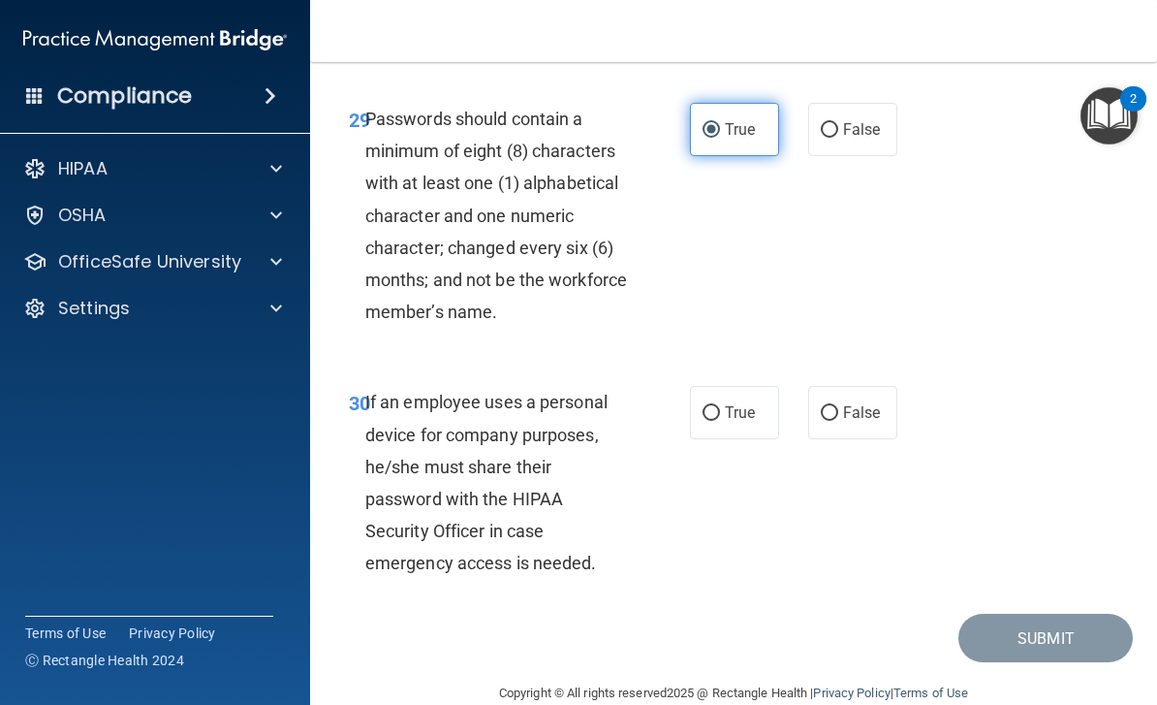
scroll to position [6604, 0]
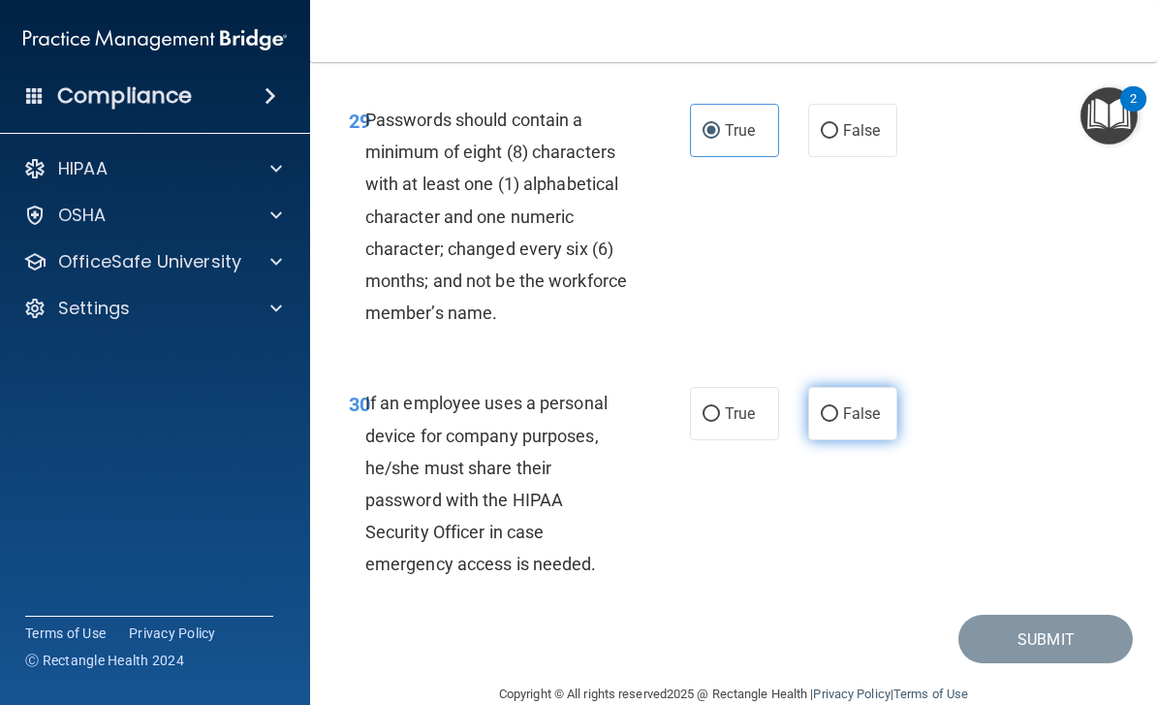
click at [832, 407] on input "False" at bounding box center [829, 414] width 17 height 15
radio input "true"
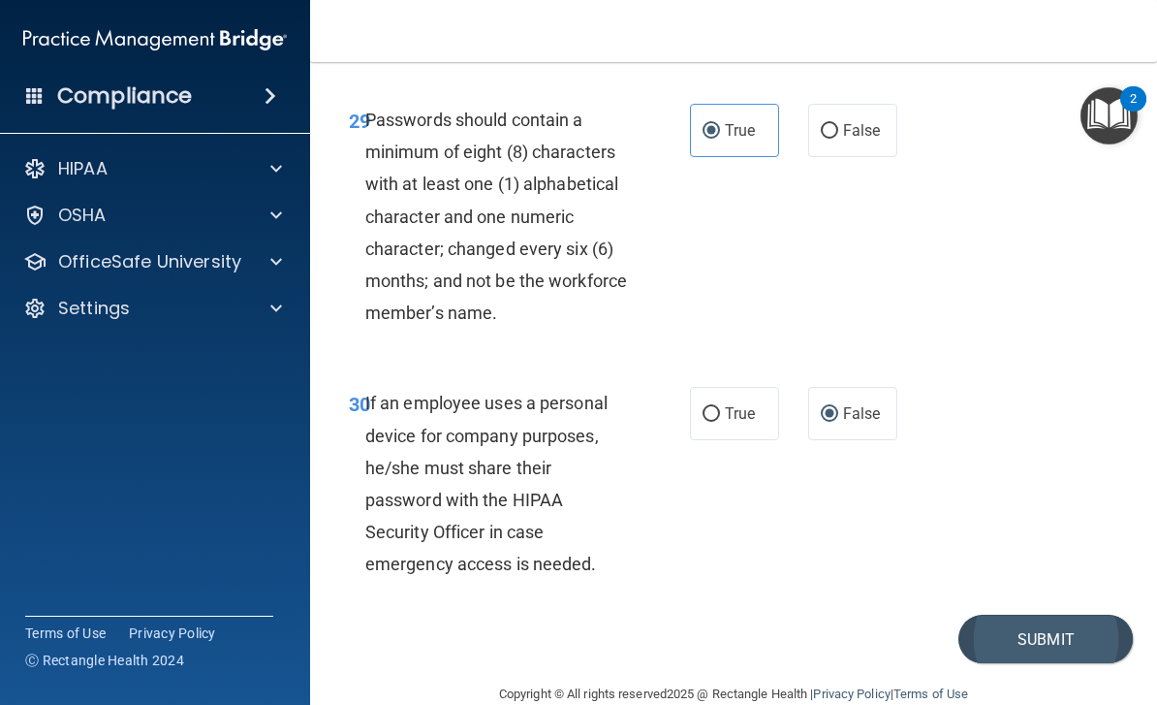
click at [1004, 614] on button "Submit" at bounding box center [1046, 638] width 174 height 49
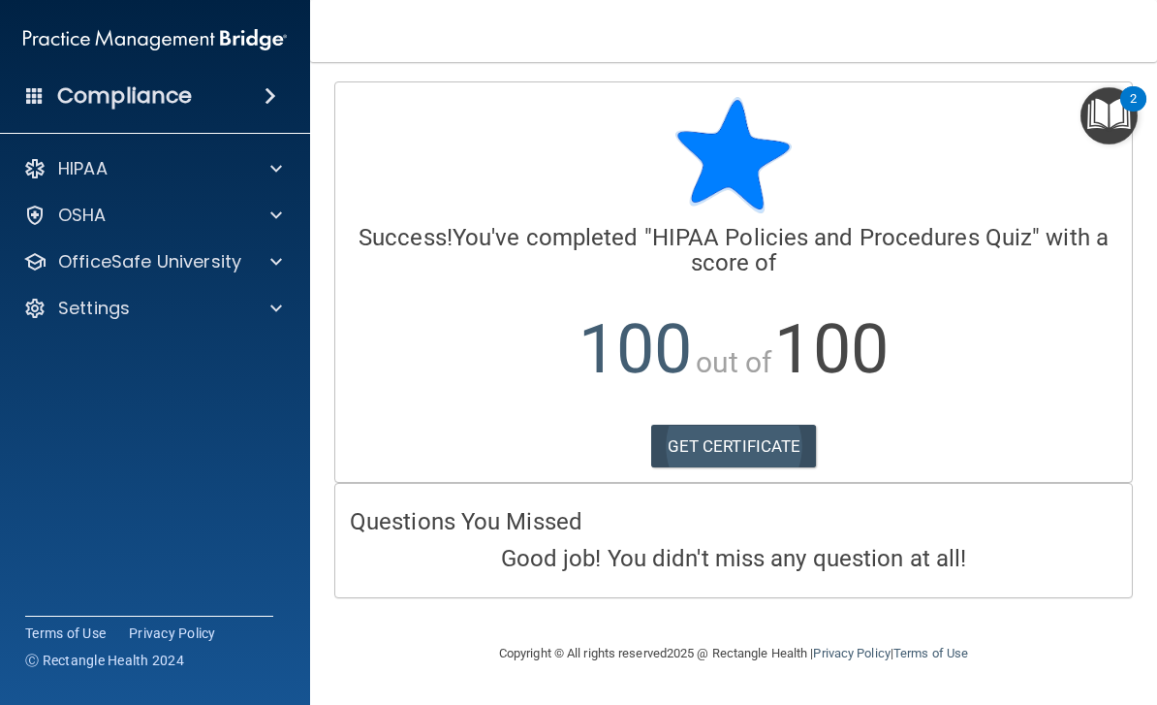
click at [780, 431] on link "GET CERTIFICATE" at bounding box center [734, 445] width 166 height 43
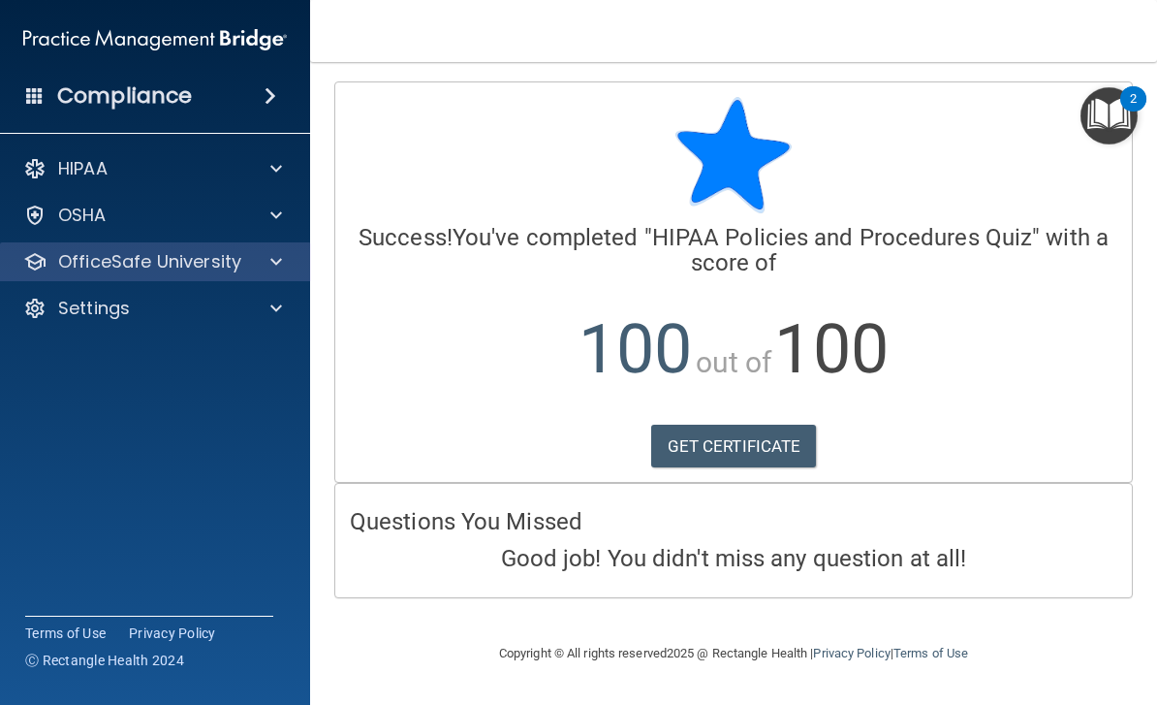
click at [245, 264] on div "OfficeSafe University" at bounding box center [129, 261] width 240 height 23
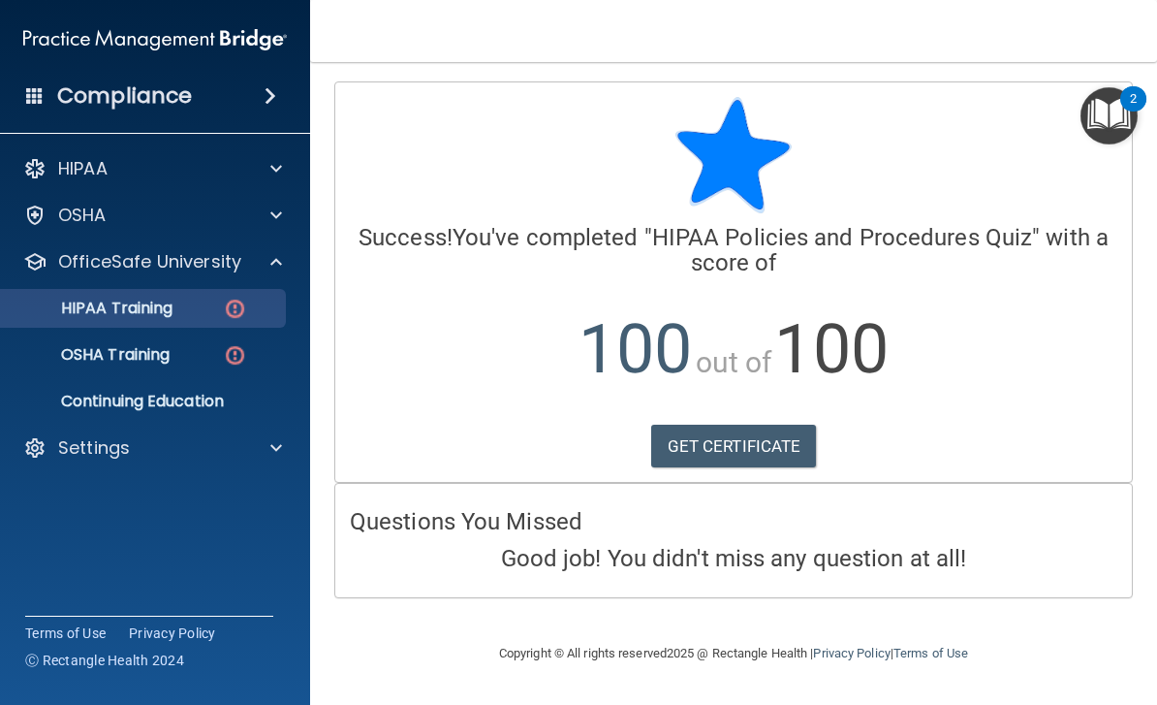
click at [236, 299] on img at bounding box center [235, 309] width 24 height 24
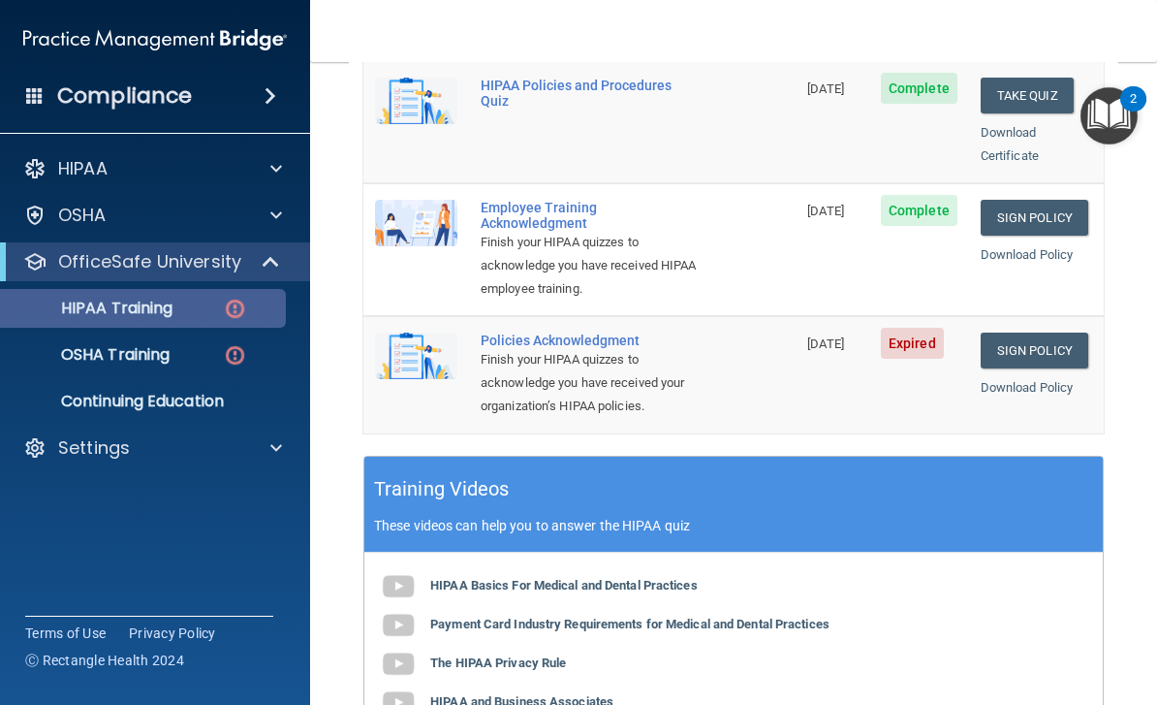
scroll to position [543, 0]
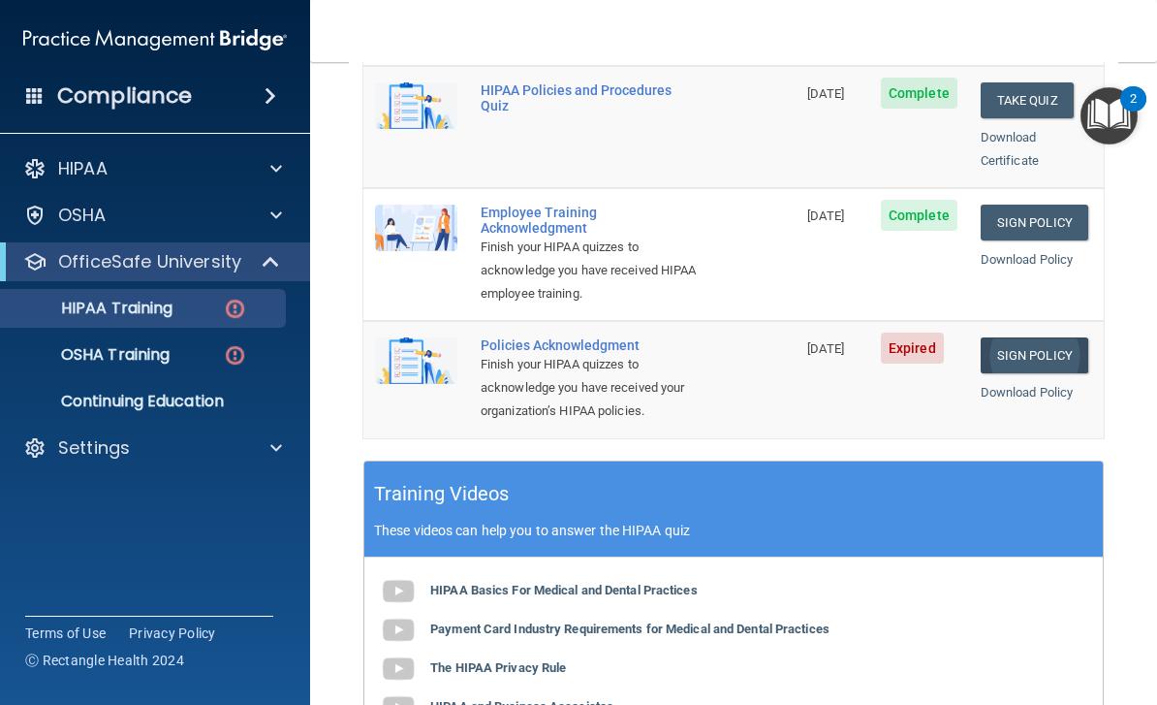
click at [1057, 337] on link "Sign Policy" at bounding box center [1035, 355] width 108 height 36
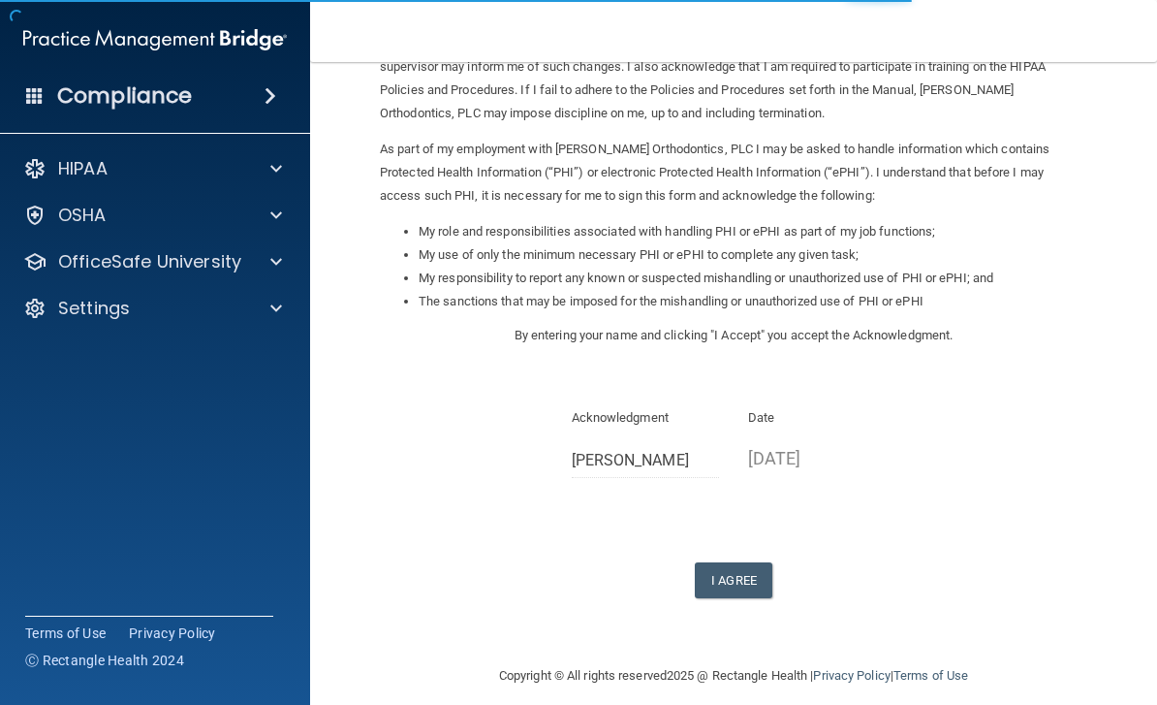
scroll to position [165, 0]
click at [751, 563] on button "I Agree" at bounding box center [734, 581] width 78 height 36
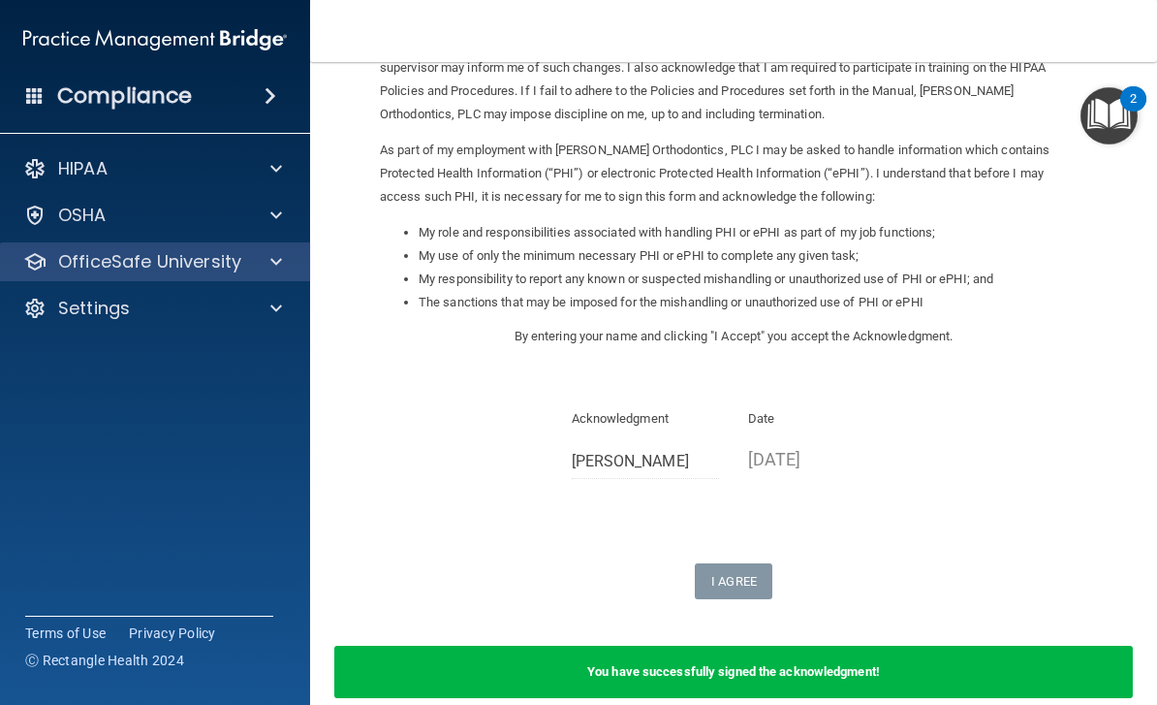
click at [216, 269] on p "OfficeSafe University" at bounding box center [149, 261] width 183 height 23
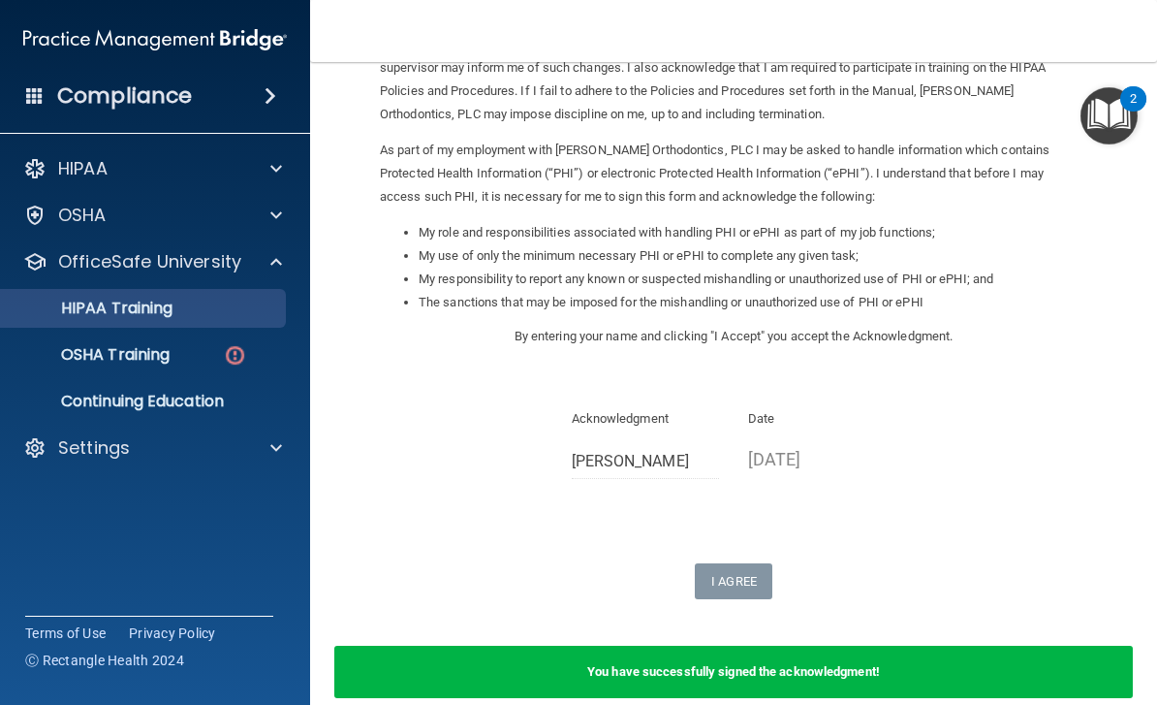
click at [181, 317] on div "HIPAA Training" at bounding box center [145, 308] width 265 height 19
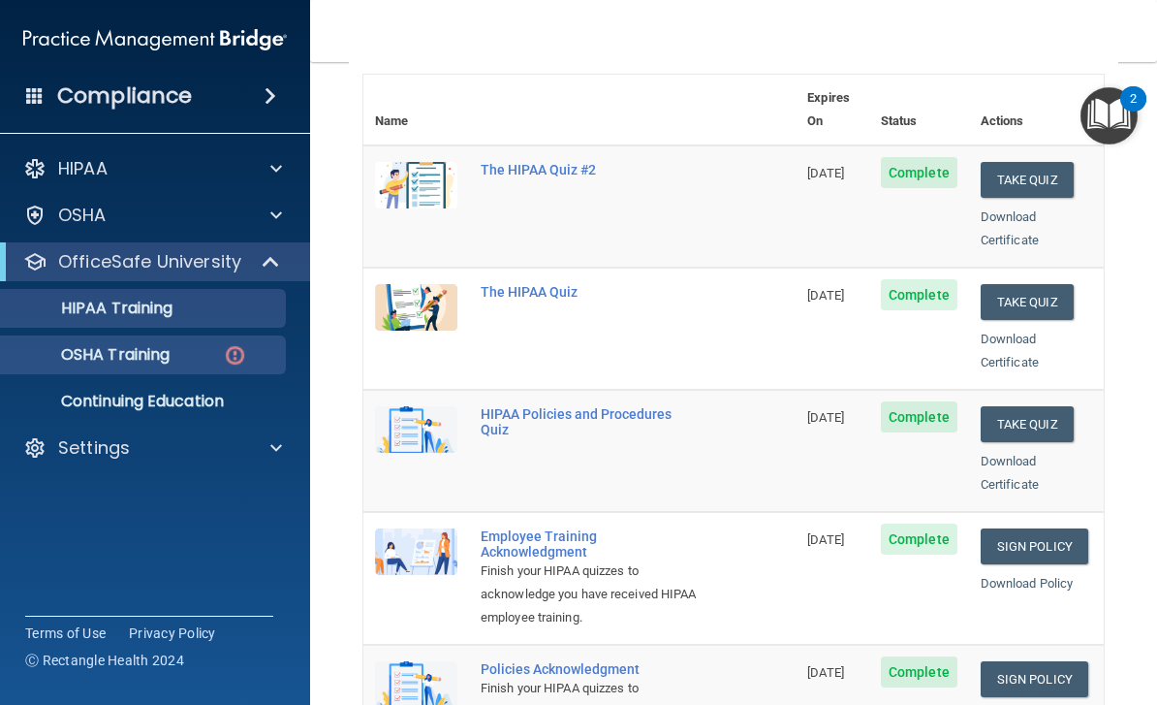
click at [203, 348] on div "OSHA Training" at bounding box center [145, 354] width 265 height 19
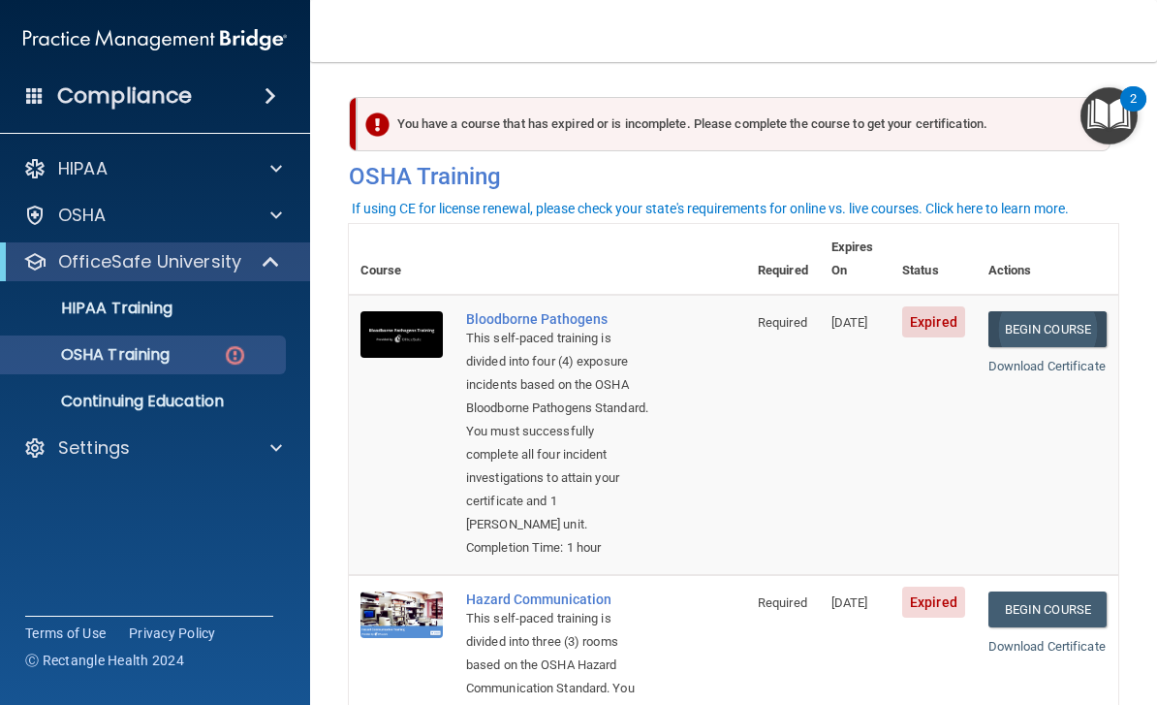
click at [1052, 321] on link "Begin Course" at bounding box center [1048, 329] width 118 height 36
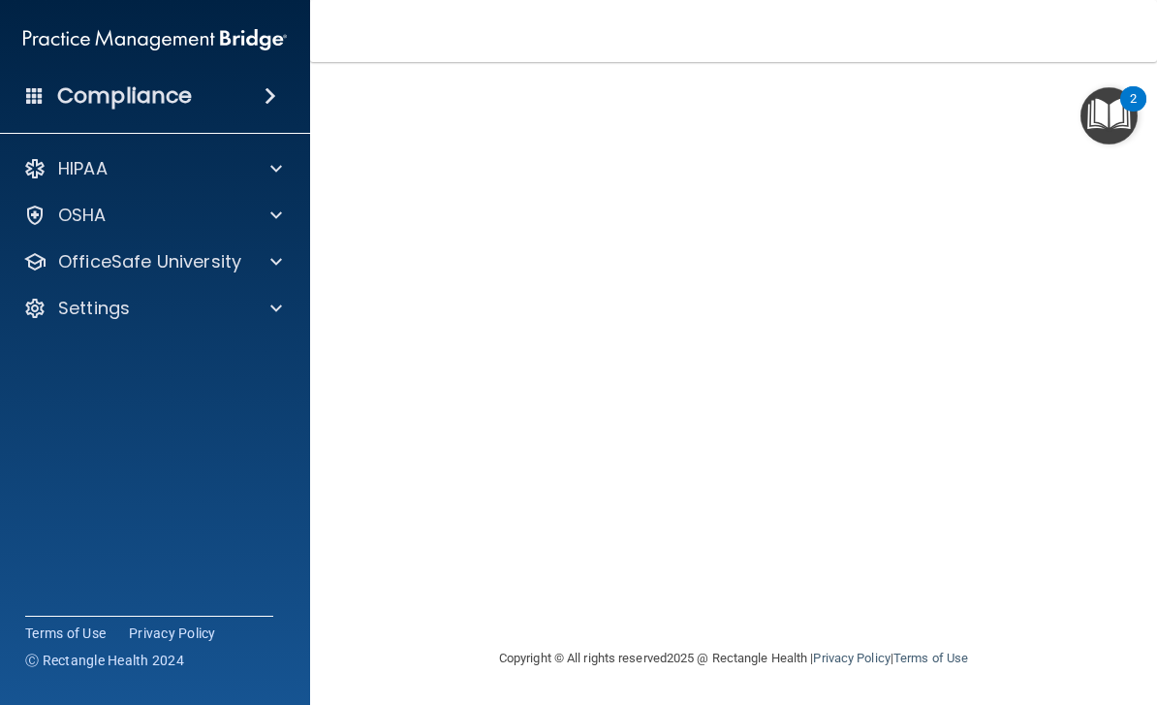
scroll to position [124, 0]
click at [271, 93] on span at bounding box center [271, 95] width 12 height 23
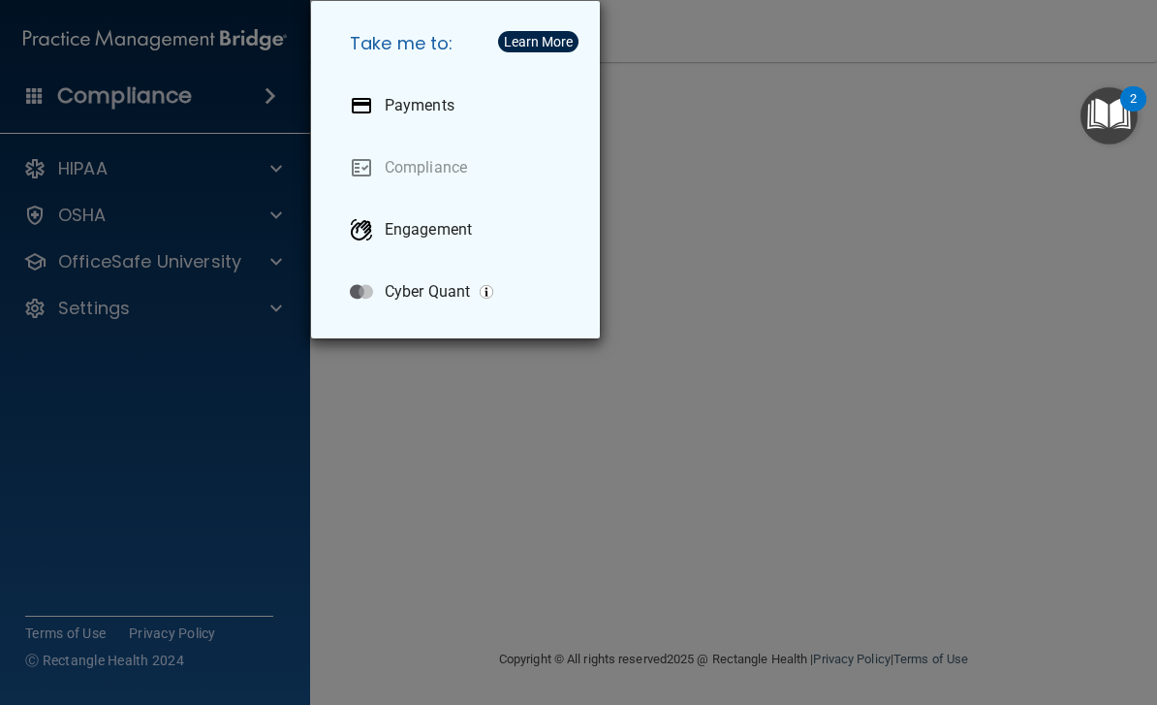
click at [182, 315] on div "Take me to: Payments Compliance Engagement Cyber Quant" at bounding box center [578, 352] width 1157 height 705
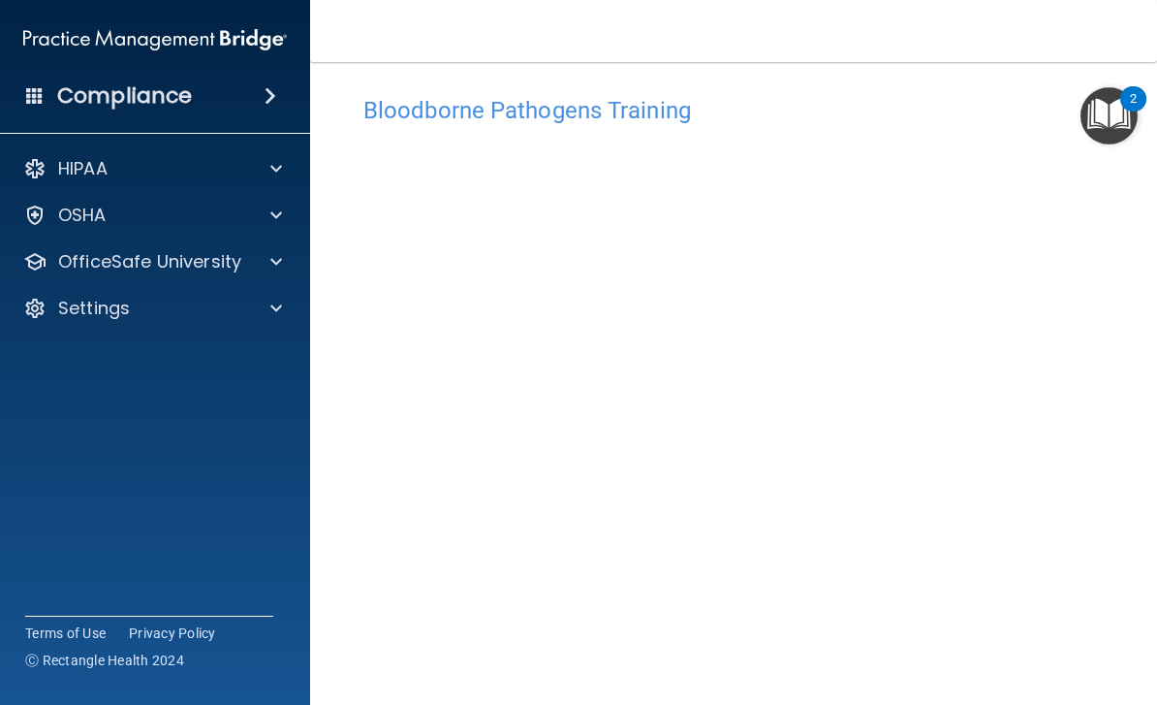
scroll to position [13, 0]
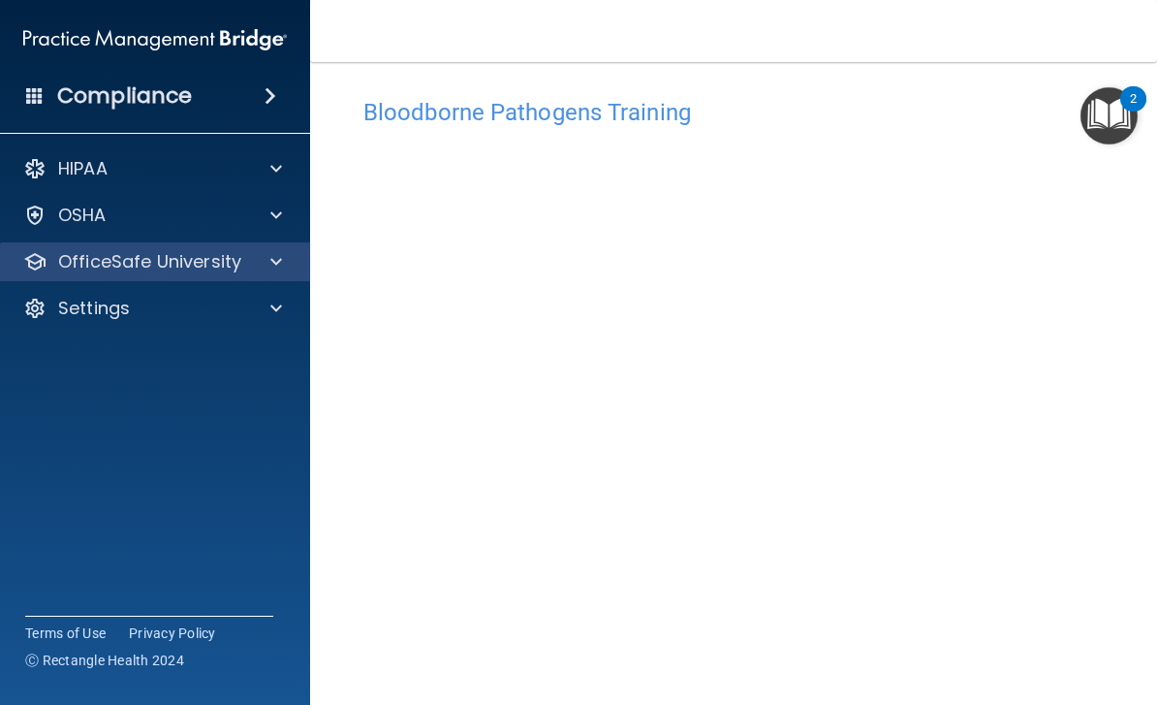
click at [269, 259] on div at bounding box center [273, 261] width 48 height 23
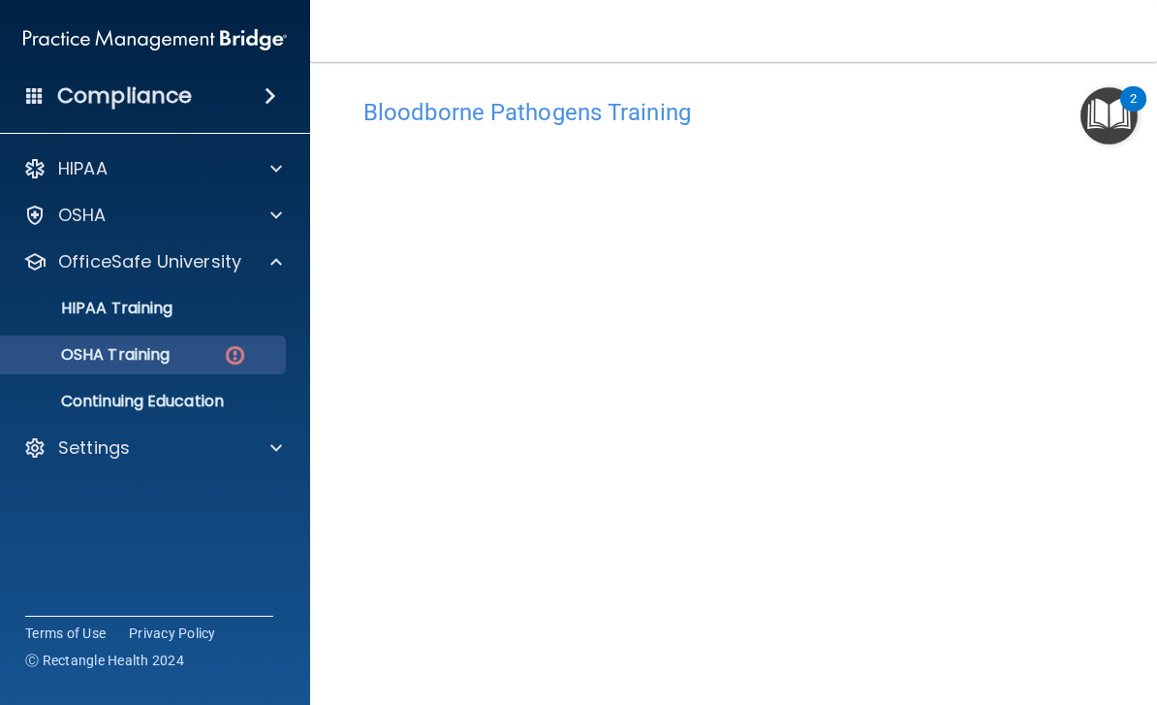
click at [224, 359] on img at bounding box center [235, 355] width 24 height 24
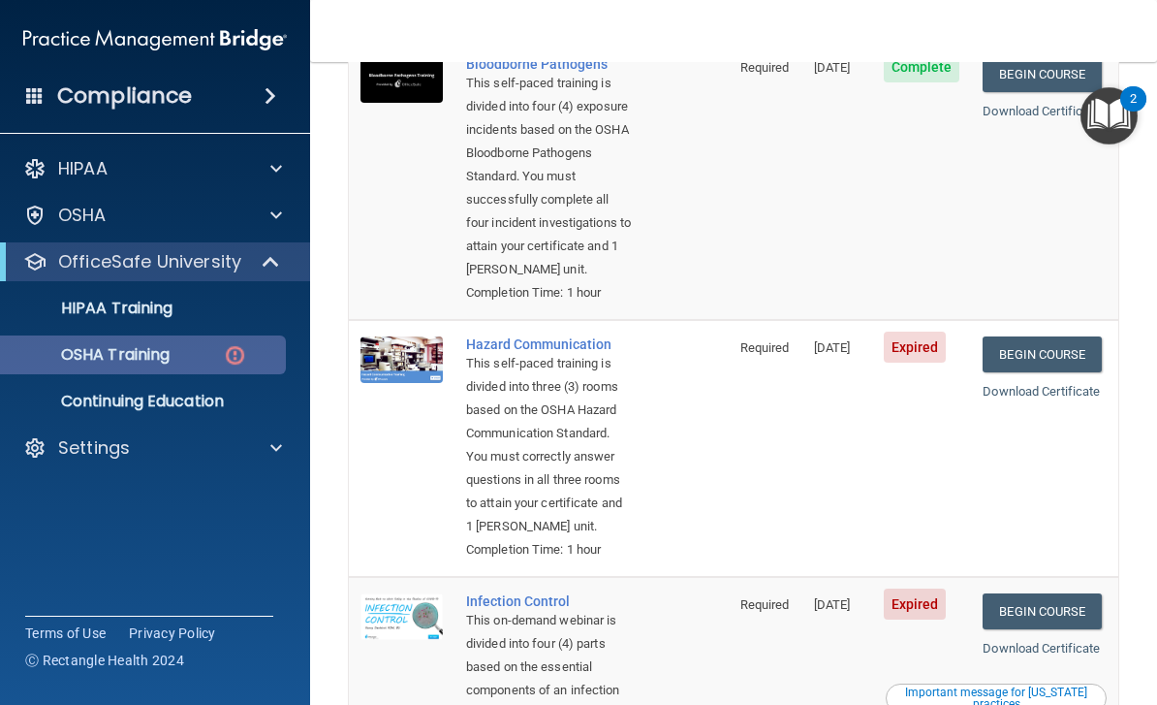
scroll to position [257, 0]
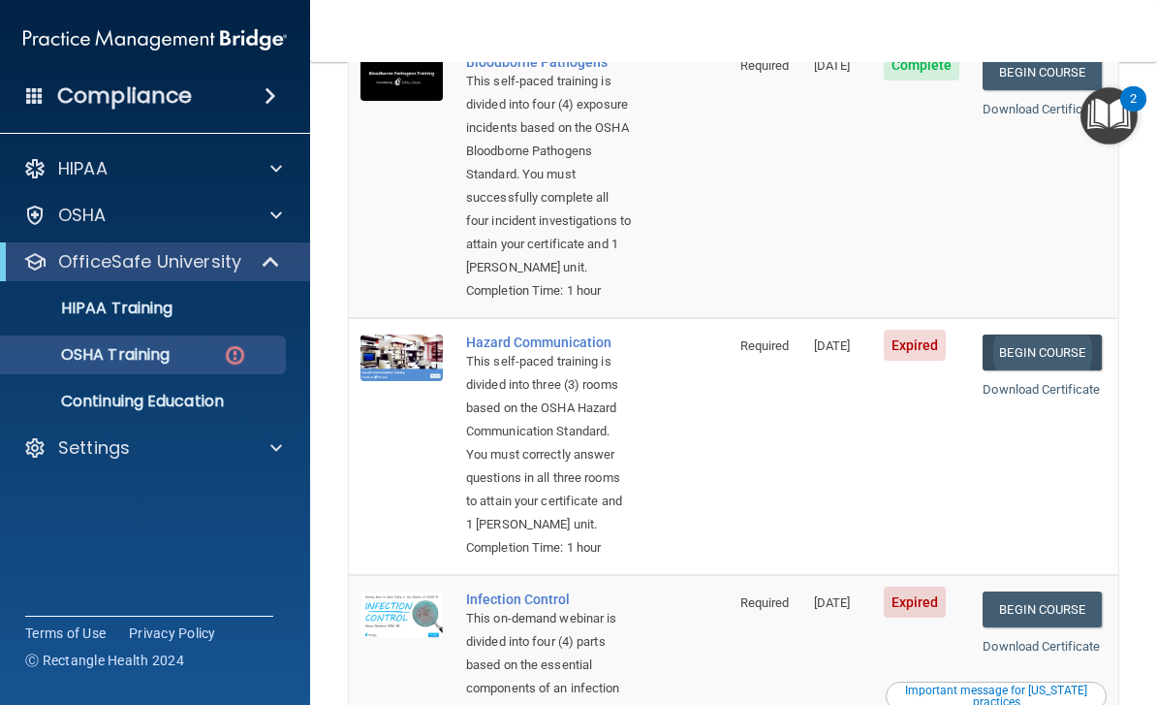
click at [1063, 345] on link "Begin Course" at bounding box center [1042, 352] width 118 height 36
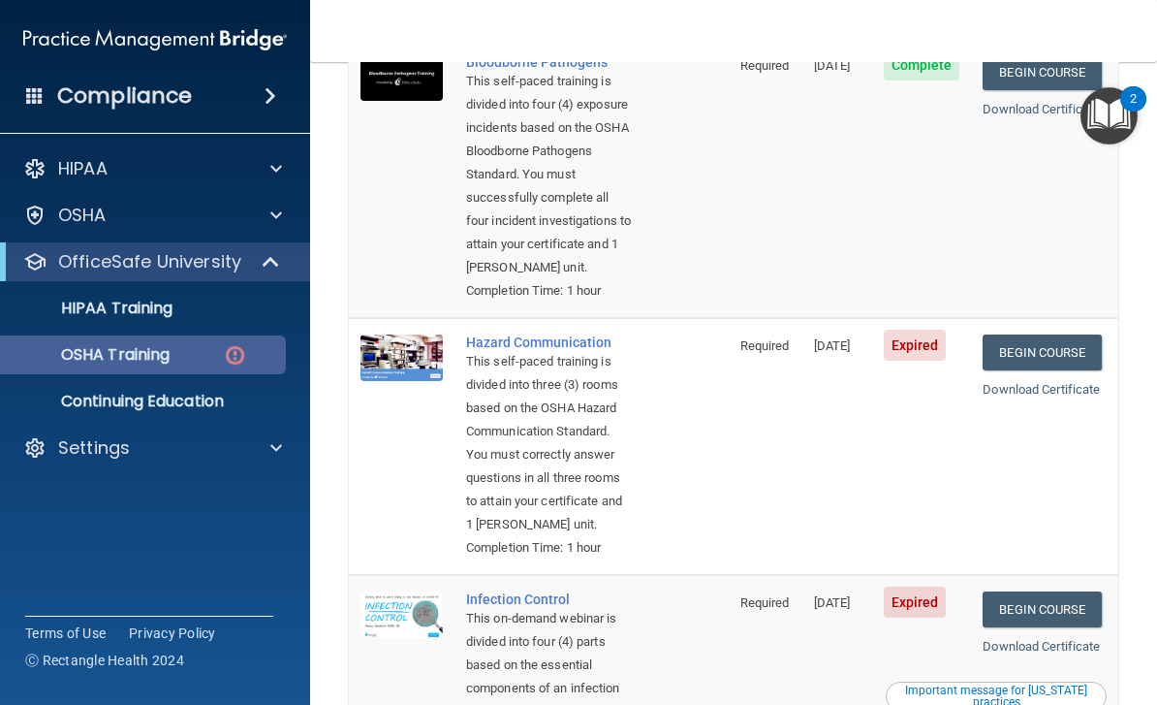
click at [225, 357] on img at bounding box center [235, 355] width 24 height 24
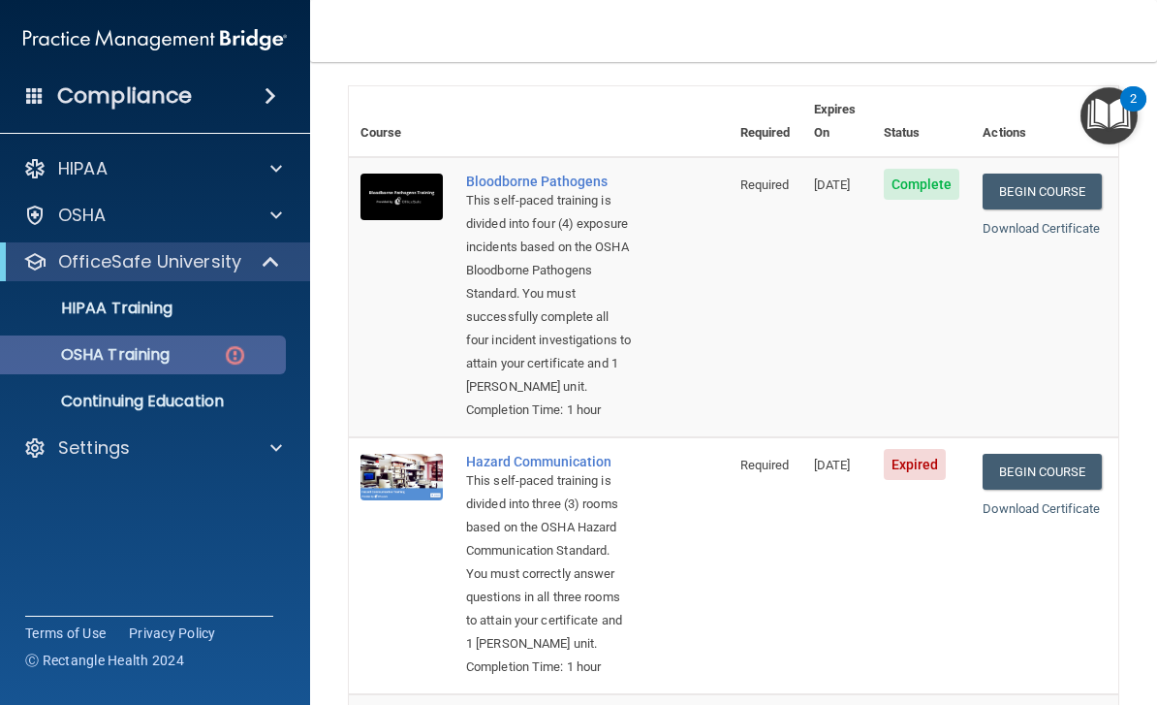
scroll to position [137, 0]
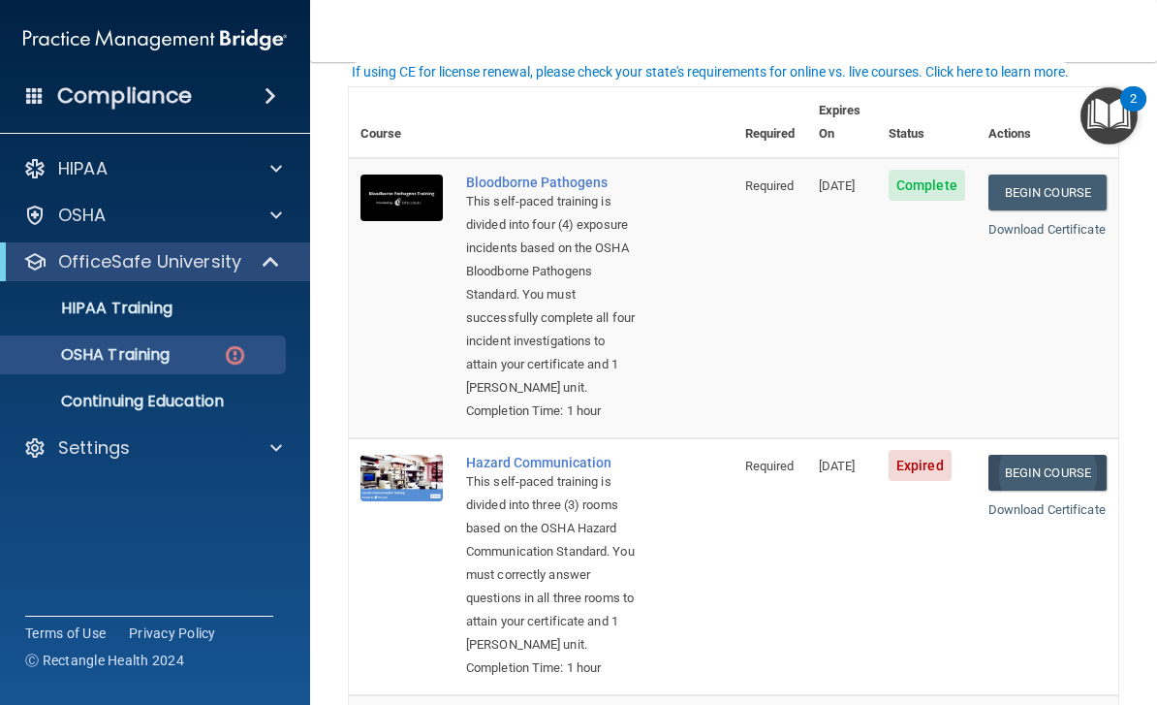
click at [1061, 462] on link "Begin Course" at bounding box center [1048, 473] width 118 height 36
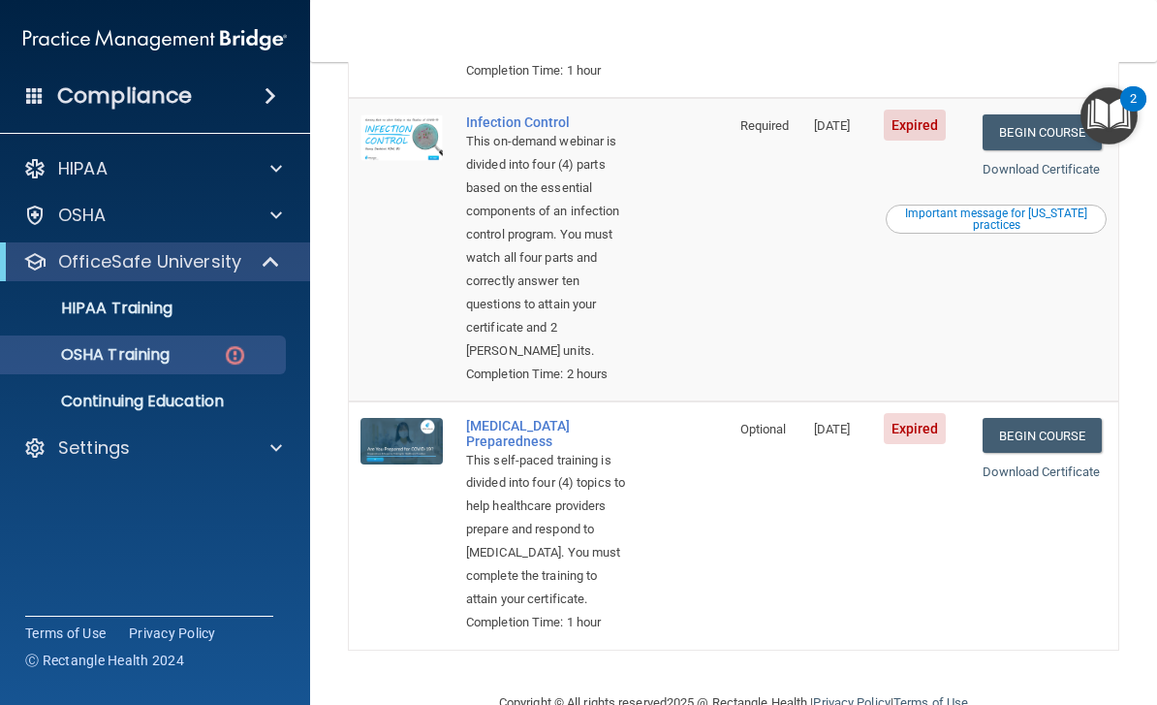
scroll to position [742, 0]
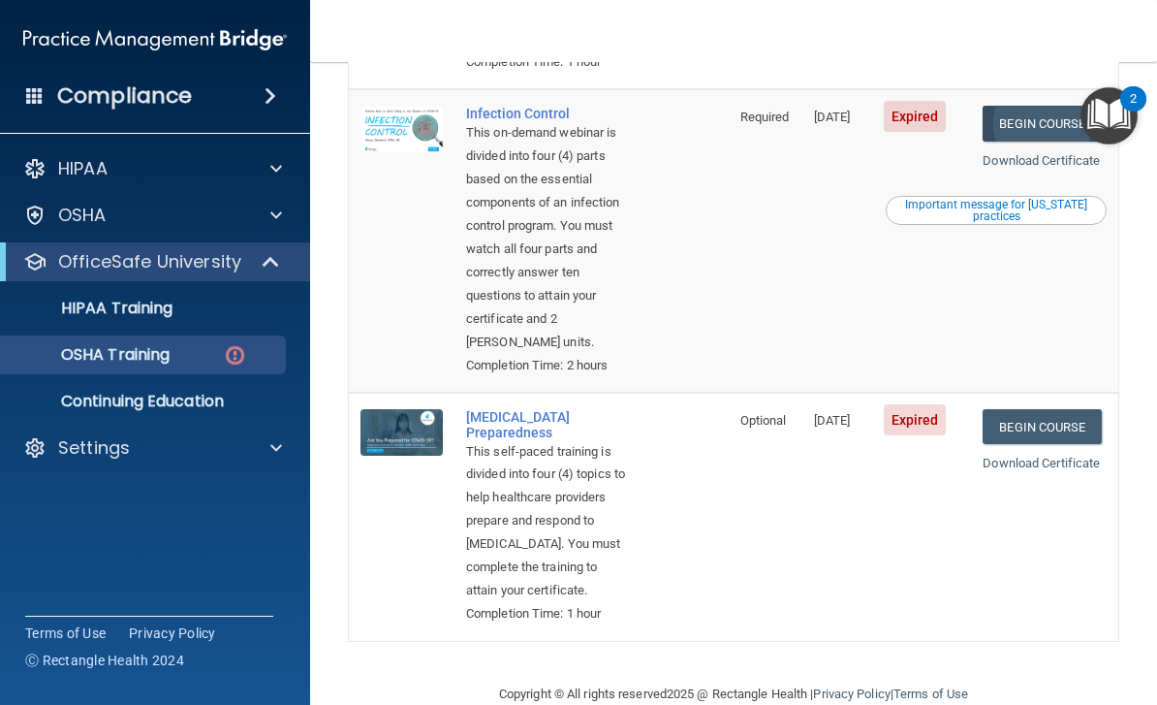
click at [1060, 141] on link "Begin Course" at bounding box center [1042, 124] width 118 height 36
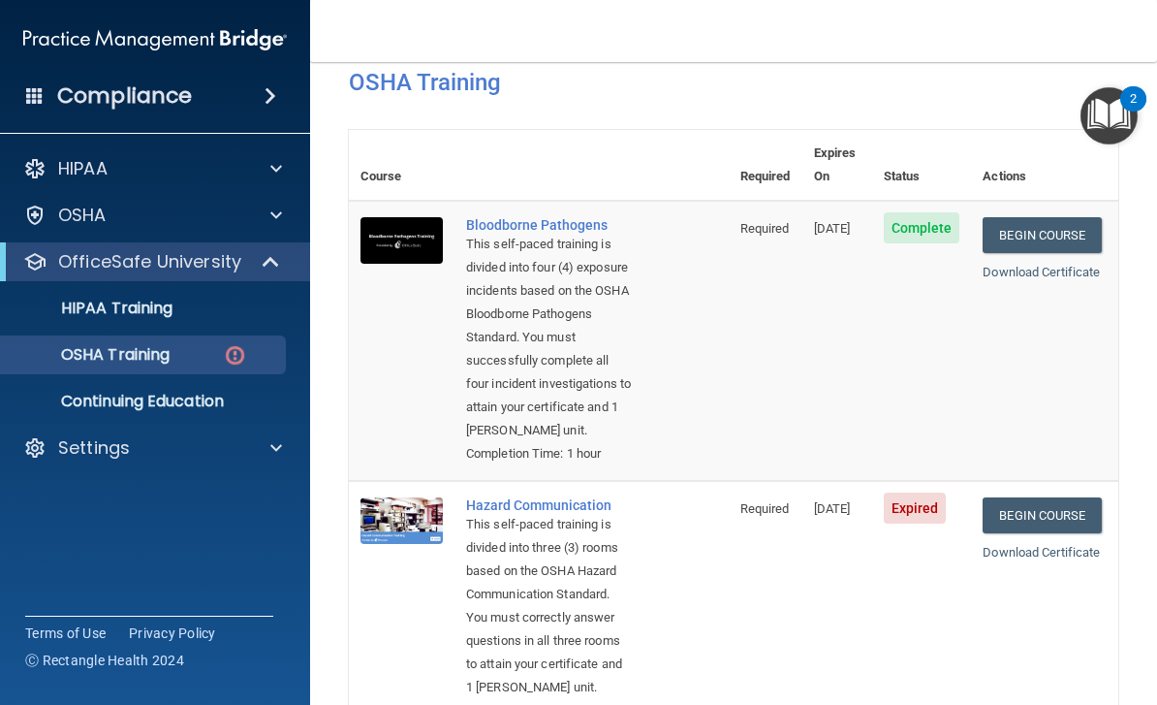
scroll to position [101, 0]
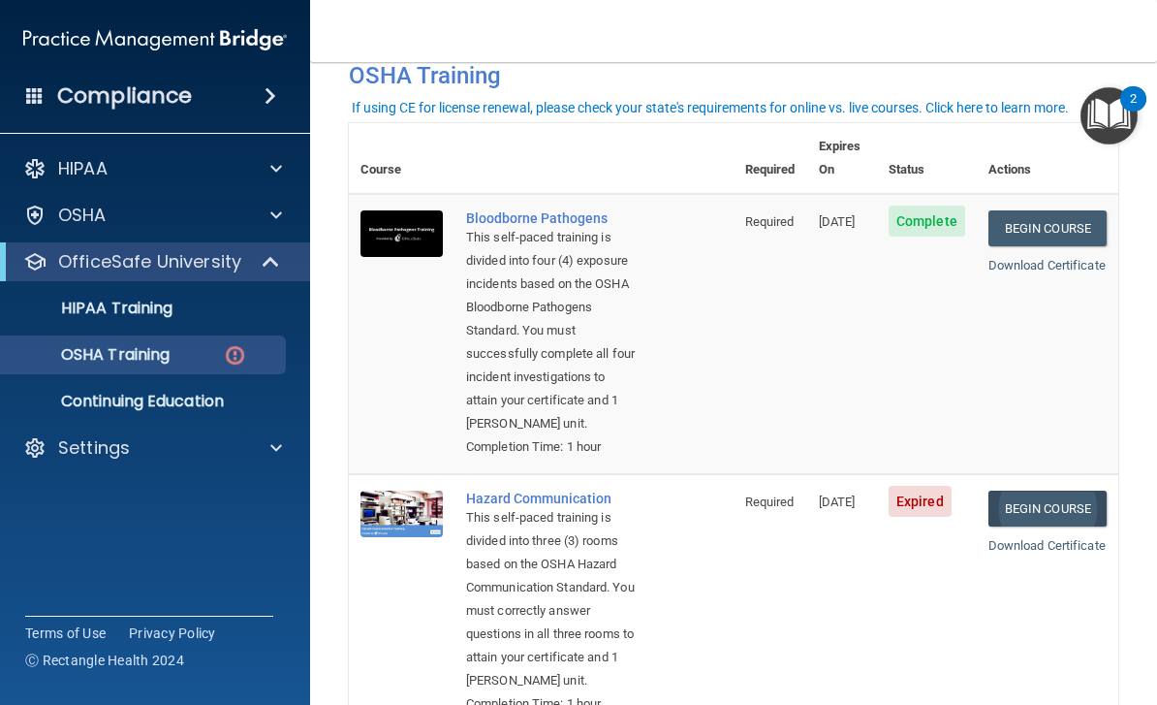
click at [1046, 497] on link "Begin Course" at bounding box center [1048, 508] width 118 height 36
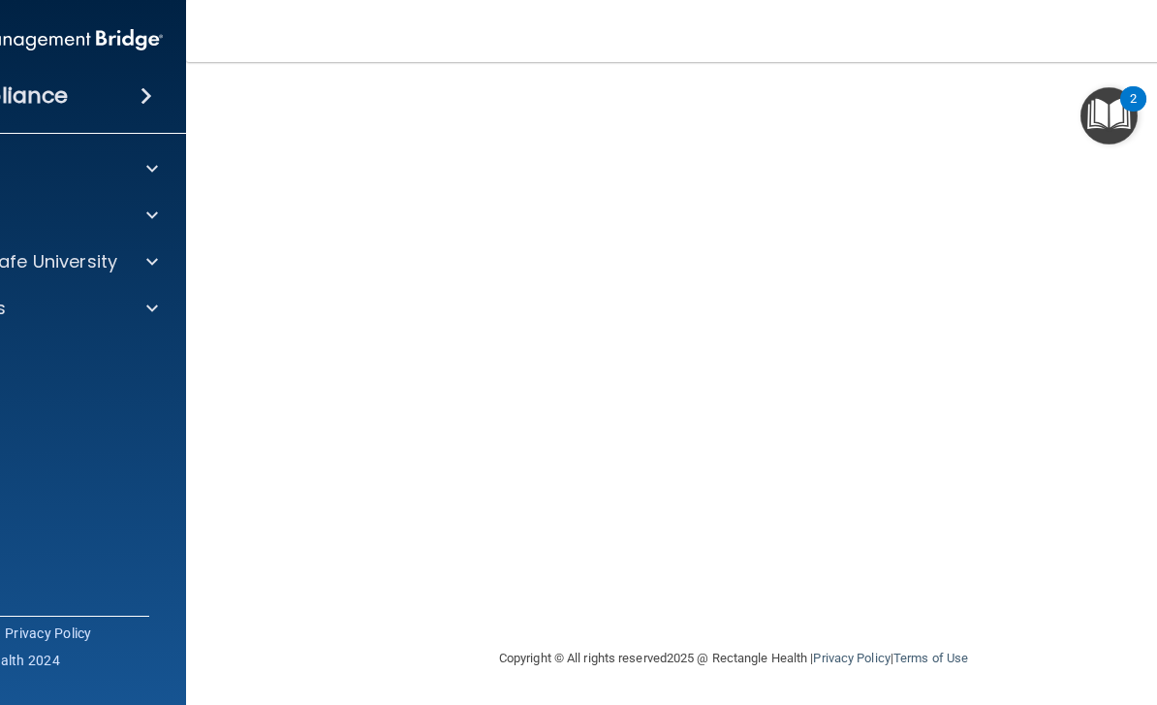
scroll to position [168, 0]
